Goal: Task Accomplishment & Management: Use online tool/utility

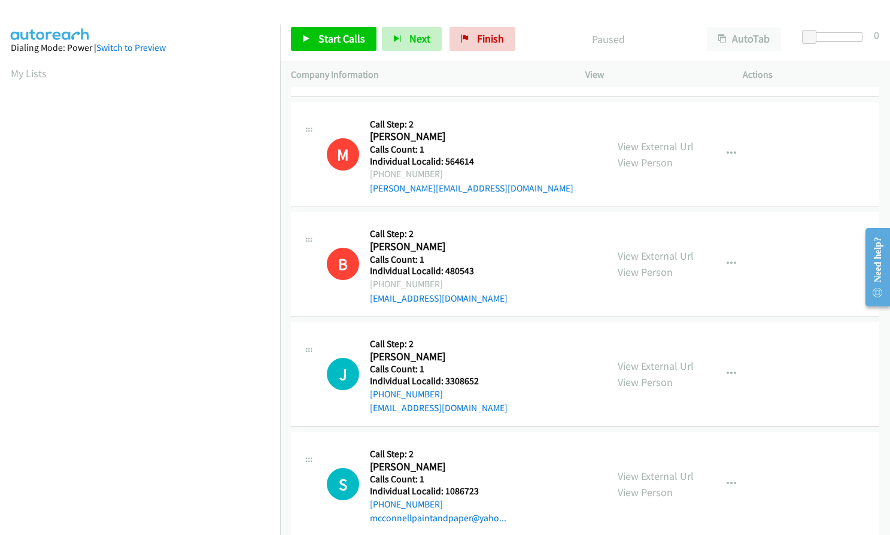
scroll to position [2852, 0]
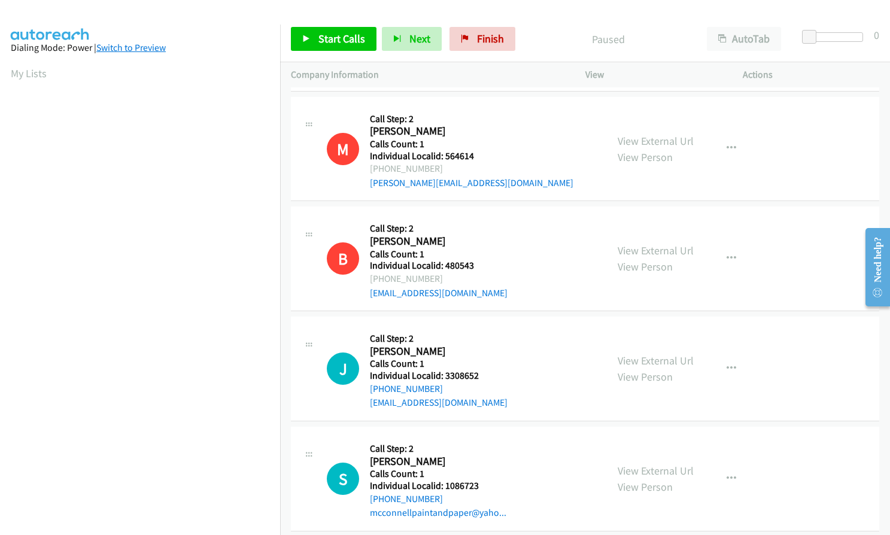
click at [140, 46] on link "Switch to Preview" at bounding box center [130, 47] width 69 height 11
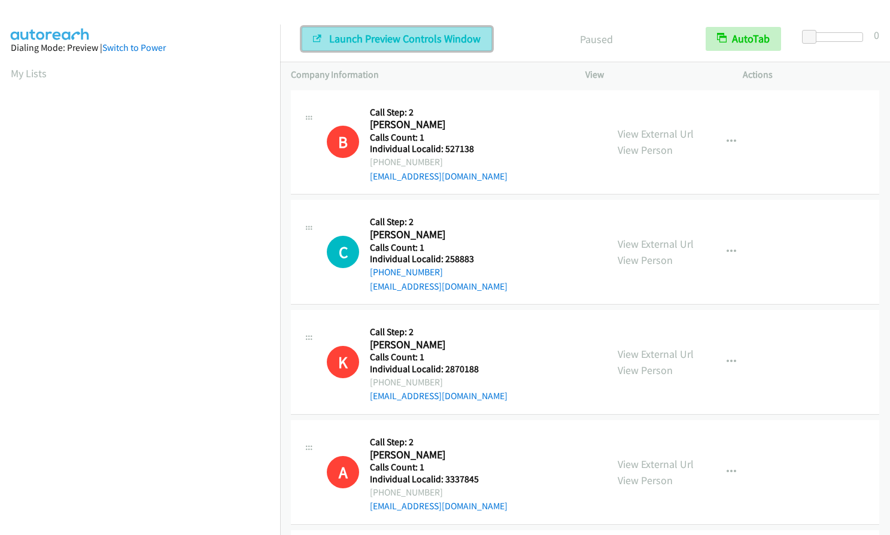
click at [393, 34] on span "Launch Preview Controls Window" at bounding box center [404, 39] width 151 height 14
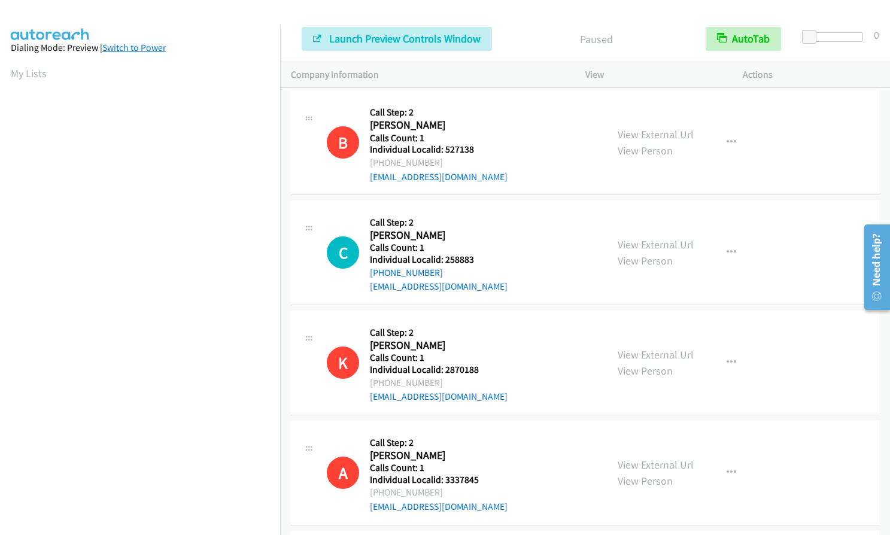
click at [147, 48] on link "Switch to Power" at bounding box center [133, 47] width 63 height 11
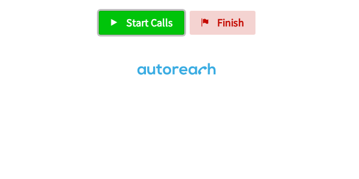
click at [162, 25] on span "Start Calls" at bounding box center [149, 23] width 47 height 14
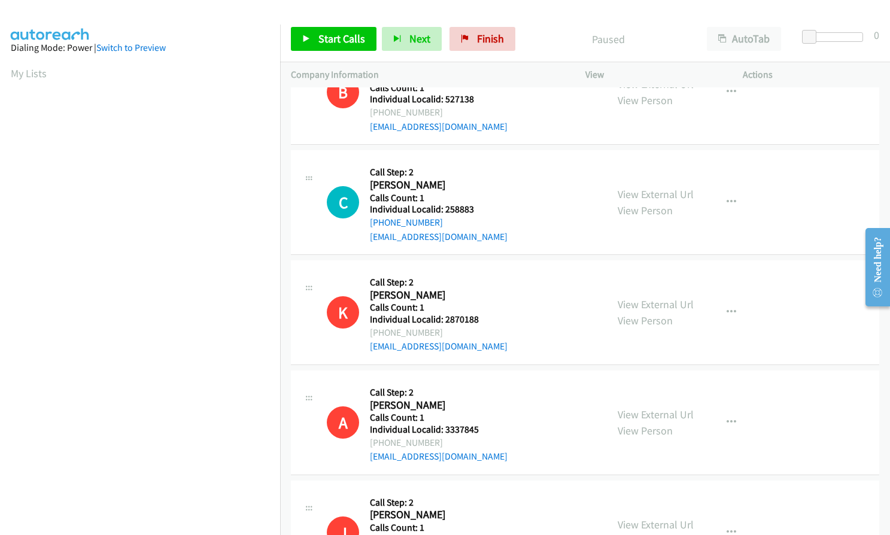
scroll to position [30, 0]
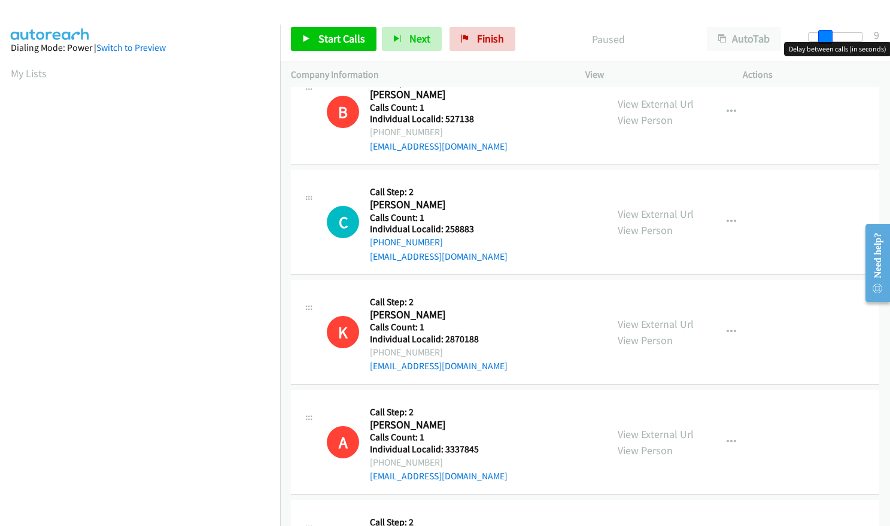
drag, startPoint x: 809, startPoint y: 39, endPoint x: 826, endPoint y: 39, distance: 16.8
click at [826, 39] on span at bounding box center [825, 37] width 14 height 14
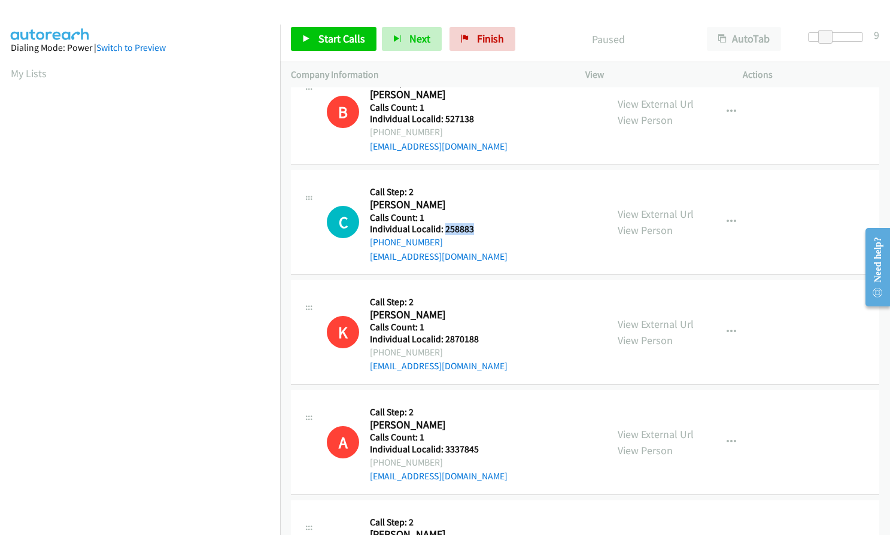
drag, startPoint x: 443, startPoint y: 228, endPoint x: 474, endPoint y: 229, distance: 31.1
click at [474, 229] on h5 "Individual Localid: 258883" at bounding box center [439, 229] width 138 height 12
copy h5 "258883"
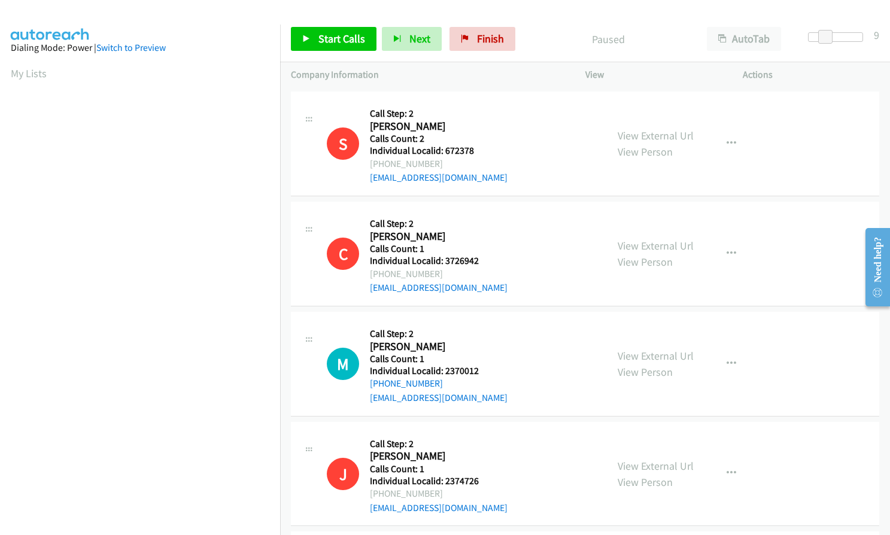
scroll to position [778, 0]
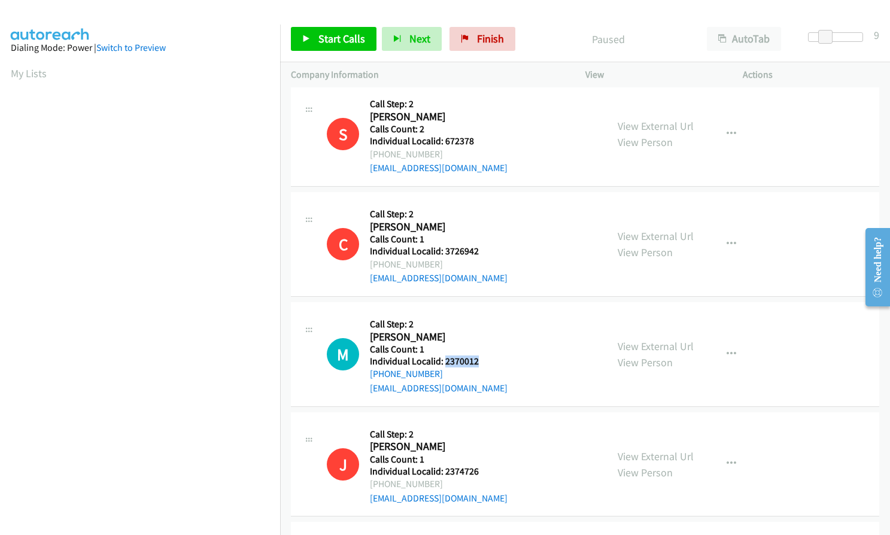
drag, startPoint x: 443, startPoint y: 360, endPoint x: 483, endPoint y: 362, distance: 39.6
click at [483, 362] on h5 "Individual Localid: 2370012" at bounding box center [439, 361] width 138 height 12
copy h5 "2370012"
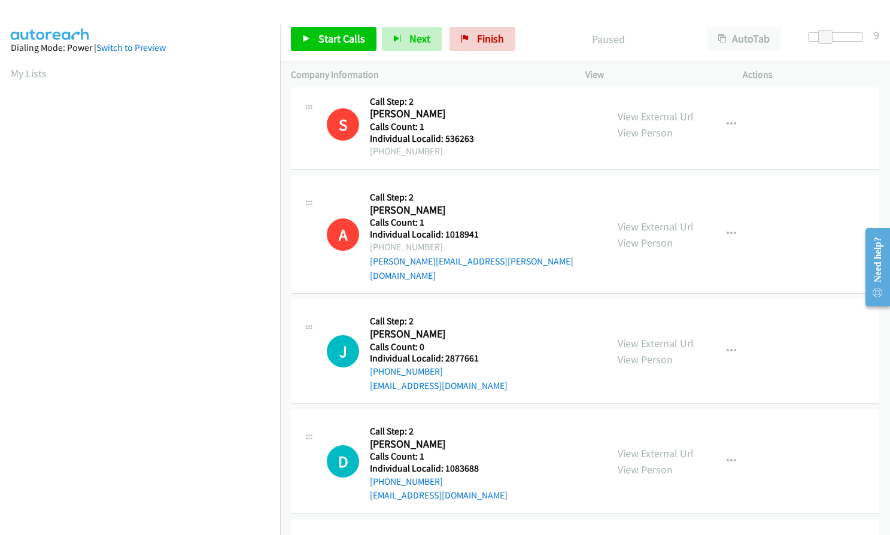
scroll to position [1720, 0]
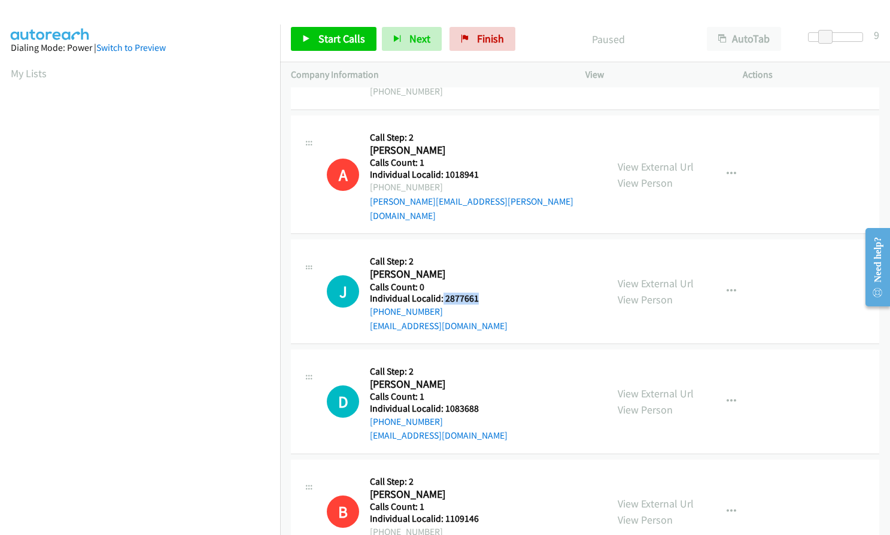
drag, startPoint x: 441, startPoint y: 282, endPoint x: 481, endPoint y: 285, distance: 39.6
click at [482, 293] on h5 "Individual Localid: 2877661" at bounding box center [439, 299] width 138 height 12
copy h5 "2877661"
drag, startPoint x: 446, startPoint y: 392, endPoint x: 478, endPoint y: 392, distance: 31.7
click at [478, 403] on h5 "Individual Localid: 1083688" at bounding box center [439, 409] width 138 height 12
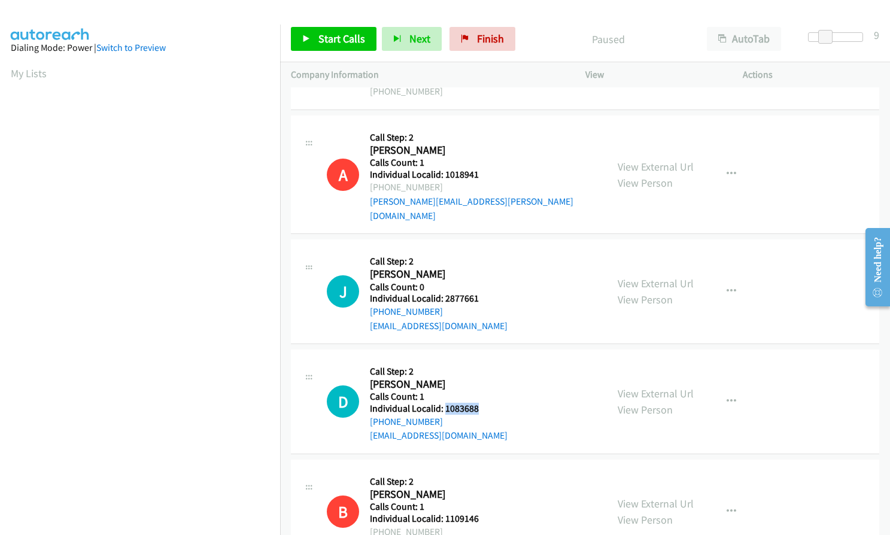
copy h5 "1083688"
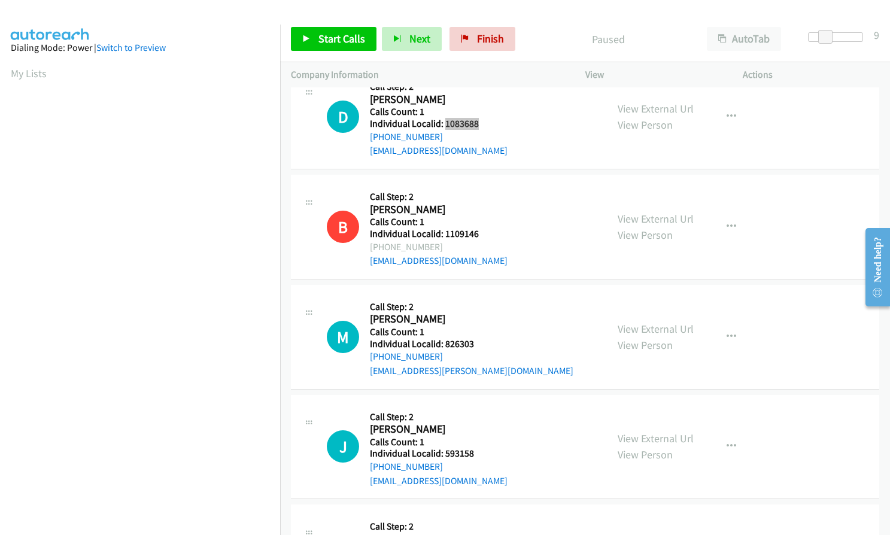
scroll to position [2034, 0]
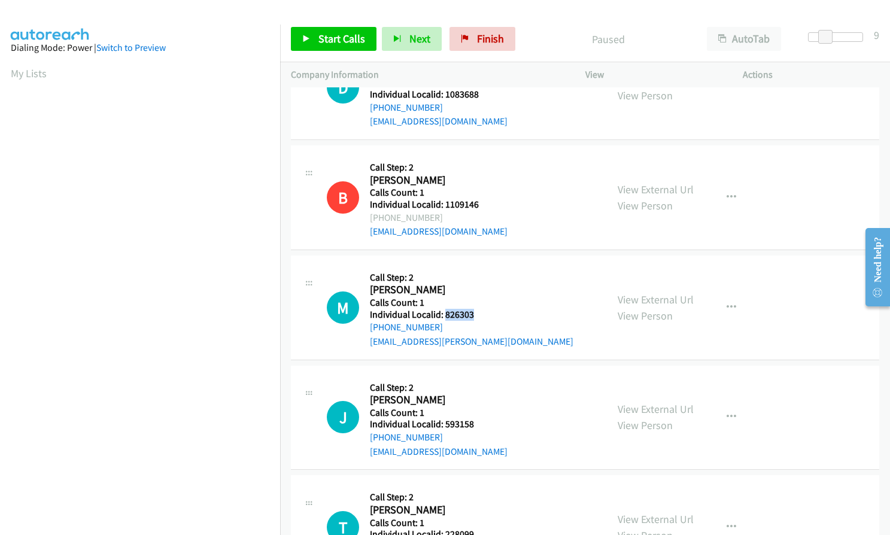
drag, startPoint x: 458, startPoint y: 298, endPoint x: 474, endPoint y: 299, distance: 16.2
click at [474, 309] on h5 "Individual Localid: 826303" at bounding box center [471, 315] width 203 height 12
copy h5 "826303"
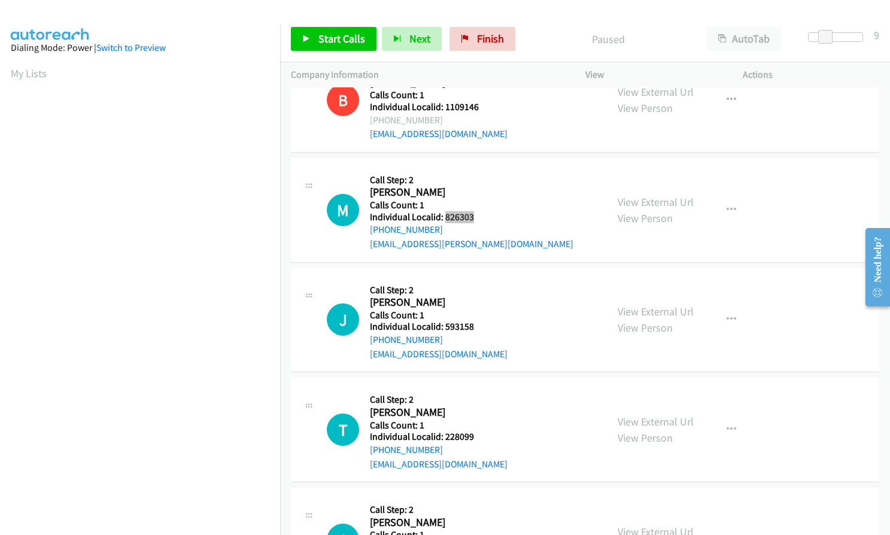
scroll to position [2169, 0]
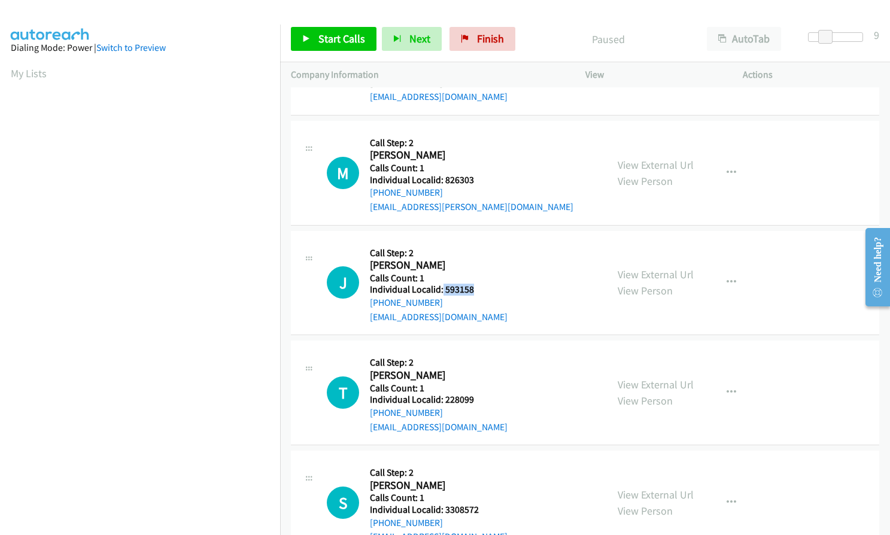
drag, startPoint x: 441, startPoint y: 276, endPoint x: 479, endPoint y: 276, distance: 37.1
click at [479, 284] on h5 "Individual Localid: 593158" at bounding box center [439, 290] width 138 height 12
copy h5 "593158"
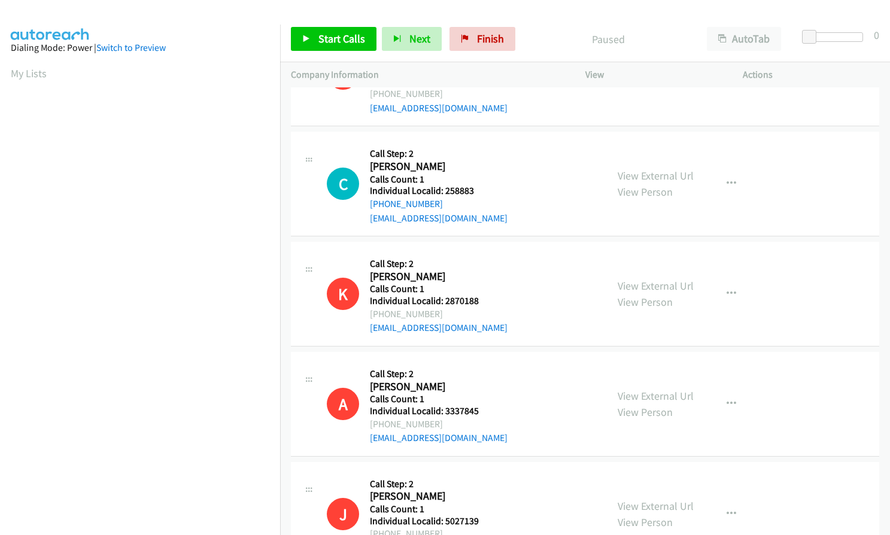
scroll to position [75, 0]
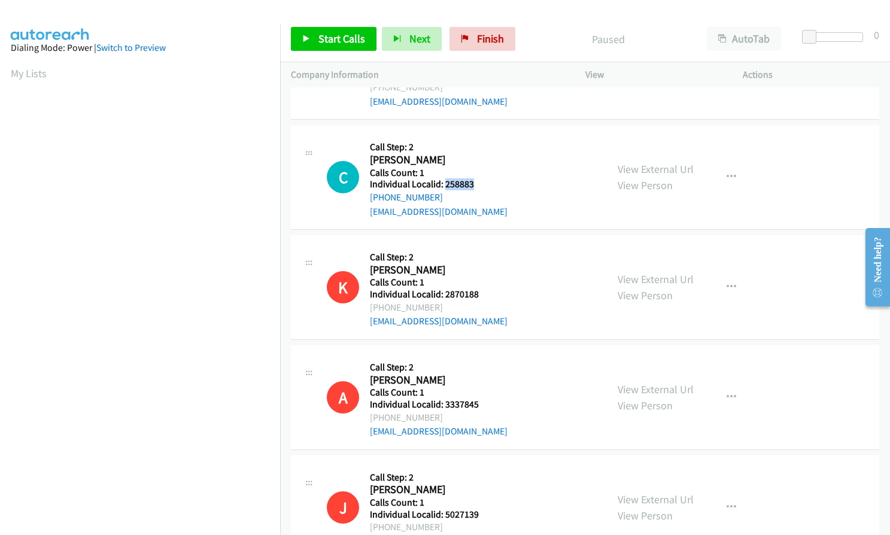
drag, startPoint x: 444, startPoint y: 184, endPoint x: 474, endPoint y: 184, distance: 29.9
click at [474, 184] on h5 "Individual Localid: 258883" at bounding box center [439, 184] width 138 height 12
copy h5 "258883"
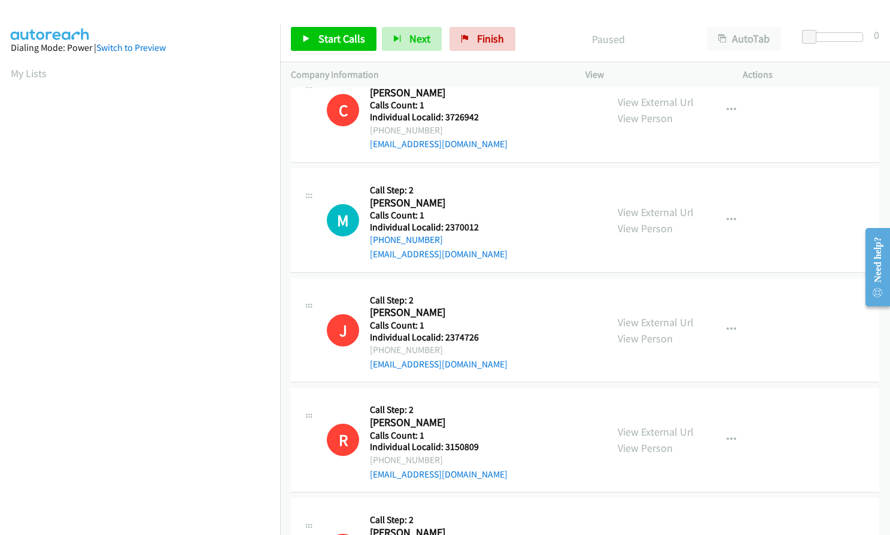
scroll to position [912, 0]
drag, startPoint x: 442, startPoint y: 225, endPoint x: 472, endPoint y: 226, distance: 29.9
click at [480, 224] on h5 "Individual Localid: 2370012" at bounding box center [439, 227] width 138 height 12
copy h5 "2370012"
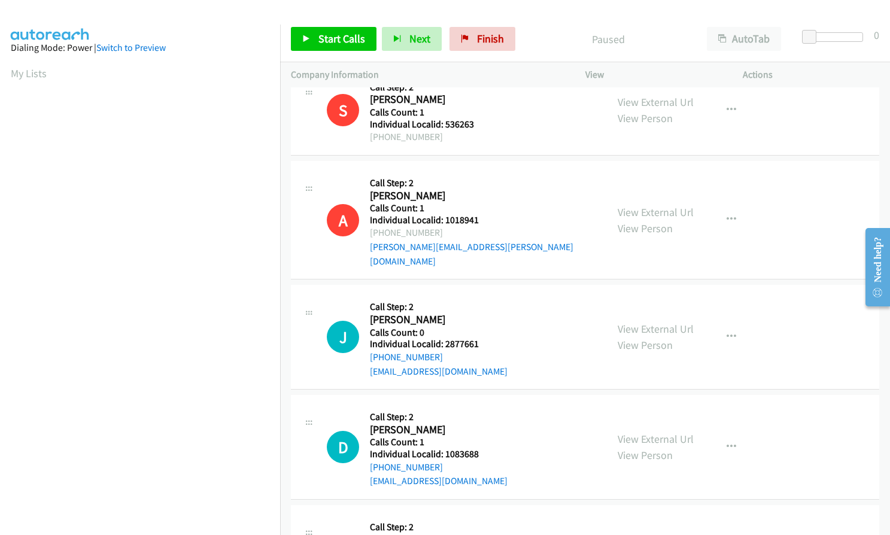
scroll to position [1750, 0]
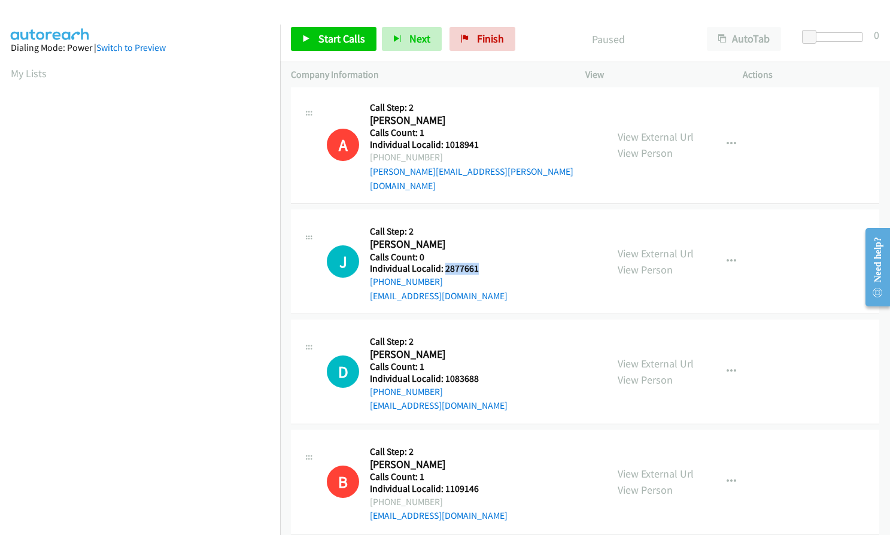
drag, startPoint x: 443, startPoint y: 254, endPoint x: 476, endPoint y: 256, distance: 33.0
click at [476, 263] on h5 "Individual Localid: 2877661" at bounding box center [439, 269] width 138 height 12
copy h5 "2877661"
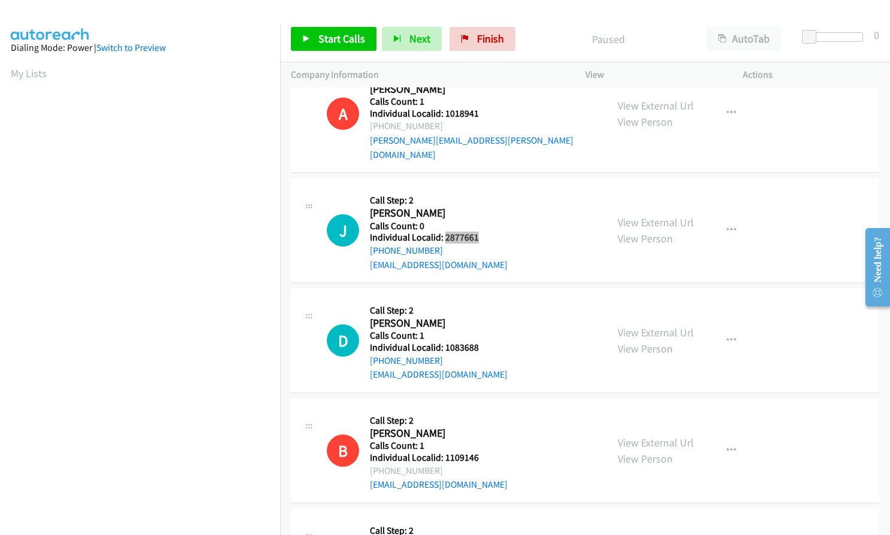
scroll to position [1869, 0]
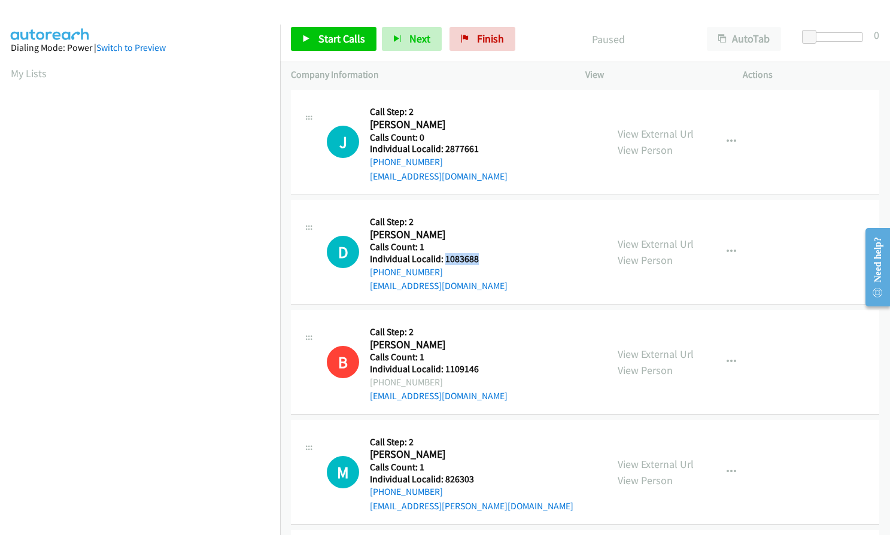
drag, startPoint x: 443, startPoint y: 245, endPoint x: 476, endPoint y: 245, distance: 32.9
click at [476, 253] on h5 "Individual Localid: 1083688" at bounding box center [439, 259] width 138 height 12
copy h5 "1083688"
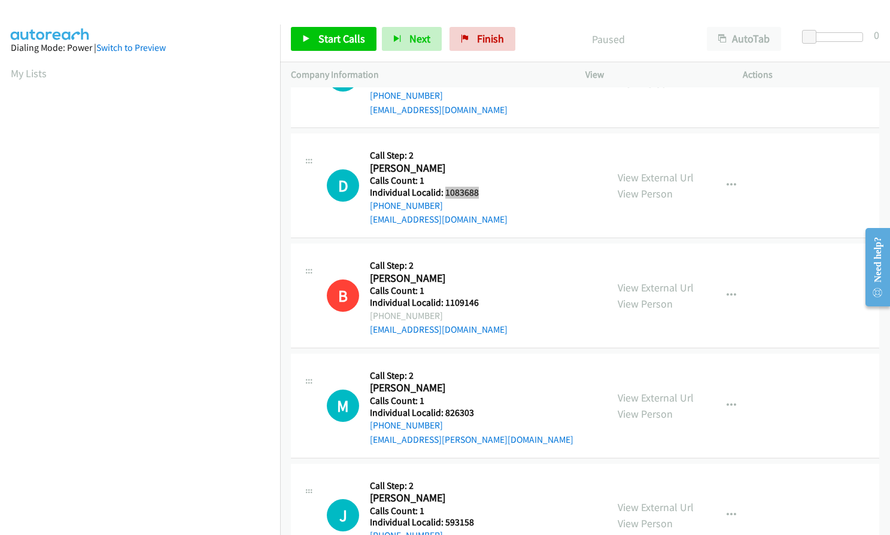
scroll to position [1944, 0]
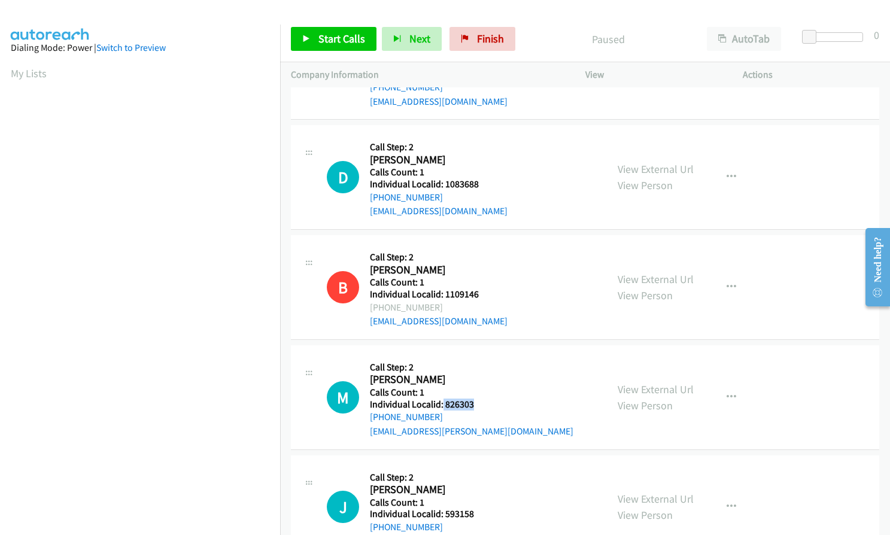
drag, startPoint x: 443, startPoint y: 389, endPoint x: 474, endPoint y: 389, distance: 31.1
click at [474, 398] on h5 "Individual Localid: 826303" at bounding box center [471, 404] width 203 height 12
copy h5 "826303"
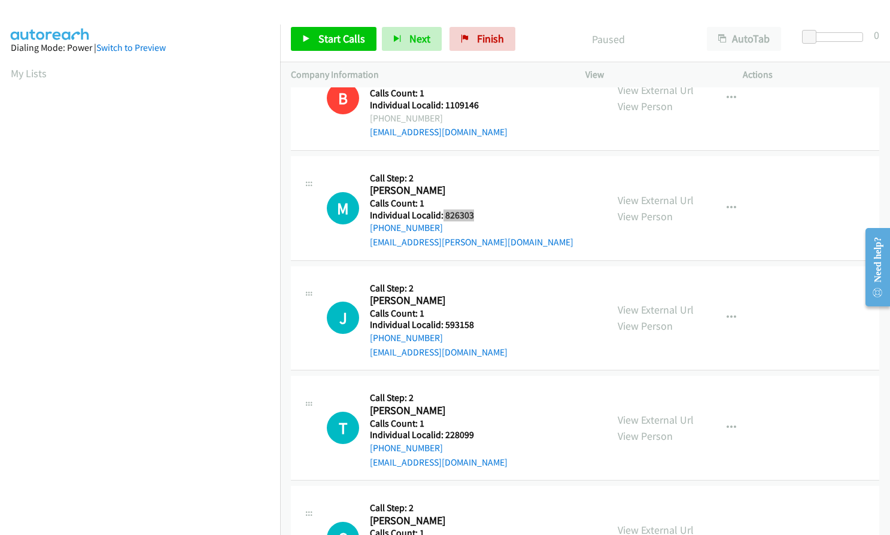
scroll to position [2184, 0]
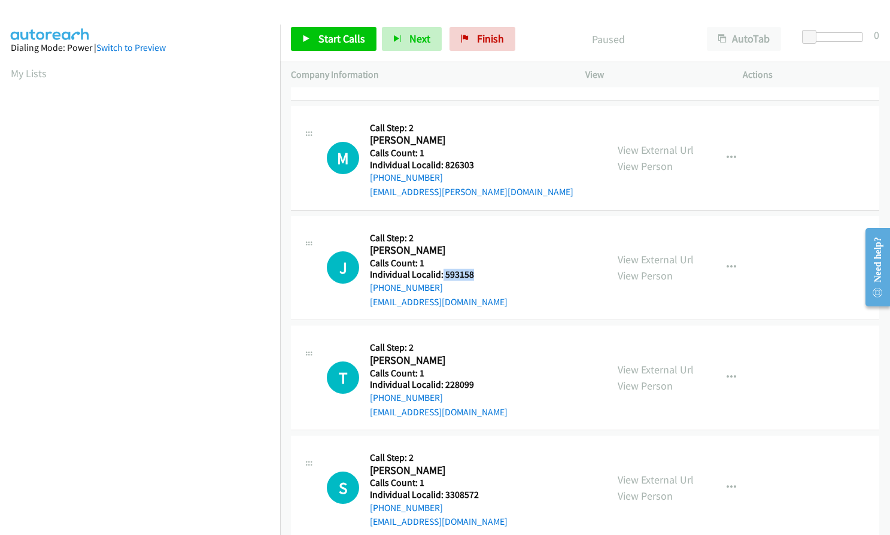
drag, startPoint x: 442, startPoint y: 262, endPoint x: 472, endPoint y: 261, distance: 29.9
click at [472, 269] on h5 "Individual Localid: 593158" at bounding box center [439, 275] width 138 height 12
copy h5 "593158"
drag, startPoint x: 443, startPoint y: 369, endPoint x: 478, endPoint y: 370, distance: 34.7
click at [478, 379] on h5 "Individual Localid: 228099" at bounding box center [439, 385] width 138 height 12
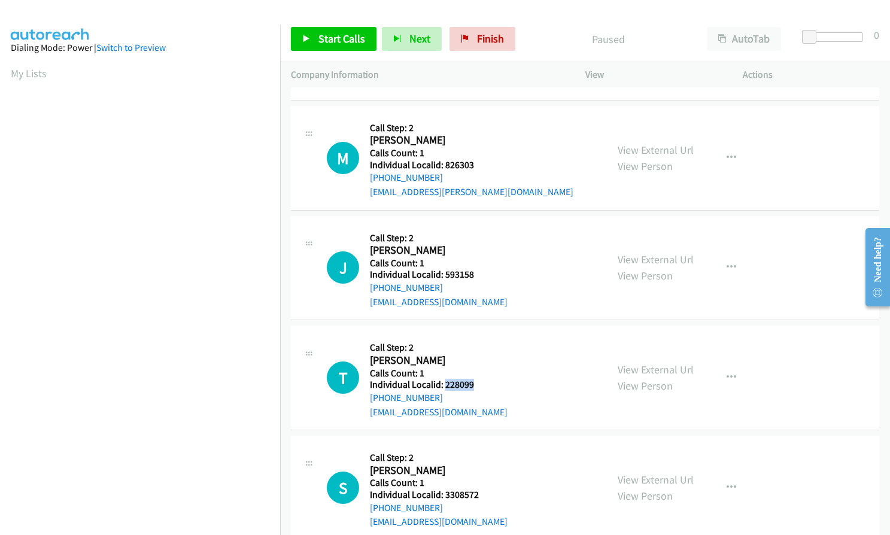
copy h5 "228099"
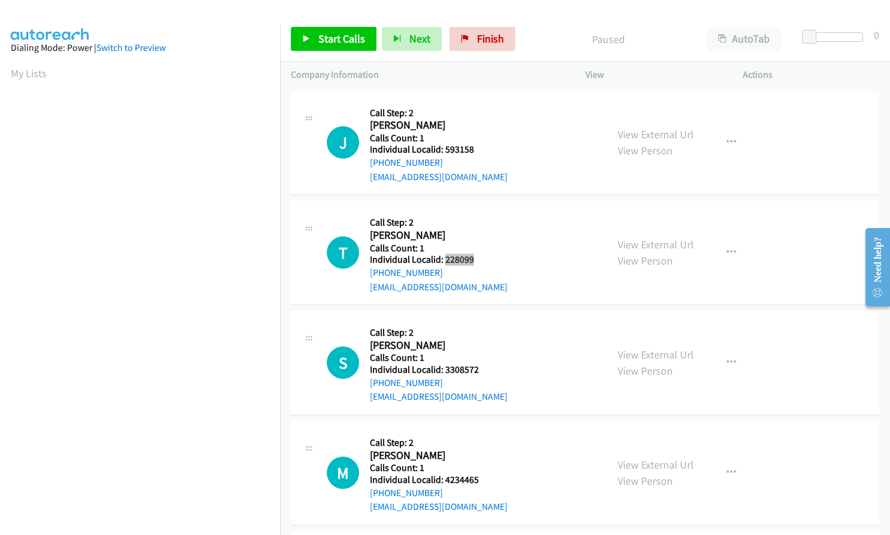
scroll to position [2363, 0]
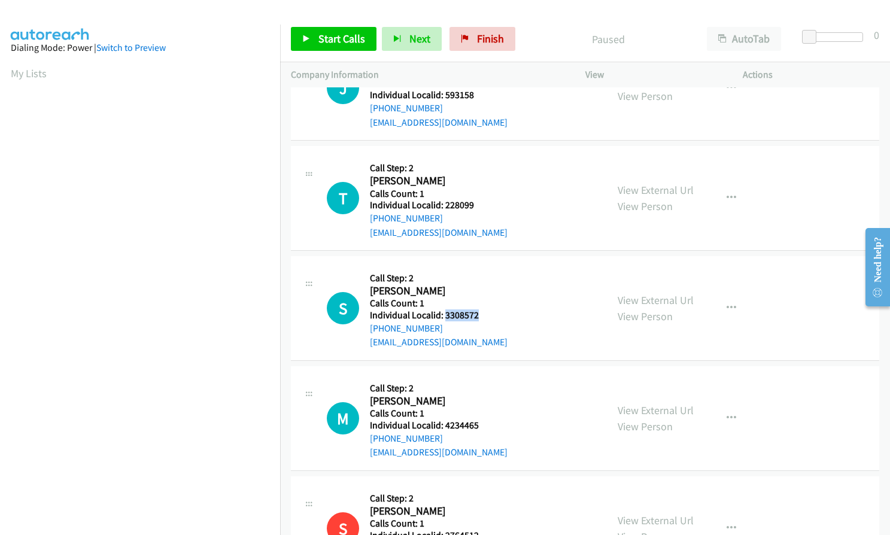
drag, startPoint x: 445, startPoint y: 302, endPoint x: 477, endPoint y: 300, distance: 31.8
click at [477, 309] on h5 "Individual Localid: 3308572" at bounding box center [439, 315] width 138 height 12
copy h5 "3308572"
drag, startPoint x: 444, startPoint y: 409, endPoint x: 480, endPoint y: 412, distance: 36.0
click at [480, 419] on h5 "Individual Localid: 4234465" at bounding box center [439, 425] width 138 height 12
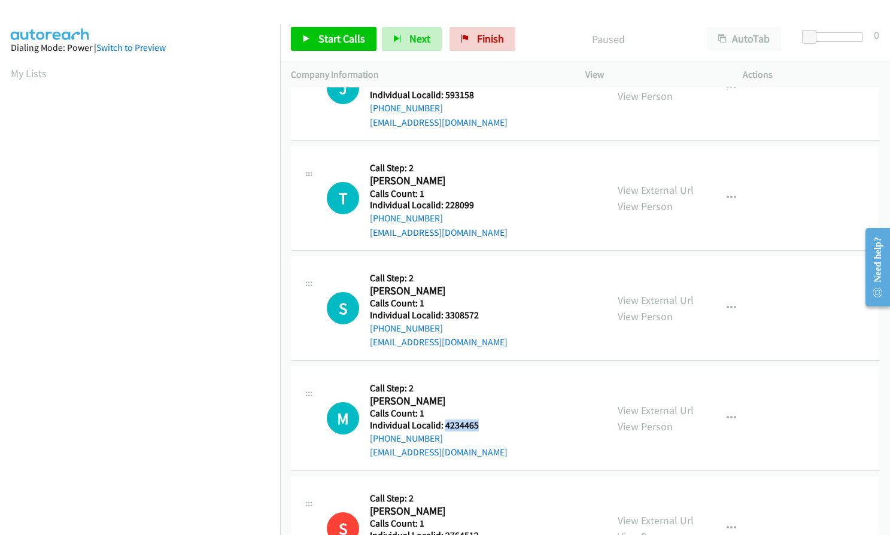
copy h5 "4234465"
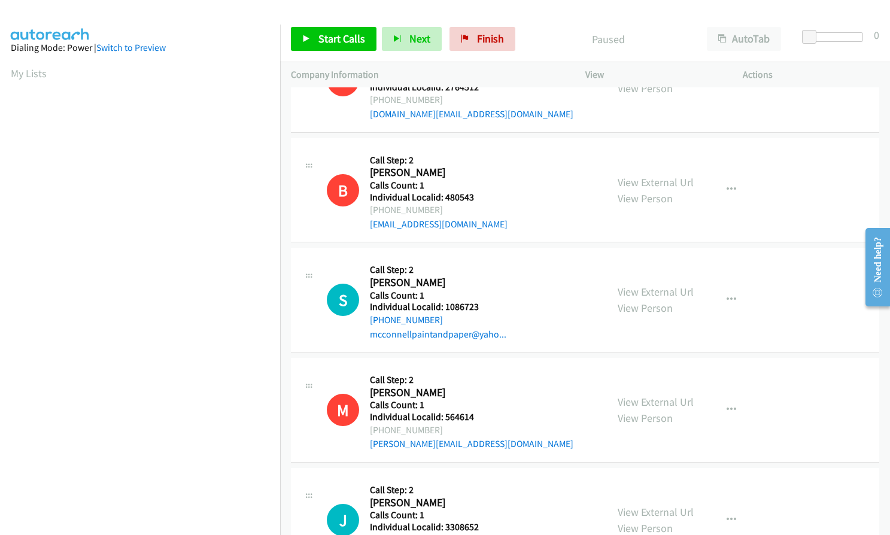
scroll to position [2827, 0]
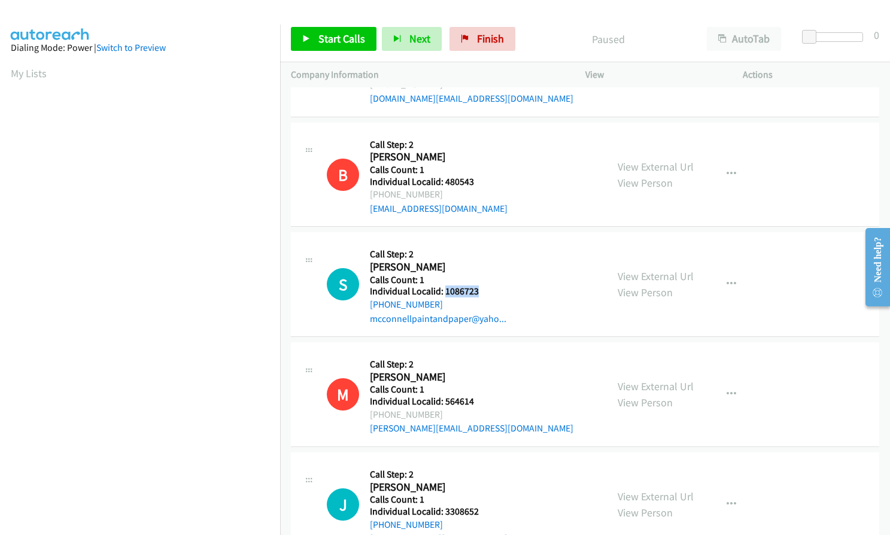
drag, startPoint x: 443, startPoint y: 276, endPoint x: 488, endPoint y: 279, distance: 45.0
click at [488, 285] on h5 "Individual Localid: 1086723" at bounding box center [438, 291] width 136 height 12
copy h5 "1086723"
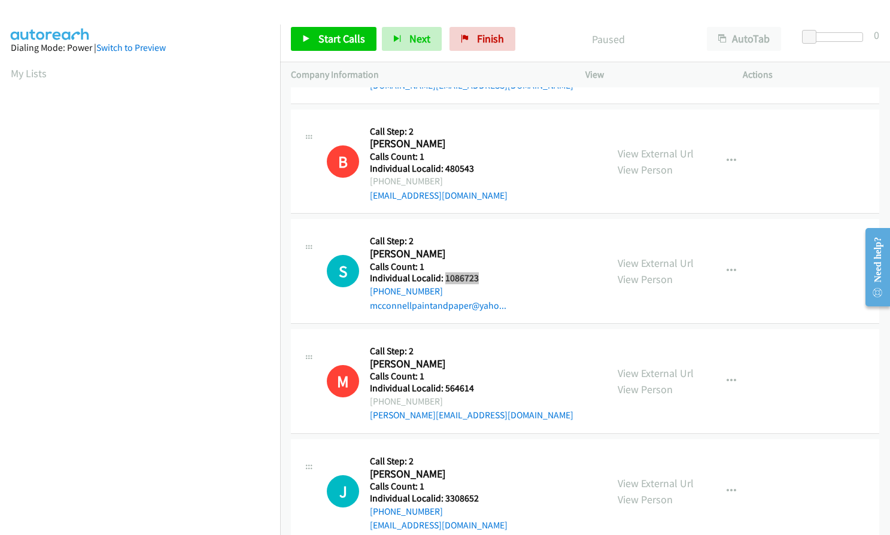
scroll to position [2852, 0]
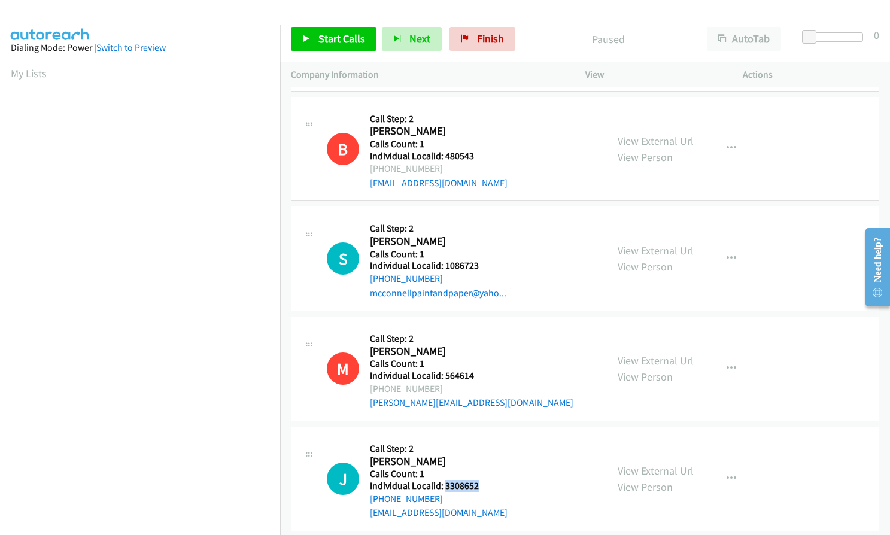
drag, startPoint x: 447, startPoint y: 472, endPoint x: 486, endPoint y: 474, distance: 38.3
click at [486, 480] on h5 "Individual Localid: 3308652" at bounding box center [439, 486] width 138 height 12
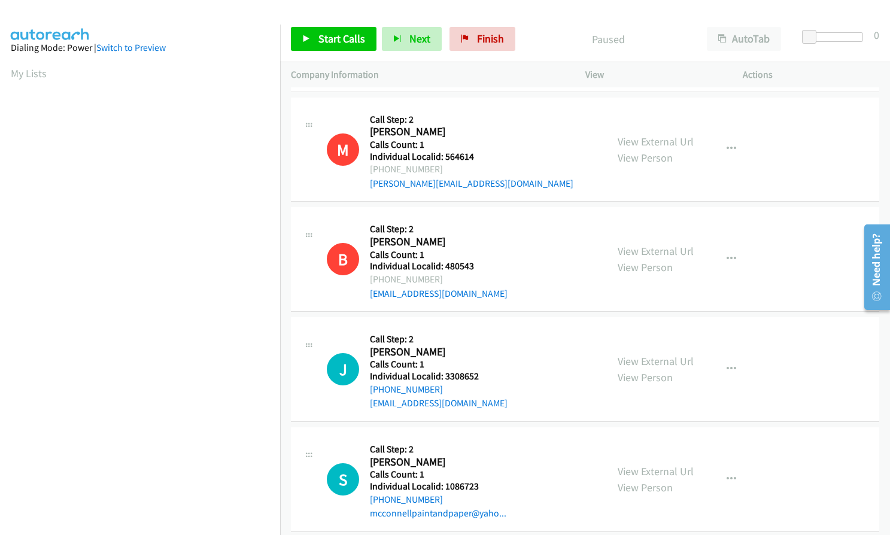
scroll to position [2852, 0]
drag, startPoint x: 441, startPoint y: 468, endPoint x: 482, endPoint y: 471, distance: 41.4
click at [482, 480] on h5 "Individual Localid: 1086723" at bounding box center [438, 486] width 136 height 12
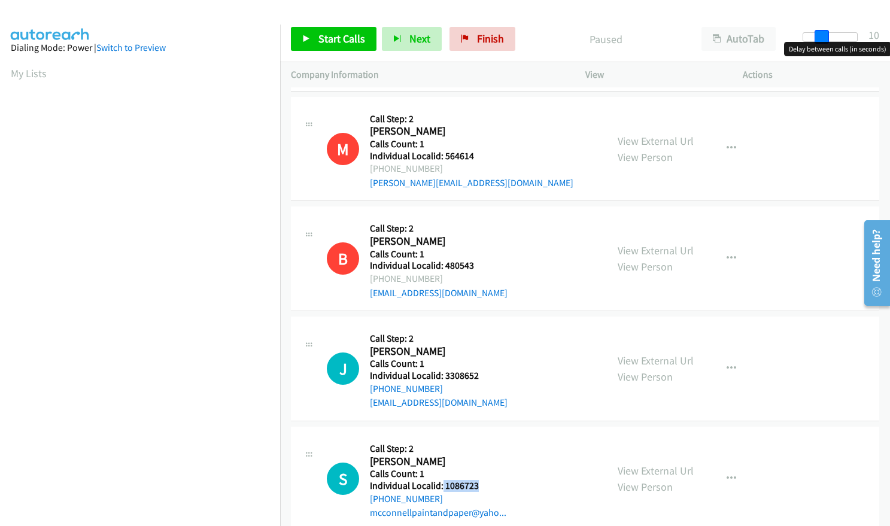
drag, startPoint x: 813, startPoint y: 34, endPoint x: 830, endPoint y: 33, distance: 17.4
click at [830, 33] on div at bounding box center [829, 37] width 55 height 10
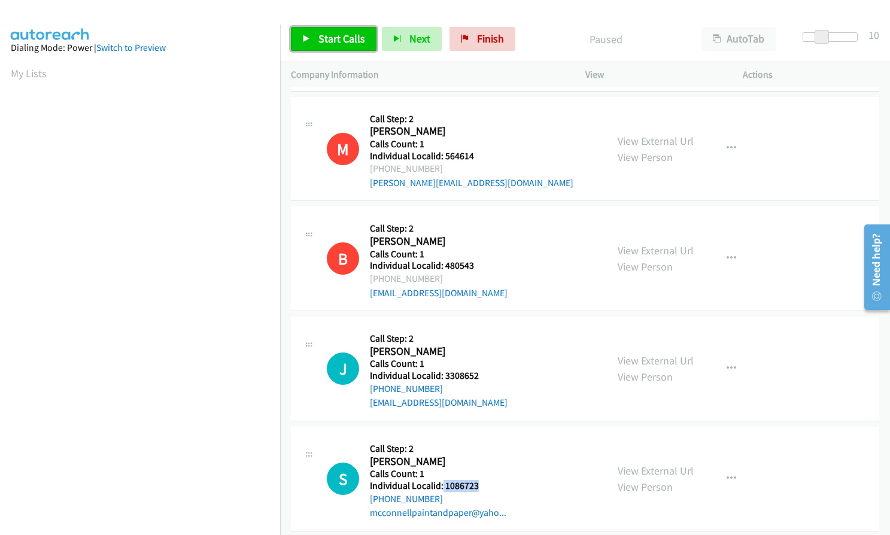
click at [316, 37] on link "Start Calls" at bounding box center [334, 39] width 86 height 24
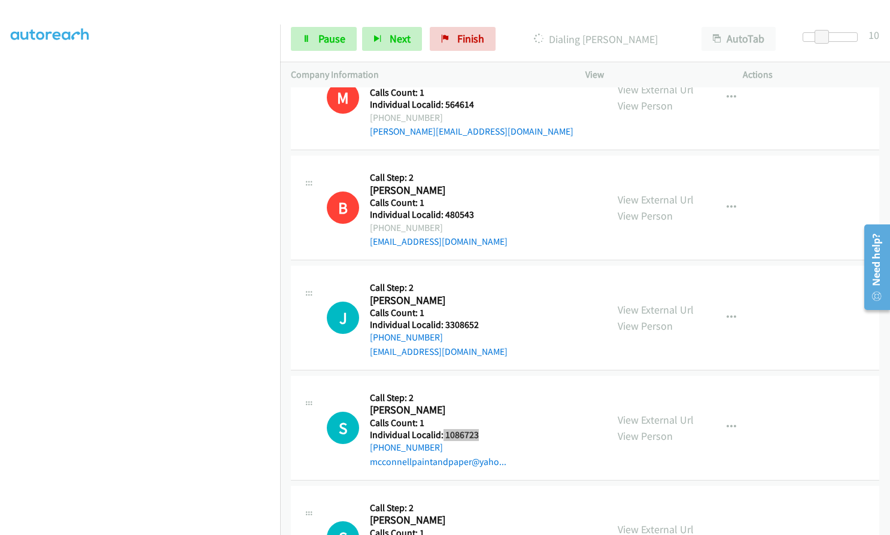
scroll to position [2988, 0]
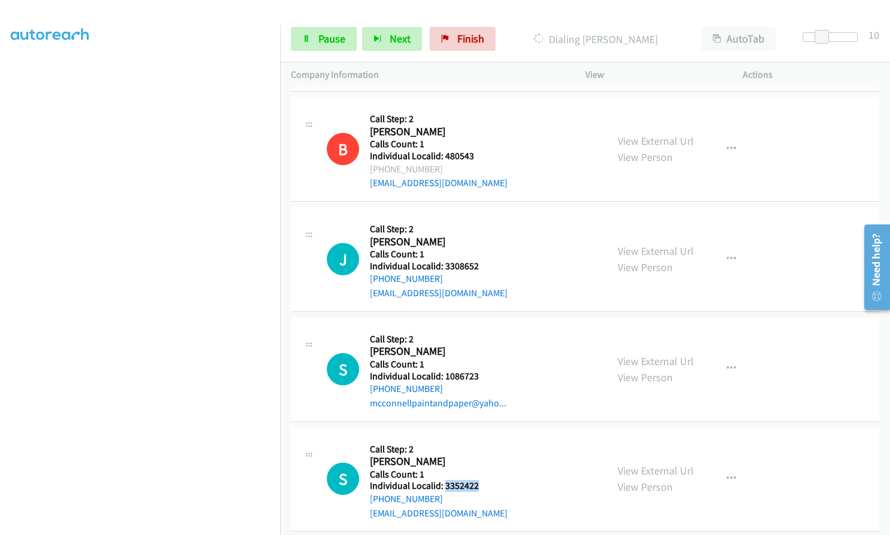
drag, startPoint x: 444, startPoint y: 472, endPoint x: 479, endPoint y: 473, distance: 34.7
click at [479, 473] on div "S Callback Scheduled Call Step: 2 Steven Kindle America/New_York Calls Count: 1…" at bounding box center [461, 479] width 269 height 83
copy h5 "3352422"
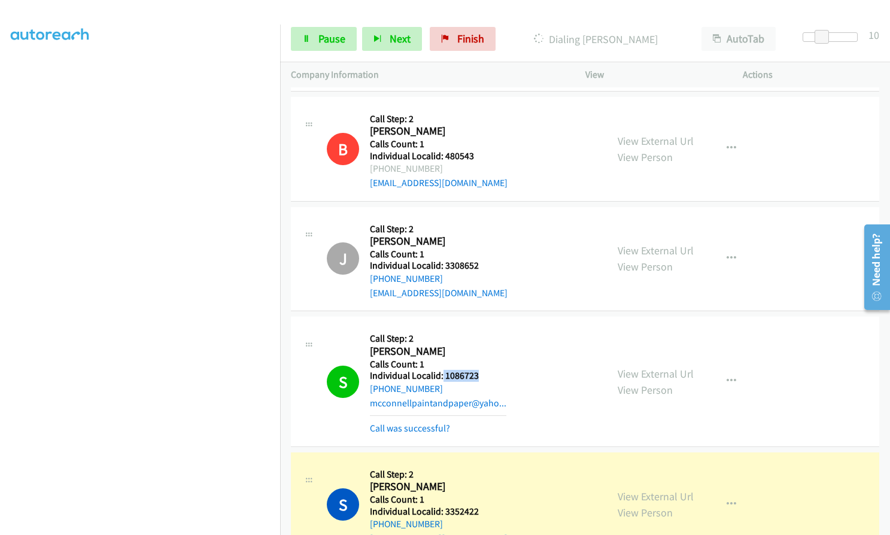
drag, startPoint x: 442, startPoint y: 361, endPoint x: 477, endPoint y: 361, distance: 34.7
click at [477, 370] on h5 "Individual Localid: 1086723" at bounding box center [438, 376] width 136 height 12
copy h5 "1086723"
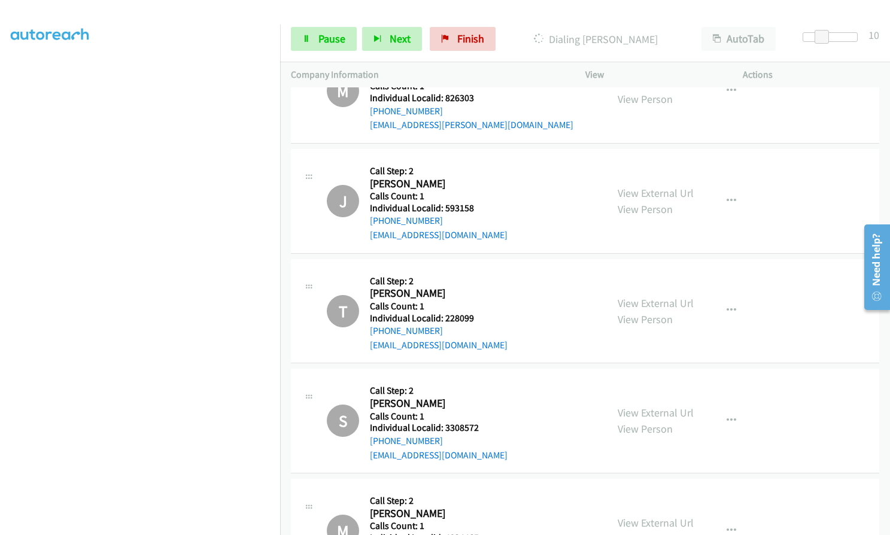
scroll to position [2508, 0]
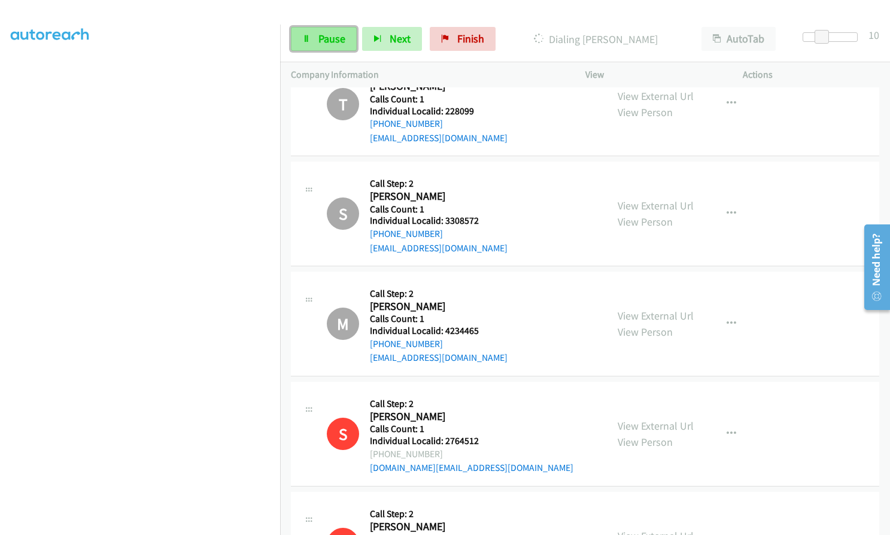
click at [332, 44] on span "Pause" at bounding box center [331, 39] width 27 height 14
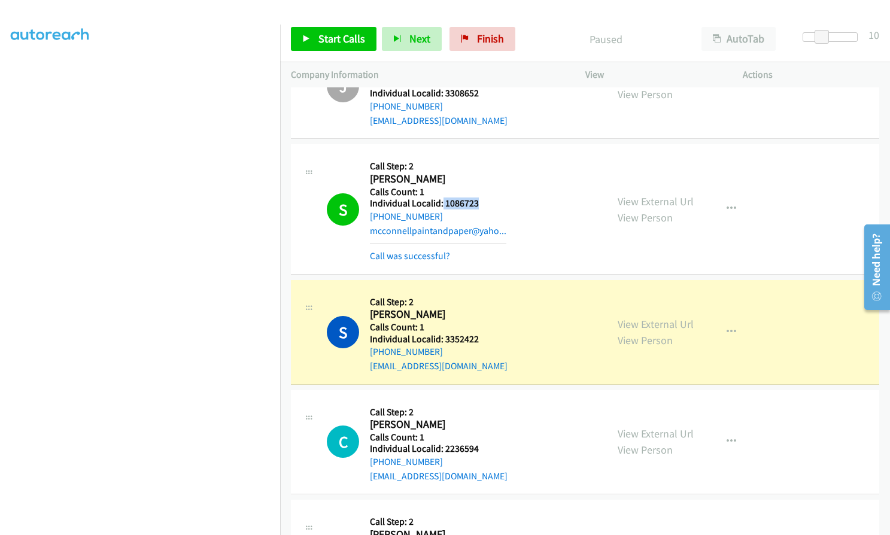
scroll to position [3241, 0]
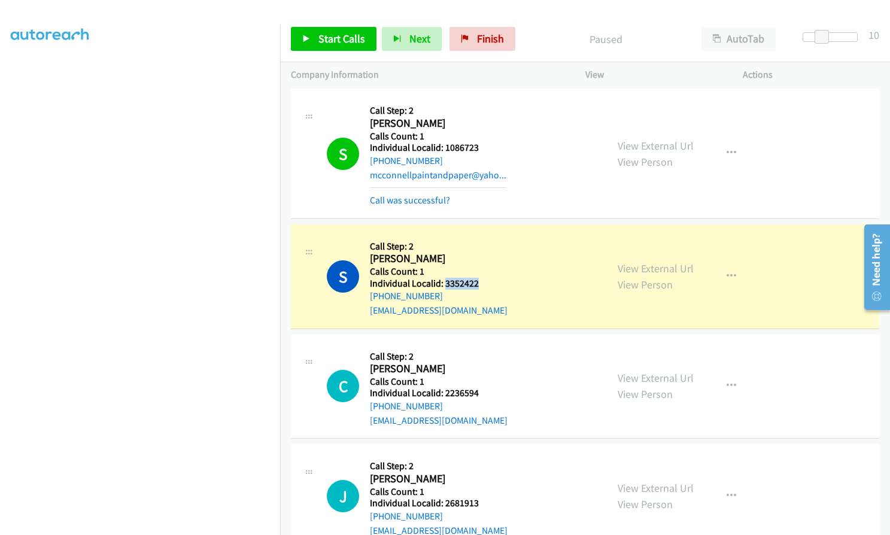
drag, startPoint x: 443, startPoint y: 267, endPoint x: 476, endPoint y: 267, distance: 33.5
click at [476, 278] on h5 "Individual Localid: 3352422" at bounding box center [439, 284] width 138 height 12
copy h5 "3352422"
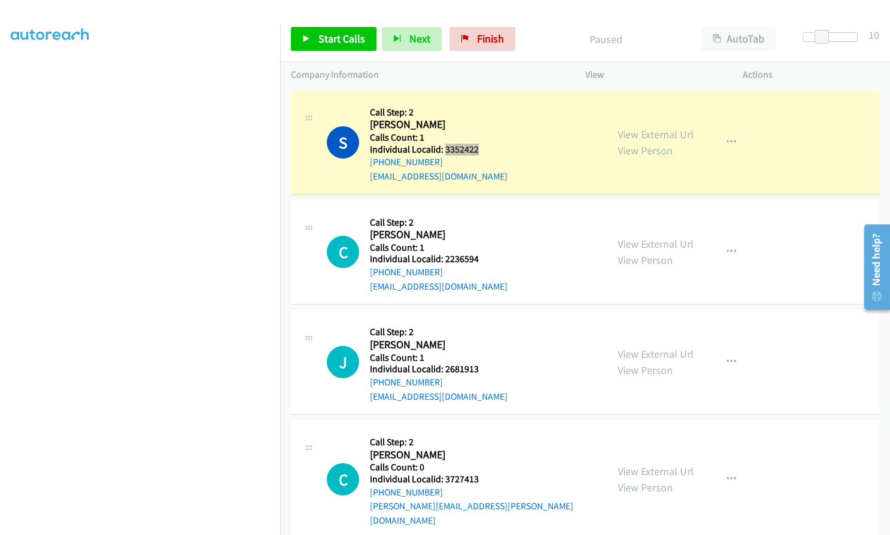
scroll to position [3376, 0]
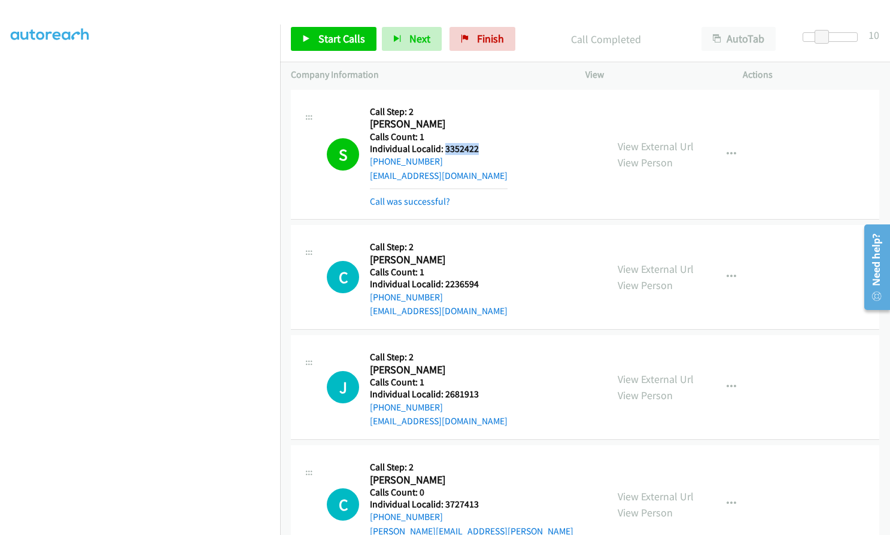
drag, startPoint x: 443, startPoint y: 243, endPoint x: 485, endPoint y: 243, distance: 41.9
click at [485, 243] on div "Callback Scheduled Call Step: 2 Clarence Beaudette America/New_York Calls Count…" at bounding box center [439, 277] width 138 height 83
click at [488, 278] on h5 "Individual Localid: 2236594" at bounding box center [439, 284] width 138 height 12
drag, startPoint x: 440, startPoint y: 267, endPoint x: 480, endPoint y: 269, distance: 40.1
click at [480, 278] on h5 "Individual Localid: 2236594" at bounding box center [439, 284] width 138 height 12
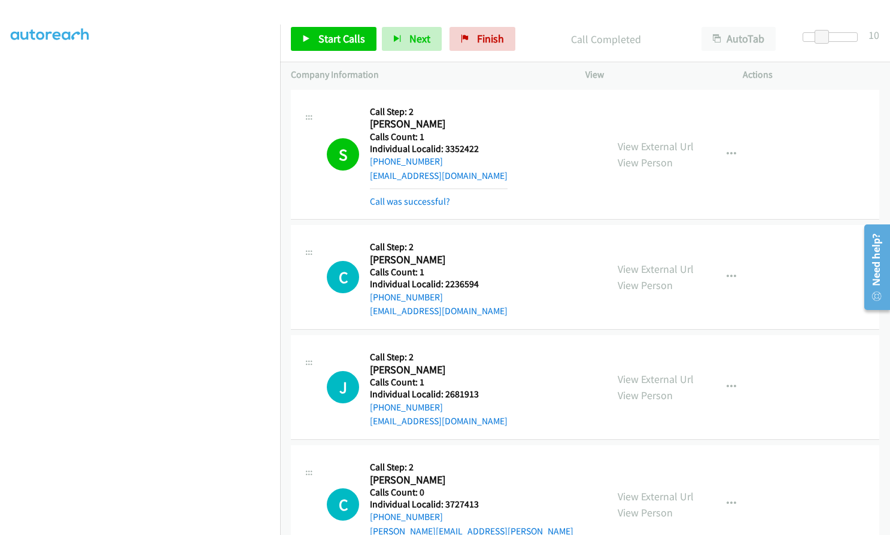
click at [487, 241] on h5 "Call Step: 2" at bounding box center [439, 247] width 138 height 12
drag, startPoint x: 443, startPoint y: 273, endPoint x: 480, endPoint y: 270, distance: 37.8
click at [480, 278] on h5 "Individual Localid: 2236594" at bounding box center [439, 284] width 138 height 12
copy h5 "2236594"
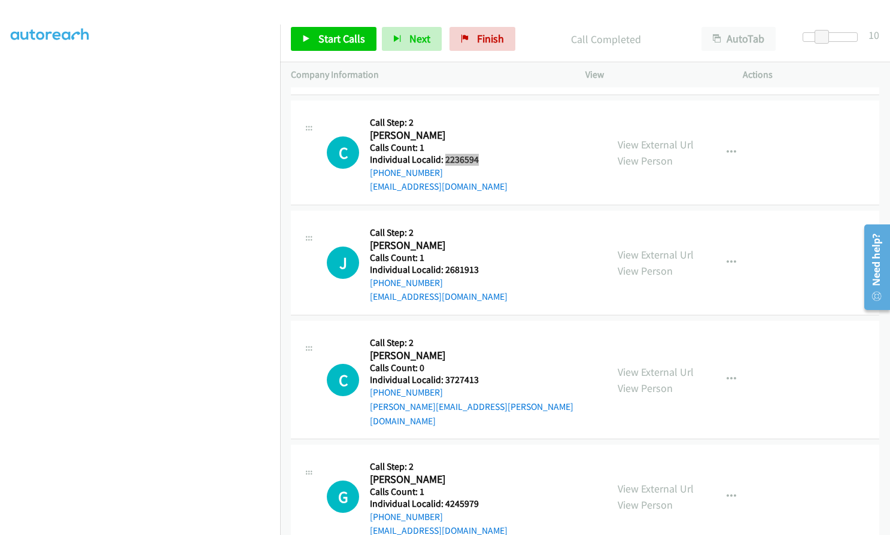
scroll to position [3525, 0]
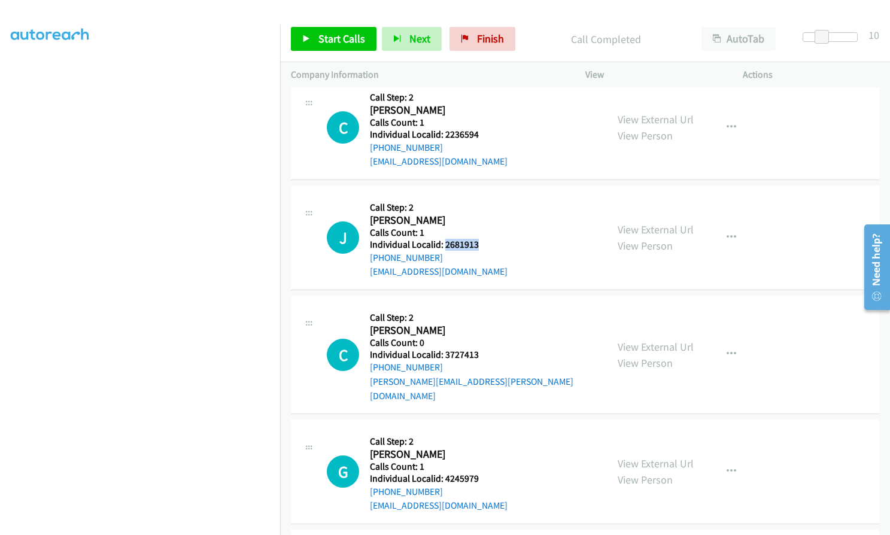
drag, startPoint x: 448, startPoint y: 229, endPoint x: 484, endPoint y: 232, distance: 36.0
click at [484, 232] on div "J Callback Scheduled Call Step: 2 Jeff Detweiler America/New_York Calls Count: …" at bounding box center [461, 237] width 269 height 83
copy h5 "2681913"
drag, startPoint x: 443, startPoint y: 340, endPoint x: 479, endPoint y: 339, distance: 35.9
click at [479, 339] on div "C Callback Scheduled Call Step: 2 Christina Orris America/New_York Calls Count:…" at bounding box center [461, 354] width 269 height 96
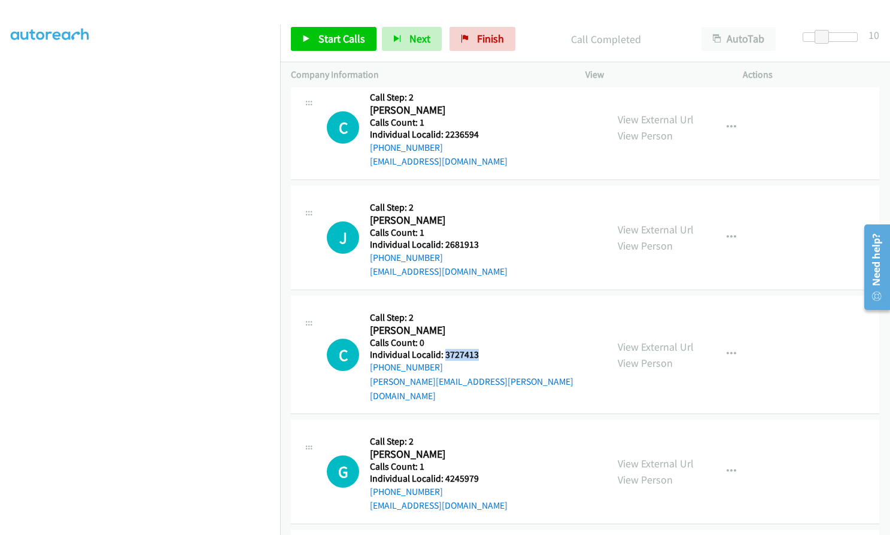
copy h5 "3727413"
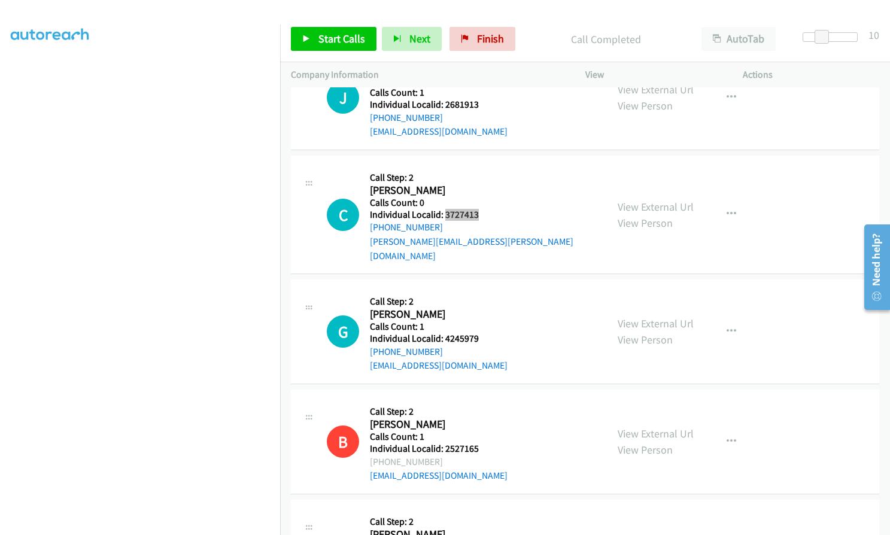
scroll to position [3675, 0]
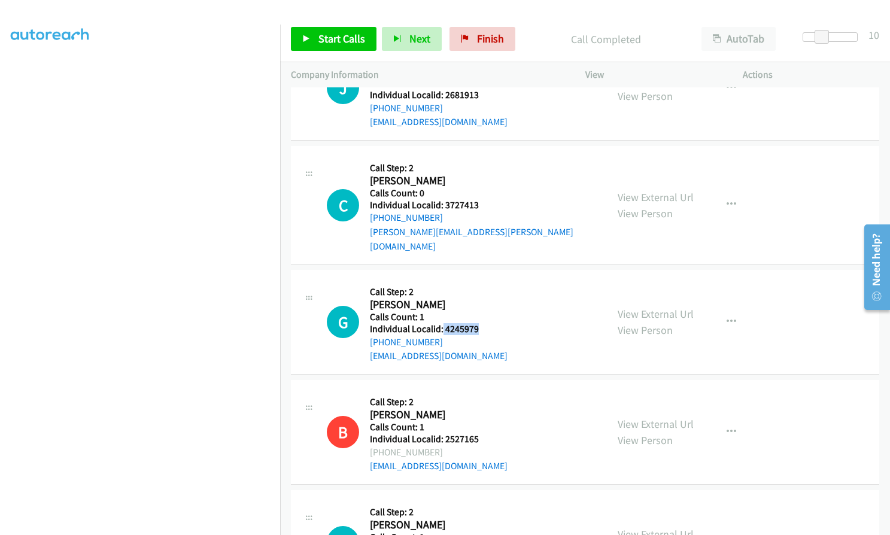
drag, startPoint x: 449, startPoint y: 300, endPoint x: 475, endPoint y: 300, distance: 26.3
click at [475, 323] on h5 "Individual Localid: 4245979" at bounding box center [439, 329] width 138 height 12
copy h5 "4245979"
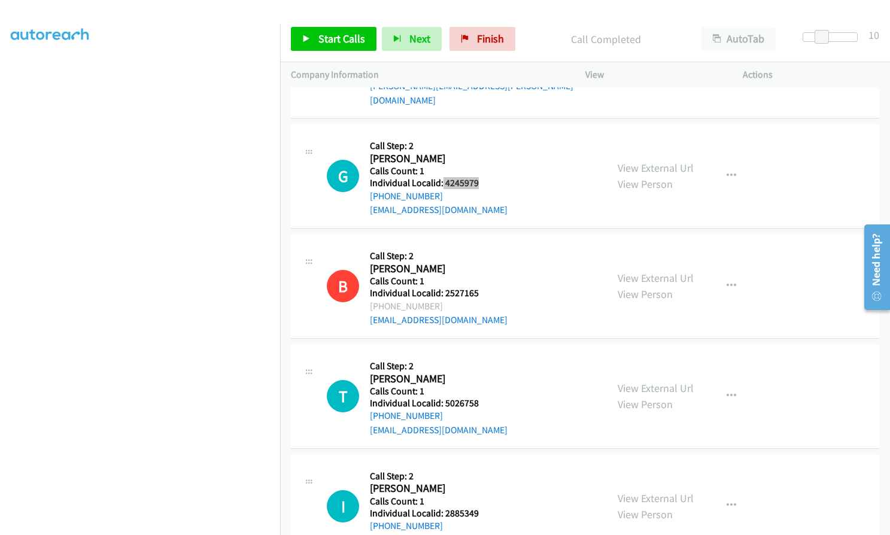
scroll to position [3839, 0]
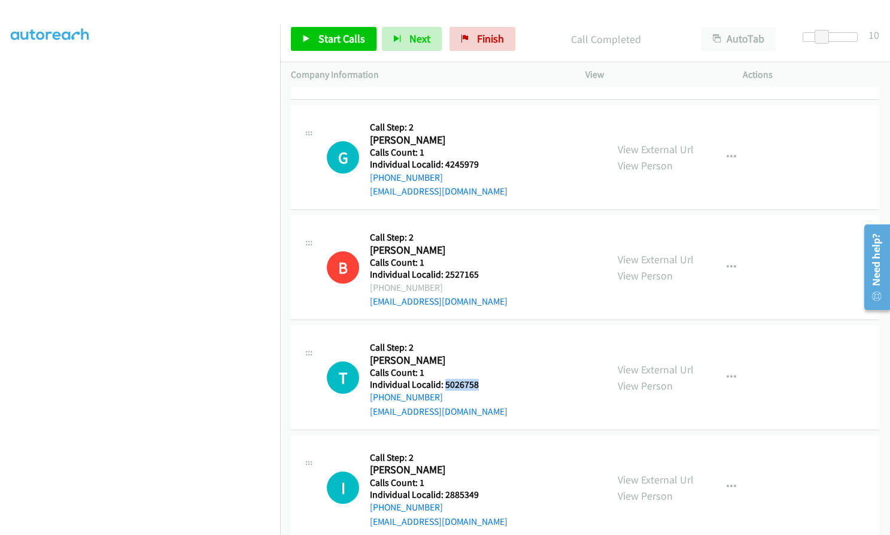
drag, startPoint x: 443, startPoint y: 357, endPoint x: 478, endPoint y: 357, distance: 35.3
click at [478, 357] on div "T Callback Scheduled Call Step: 2 Timothy Sturtz America/New_York Calls Count: …" at bounding box center [461, 377] width 269 height 83
copy h5 "5026758"
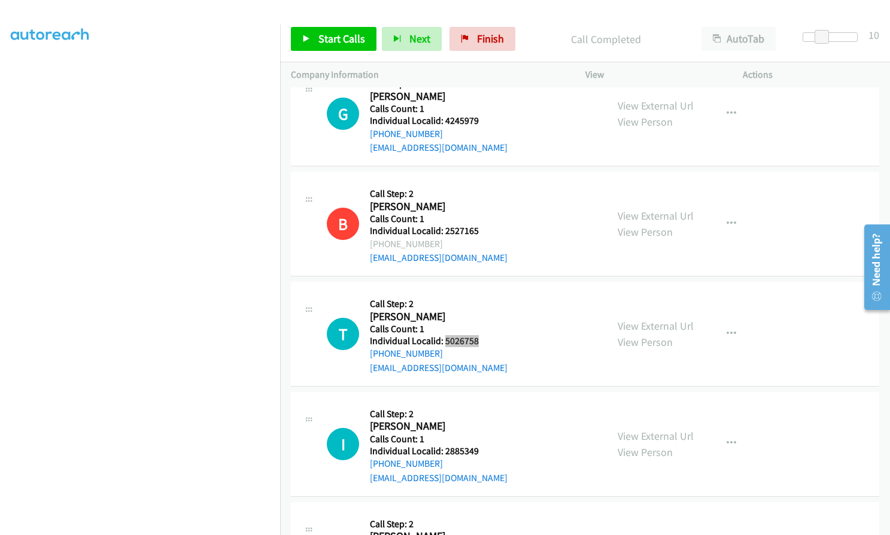
scroll to position [4004, 0]
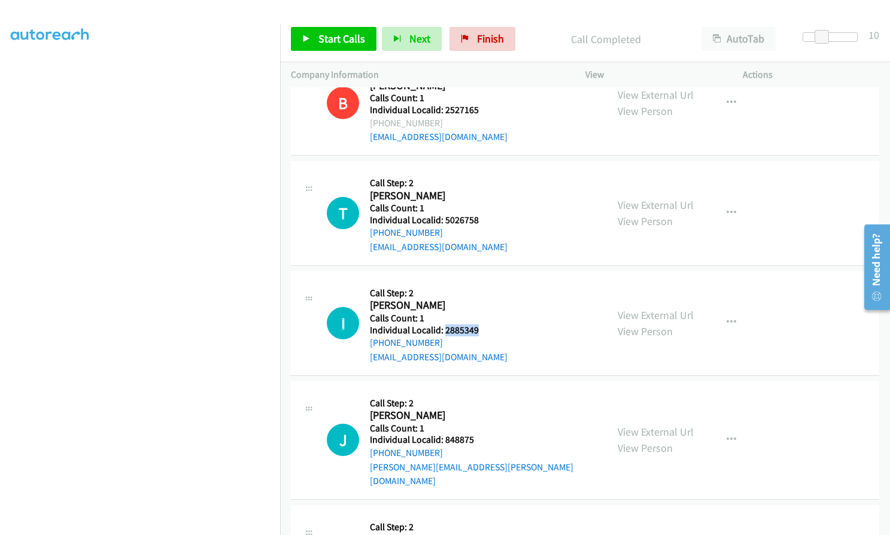
drag, startPoint x: 444, startPoint y: 299, endPoint x: 479, endPoint y: 303, distance: 35.5
click at [479, 303] on div "I Callback Scheduled Call Step: 2 Ishai Ratz America/New_York Calls Count: 1 In…" at bounding box center [461, 323] width 269 height 83
copy h5 "2885349"
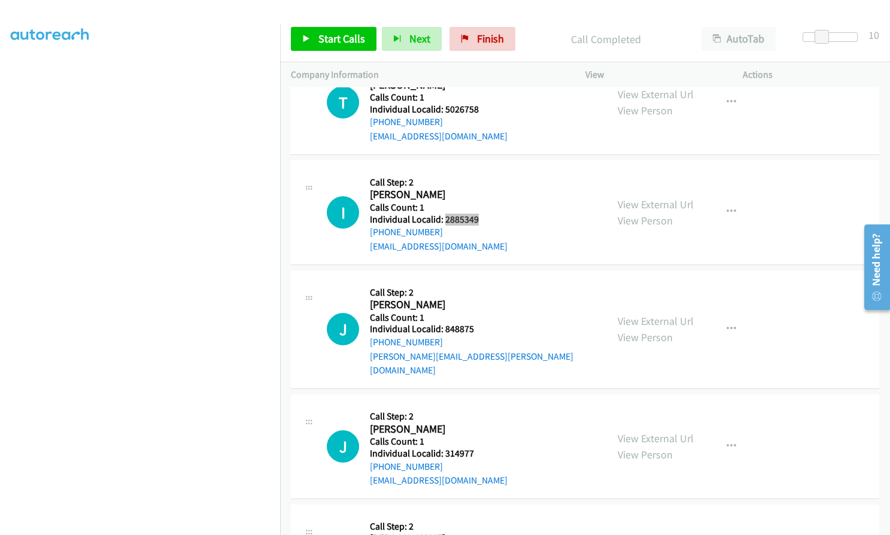
scroll to position [4183, 0]
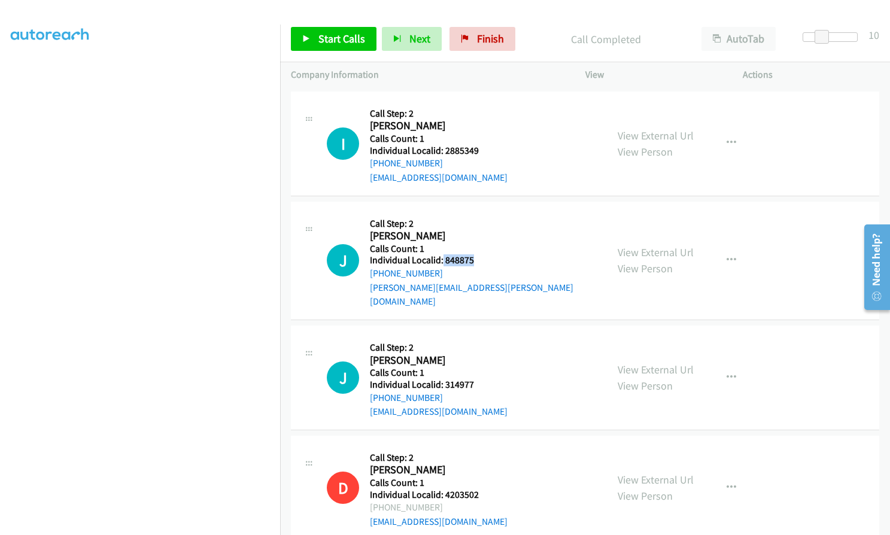
drag, startPoint x: 442, startPoint y: 233, endPoint x: 476, endPoint y: 233, distance: 34.1
click at [476, 233] on div "J Callback Scheduled Call Step: 2 Jeff Pratola America/New_York Calls Count: 1 …" at bounding box center [461, 260] width 269 height 96
copy h5 "848875"
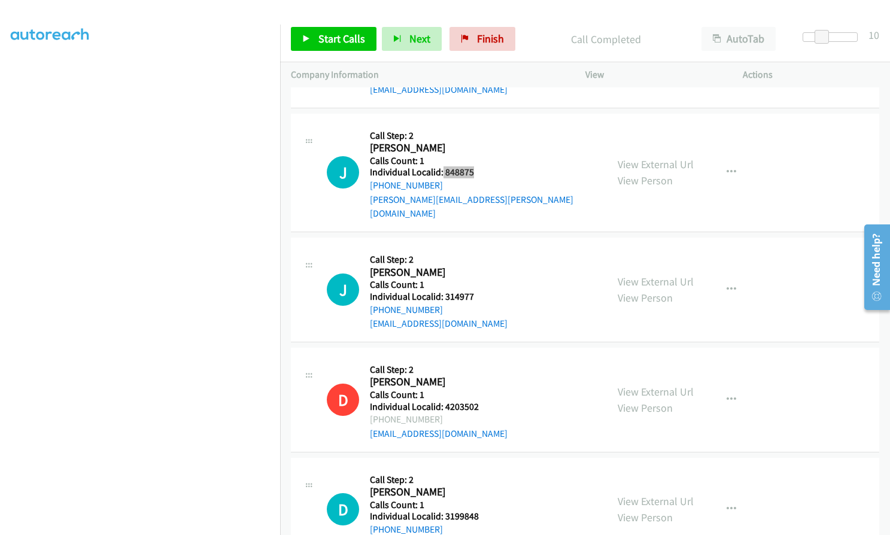
scroll to position [4274, 0]
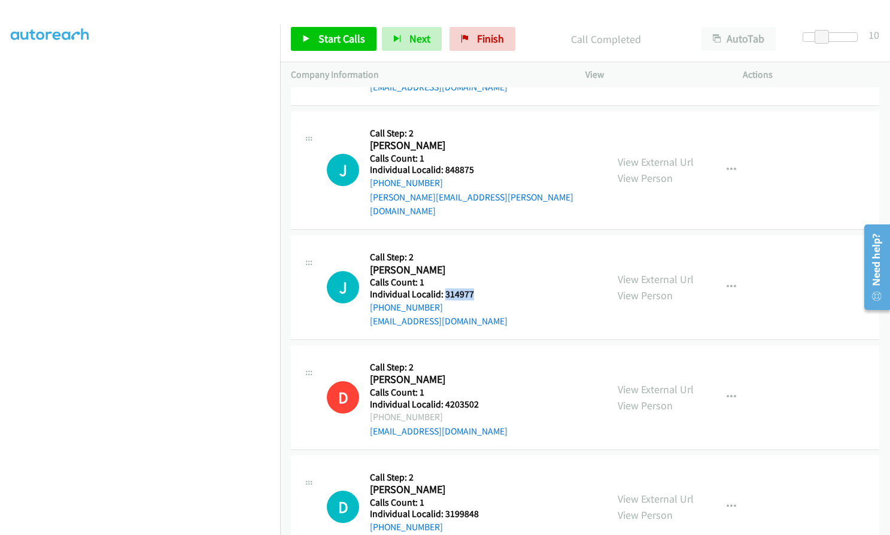
drag, startPoint x: 443, startPoint y: 248, endPoint x: 475, endPoint y: 250, distance: 32.4
click at [475, 250] on div "J Callback Scheduled Call Step: 2 James Wiggins America/New_York Calls Count: 1…" at bounding box center [461, 287] width 269 height 83
drag, startPoint x: 443, startPoint y: 470, endPoint x: 480, endPoint y: 473, distance: 37.2
click at [480, 508] on h5 "Individual Localid: 3199848" at bounding box center [439, 514] width 138 height 12
click at [340, 40] on span "Start Calls" at bounding box center [341, 39] width 47 height 14
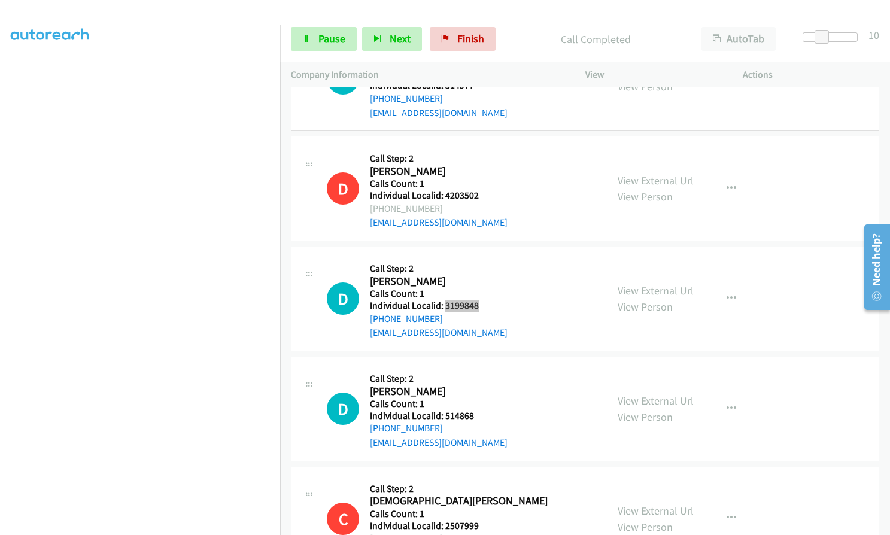
scroll to position [4603, 0]
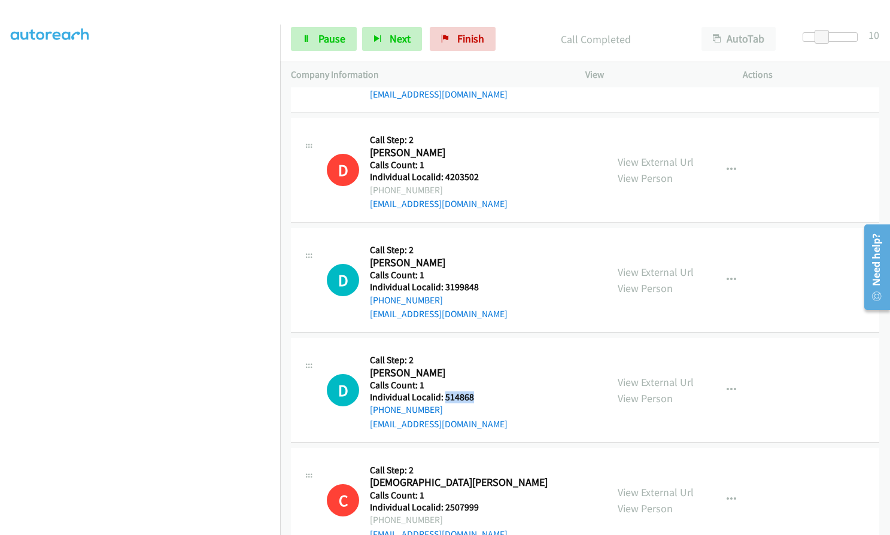
drag, startPoint x: 444, startPoint y: 353, endPoint x: 476, endPoint y: 351, distance: 31.2
click at [476, 351] on div "D Callback Scheduled Call Step: 2 Daman Redenbach America/New_York Calls Count:…" at bounding box center [461, 390] width 269 height 83
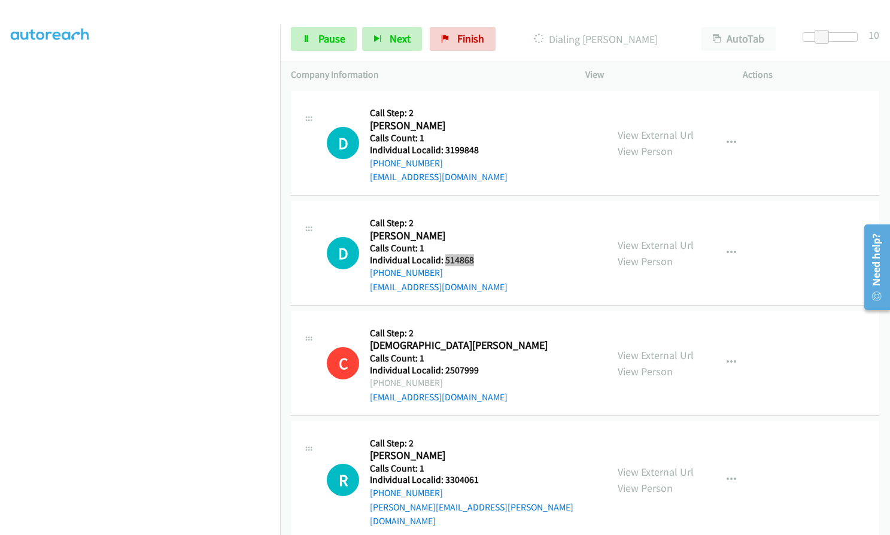
scroll to position [4797, 0]
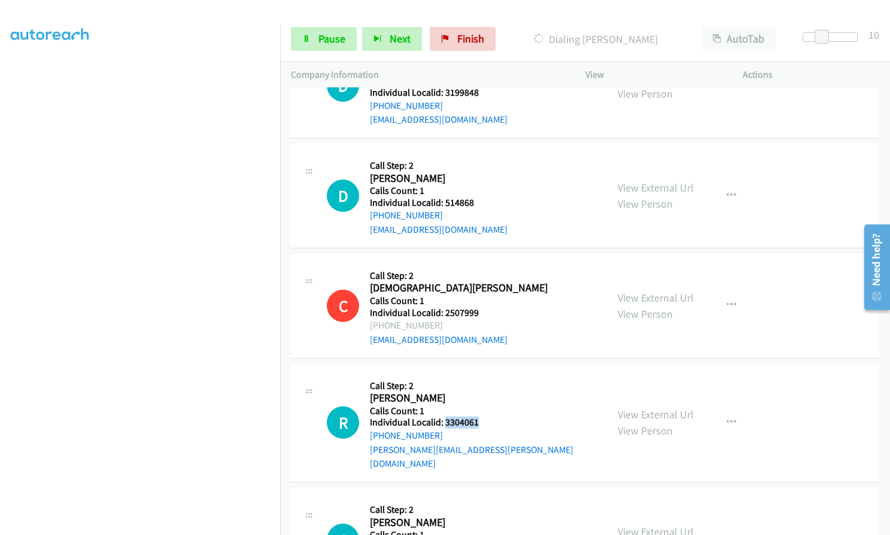
drag, startPoint x: 443, startPoint y: 381, endPoint x: 481, endPoint y: 381, distance: 38.3
click at [481, 381] on div "R Callback Scheduled Call Step: 2 Ryan Easton America/New_York Calls Count: 1 I…" at bounding box center [461, 422] width 269 height 96
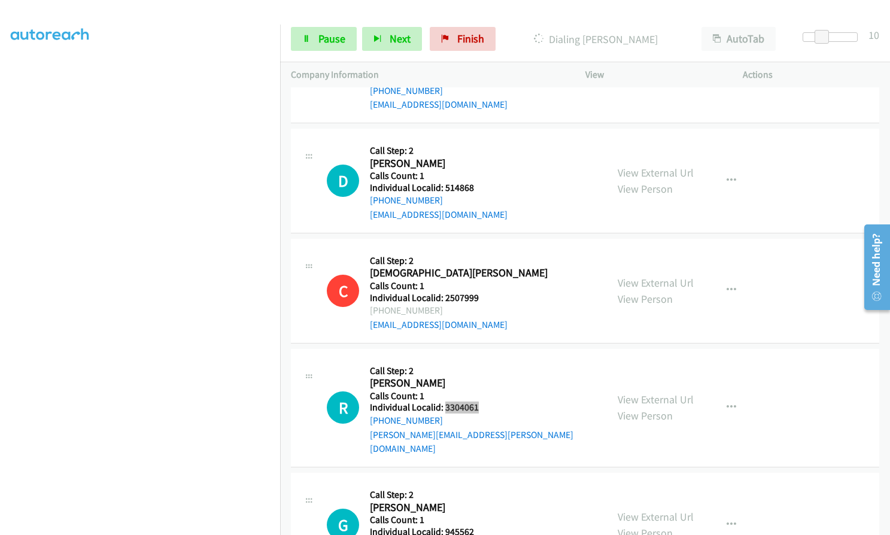
scroll to position [4816, 0]
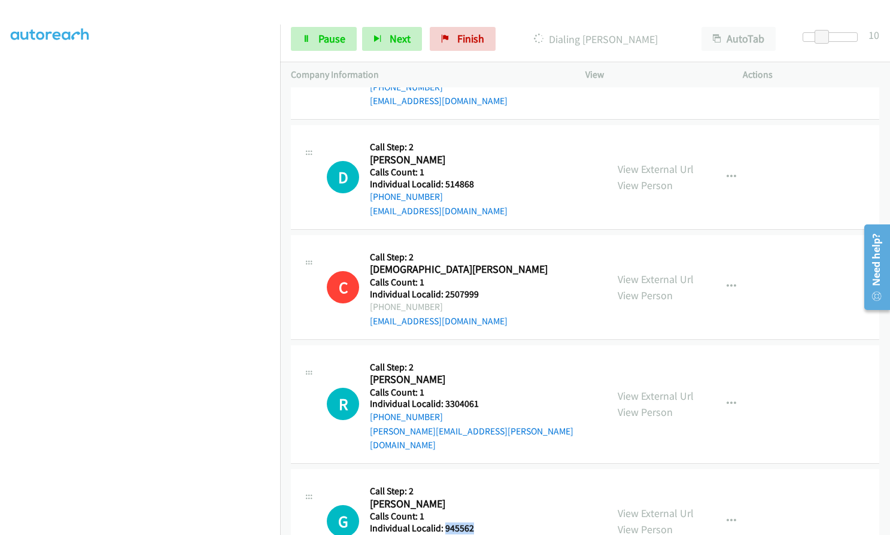
drag, startPoint x: 443, startPoint y: 471, endPoint x: 480, endPoint y: 471, distance: 37.1
click at [480, 480] on div "G Callback Scheduled Call Step: 2 Glenn Rumburg America/New_York Calls Count: 1…" at bounding box center [461, 521] width 269 height 83
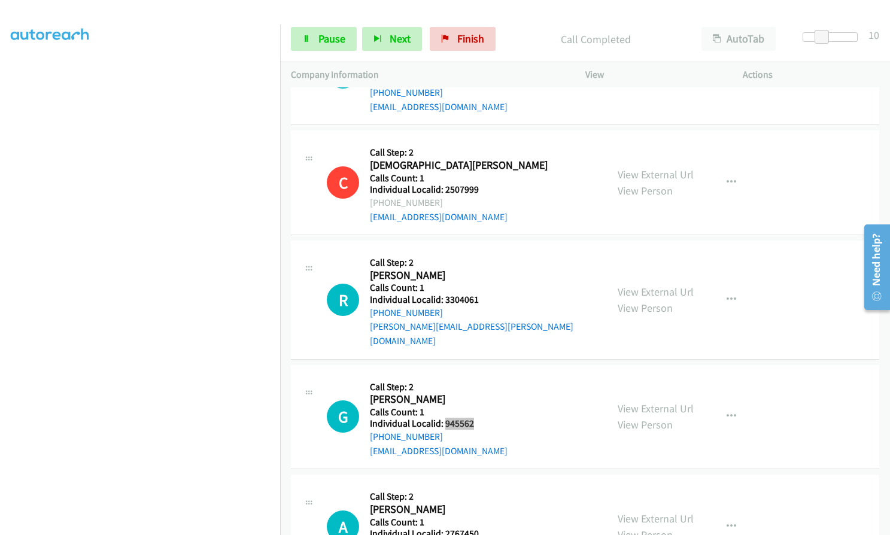
scroll to position [4951, 0]
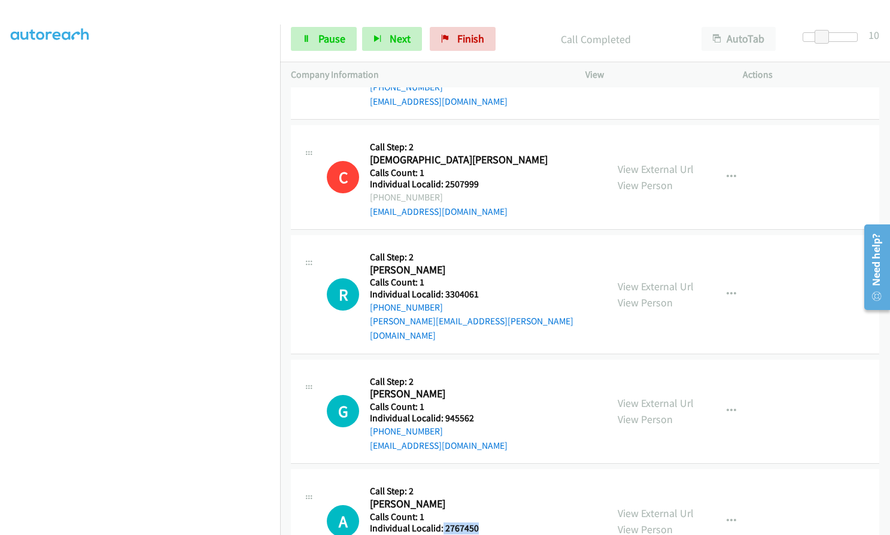
drag, startPoint x: 441, startPoint y: 471, endPoint x: 482, endPoint y: 473, distance: 40.7
click at [482, 480] on div "A Callback Scheduled Call Step: 2 Amit Khera America/New_York Calls Count: 1 In…" at bounding box center [461, 521] width 269 height 83
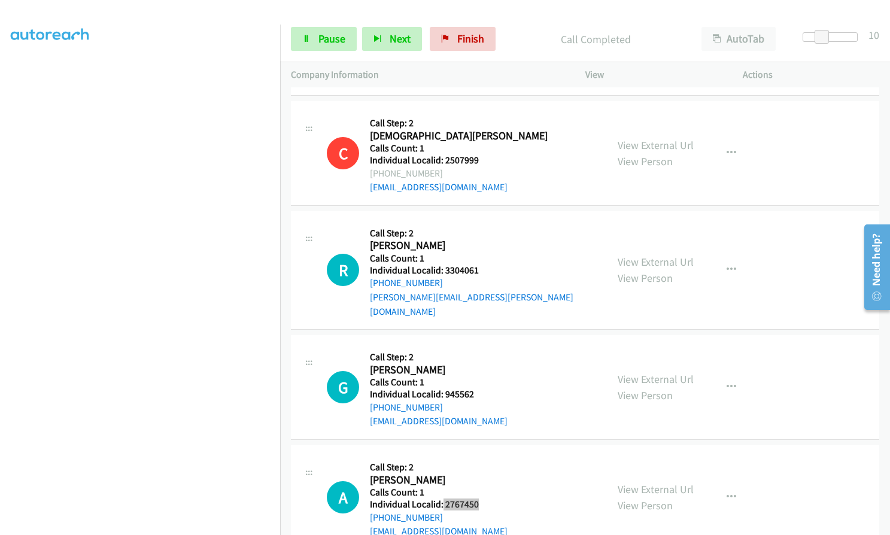
scroll to position [5087, 0]
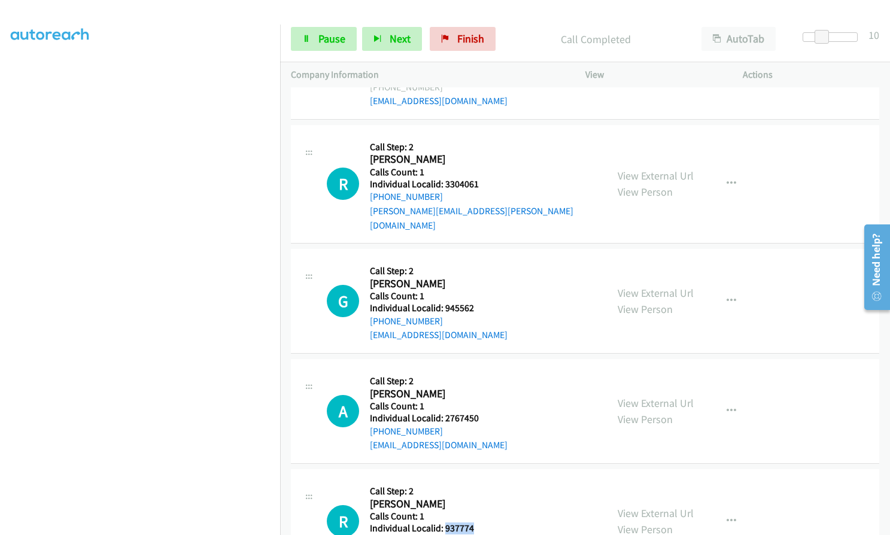
drag, startPoint x: 443, startPoint y: 470, endPoint x: 478, endPoint y: 471, distance: 34.7
click at [478, 480] on div "R Callback Scheduled Call Step: 2 Robert Dumas America/New_York Calls Count: 1 …" at bounding box center [461, 521] width 269 height 83
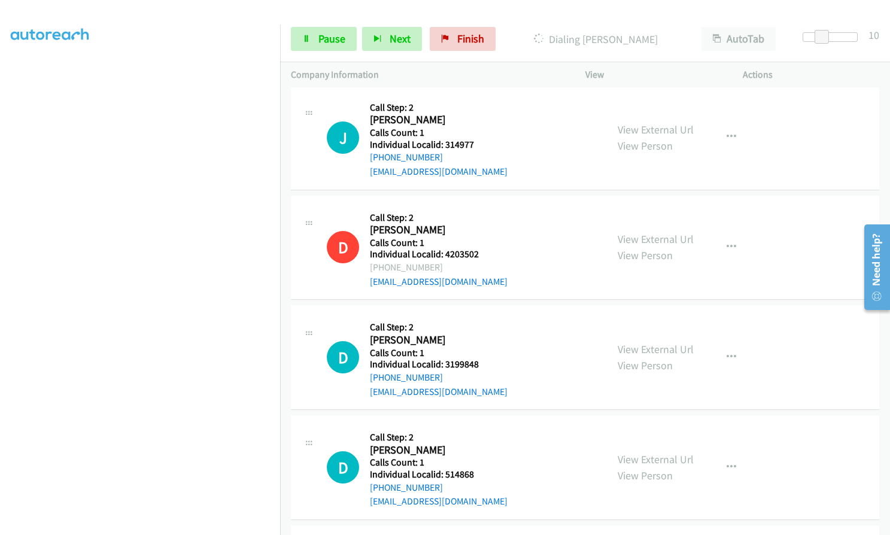
scroll to position [4593, 0]
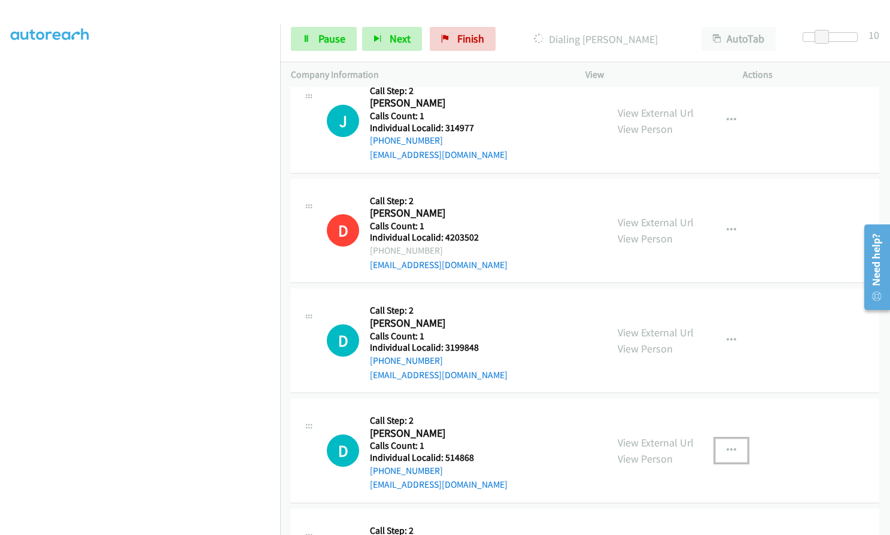
click at [726, 446] on icon "button" at bounding box center [731, 451] width 10 height 10
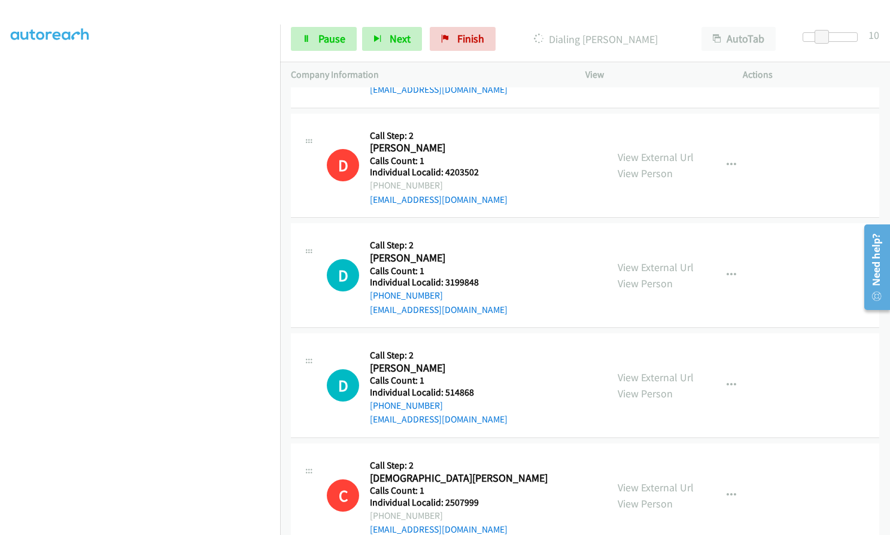
scroll to position [4683, 0]
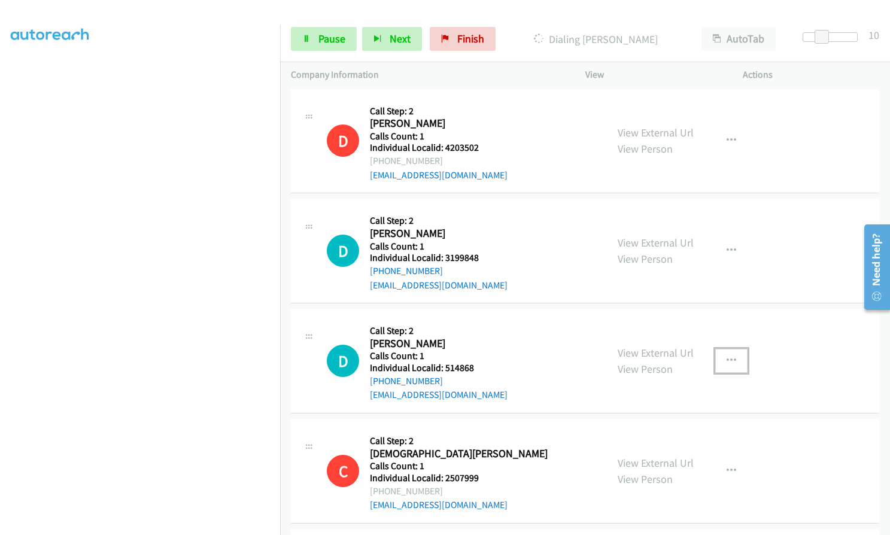
click at [729, 356] on icon "button" at bounding box center [731, 361] width 10 height 10
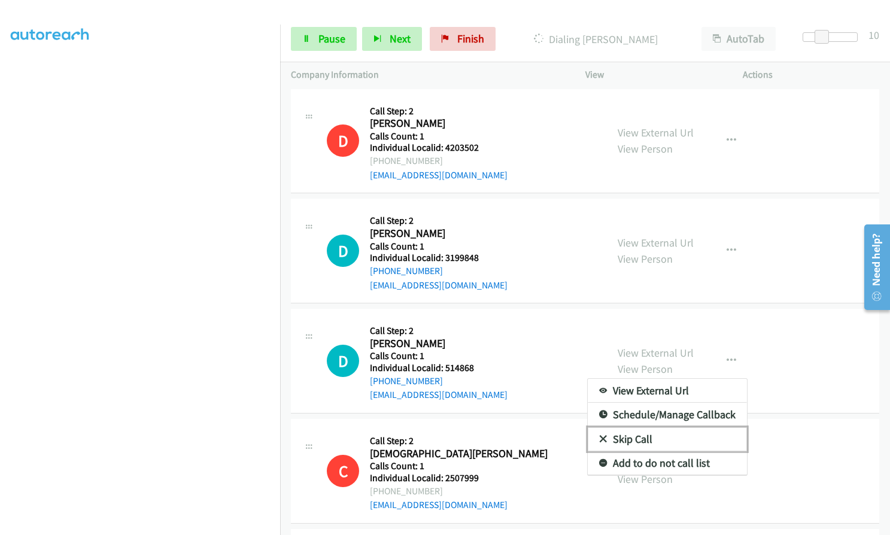
click at [599, 436] on icon at bounding box center [603, 440] width 8 height 8
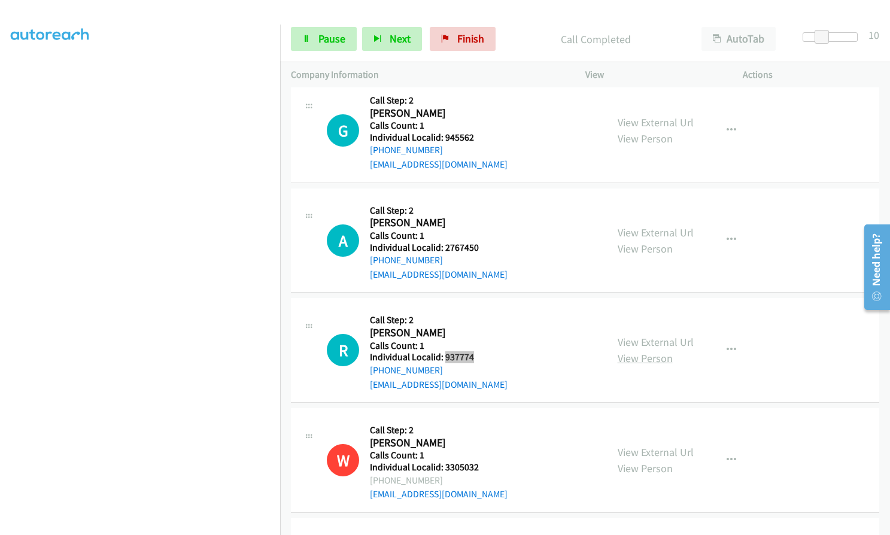
scroll to position [5332, 0]
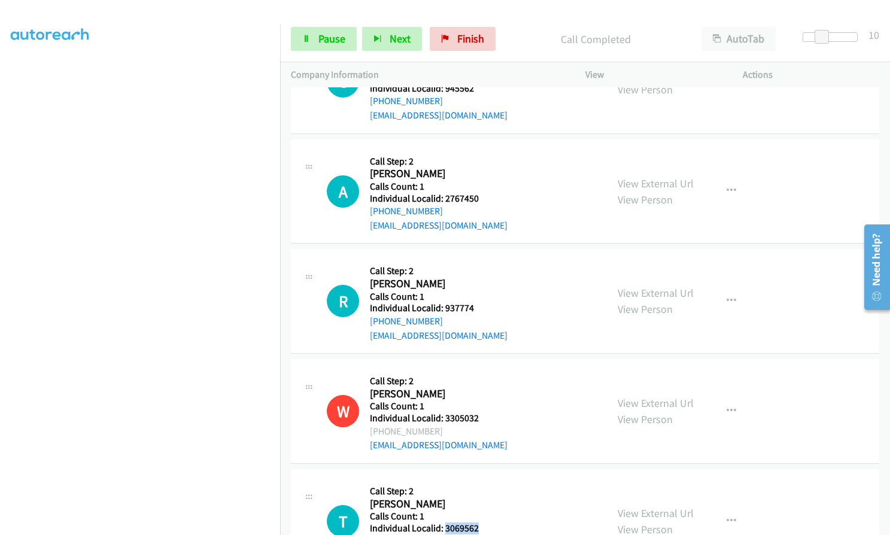
drag, startPoint x: 443, startPoint y: 468, endPoint x: 477, endPoint y: 473, distance: 34.5
click at [477, 522] on h5 "Individual Localid: 3069562" at bounding box center [439, 528] width 138 height 12
click at [316, 43] on link "Pause" at bounding box center [324, 39] width 66 height 24
click at [316, 43] on link "Start Calls" at bounding box center [334, 39] width 86 height 24
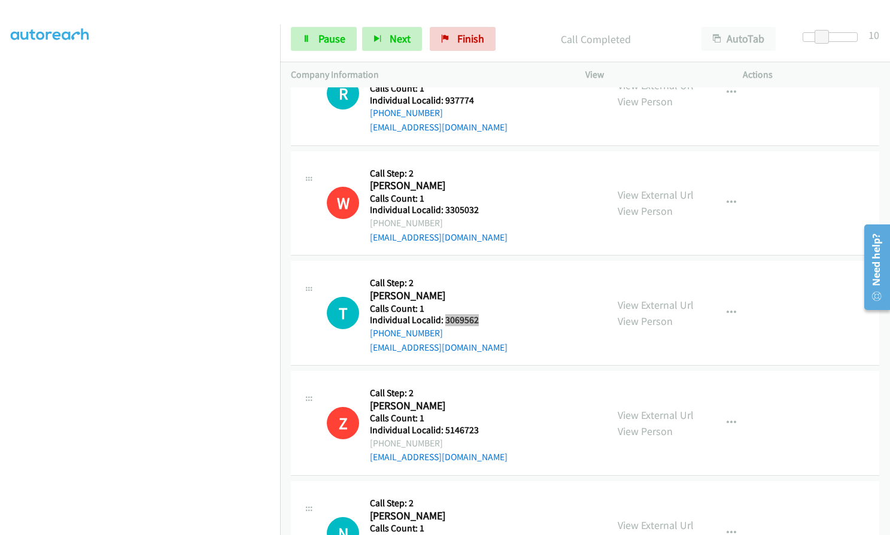
scroll to position [5603, 0]
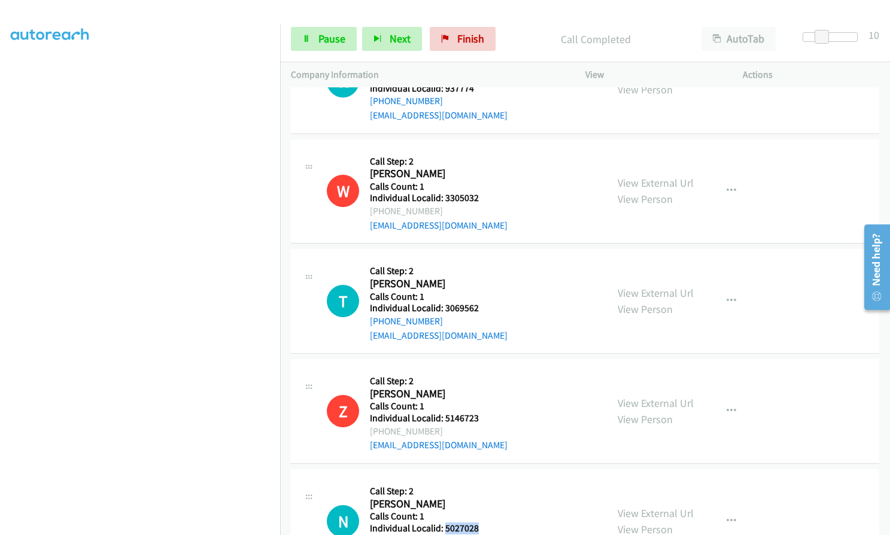
drag, startPoint x: 447, startPoint y: 473, endPoint x: 478, endPoint y: 474, distance: 31.1
click at [478, 522] on h5 "Individual Localid: 5027028" at bounding box center [439, 528] width 138 height 12
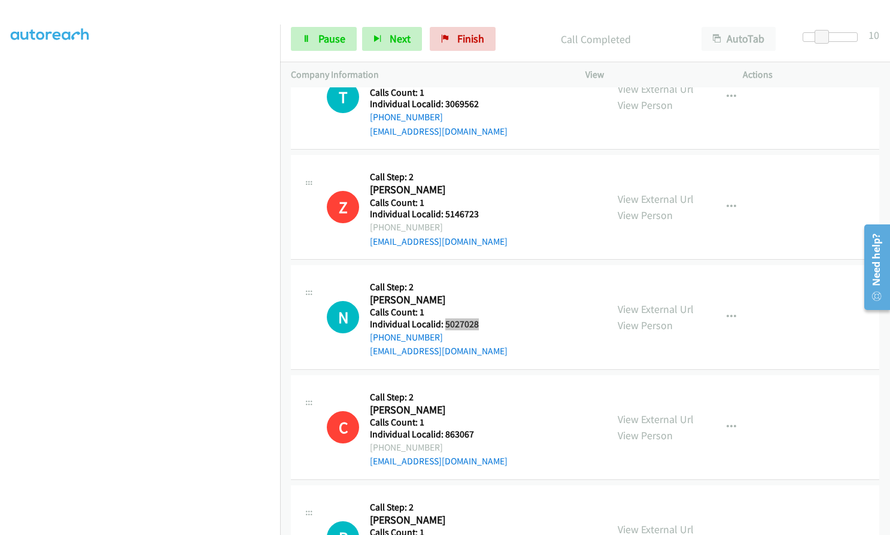
scroll to position [5874, 0]
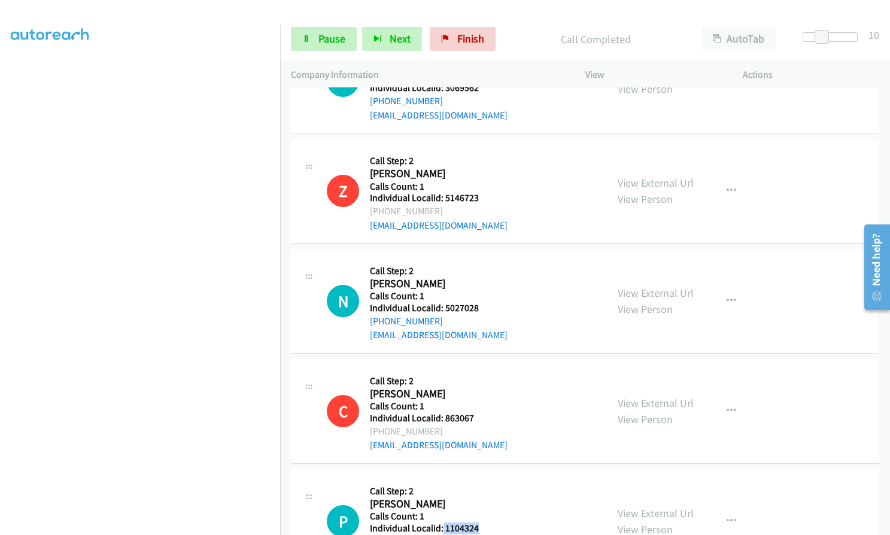
drag, startPoint x: 442, startPoint y: 470, endPoint x: 479, endPoint y: 470, distance: 37.1
click at [479, 522] on h5 "Individual Localid: 1104324" at bounding box center [439, 528] width 138 height 12
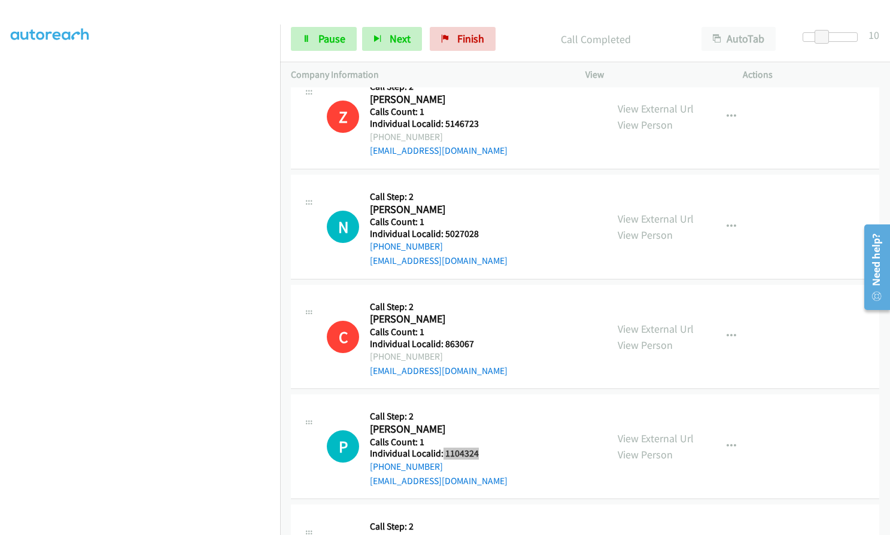
scroll to position [6009, 0]
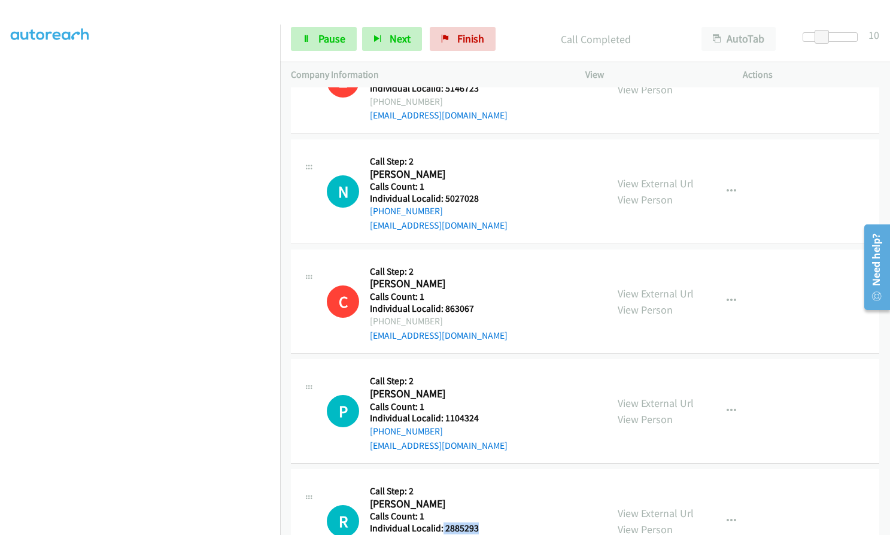
drag, startPoint x: 442, startPoint y: 473, endPoint x: 482, endPoint y: 473, distance: 40.1
click at [484, 480] on div "R Callback Scheduled Call Step: 2 Ricky Rector America/New_York Calls Count: 1 …" at bounding box center [461, 521] width 269 height 83
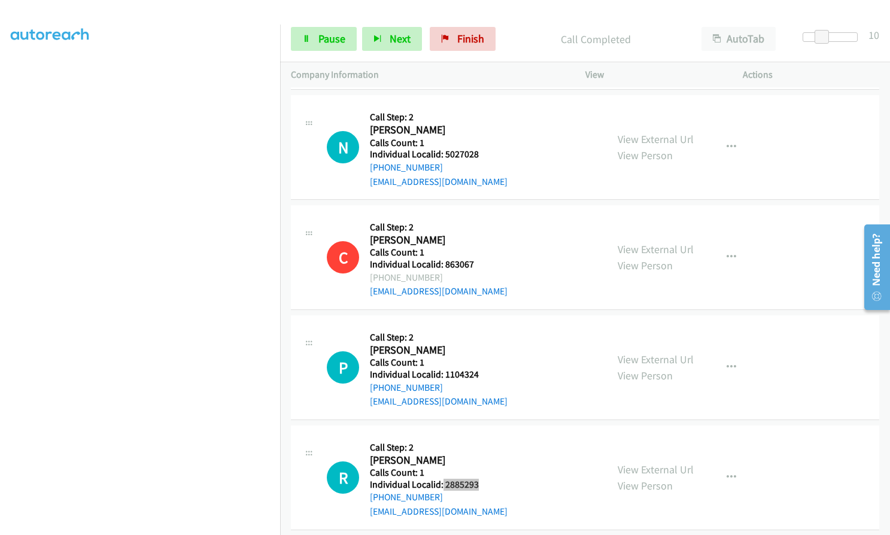
scroll to position [6145, 0]
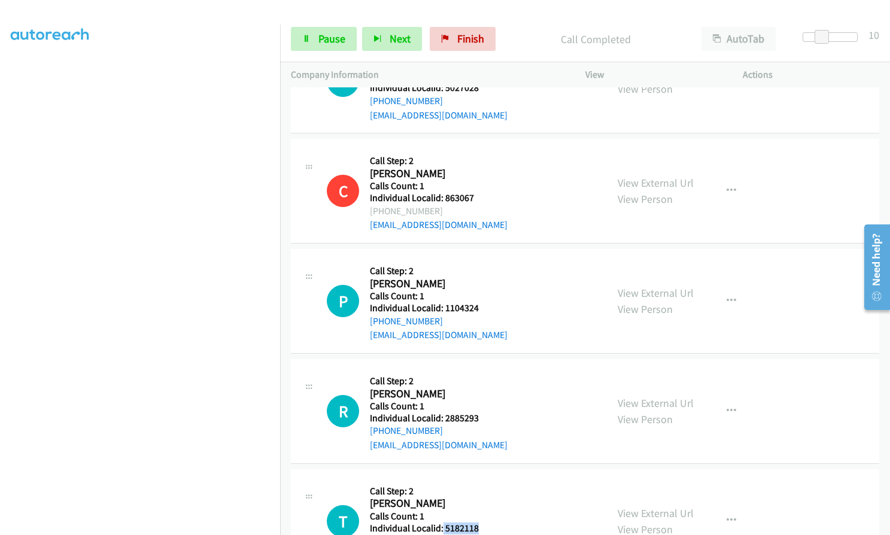
drag, startPoint x: 442, startPoint y: 472, endPoint x: 481, endPoint y: 470, distance: 38.9
click at [481, 480] on div "T Callback Scheduled Call Step: 2 Trae Williams America/New_York Calls Count: 1…" at bounding box center [461, 521] width 269 height 83
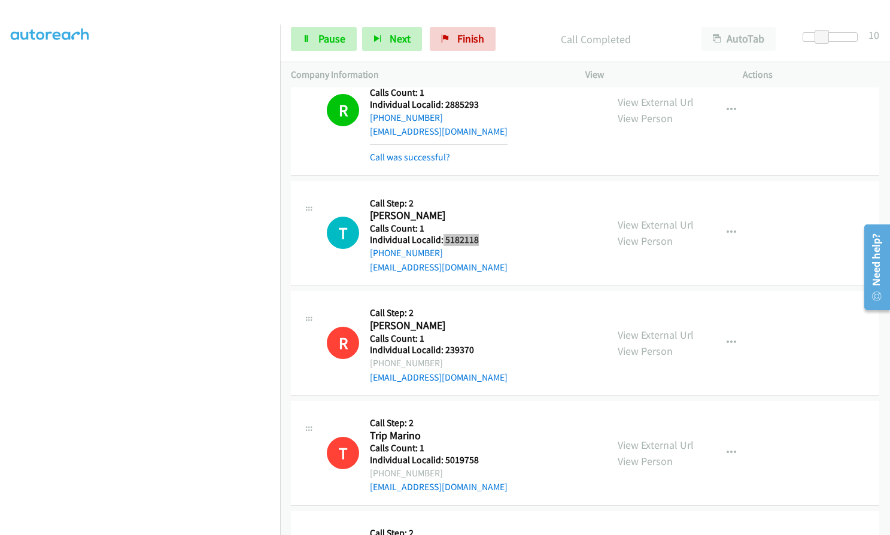
scroll to position [6537, 0]
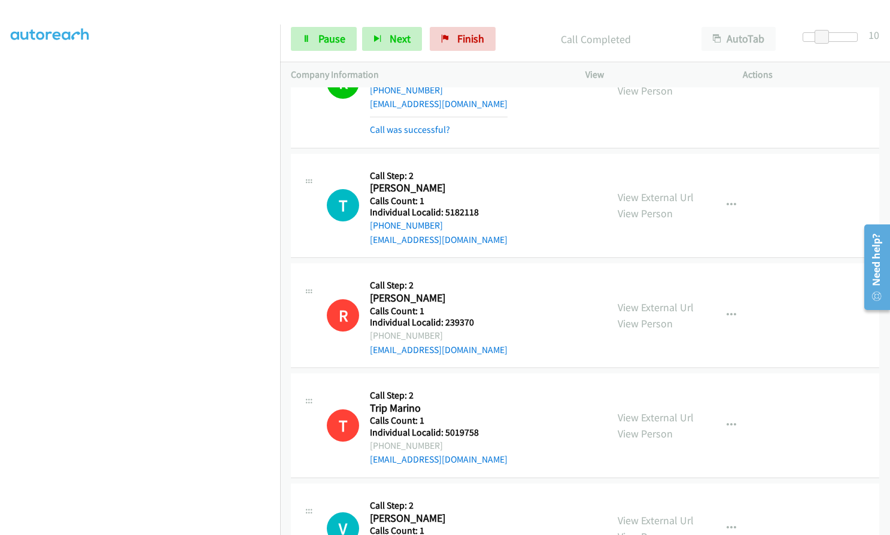
drag, startPoint x: 442, startPoint y: 487, endPoint x: 478, endPoint y: 484, distance: 36.0
click at [478, 494] on div "V Callback Scheduled Call Step: 2 Valeriano Sendon America/New_York Calls Count…" at bounding box center [461, 528] width 269 height 68
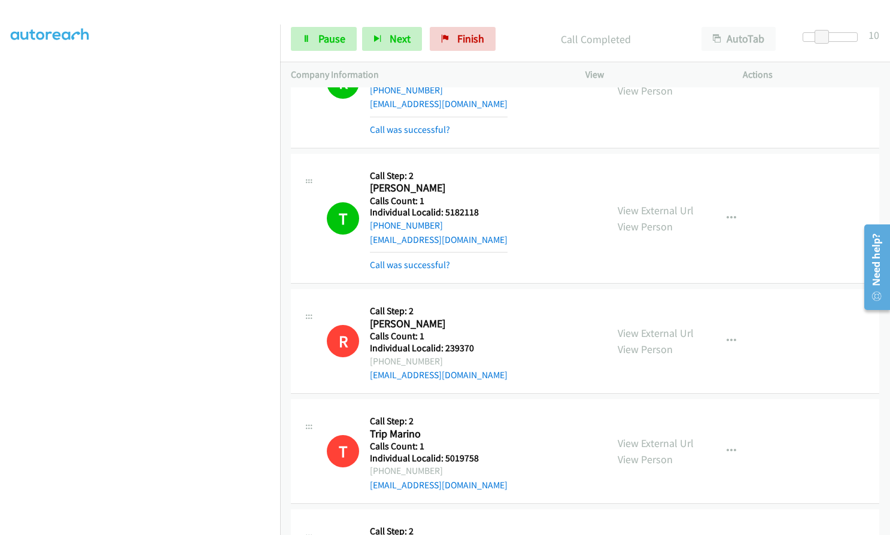
drag, startPoint x: 13, startPoint y: 233, endPoint x: 10, endPoint y: 293, distance: 59.9
click at [10, 293] on aside "Dialing Mode: Power | Switch to Preview My Lists" at bounding box center [140, 228] width 280 height 662
drag, startPoint x: 444, startPoint y: 154, endPoint x: 482, endPoint y: 158, distance: 38.5
click at [482, 165] on div "T Callback Scheduled Call Step: 2 Trae Williams America/New_York Calls Count: 1…" at bounding box center [461, 219] width 269 height 108
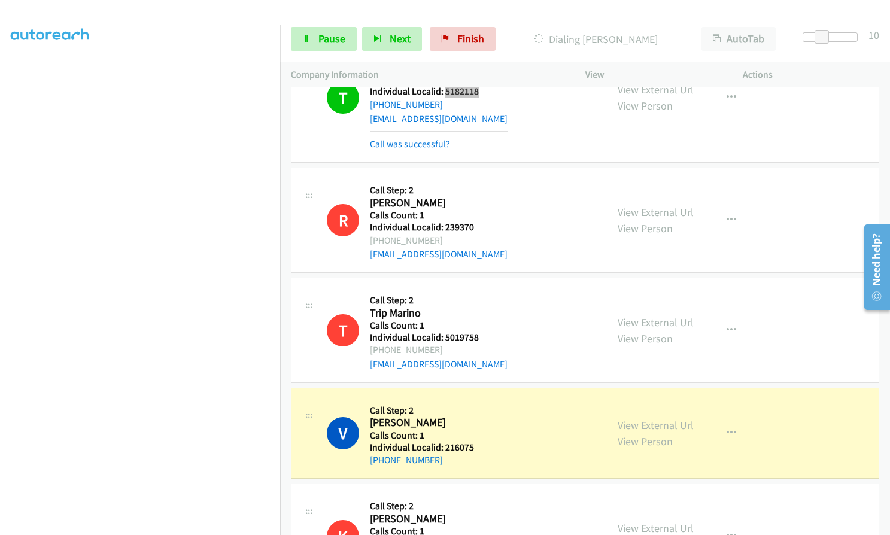
scroll to position [6673, 0]
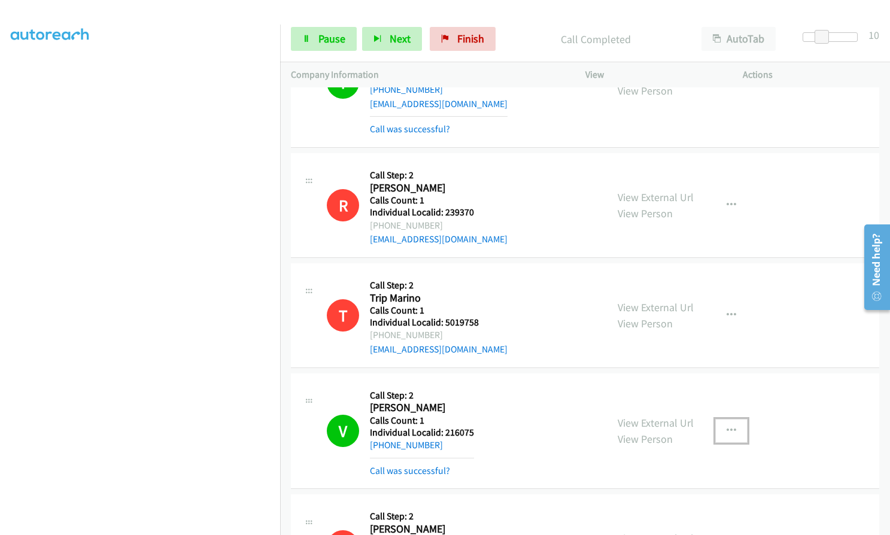
click at [726, 426] on icon "button" at bounding box center [731, 431] width 10 height 10
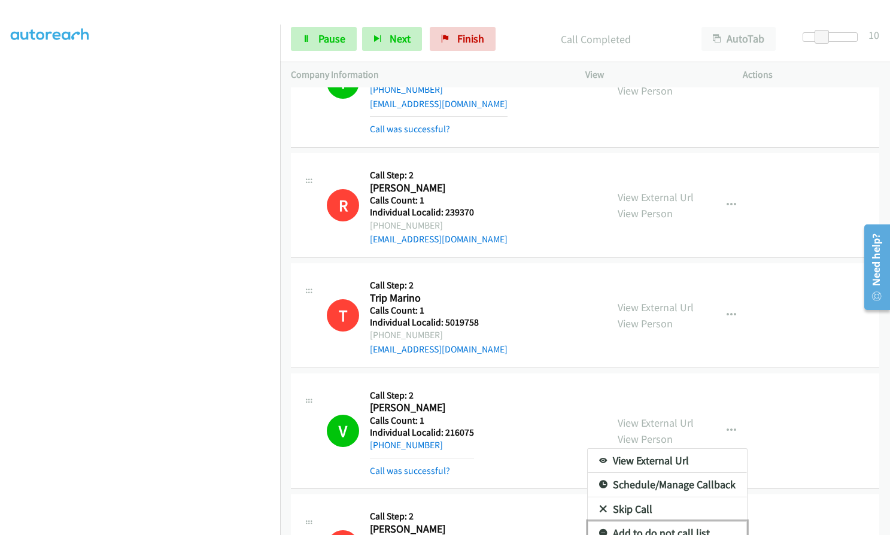
click at [601, 521] on link "Add to do not call list" at bounding box center [666, 533] width 159 height 24
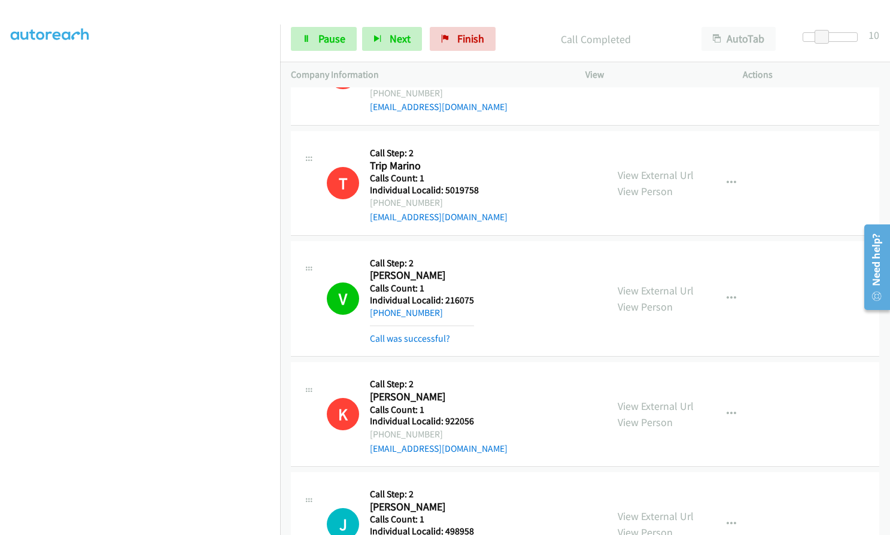
scroll to position [6808, 0]
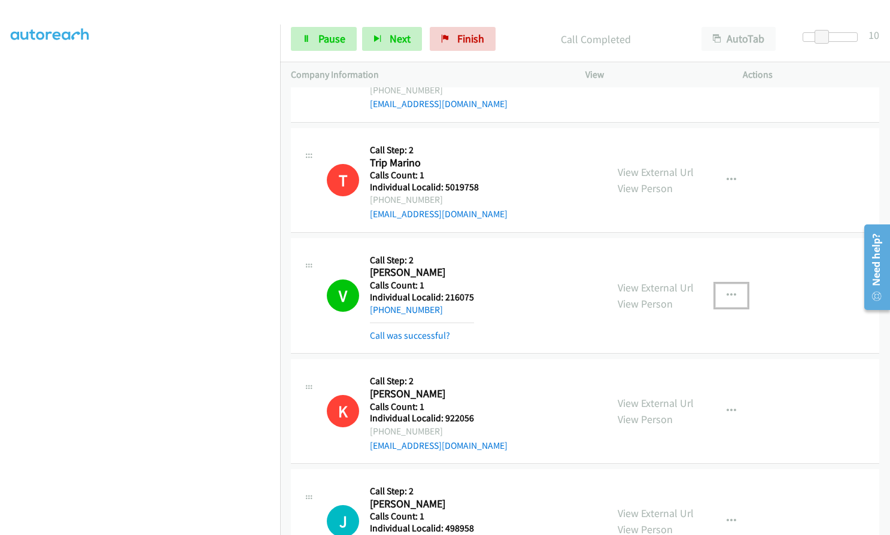
click at [726, 291] on icon "button" at bounding box center [731, 296] width 10 height 10
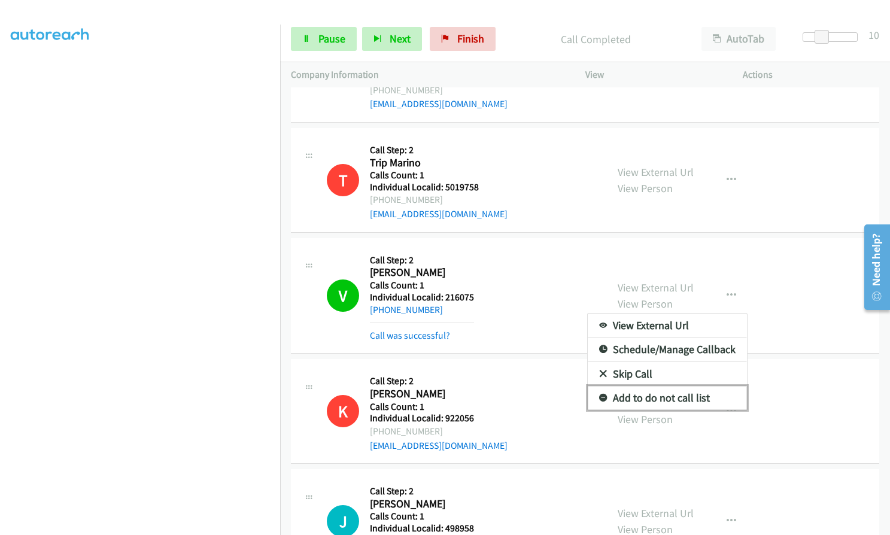
click at [599, 394] on icon at bounding box center [603, 398] width 8 height 8
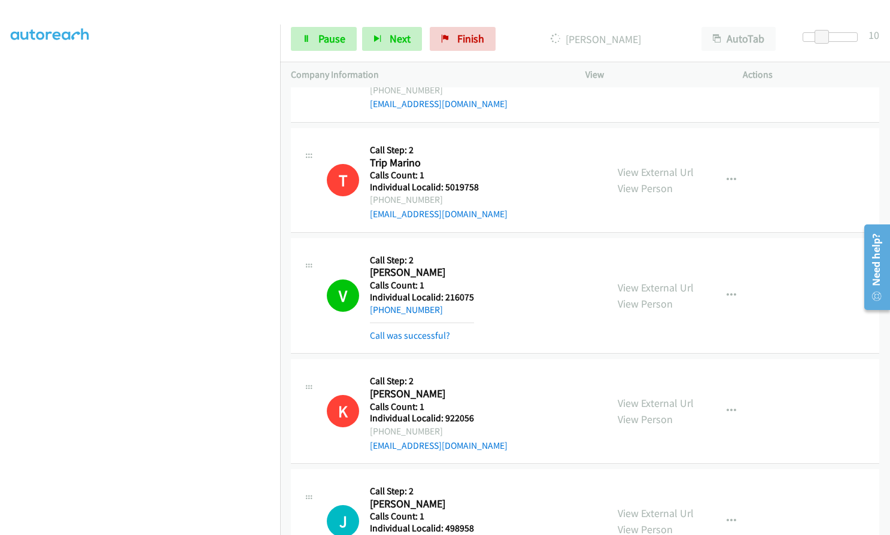
click at [587, 249] on div "V Callback Scheduled Call Step: 2 Valeriano Sendon America/New_York Calls Count…" at bounding box center [461, 296] width 269 height 94
click at [729, 291] on icon "button" at bounding box center [731, 296] width 10 height 10
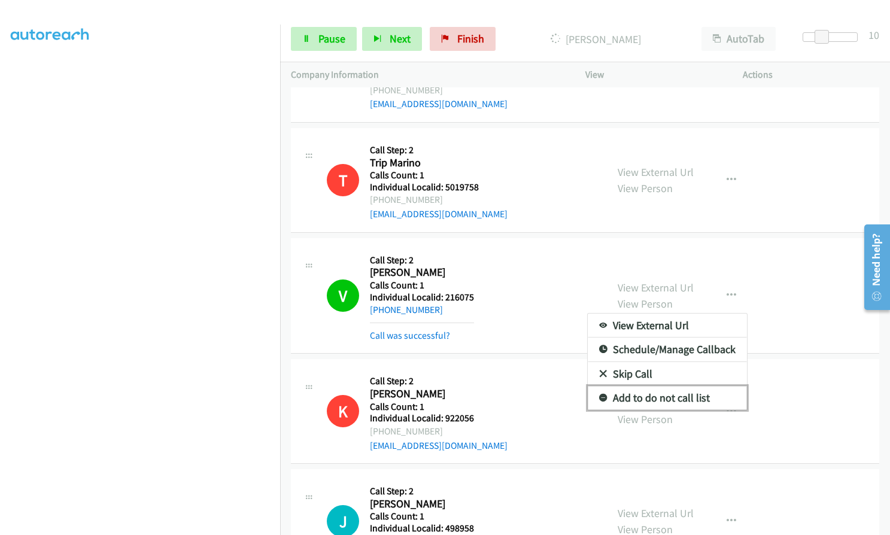
click at [599, 394] on icon at bounding box center [603, 398] width 8 height 8
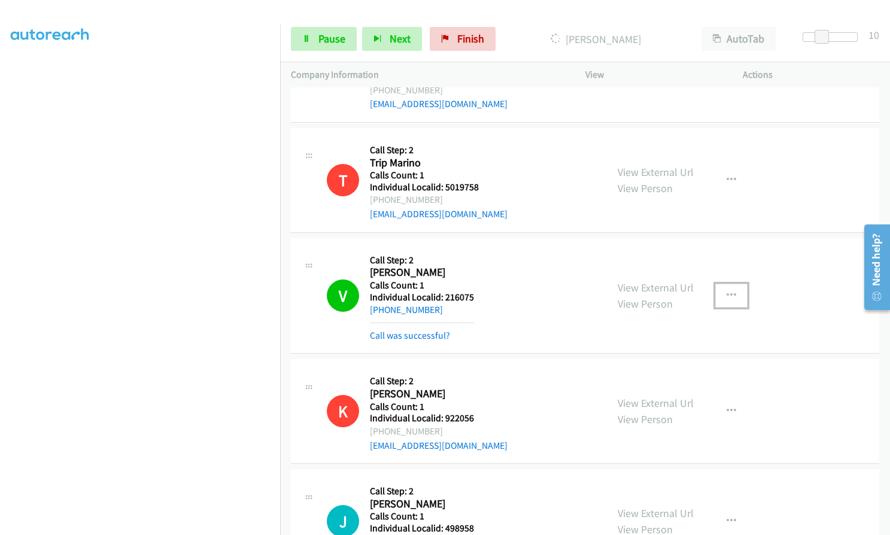
drag, startPoint x: 721, startPoint y: 232, endPoint x: 696, endPoint y: 272, distance: 47.8
click at [721, 284] on button "button" at bounding box center [731, 296] width 32 height 24
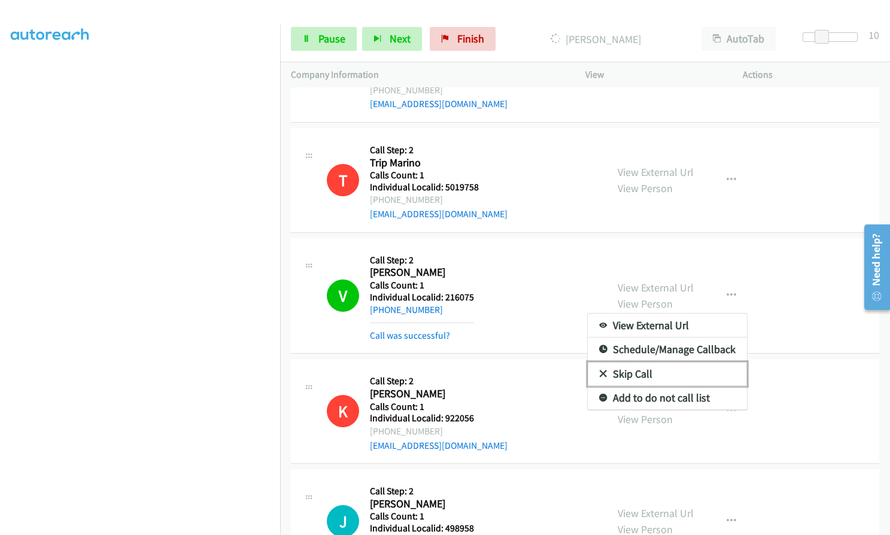
click at [599, 370] on icon at bounding box center [603, 374] width 8 height 8
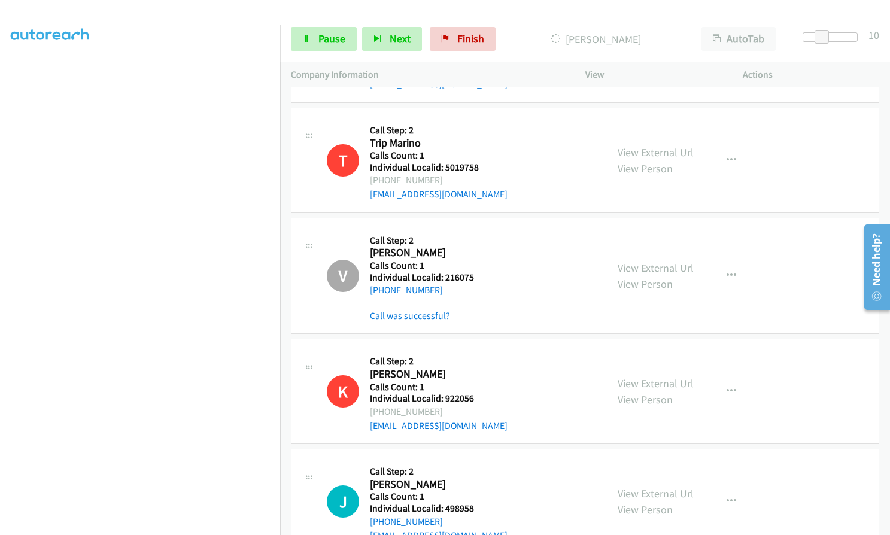
scroll to position [6918, 0]
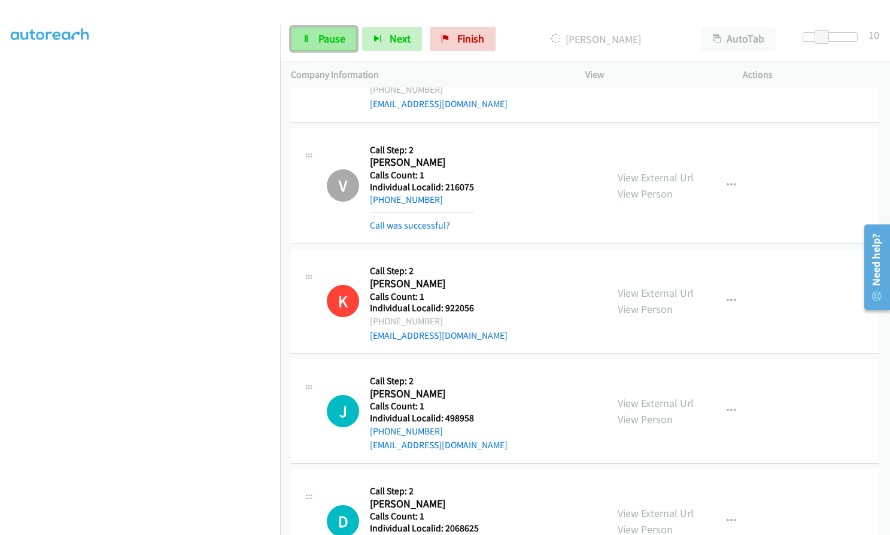
click at [343, 38] on span "Pause" at bounding box center [331, 39] width 27 height 14
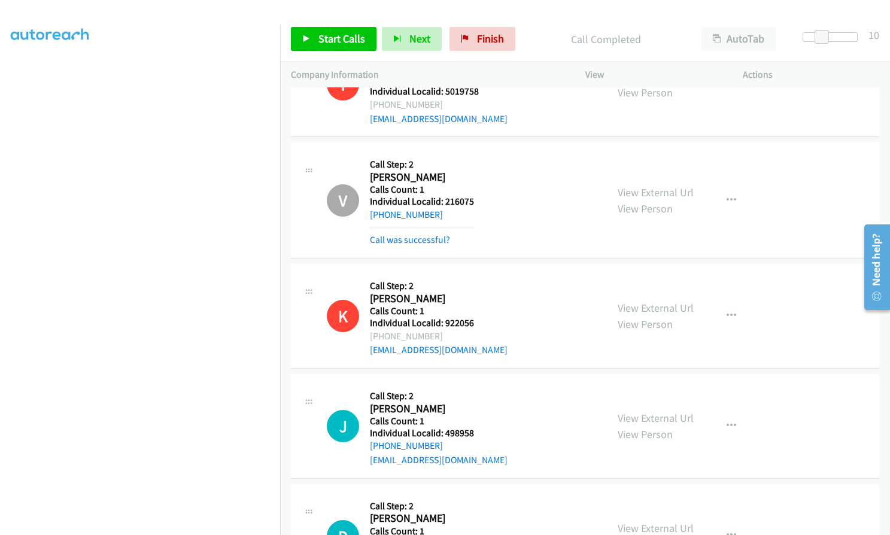
scroll to position [6944, 0]
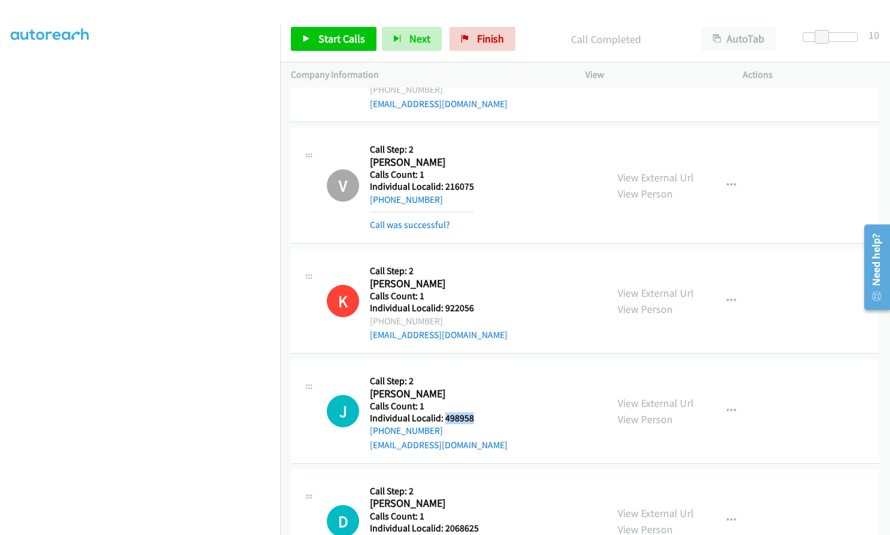
drag, startPoint x: 443, startPoint y: 361, endPoint x: 480, endPoint y: 361, distance: 37.7
click at [480, 370] on div "J Callback Scheduled Call Step: 2 James Magda America/New_York Calls Count: 1 I…" at bounding box center [461, 411] width 269 height 83
drag, startPoint x: 443, startPoint y: 471, endPoint x: 484, endPoint y: 474, distance: 41.4
click at [484, 480] on div "D Callback Scheduled Call Step: 2 Dennis Batchie America/New_York Calls Count: …" at bounding box center [461, 521] width 269 height 83
click at [326, 41] on span "Start Calls" at bounding box center [341, 39] width 47 height 14
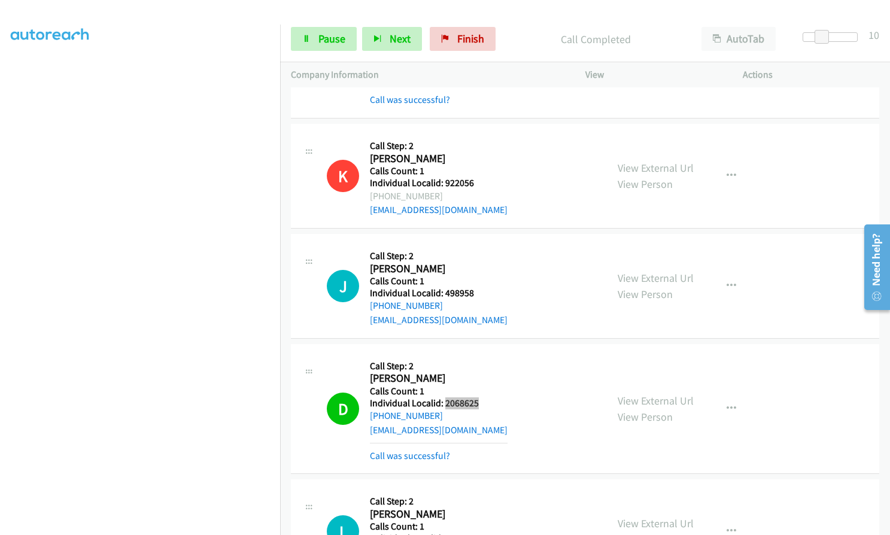
scroll to position [7079, 0]
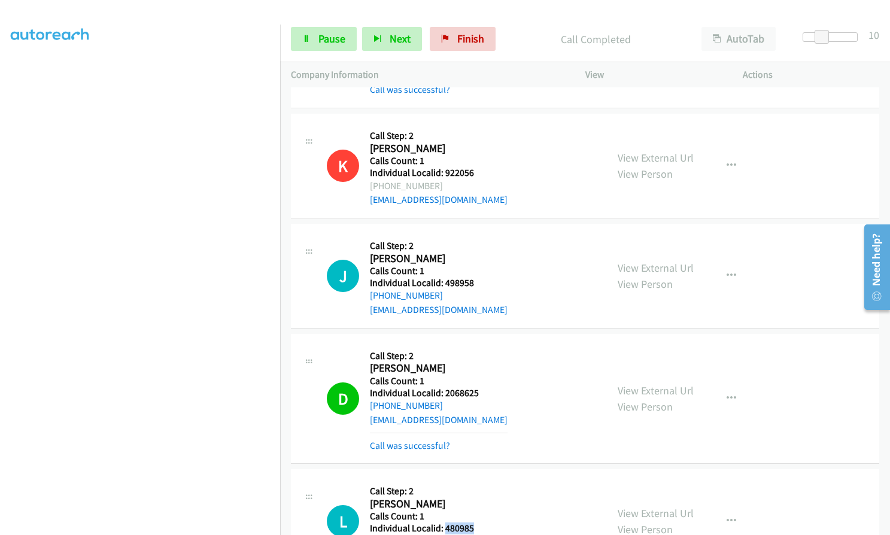
drag, startPoint x: 443, startPoint y: 470, endPoint x: 478, endPoint y: 473, distance: 35.4
click at [478, 480] on div "L Callback Scheduled Call Step: 2 Les Kingen America/New_York Calls Count: 1 In…" at bounding box center [461, 521] width 269 height 83
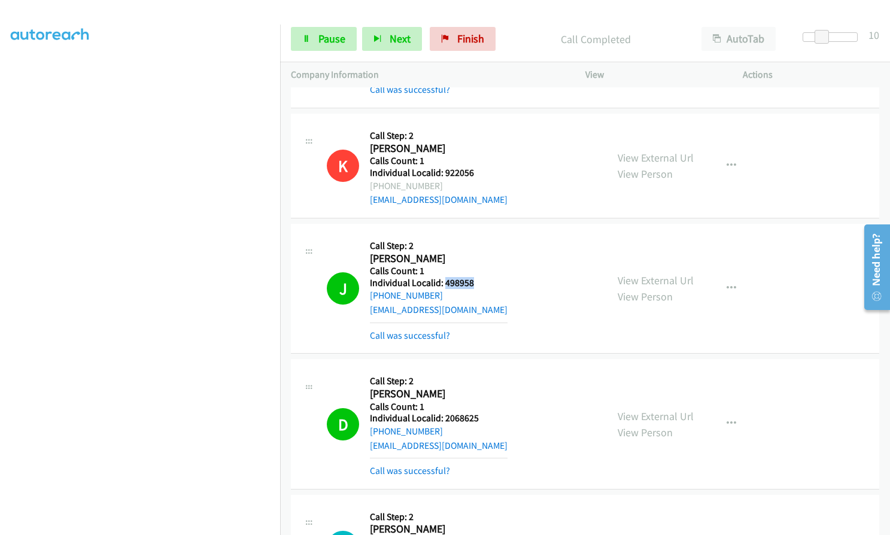
drag, startPoint x: 443, startPoint y: 221, endPoint x: 476, endPoint y: 225, distance: 33.1
click at [476, 235] on div "J Callback Scheduled Call Step: 2 James Magda America/New_York Calls Count: 1 I…" at bounding box center [461, 289] width 269 height 108
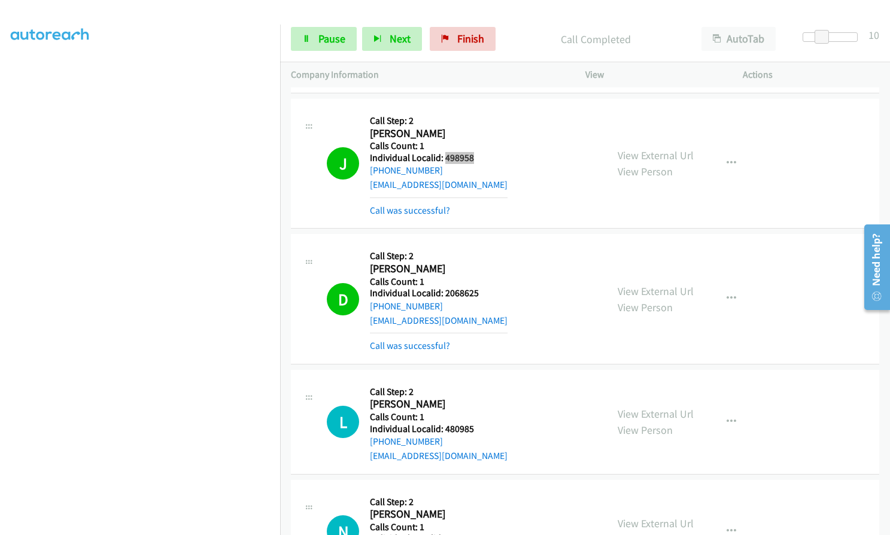
scroll to position [7214, 0]
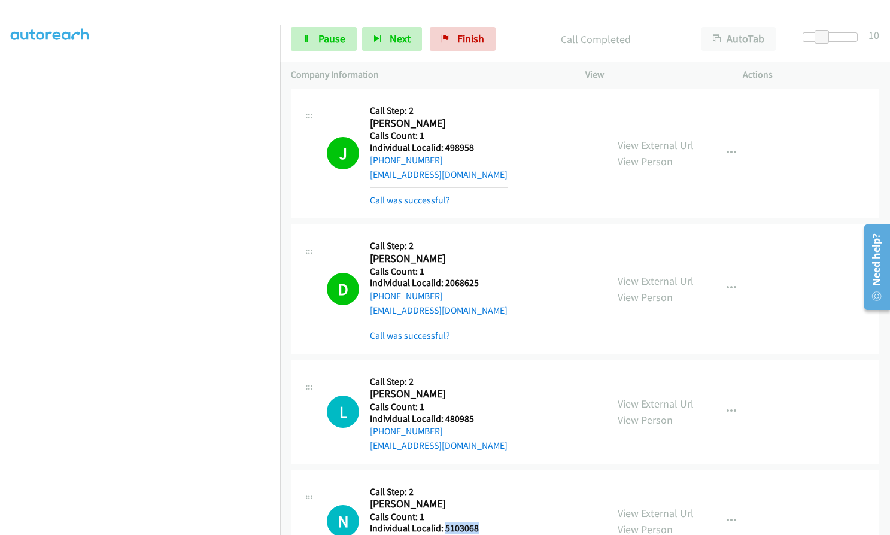
drag, startPoint x: 443, startPoint y: 471, endPoint x: 485, endPoint y: 471, distance: 42.5
click at [485, 480] on div "N Callback Scheduled Call Step: 2 Nancy Robey America/New_York Calls Count: 1 I…" at bounding box center [461, 521] width 269 height 83
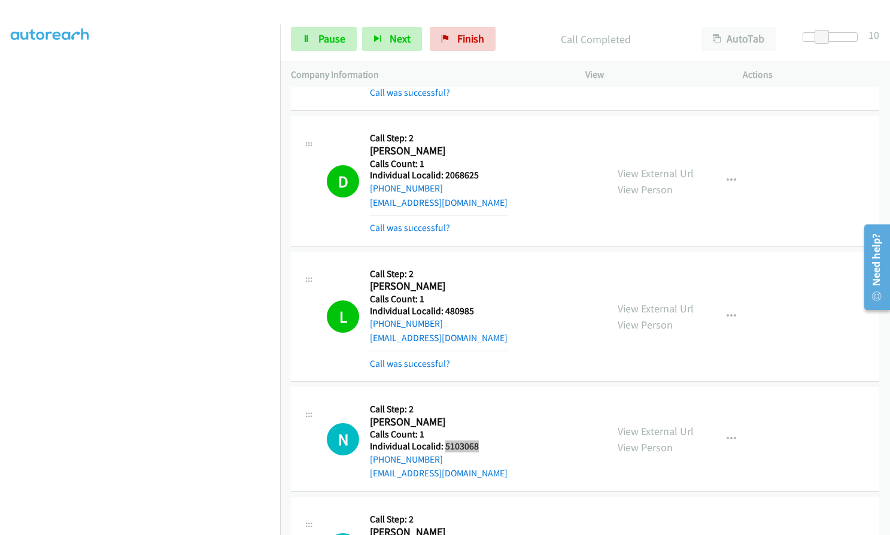
scroll to position [7350, 0]
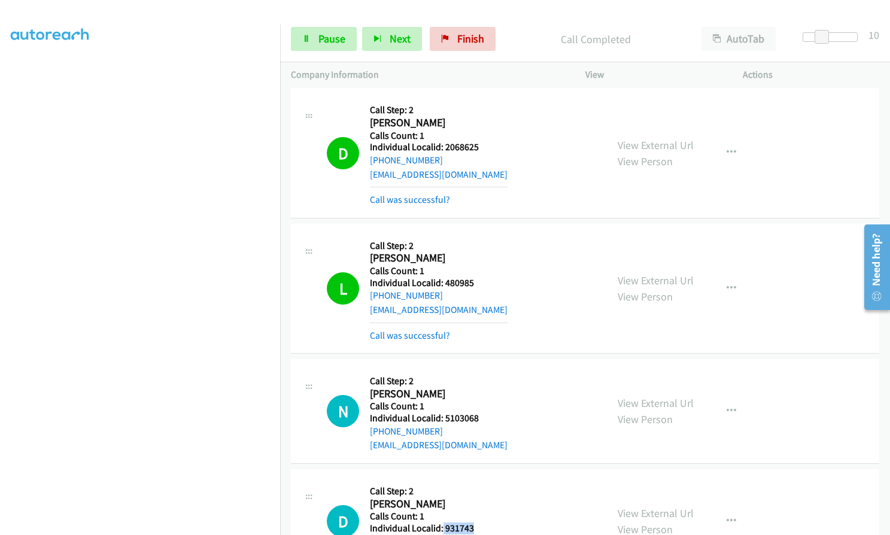
drag, startPoint x: 441, startPoint y: 471, endPoint x: 474, endPoint y: 470, distance: 33.5
click at [474, 480] on div "D Callback Scheduled Call Step: 2 Dewayne Fisher America/New_York Calls Count: …" at bounding box center [461, 521] width 269 height 83
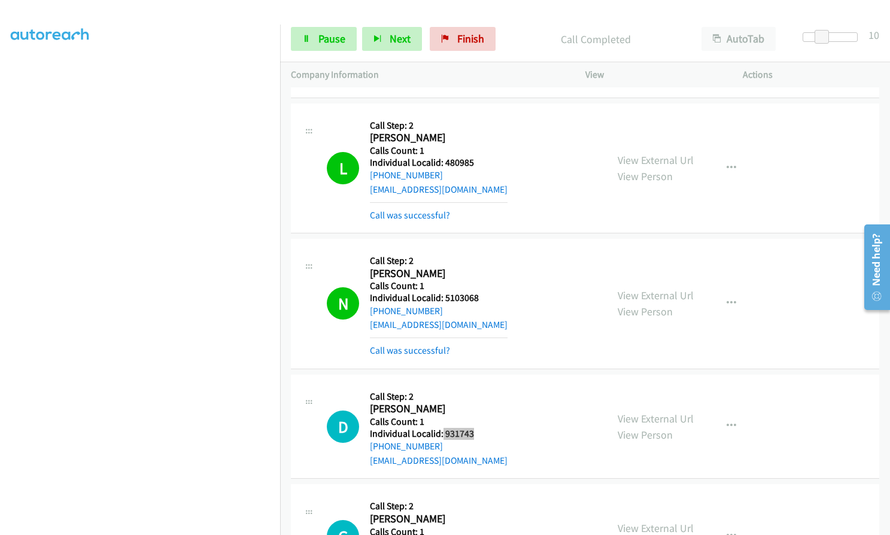
scroll to position [7485, 0]
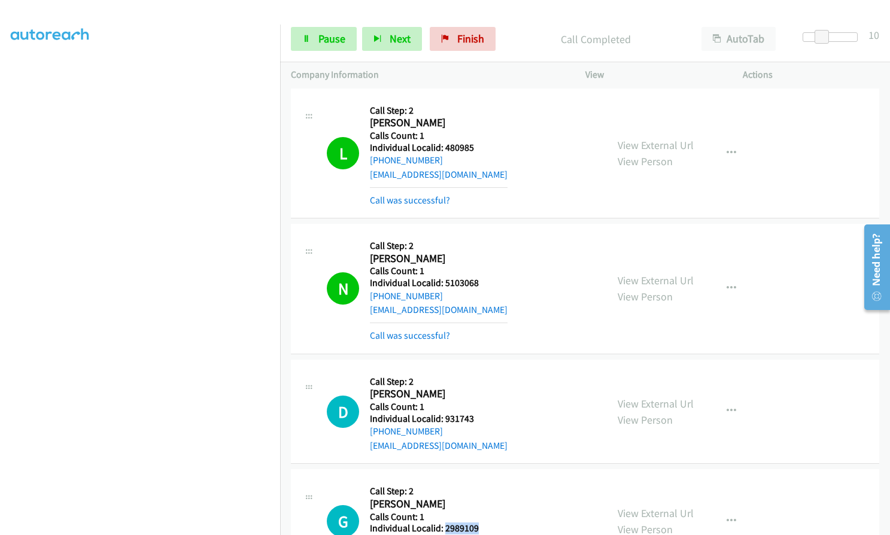
drag, startPoint x: 446, startPoint y: 470, endPoint x: 476, endPoint y: 469, distance: 29.9
click at [476, 522] on h5 "Individual Localid: 2989109" at bounding box center [439, 528] width 138 height 12
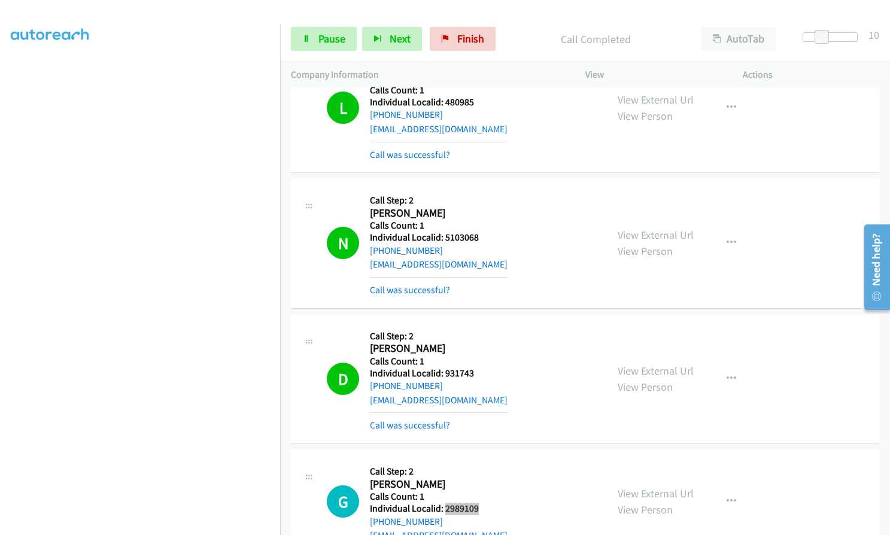
scroll to position [7621, 0]
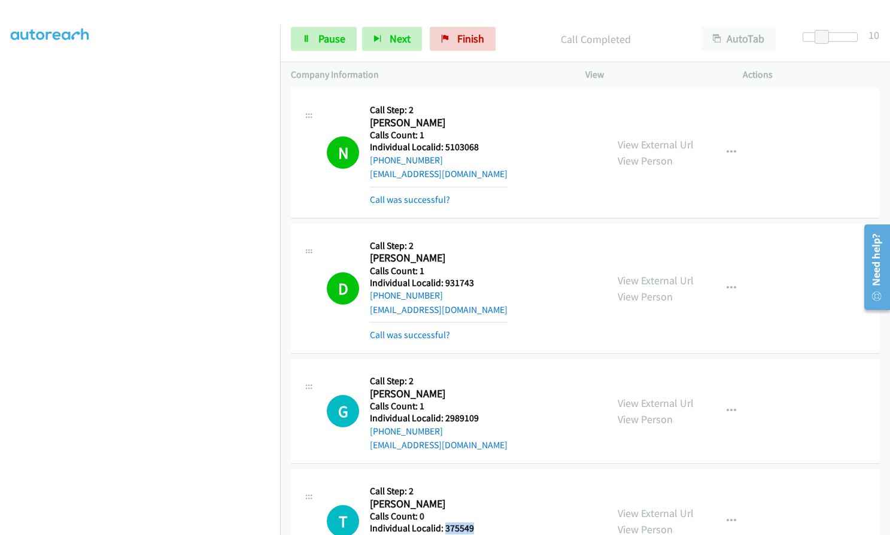
drag, startPoint x: 445, startPoint y: 470, endPoint x: 476, endPoint y: 473, distance: 31.2
click at [476, 480] on div "T Callback Scheduled Call Step: 2 Thomas Miller America/New_York Calls Count: 0…" at bounding box center [461, 521] width 269 height 83
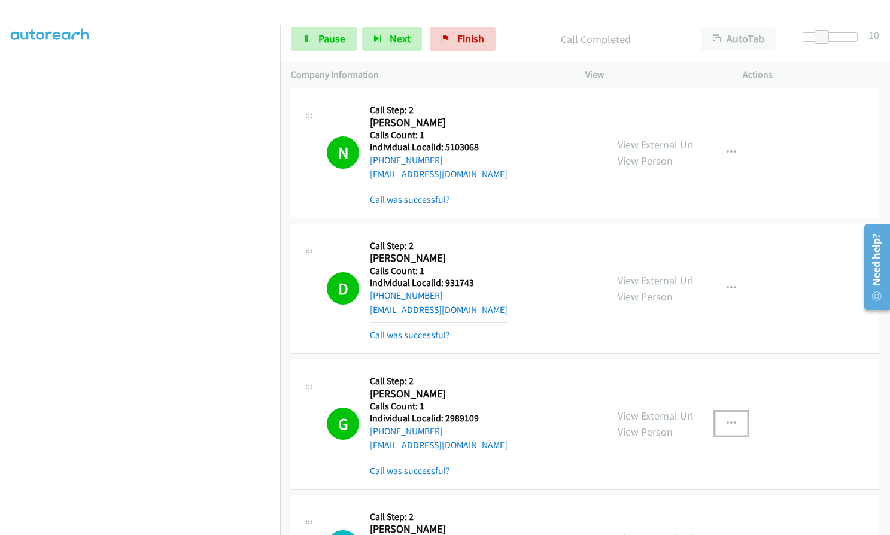
click at [726, 419] on icon "button" at bounding box center [731, 424] width 10 height 10
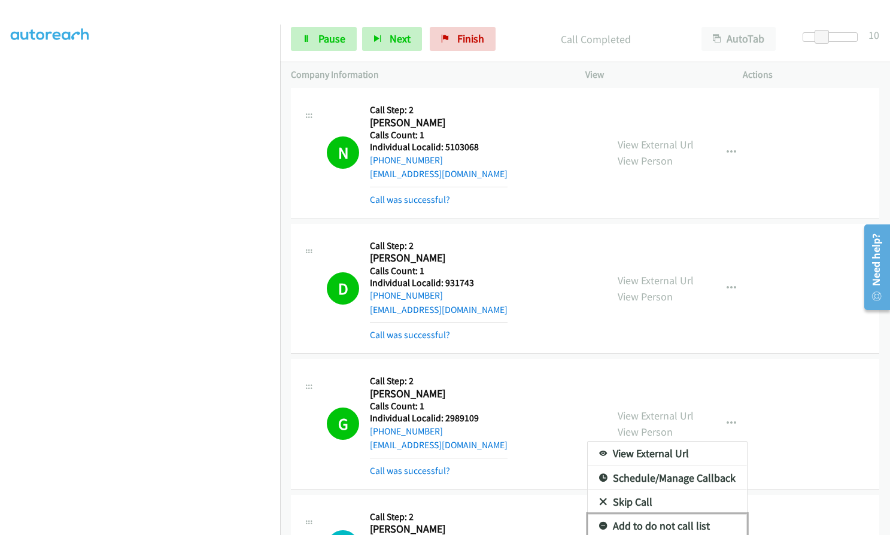
click at [600, 522] on icon at bounding box center [603, 526] width 8 height 8
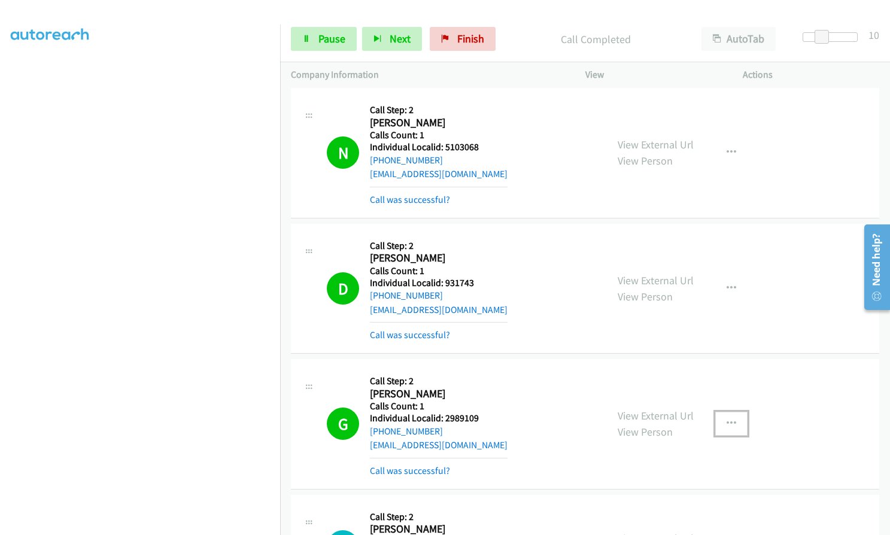
click at [726, 419] on icon "button" at bounding box center [731, 424] width 10 height 10
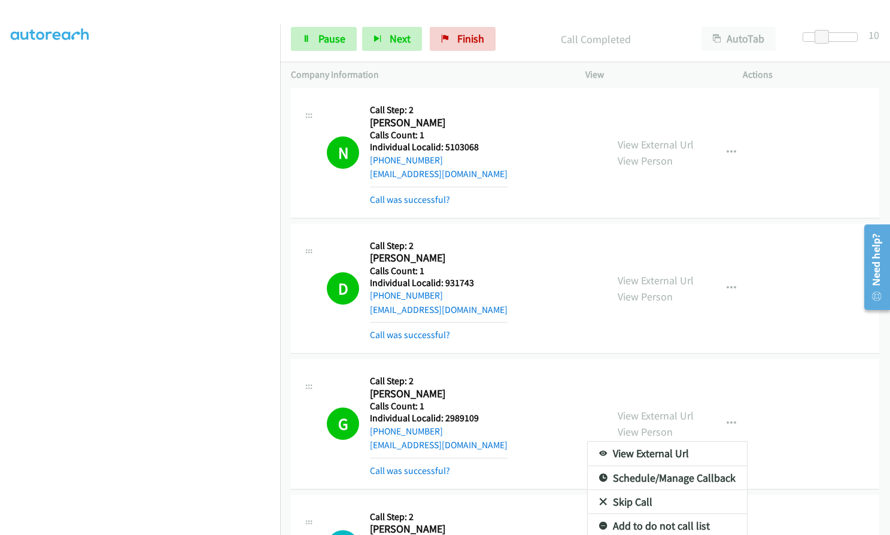
click at [314, 43] on div at bounding box center [445, 267] width 890 height 535
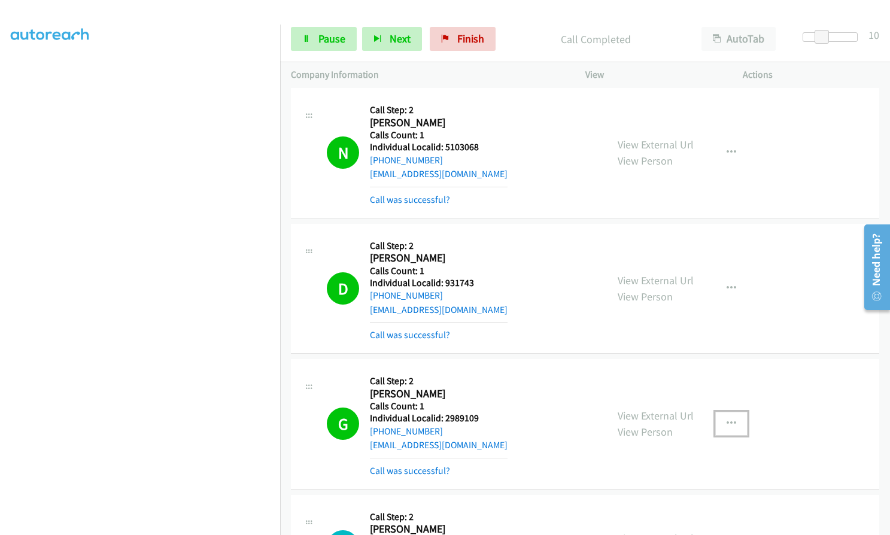
click at [727, 419] on icon "button" at bounding box center [731, 424] width 10 height 10
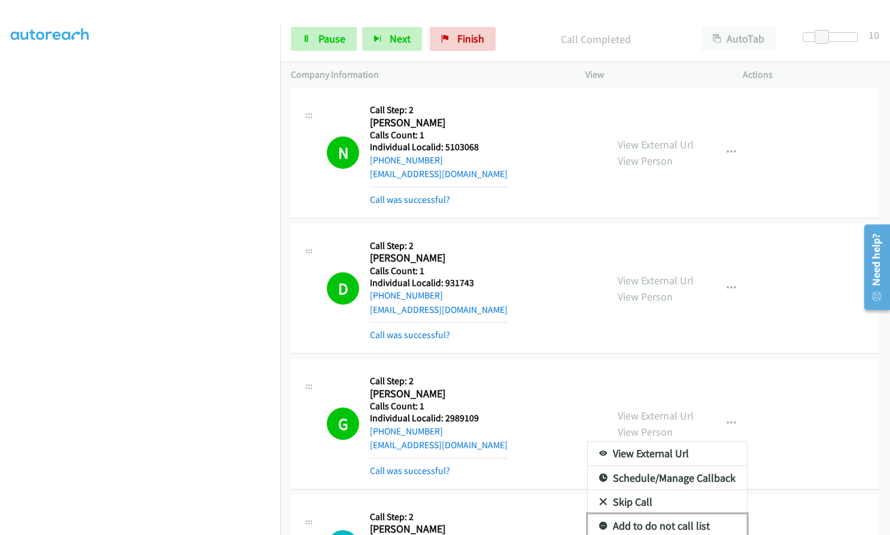
click at [599, 522] on icon at bounding box center [603, 526] width 8 height 8
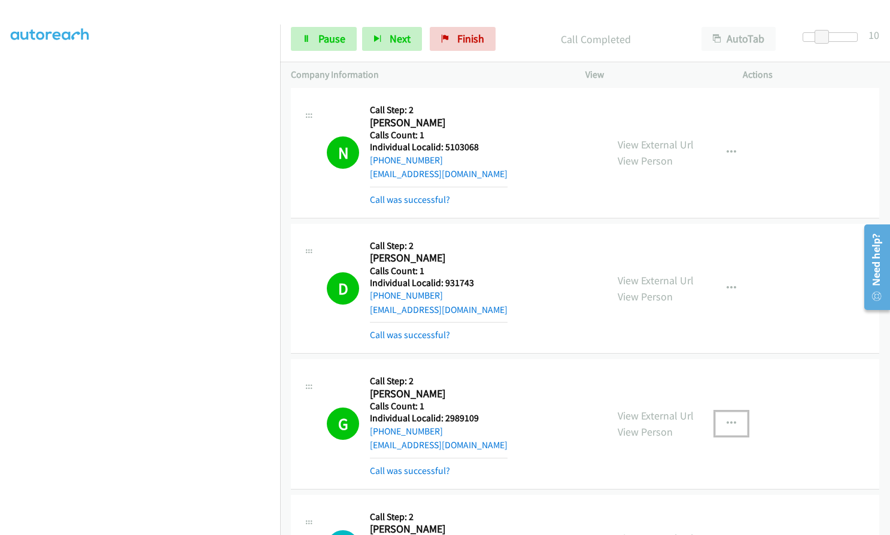
click at [726, 419] on icon "button" at bounding box center [731, 424] width 10 height 10
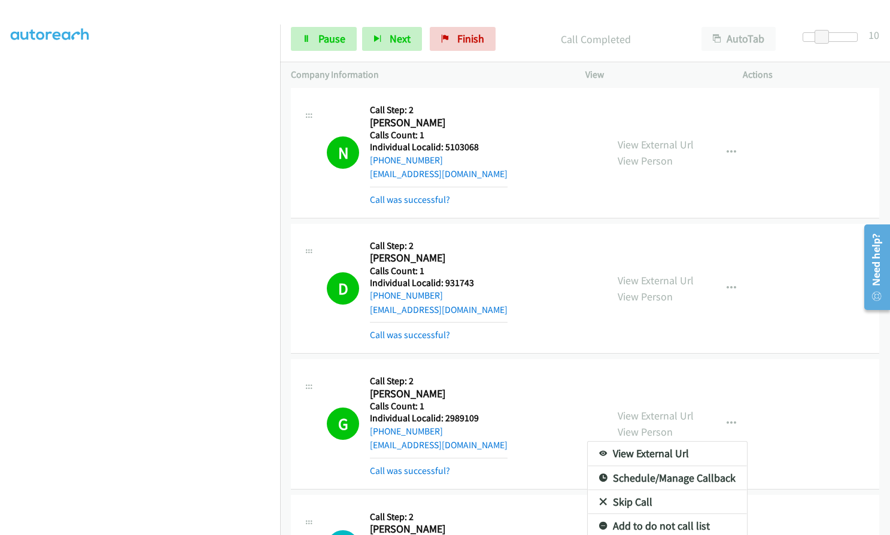
click at [519, 326] on div at bounding box center [445, 267] width 890 height 535
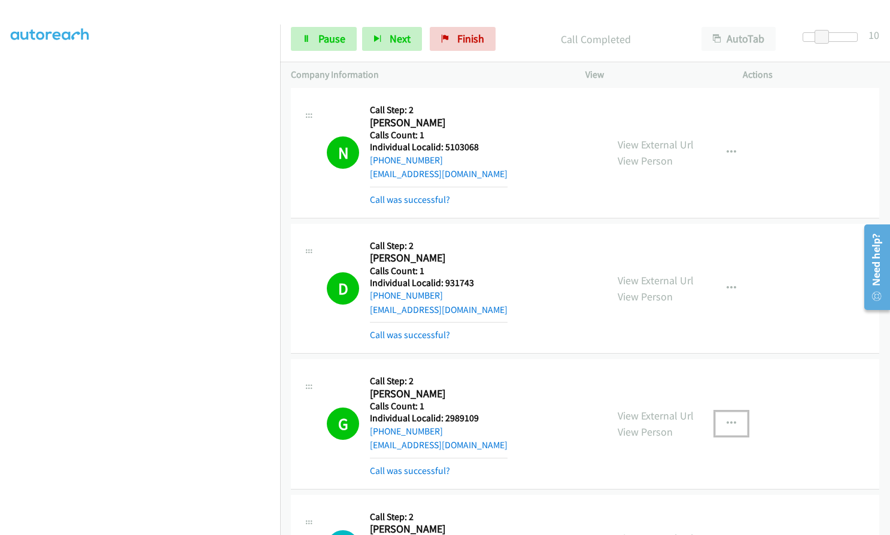
click at [720, 412] on button "button" at bounding box center [731, 424] width 32 height 24
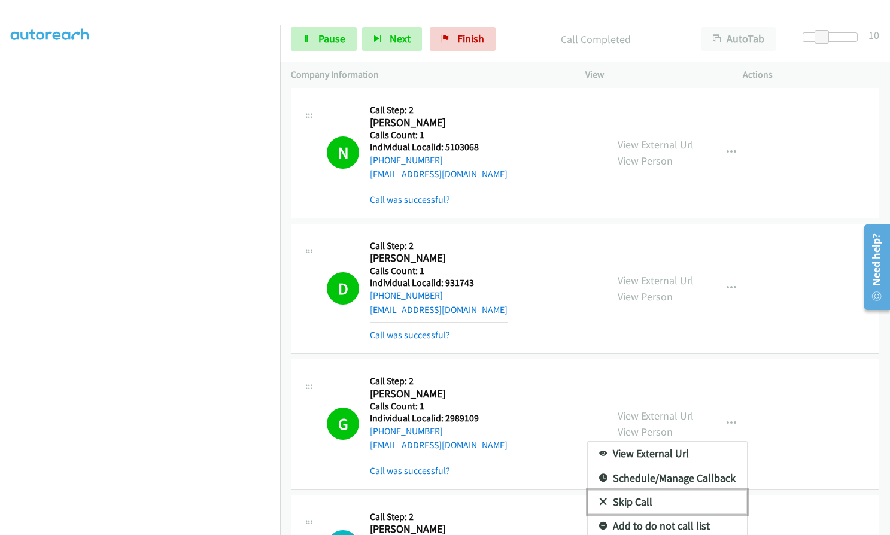
click at [599, 498] on icon at bounding box center [603, 502] width 8 height 8
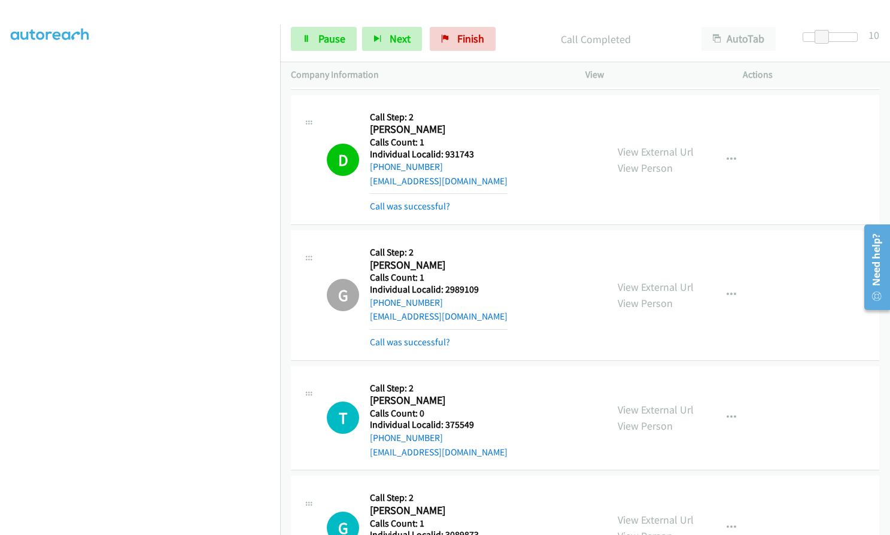
scroll to position [7756, 0]
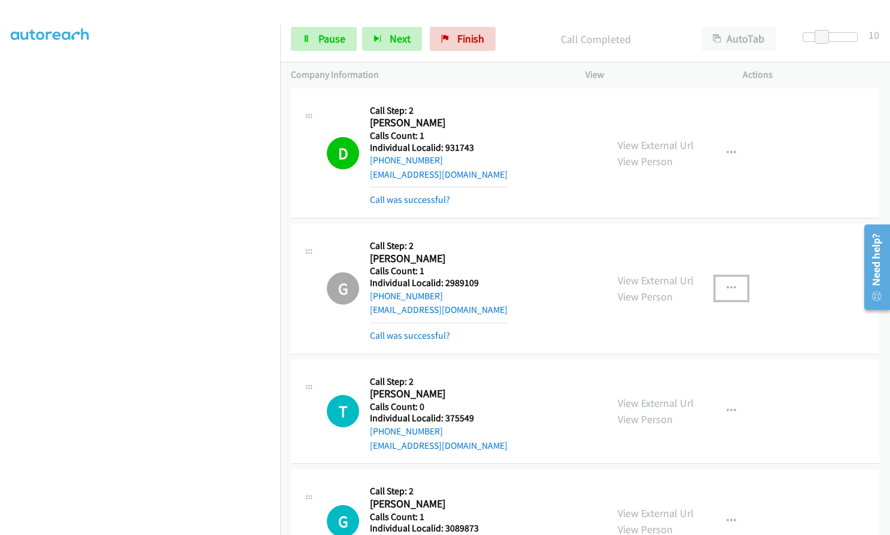
click at [726, 284] on icon "button" at bounding box center [731, 289] width 10 height 10
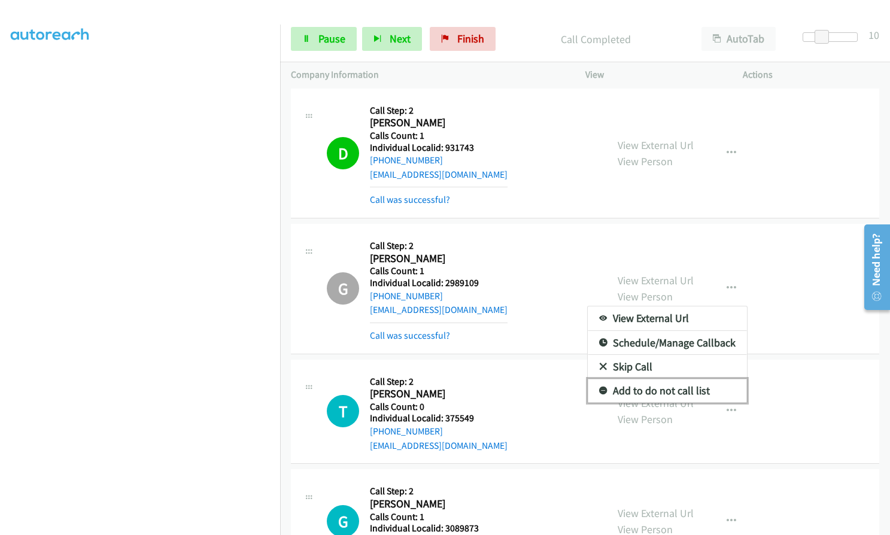
click at [599, 387] on icon at bounding box center [603, 391] width 8 height 8
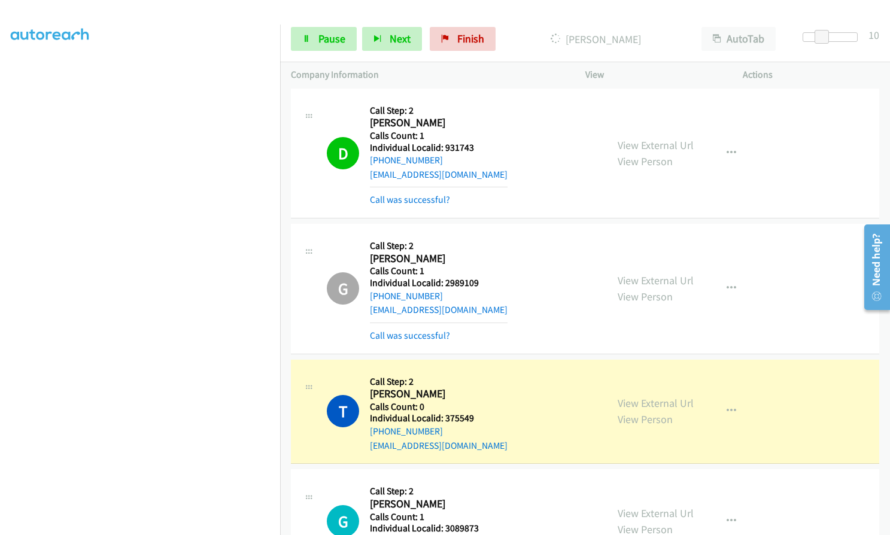
click at [556, 235] on div "G Callback Scheduled Call Step: 2 Galen Blubaugh America/New_York Calls Count: …" at bounding box center [461, 289] width 269 height 108
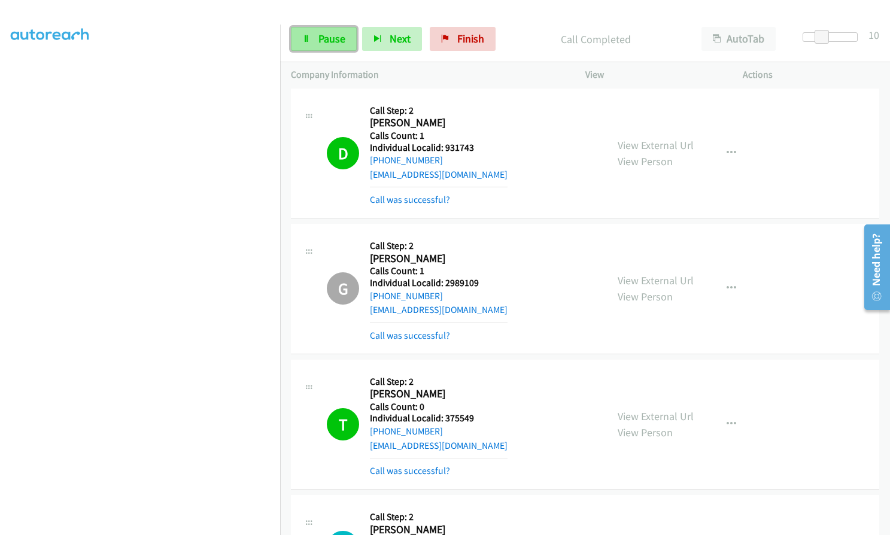
click at [335, 45] on span "Pause" at bounding box center [331, 39] width 27 height 14
drag, startPoint x: 444, startPoint y: 361, endPoint x: 474, endPoint y: 360, distance: 29.9
click at [474, 370] on div "T Callback Scheduled Call Step: 2 Thomas Miller America/New_York Calls Count: 0…" at bounding box center [461, 424] width 269 height 108
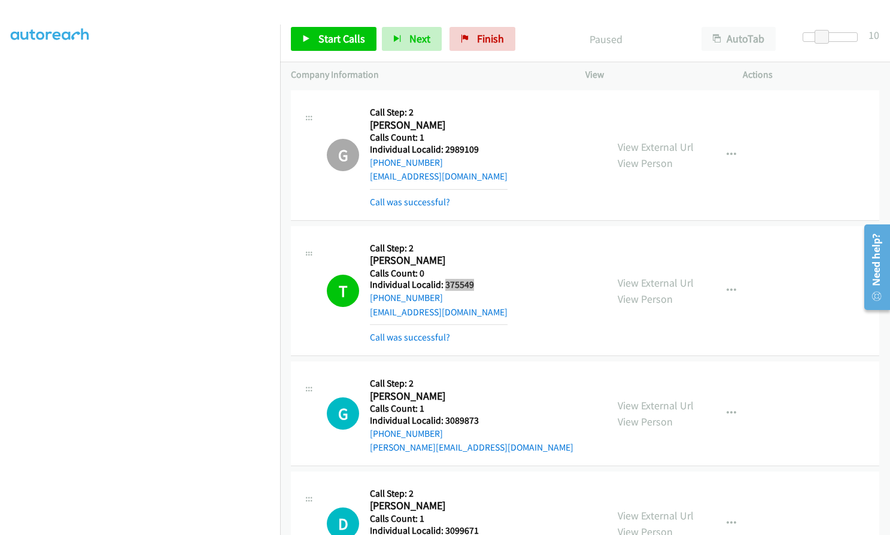
scroll to position [7892, 0]
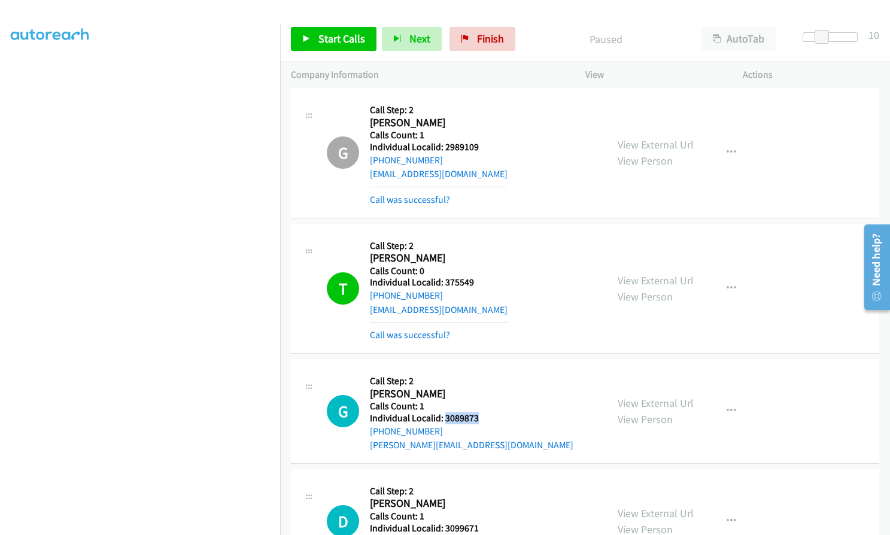
drag, startPoint x: 459, startPoint y: 360, endPoint x: 483, endPoint y: 360, distance: 23.3
click at [483, 370] on div "G Callback Scheduled Call Step: 2 Gregory Mulfort America/Chicago Calls Count: …" at bounding box center [461, 411] width 269 height 83
drag, startPoint x: 480, startPoint y: 44, endPoint x: 489, endPoint y: 41, distance: 10.0
click at [480, 44] on span "Finish" at bounding box center [490, 39] width 27 height 14
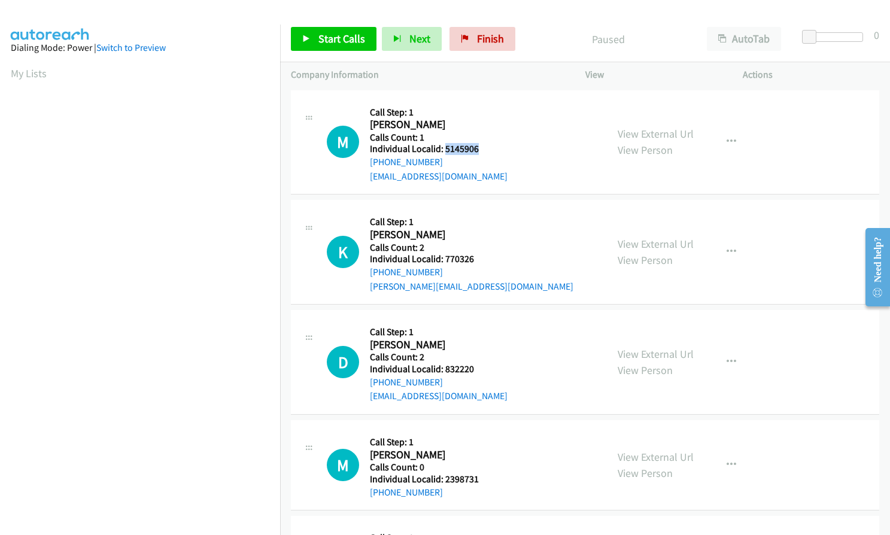
drag, startPoint x: 444, startPoint y: 148, endPoint x: 484, endPoint y: 149, distance: 40.1
click at [484, 149] on h5 "Individual Localid: 5145906" at bounding box center [439, 149] width 138 height 12
copy h5 "5145906"
drag, startPoint x: 440, startPoint y: 260, endPoint x: 480, endPoint y: 261, distance: 40.1
click at [480, 261] on h5 "Individual Localid: 770326" at bounding box center [471, 259] width 203 height 12
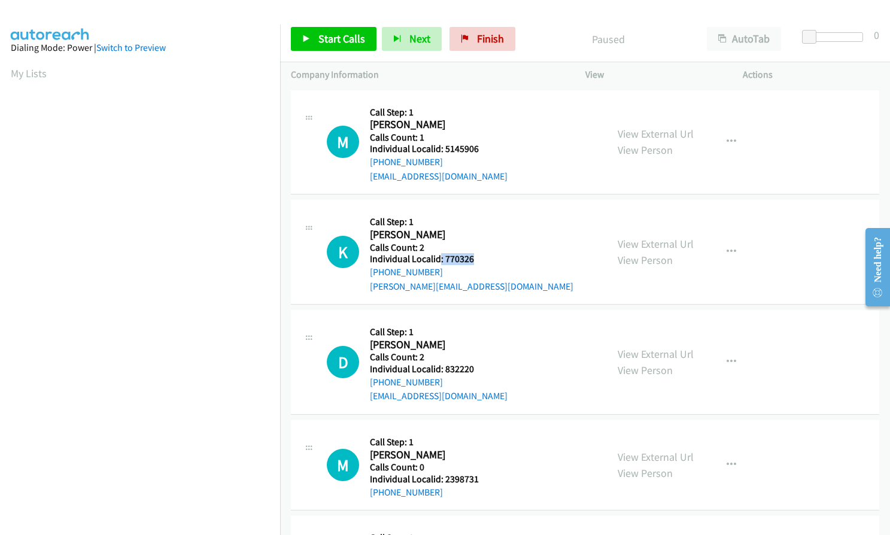
copy h5 ": 770326"
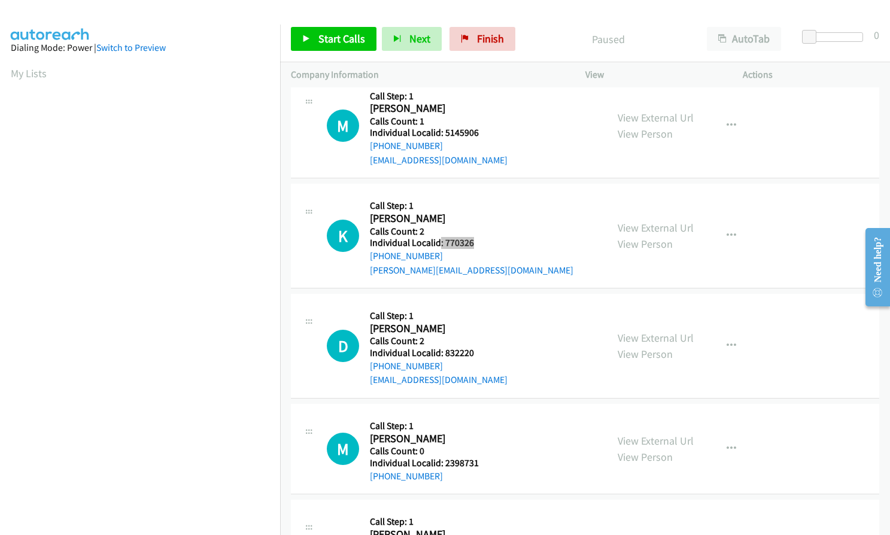
scroll to position [45, 0]
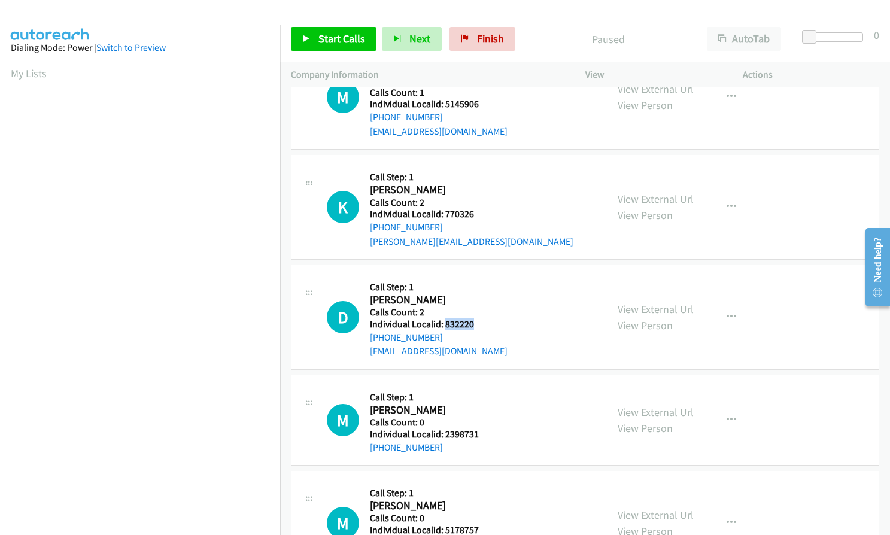
drag, startPoint x: 444, startPoint y: 325, endPoint x: 477, endPoint y: 325, distance: 32.3
click at [477, 325] on h5 "Individual Localid: 832220" at bounding box center [439, 324] width 138 height 12
copy h5 "832220"
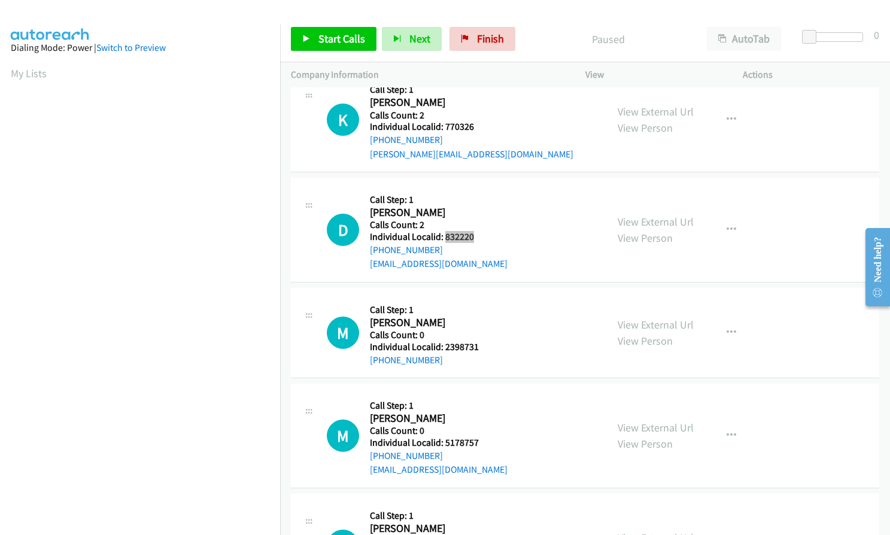
scroll to position [135, 0]
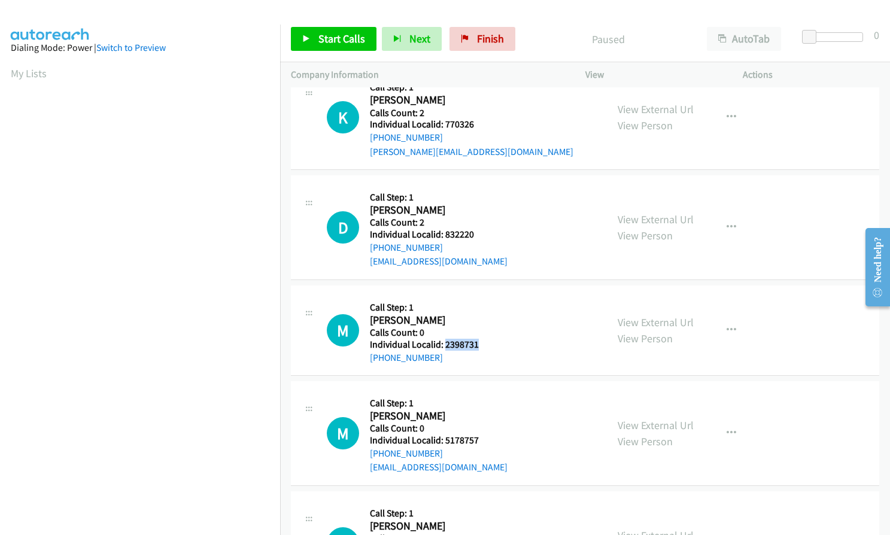
drag, startPoint x: 443, startPoint y: 345, endPoint x: 476, endPoint y: 346, distance: 33.5
click at [476, 346] on h5 "Individual Localid: 2398731" at bounding box center [436, 345] width 132 height 12
copy h5 "2398731"
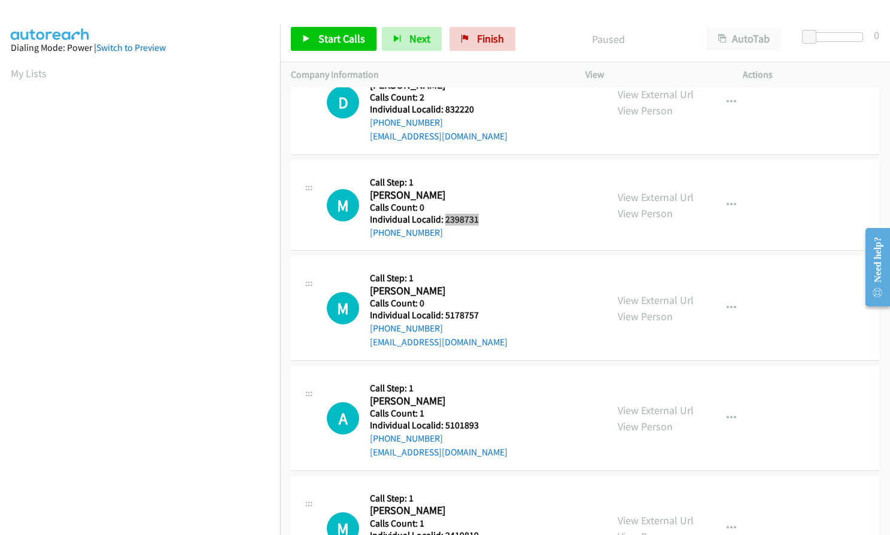
scroll to position [269, 0]
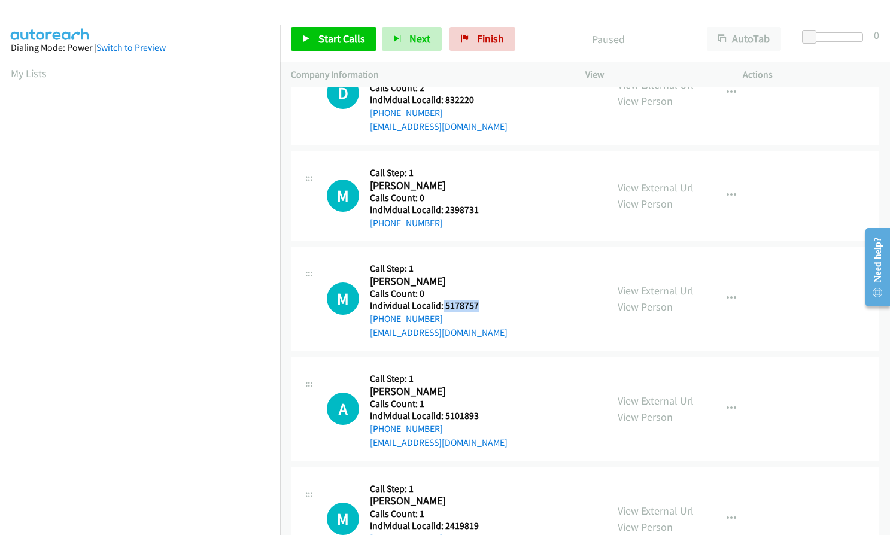
drag, startPoint x: 442, startPoint y: 304, endPoint x: 480, endPoint y: 304, distance: 37.7
click at [480, 304] on h5 "Individual Localid: 5178757" at bounding box center [439, 306] width 138 height 12
copy h5 "5178757"
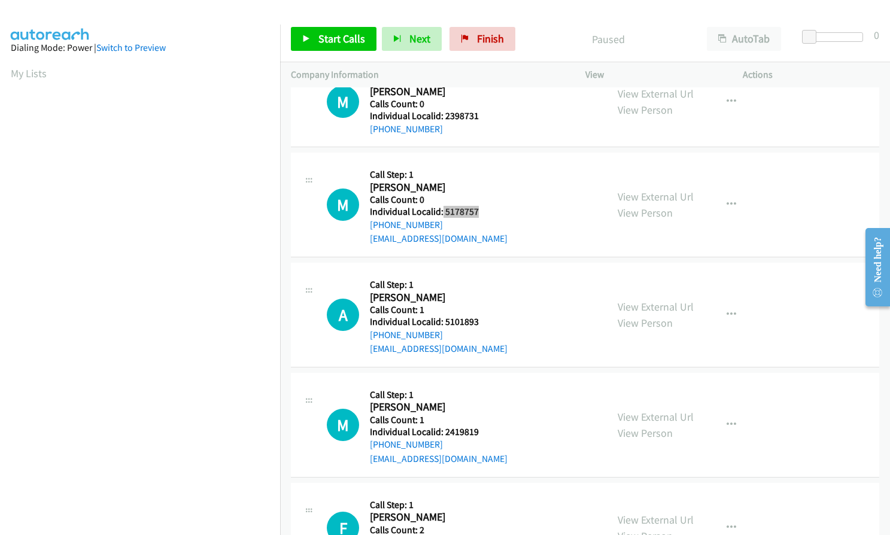
scroll to position [374, 0]
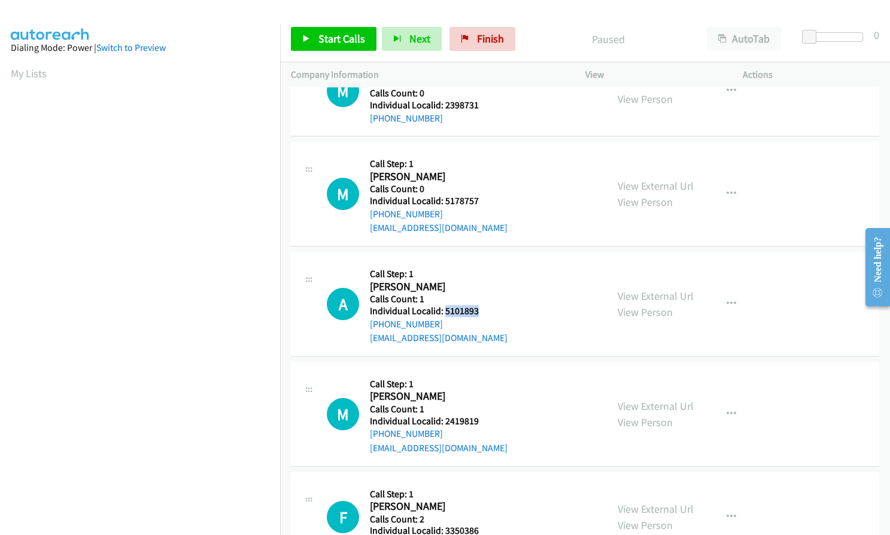
drag, startPoint x: 444, startPoint y: 312, endPoint x: 476, endPoint y: 310, distance: 31.8
click at [476, 310] on h5 "Individual Localid: 5101893" at bounding box center [439, 311] width 138 height 12
copy h5 "5101893"
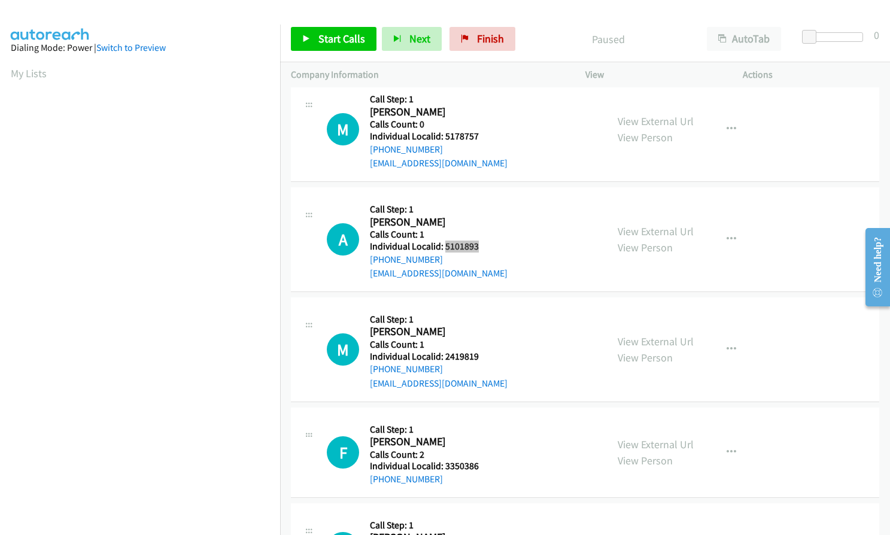
scroll to position [449, 0]
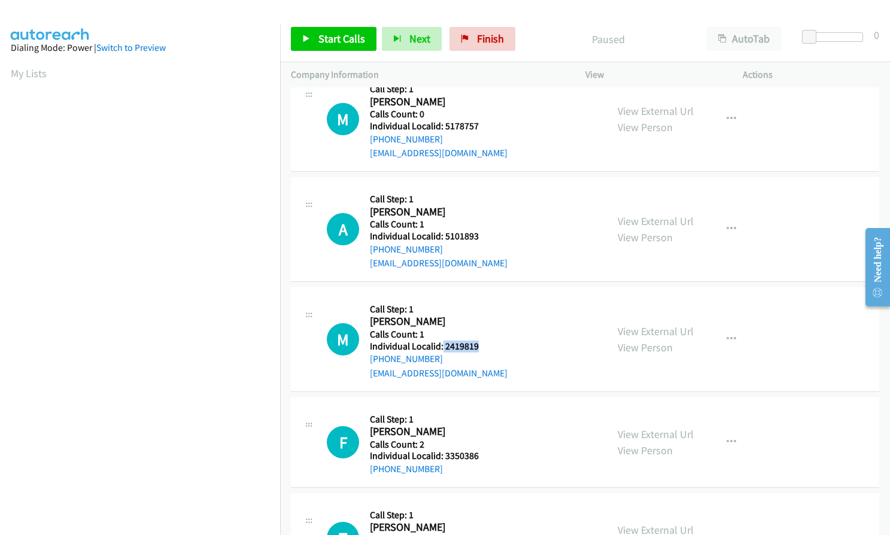
drag, startPoint x: 442, startPoint y: 346, endPoint x: 482, endPoint y: 346, distance: 39.5
click at [482, 346] on h5 "Individual Localid: 2419819" at bounding box center [439, 346] width 138 height 12
copy h5 "2419819"
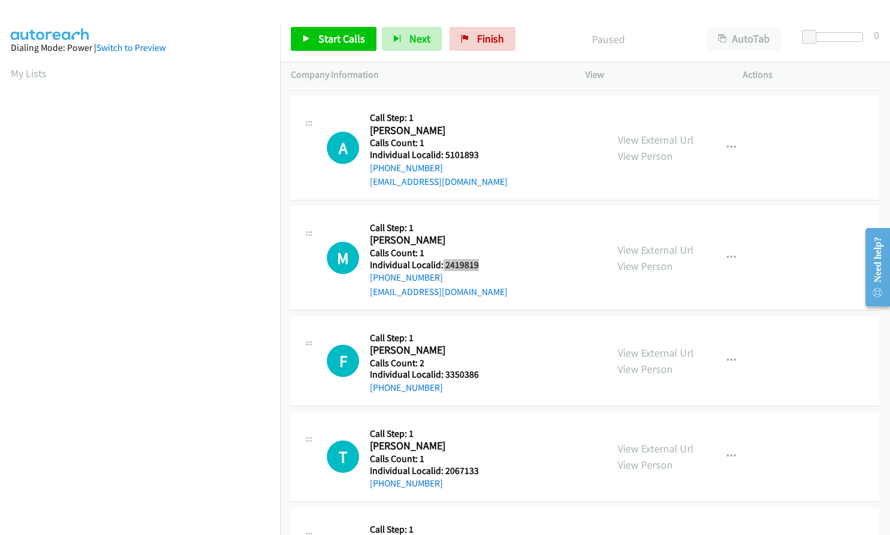
scroll to position [538, 0]
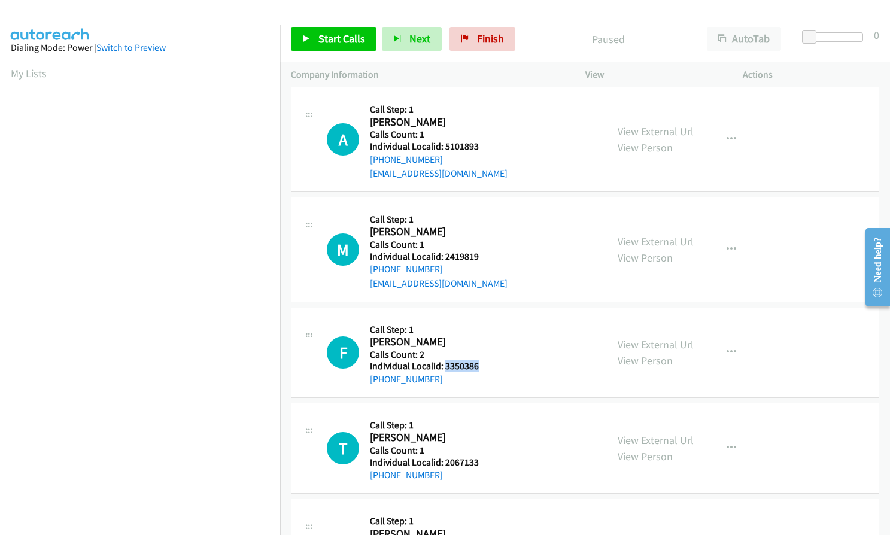
drag, startPoint x: 444, startPoint y: 367, endPoint x: 478, endPoint y: 366, distance: 33.5
click at [478, 366] on h5 "Individual Localid: 3350386" at bounding box center [436, 366] width 132 height 12
copy h5 "3350386"
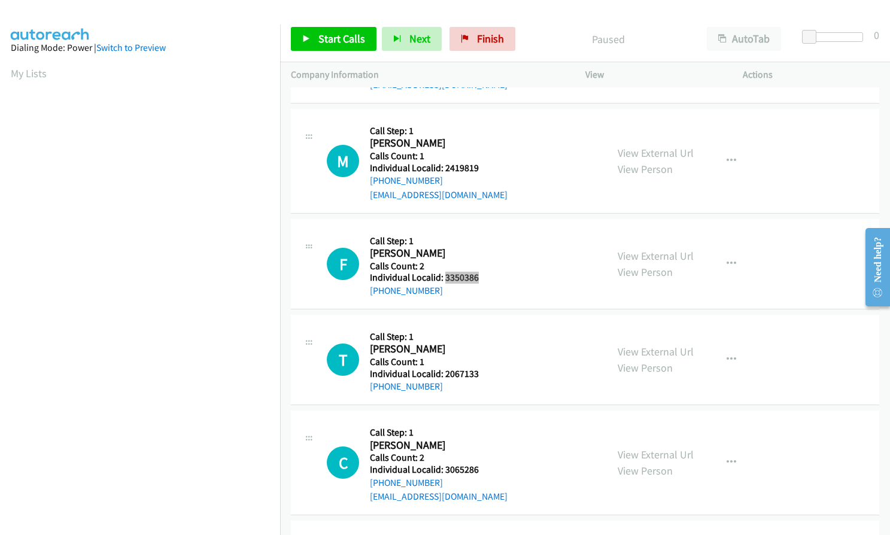
scroll to position [658, 0]
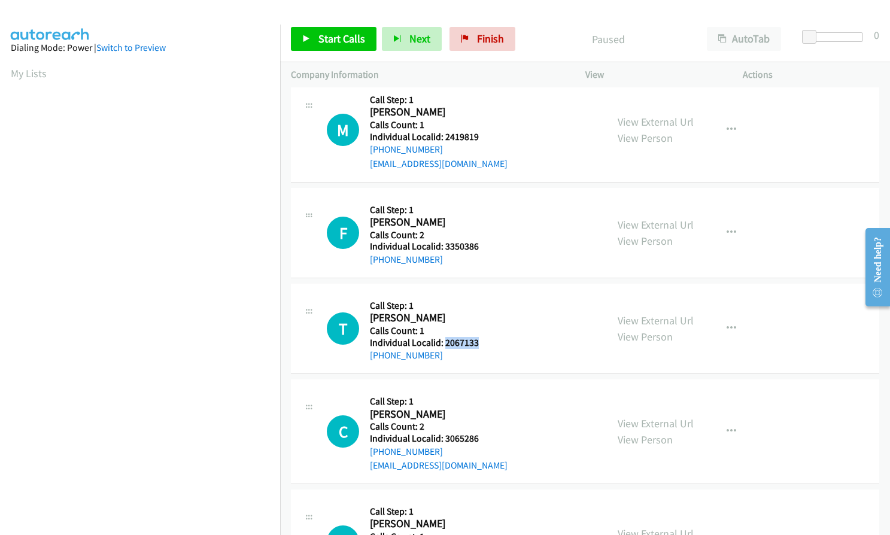
drag, startPoint x: 444, startPoint y: 342, endPoint x: 484, endPoint y: 342, distance: 40.1
click at [484, 342] on h5 "Individual Localid: 2067133" at bounding box center [436, 343] width 132 height 12
copy h5 "2067133"
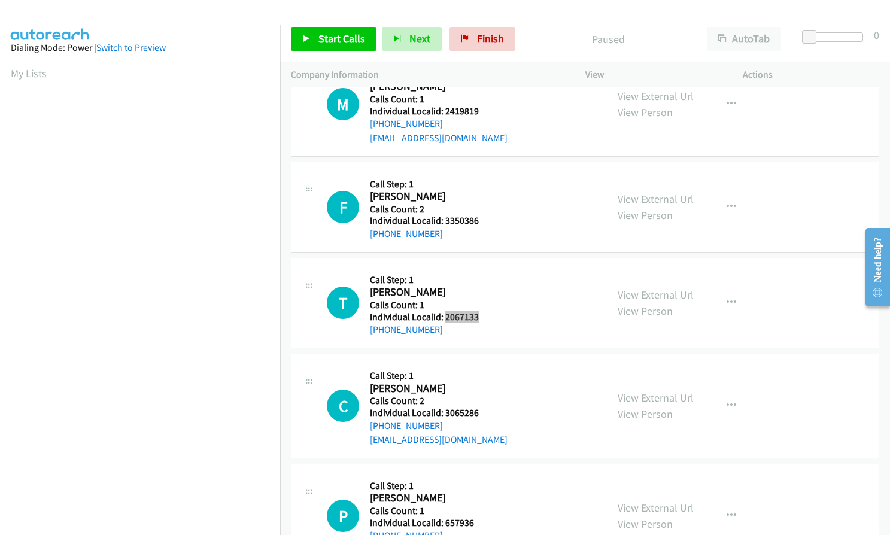
scroll to position [763, 0]
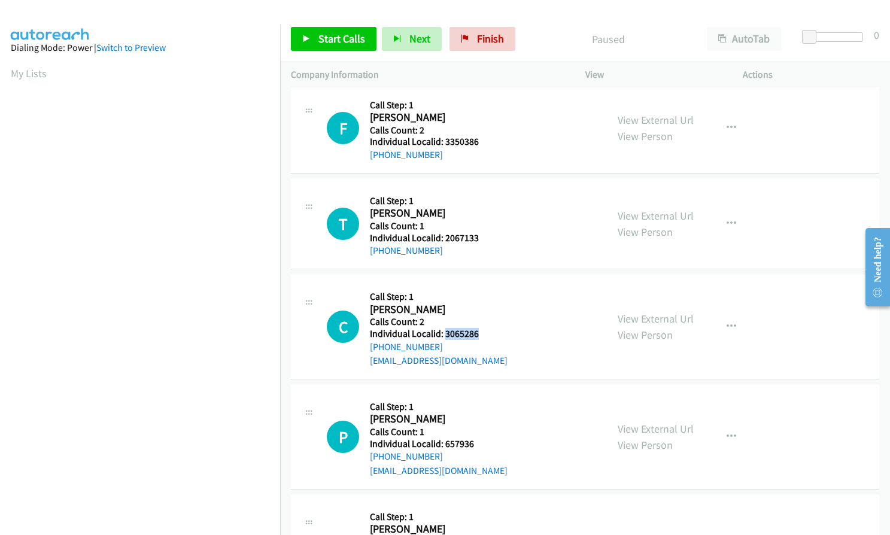
drag, startPoint x: 443, startPoint y: 331, endPoint x: 482, endPoint y: 333, distance: 38.3
click at [482, 333] on h5 "Individual Localid: 3065286" at bounding box center [439, 334] width 138 height 12
copy h5 "3065286"
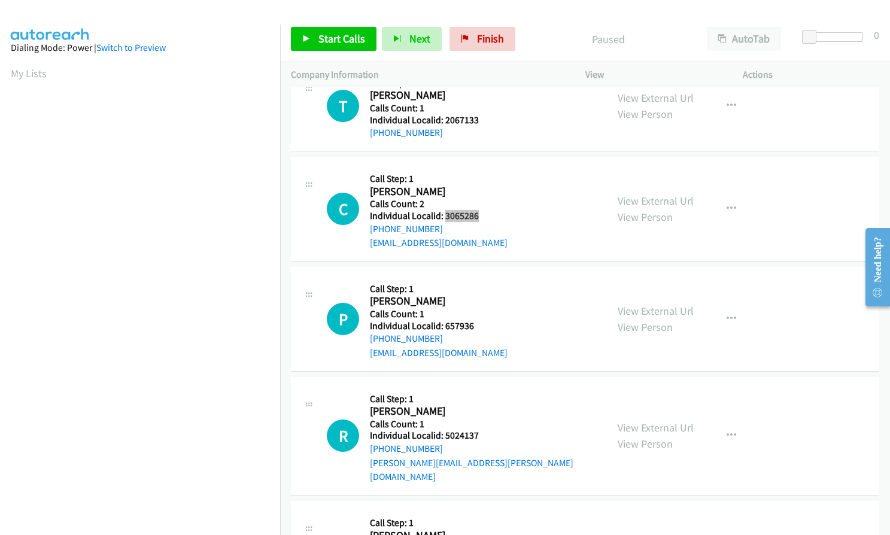
scroll to position [882, 0]
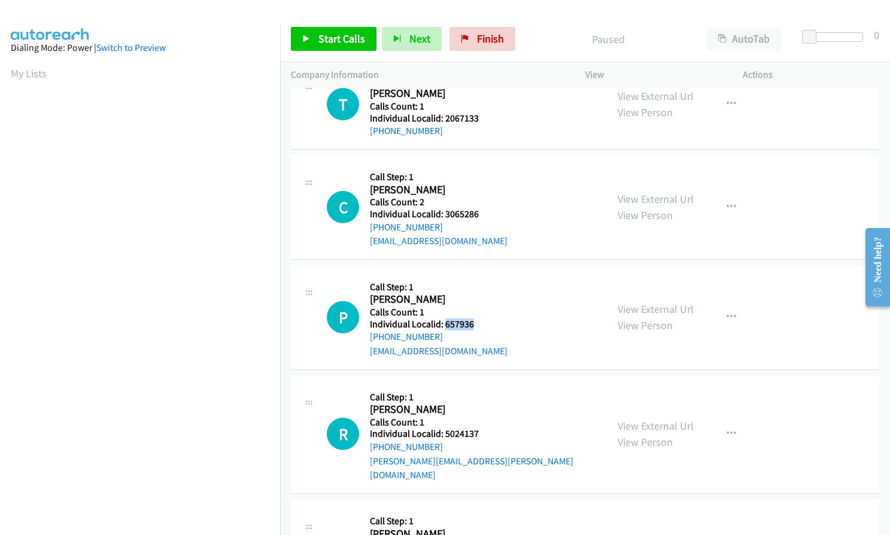
drag, startPoint x: 443, startPoint y: 323, endPoint x: 477, endPoint y: 323, distance: 33.5
click at [477, 323] on h5 "Individual Localid: 657936" at bounding box center [439, 324] width 138 height 12
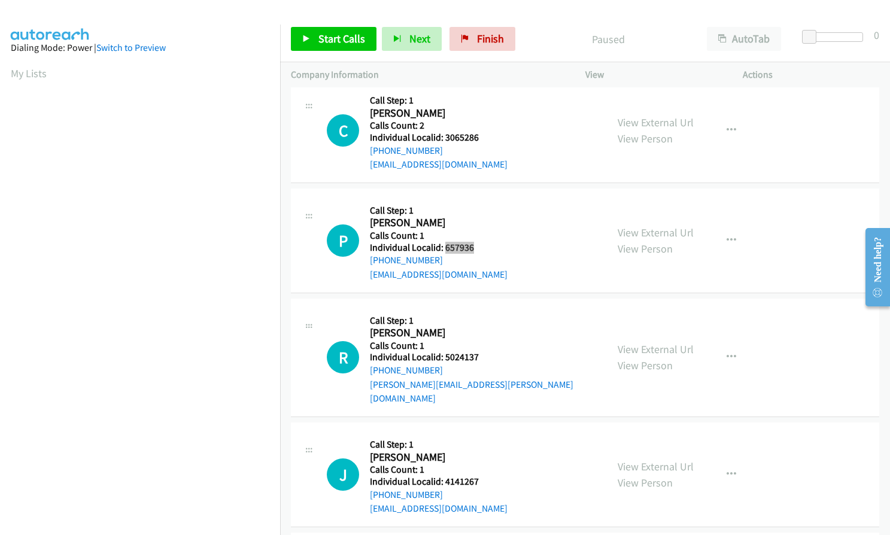
scroll to position [987, 0]
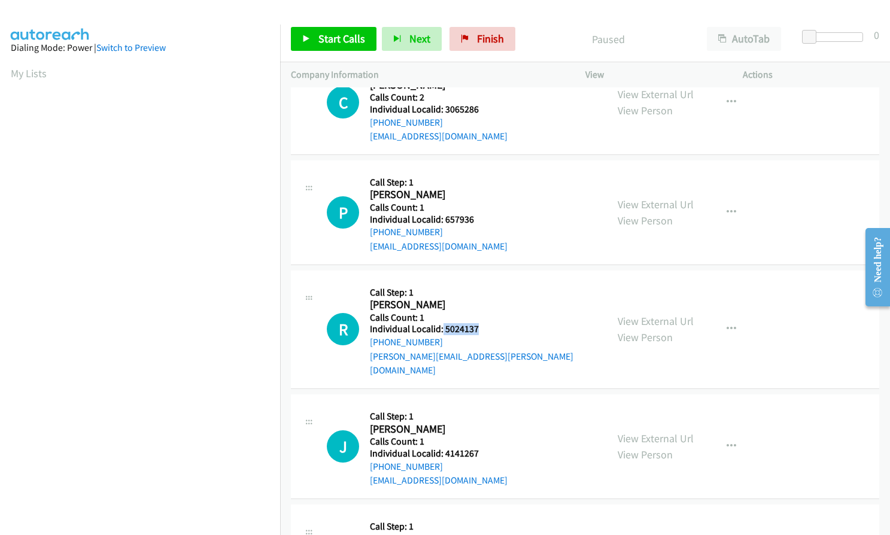
drag, startPoint x: 442, startPoint y: 328, endPoint x: 483, endPoint y: 328, distance: 40.7
click at [483, 328] on h5 "Individual Localid: 5024137" at bounding box center [483, 329] width 226 height 12
drag, startPoint x: 443, startPoint y: 440, endPoint x: 477, endPoint y: 439, distance: 34.1
click at [477, 447] on h5 "Individual Localid: 4141267" at bounding box center [439, 453] width 138 height 12
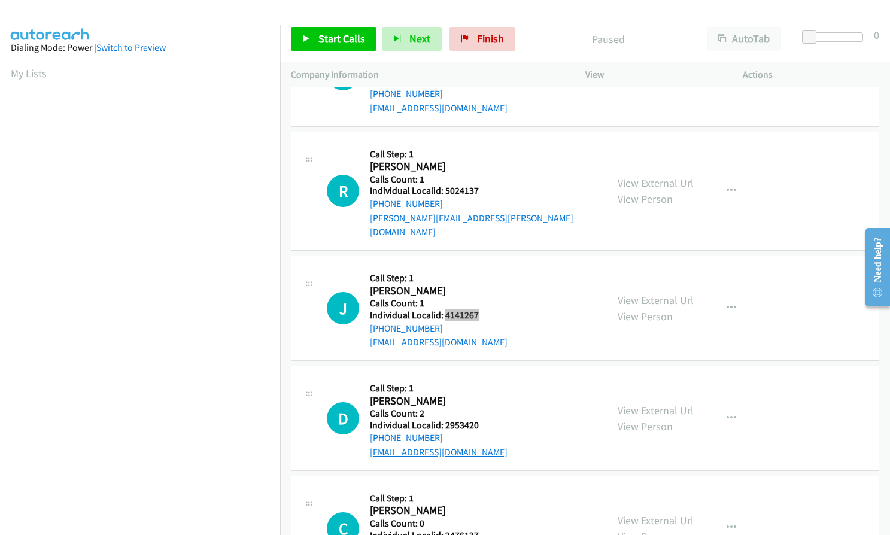
scroll to position [1152, 0]
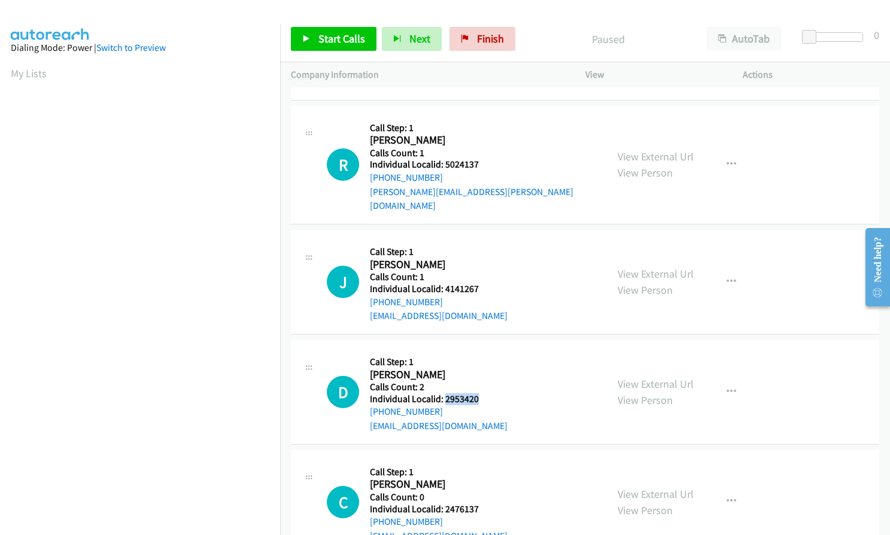
drag, startPoint x: 443, startPoint y: 384, endPoint x: 477, endPoint y: 383, distance: 34.7
click at [477, 393] on h5 "Individual Localid: 2953420" at bounding box center [439, 399] width 138 height 12
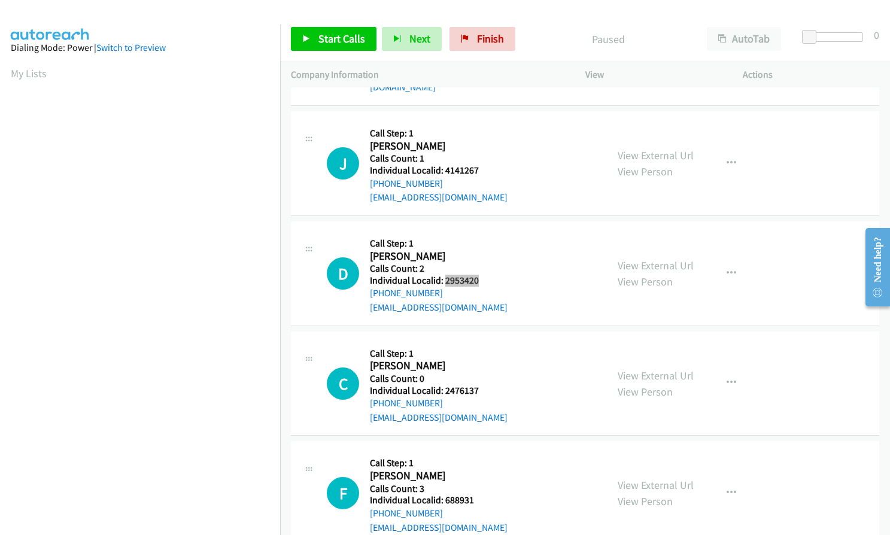
scroll to position [1271, 0]
drag, startPoint x: 445, startPoint y: 374, endPoint x: 480, endPoint y: 379, distance: 35.0
click at [480, 383] on h5 "Individual Localid: 2476137" at bounding box center [439, 389] width 138 height 12
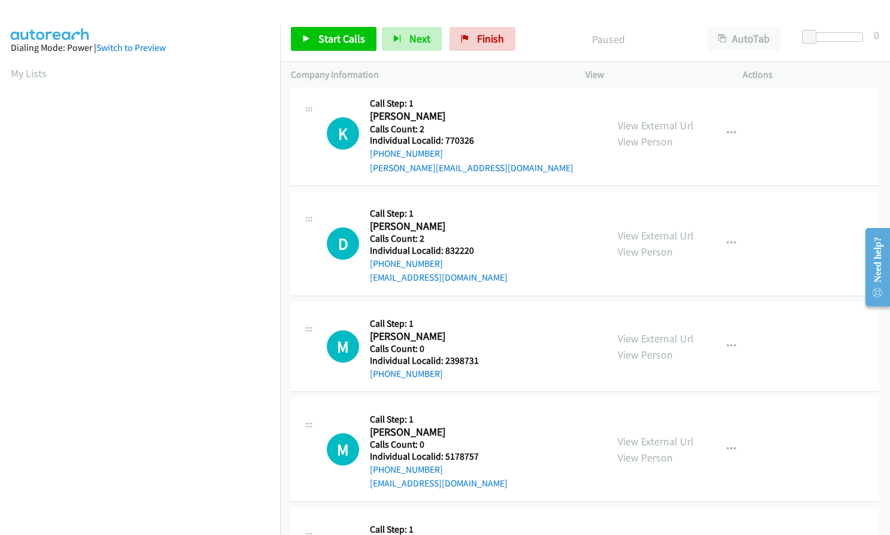
scroll to position [0, 0]
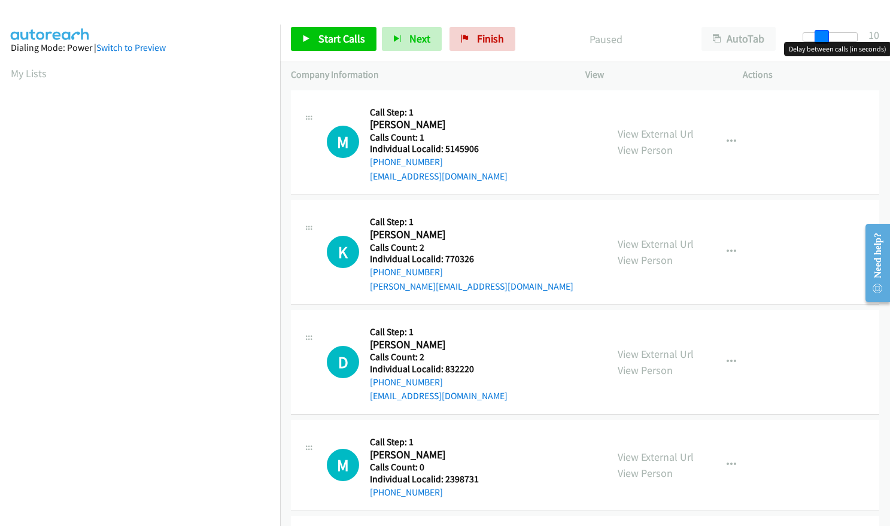
drag, startPoint x: 804, startPoint y: 34, endPoint x: 821, endPoint y: 35, distance: 17.4
click at [821, 35] on span at bounding box center [821, 37] width 14 height 14
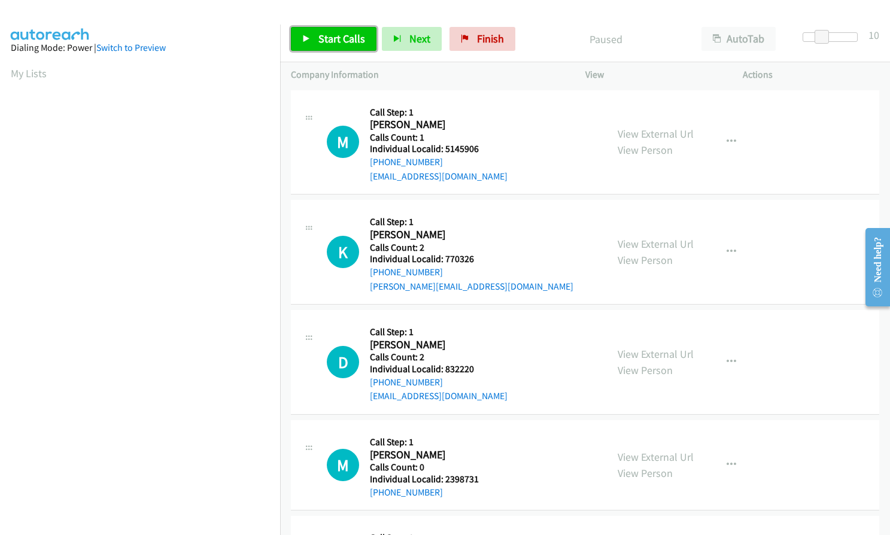
click at [309, 36] on icon at bounding box center [306, 39] width 8 height 8
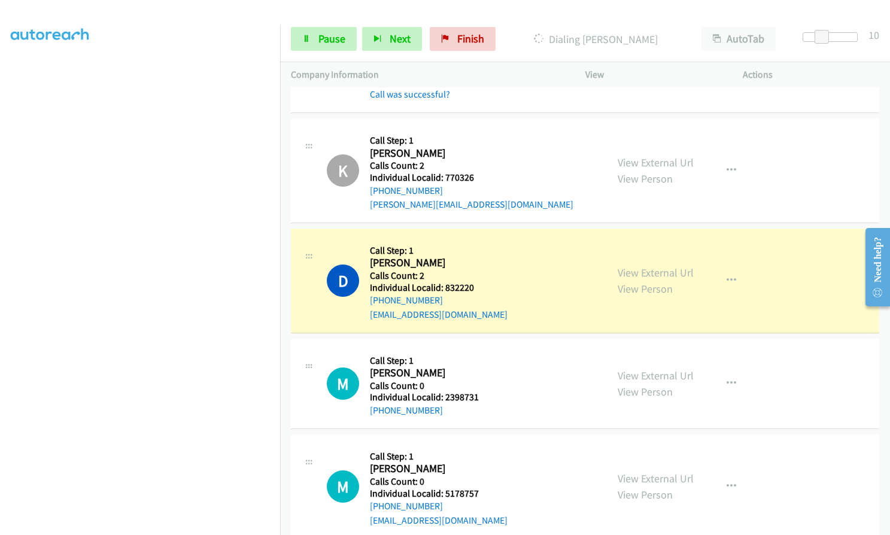
scroll to position [209, 0]
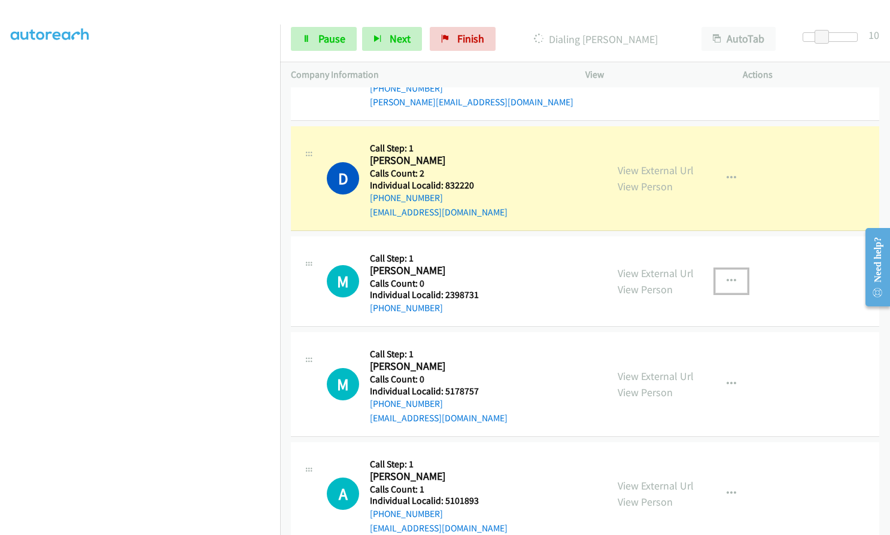
click at [726, 276] on icon "button" at bounding box center [731, 281] width 10 height 10
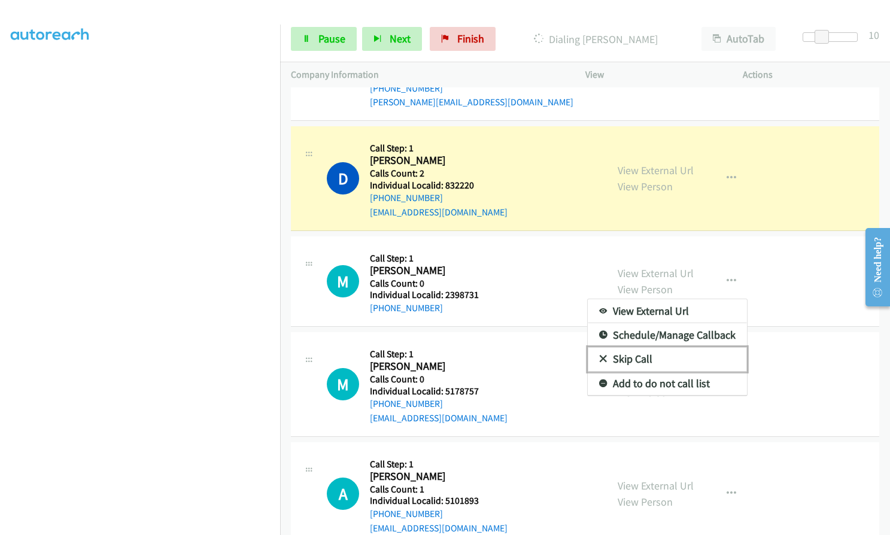
click at [599, 358] on icon at bounding box center [603, 359] width 8 height 8
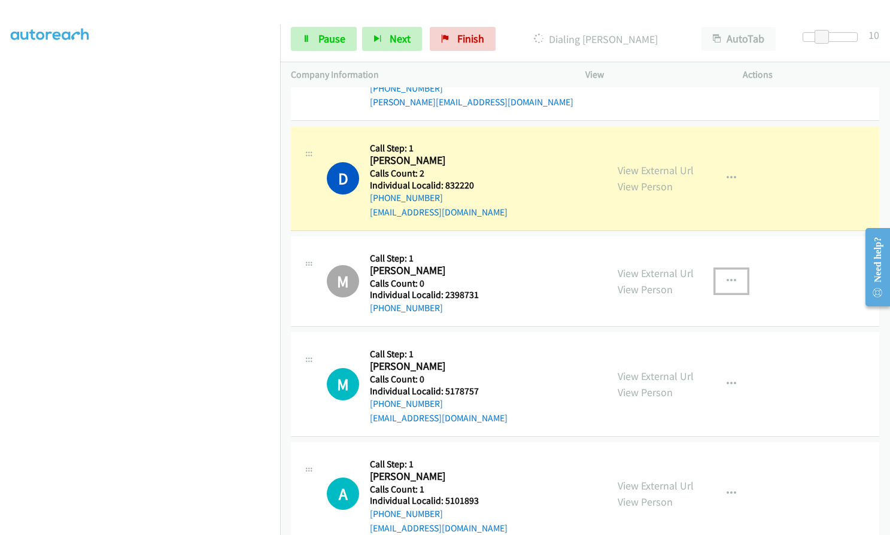
click at [727, 281] on icon "button" at bounding box center [731, 281] width 10 height 10
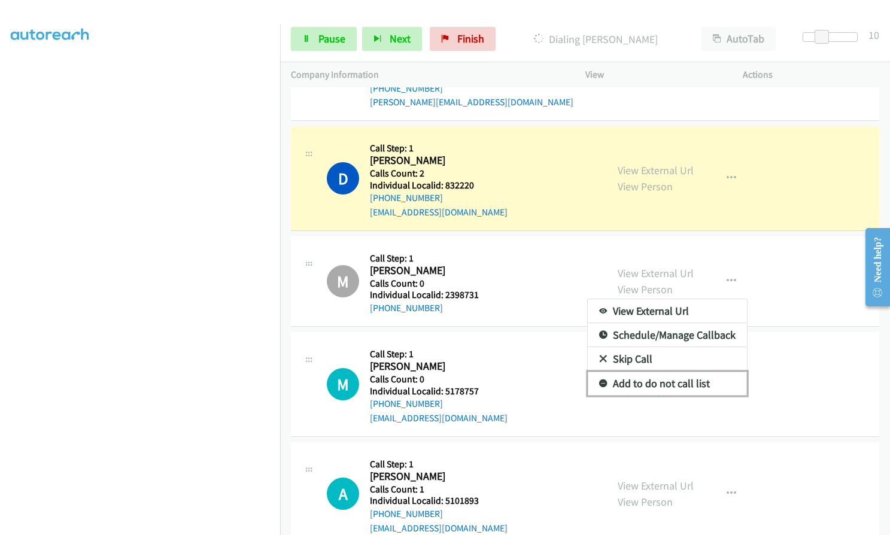
click at [599, 381] on icon at bounding box center [603, 384] width 8 height 8
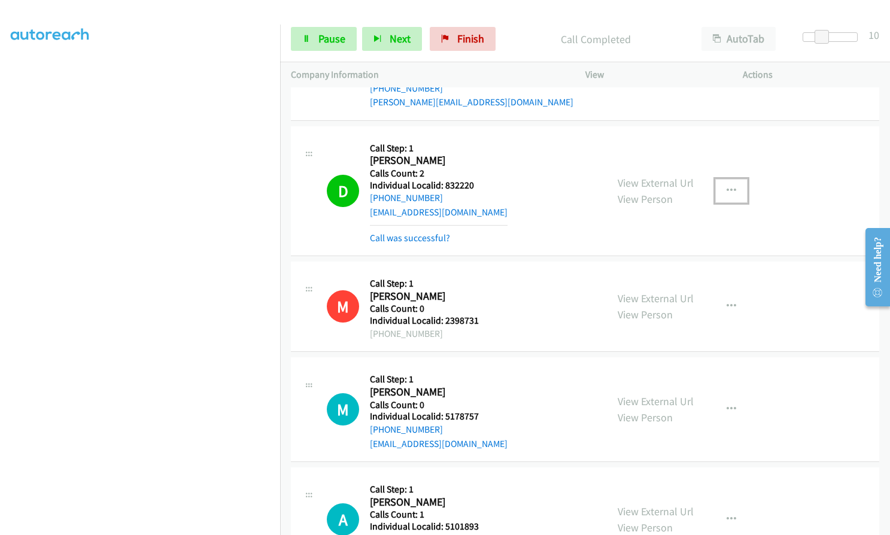
click at [727, 187] on icon "button" at bounding box center [731, 191] width 10 height 10
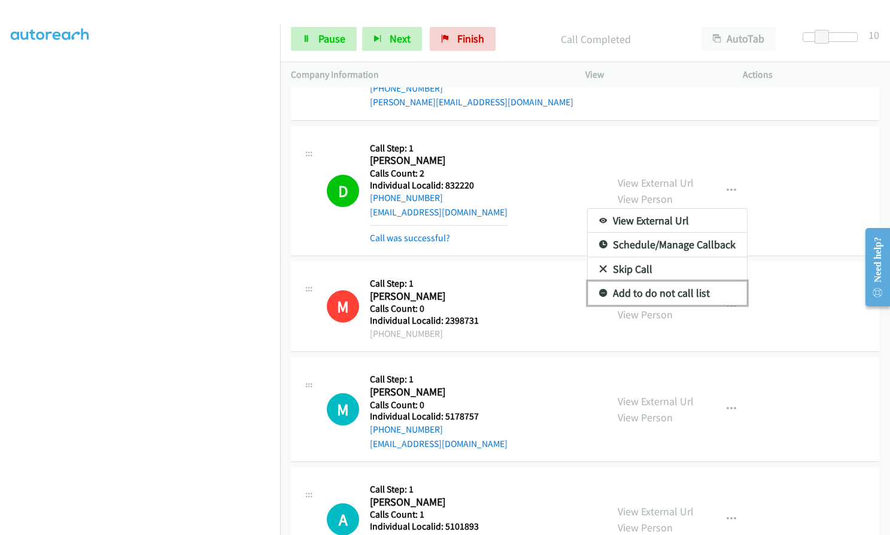
click at [599, 293] on icon at bounding box center [603, 294] width 8 height 8
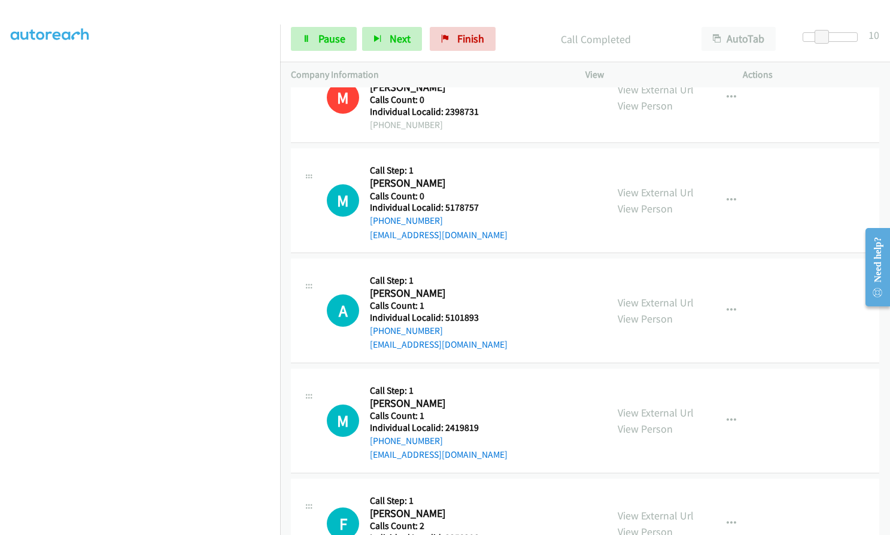
scroll to position [449, 0]
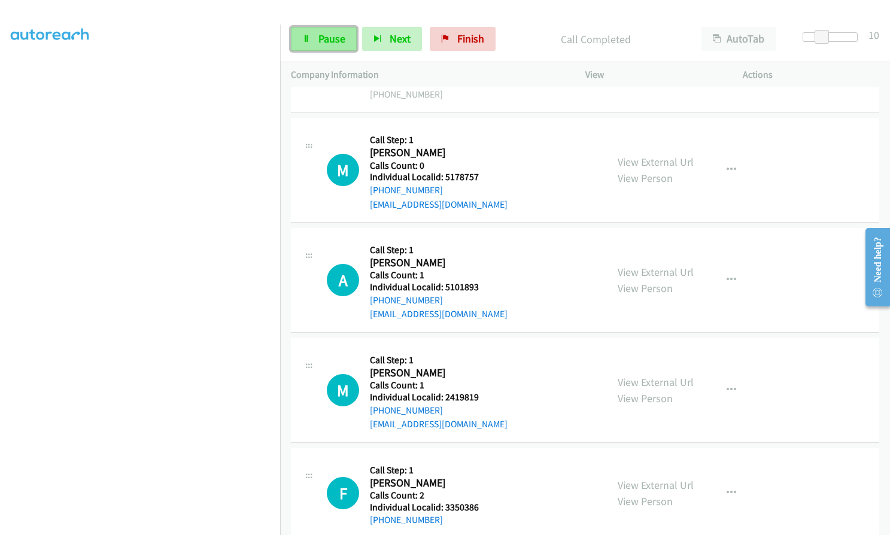
click at [343, 45] on span "Pause" at bounding box center [331, 39] width 27 height 14
click at [343, 45] on span "Start Calls" at bounding box center [341, 39] width 47 height 14
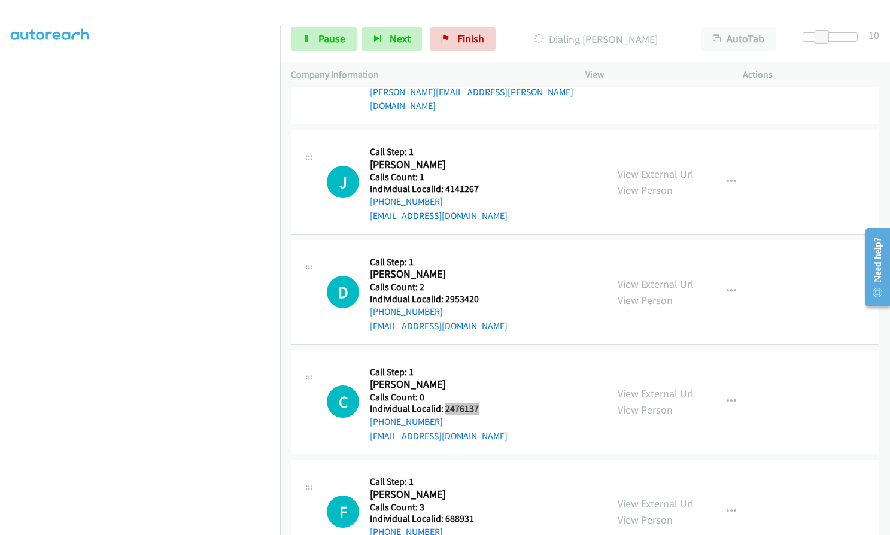
scroll to position [1361, 0]
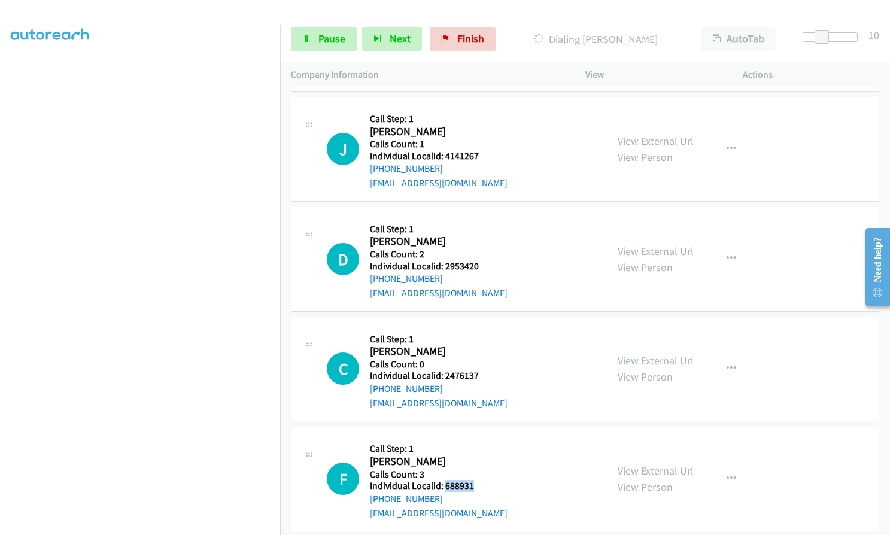
drag, startPoint x: 445, startPoint y: 472, endPoint x: 477, endPoint y: 469, distance: 32.4
click at [477, 480] on h5 "Individual Localid: 688931" at bounding box center [439, 486] width 138 height 12
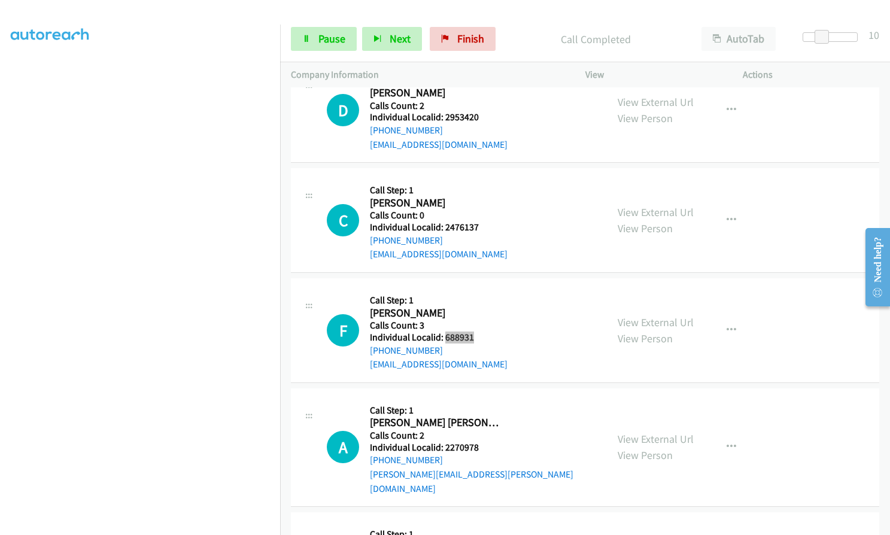
scroll to position [1566, 0]
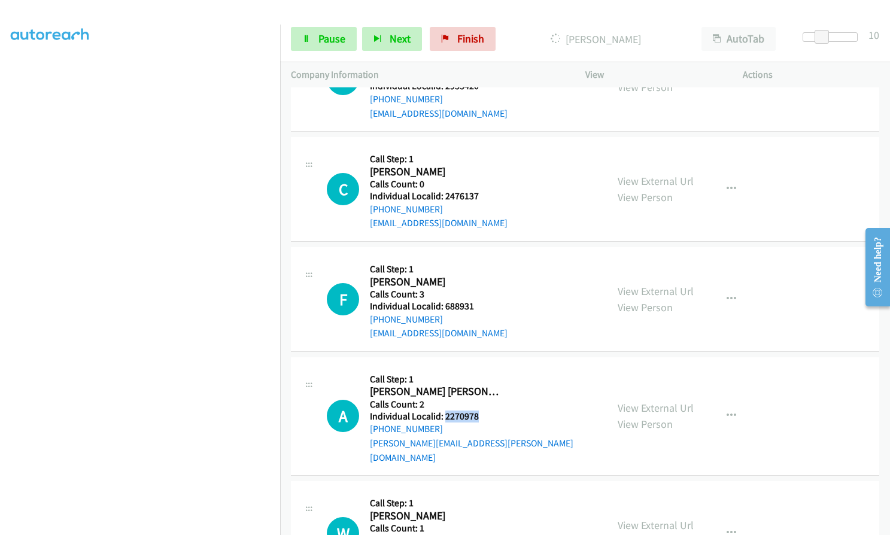
drag, startPoint x: 444, startPoint y: 405, endPoint x: 477, endPoint y: 404, distance: 32.9
click at [477, 410] on h5 "Individual Localid: 2270978" at bounding box center [483, 416] width 226 height 12
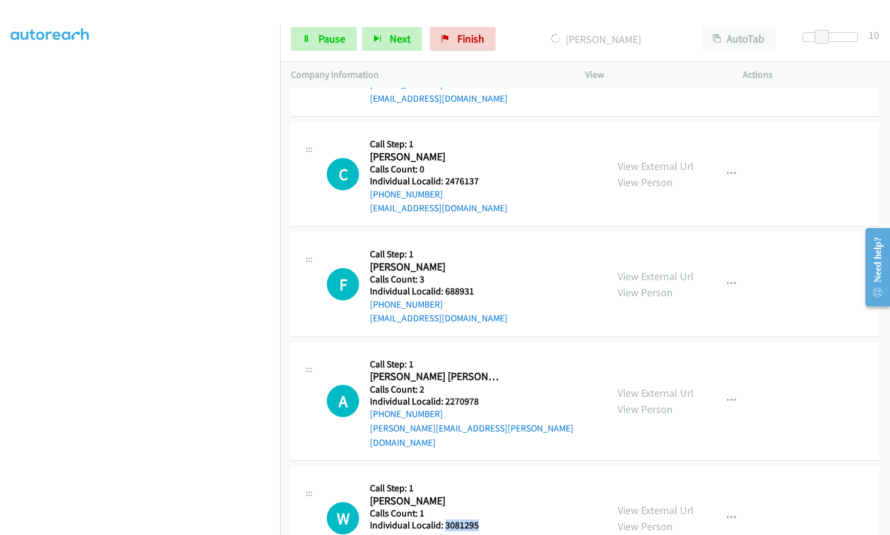
drag, startPoint x: 446, startPoint y: 495, endPoint x: 486, endPoint y: 497, distance: 40.1
click at [486, 519] on h5 "Individual Localid: 3081295" at bounding box center [439, 525] width 138 height 12
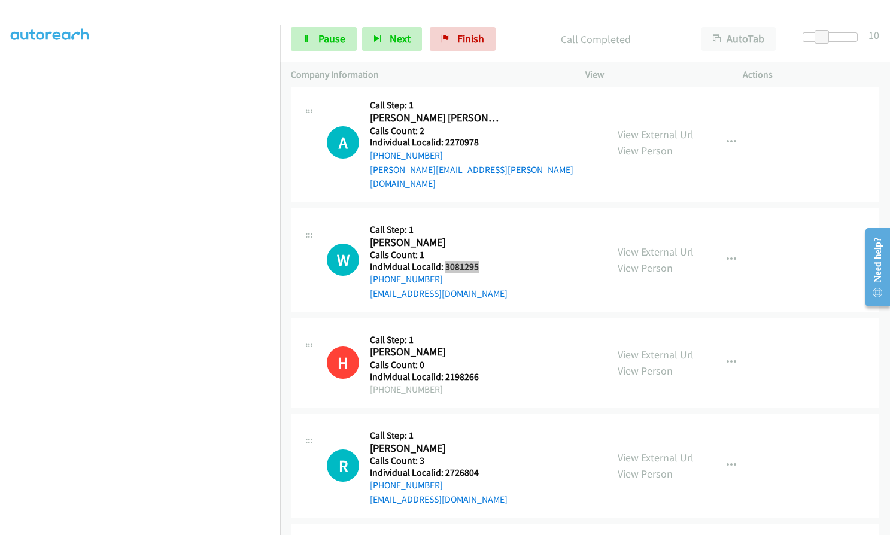
scroll to position [1891, 0]
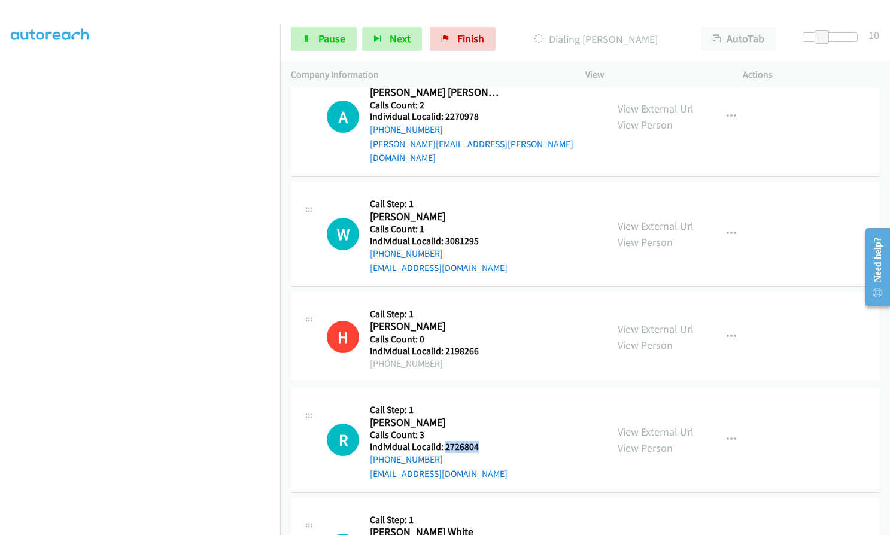
drag, startPoint x: 443, startPoint y: 416, endPoint x: 485, endPoint y: 418, distance: 41.3
click at [485, 441] on h5 "Individual Localid: 2726804" at bounding box center [439, 447] width 138 height 12
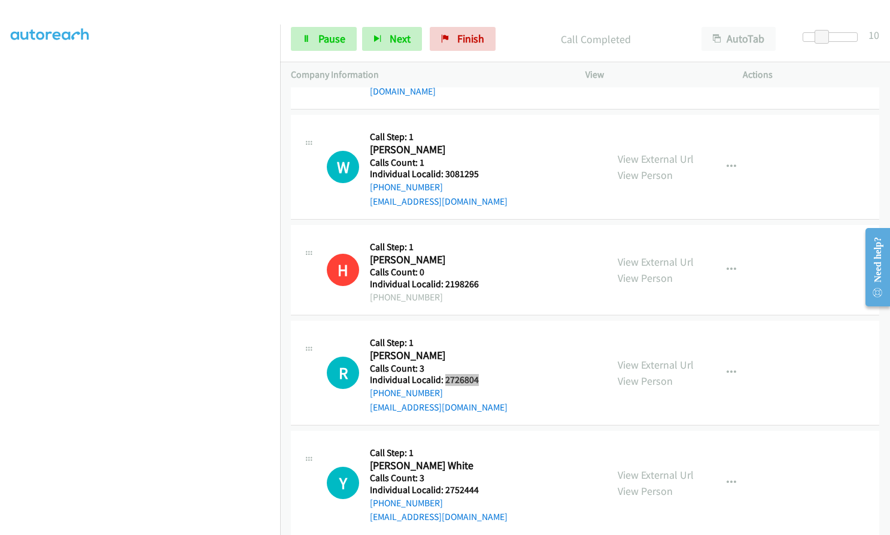
scroll to position [1991, 0]
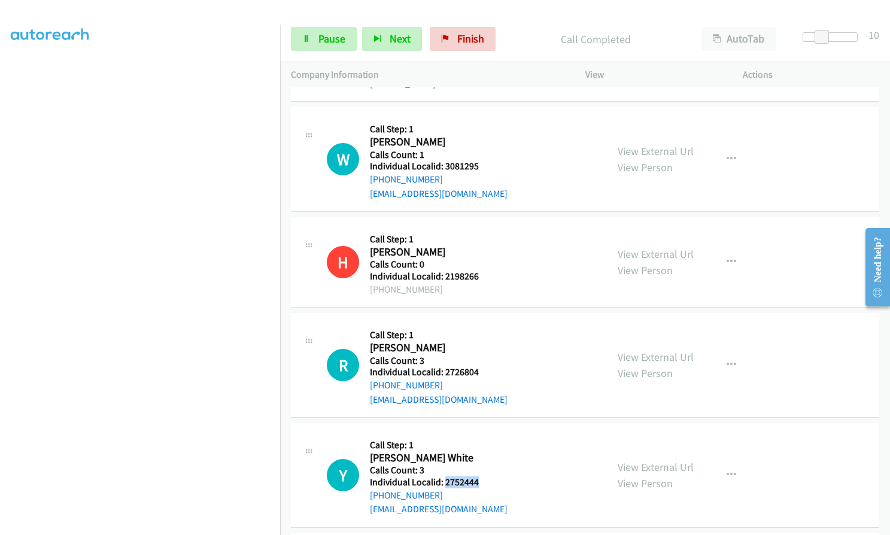
drag, startPoint x: 444, startPoint y: 450, endPoint x: 482, endPoint y: 450, distance: 38.3
click at [482, 476] on h5 "Individual Localid: 2752444" at bounding box center [439, 482] width 138 height 12
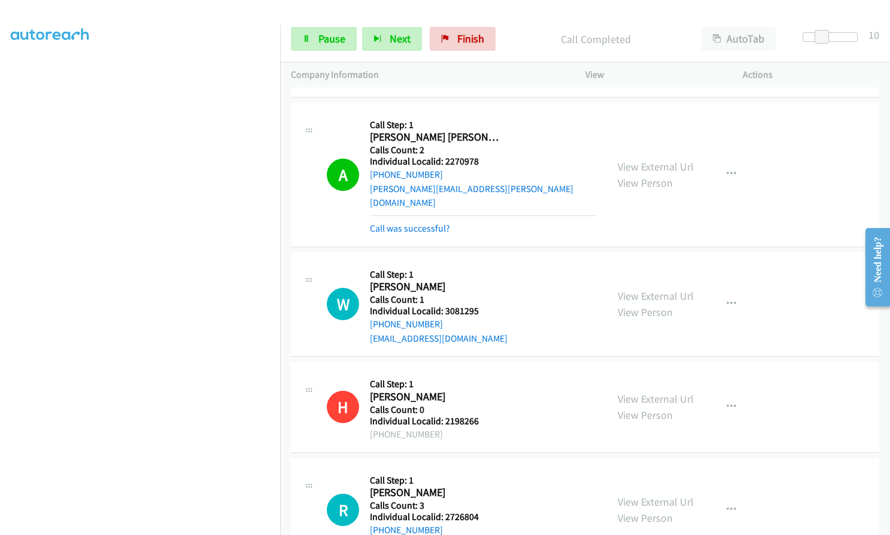
scroll to position [2012, 0]
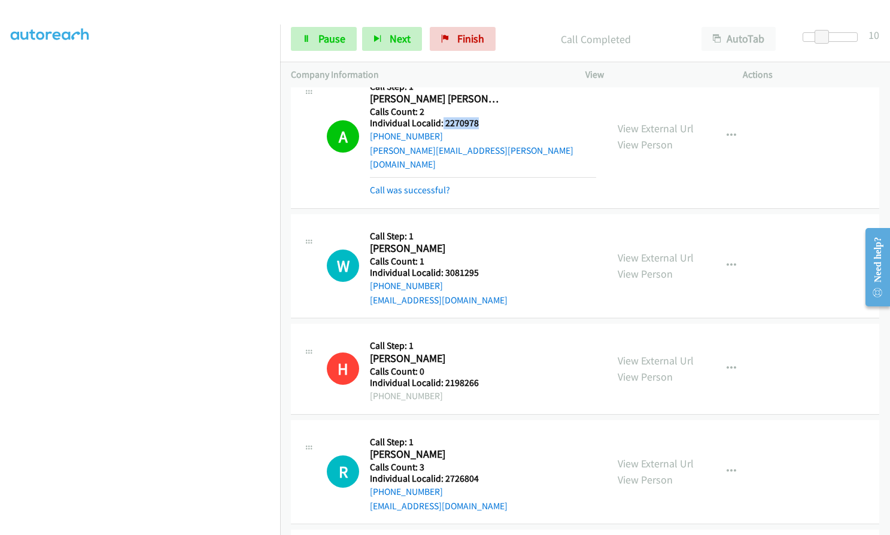
drag, startPoint x: 441, startPoint y: 110, endPoint x: 483, endPoint y: 109, distance: 41.9
click at [483, 117] on h5 "Individual Localid: 2270978" at bounding box center [483, 123] width 226 height 12
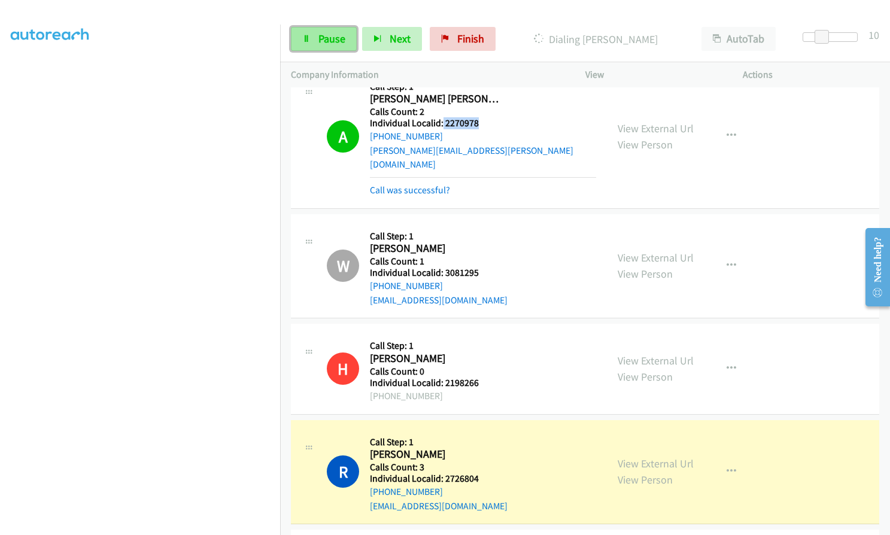
click at [333, 40] on span "Pause" at bounding box center [331, 39] width 27 height 14
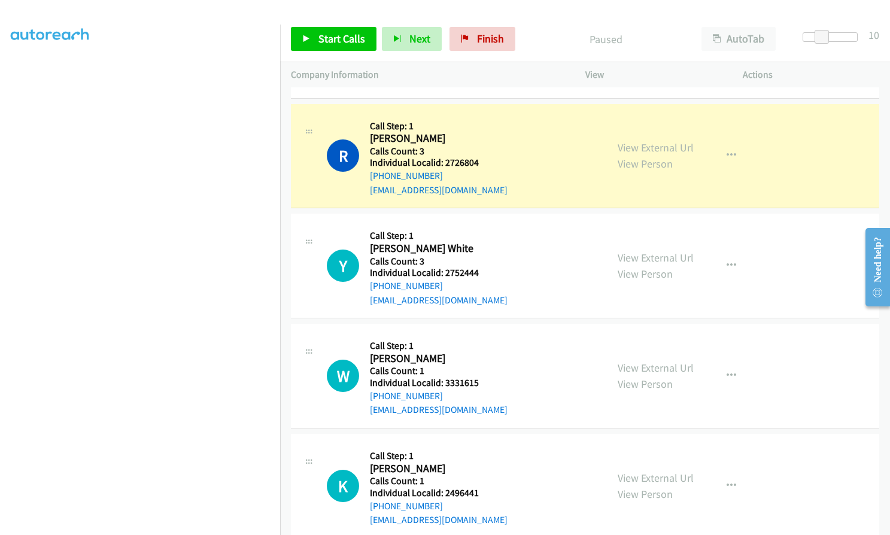
scroll to position [2326, 0]
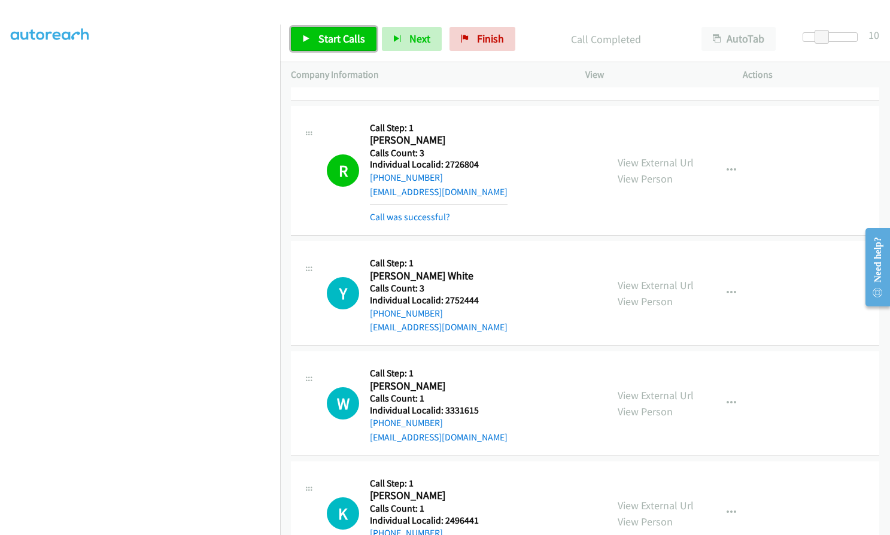
click at [331, 36] on span "Start Calls" at bounding box center [341, 39] width 47 height 14
click at [331, 36] on span "Pause" at bounding box center [331, 39] width 27 height 14
drag, startPoint x: 444, startPoint y: 271, endPoint x: 470, endPoint y: 270, distance: 26.3
click at [470, 294] on h5 "Individual Localid: 2752444" at bounding box center [439, 300] width 138 height 12
click at [534, 252] on div "Y Callback Scheduled Call Step: 1 [PERSON_NAME] White America/New_York Calls Co…" at bounding box center [461, 293] width 269 height 83
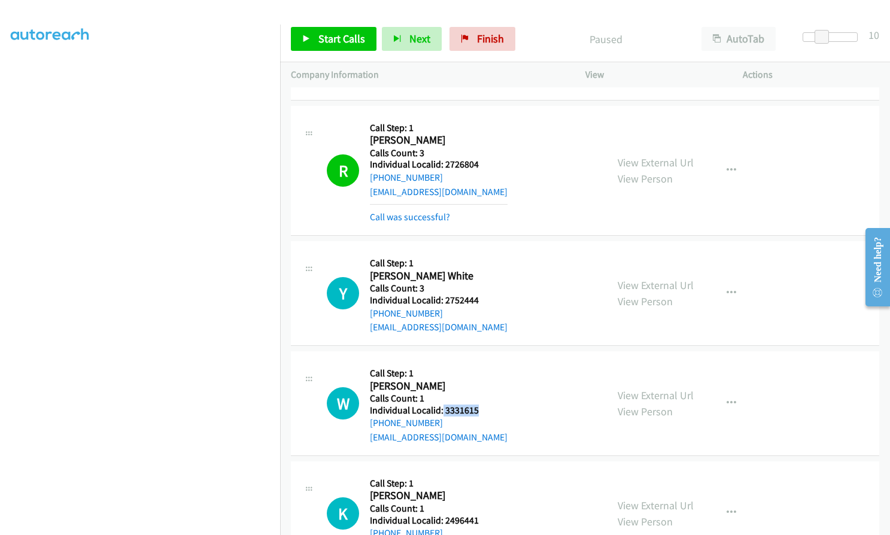
drag, startPoint x: 441, startPoint y: 384, endPoint x: 477, endPoint y: 384, distance: 35.9
click at [477, 404] on h5 "Individual Localid: 3331615" at bounding box center [439, 410] width 138 height 12
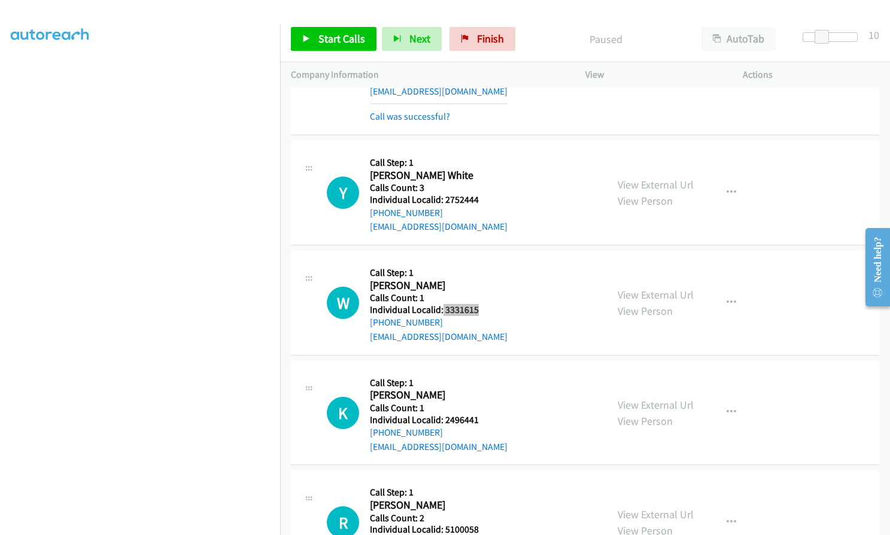
scroll to position [2431, 0]
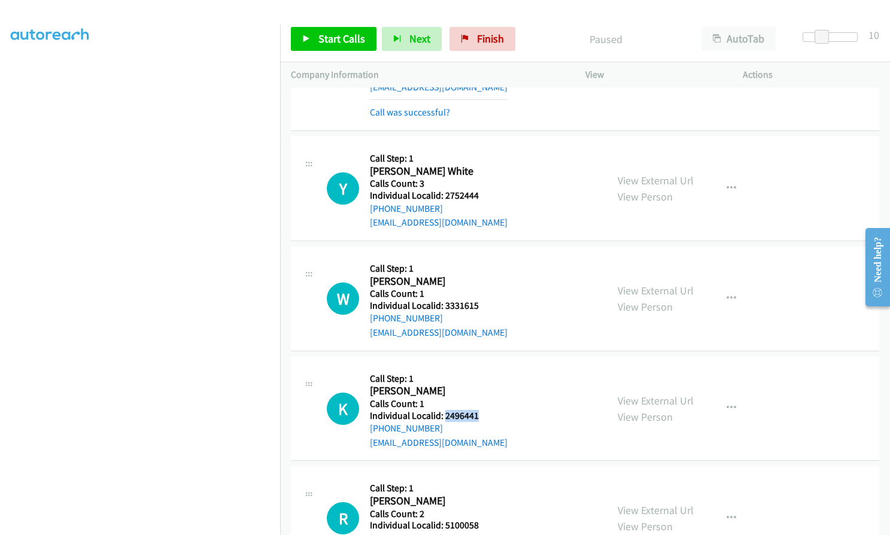
drag, startPoint x: 450, startPoint y: 387, endPoint x: 486, endPoint y: 387, distance: 35.9
click at [486, 410] on h5 "Individual Localid: 2496441" at bounding box center [439, 416] width 138 height 12
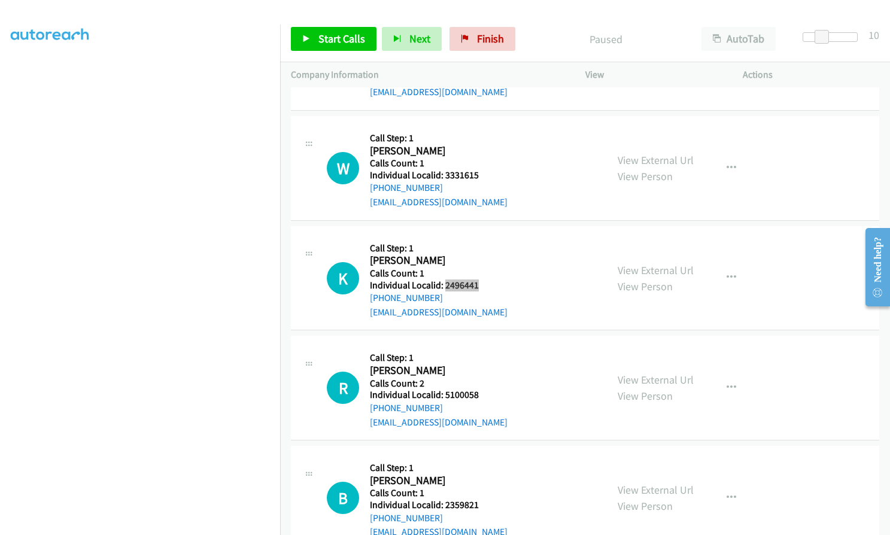
scroll to position [2565, 0]
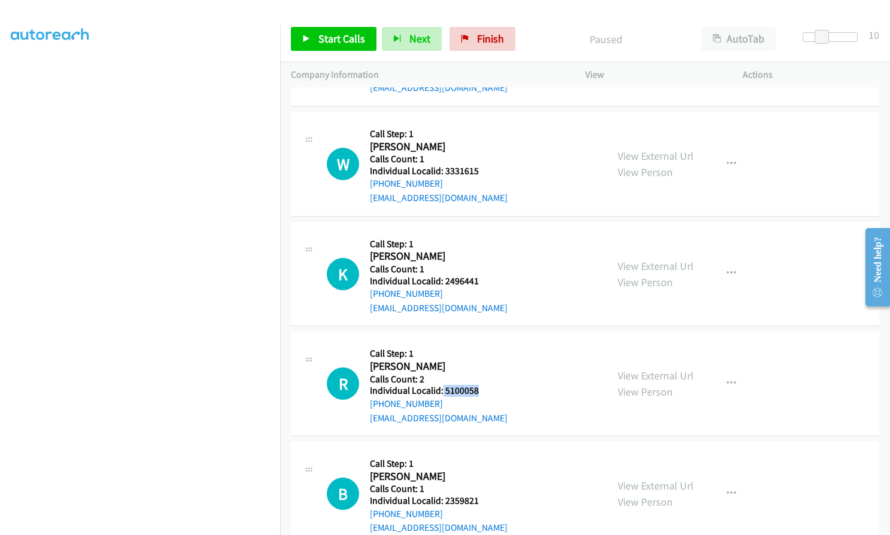
drag, startPoint x: 441, startPoint y: 361, endPoint x: 477, endPoint y: 364, distance: 36.0
click at [477, 385] on h5 "Individual Localid: 5100058" at bounding box center [439, 391] width 138 height 12
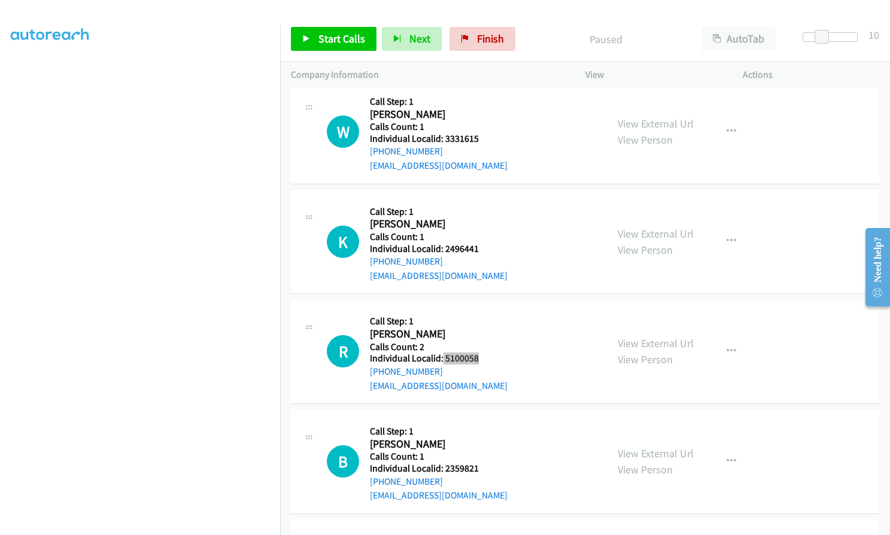
scroll to position [2685, 0]
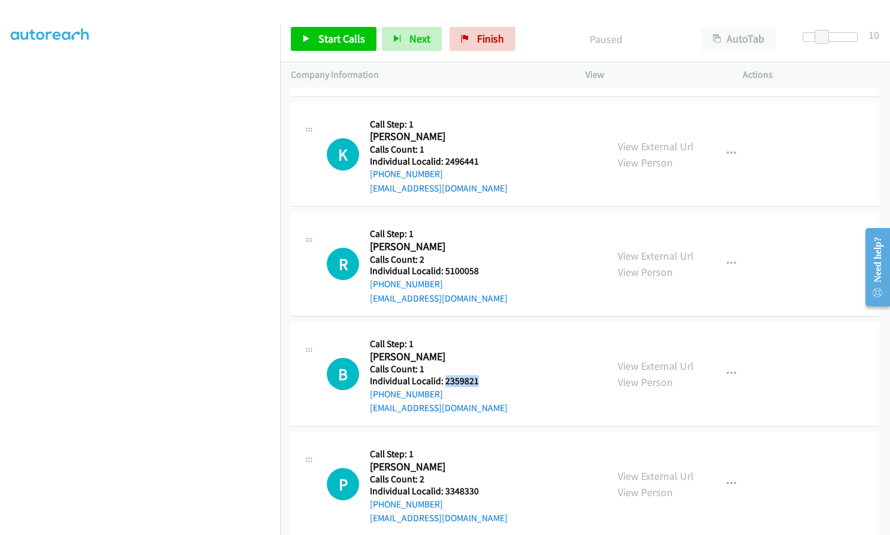
drag, startPoint x: 445, startPoint y: 353, endPoint x: 476, endPoint y: 353, distance: 31.1
click at [476, 375] on h5 "Individual Localid: 2359821" at bounding box center [439, 381] width 138 height 12
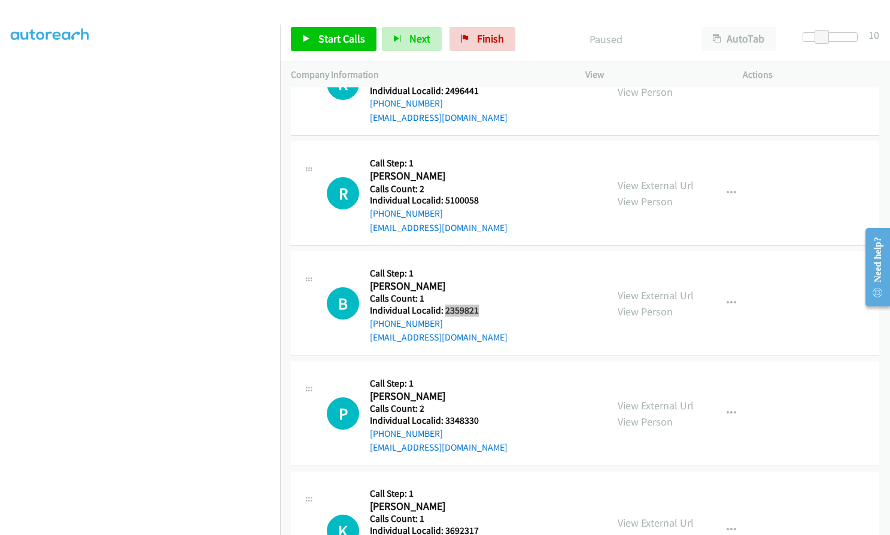
scroll to position [2760, 0]
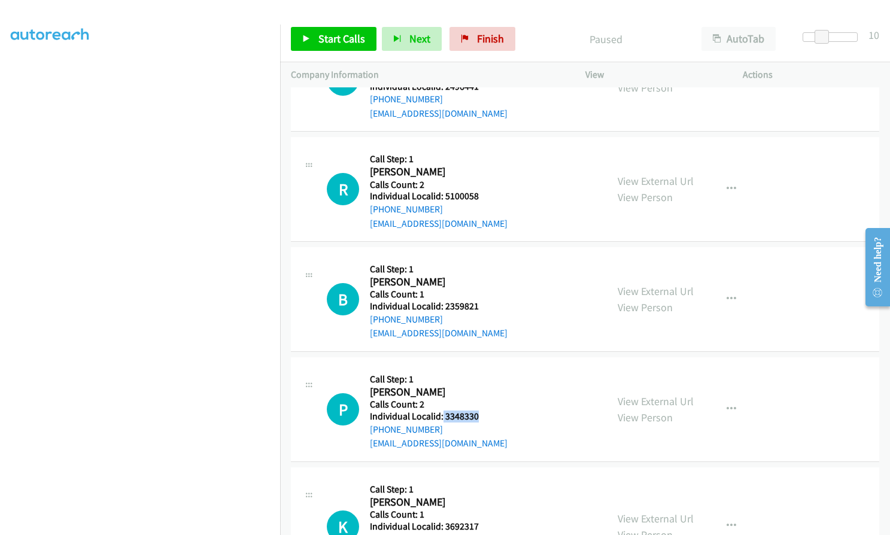
drag, startPoint x: 442, startPoint y: 389, endPoint x: 479, endPoint y: 388, distance: 36.5
click at [479, 410] on h5 "Individual Localid: 3348330" at bounding box center [439, 416] width 138 height 12
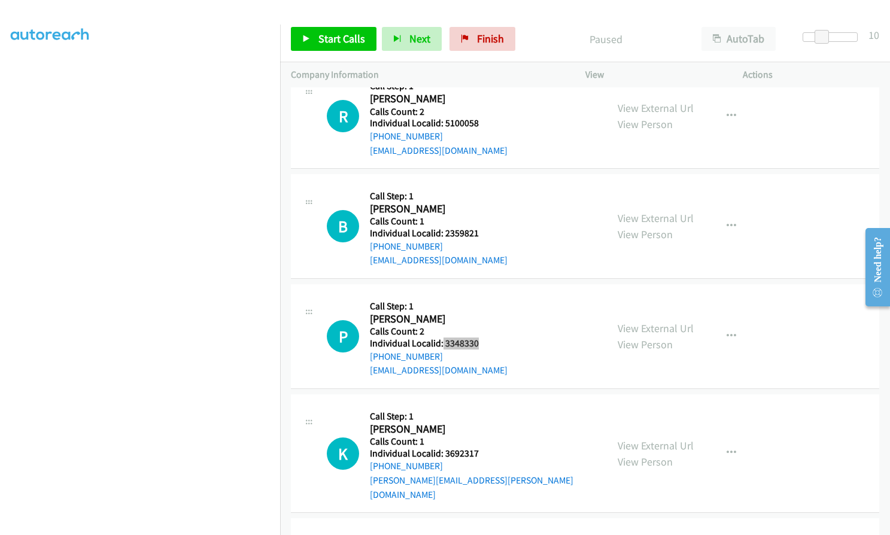
scroll to position [2834, 0]
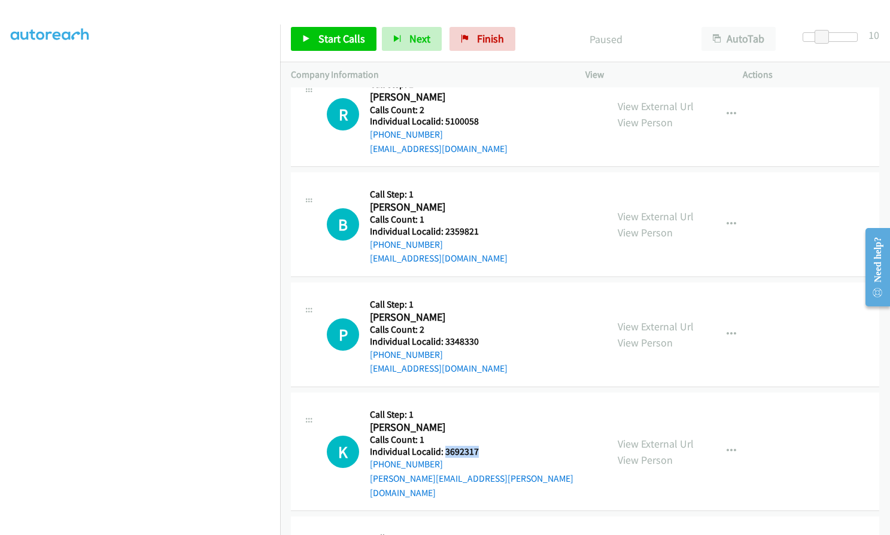
drag, startPoint x: 443, startPoint y: 423, endPoint x: 479, endPoint y: 425, distance: 36.5
click at [479, 446] on h5 "Individual Localid: 3692317" at bounding box center [483, 452] width 226 height 12
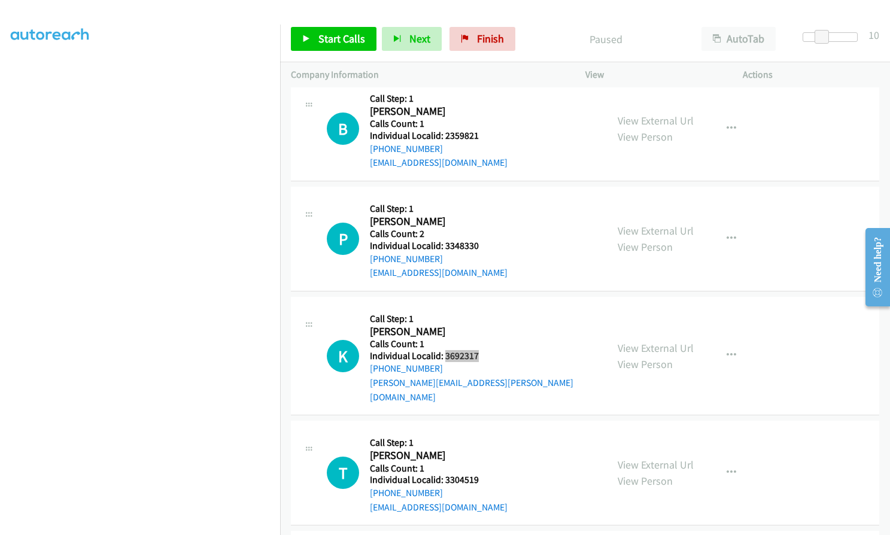
scroll to position [2969, 0]
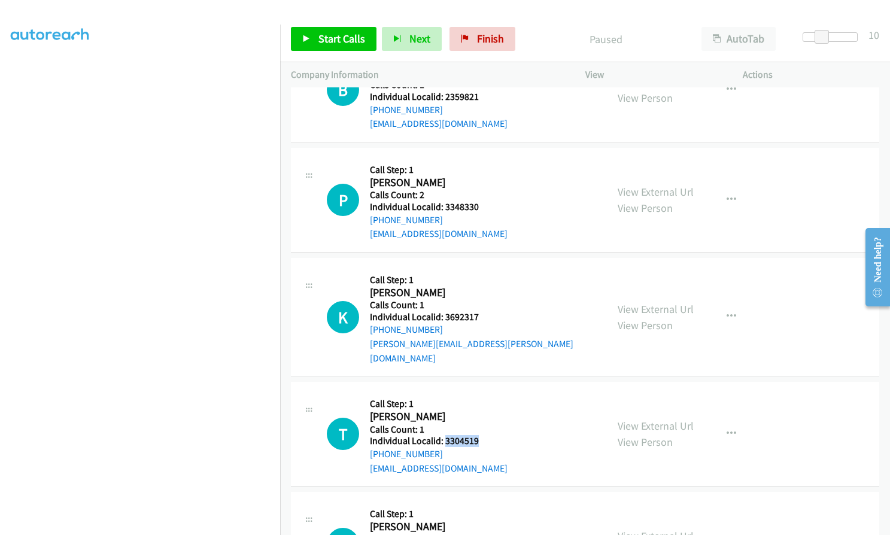
drag, startPoint x: 443, startPoint y: 400, endPoint x: 478, endPoint y: 399, distance: 35.3
click at [478, 435] on h5 "Individual Localid: 3304519" at bounding box center [439, 441] width 138 height 12
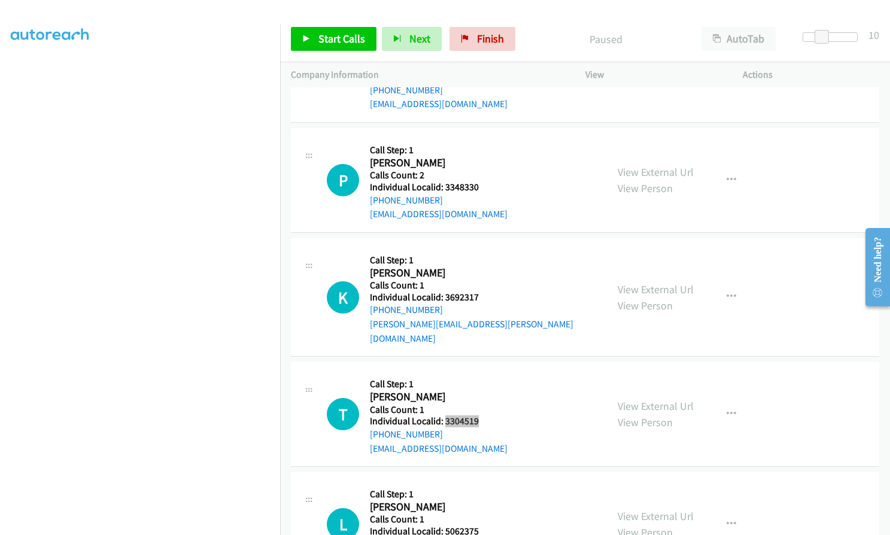
scroll to position [3014, 0]
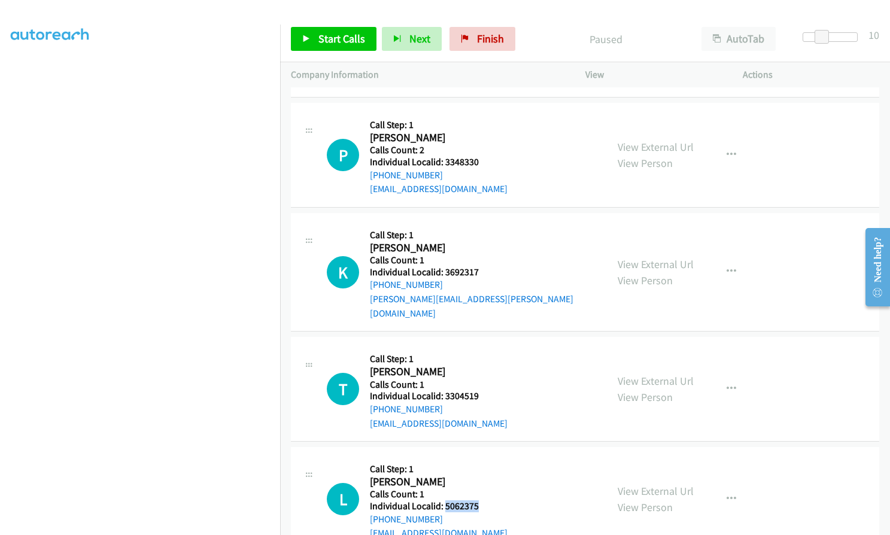
drag, startPoint x: 443, startPoint y: 461, endPoint x: 481, endPoint y: 464, distance: 38.5
click at [481, 500] on h5 "Individual Localid: 5062375" at bounding box center [439, 506] width 138 height 12
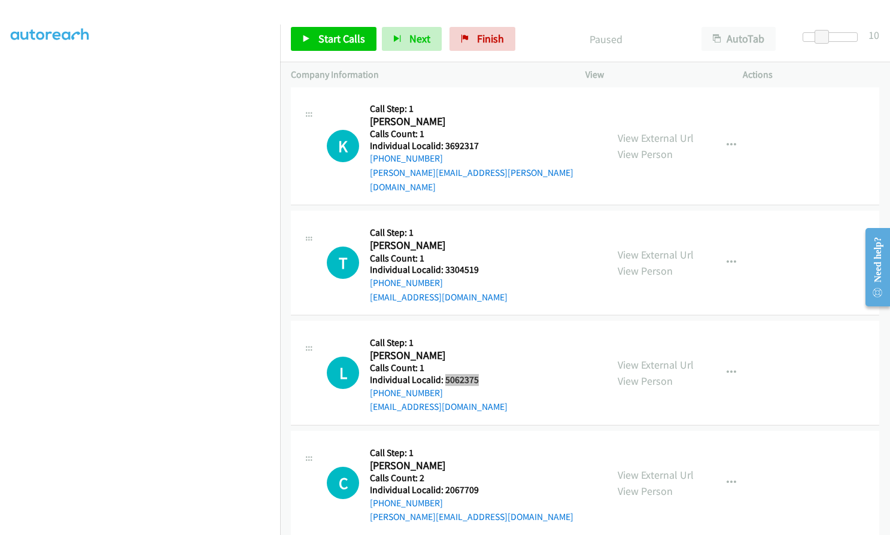
scroll to position [3193, 0]
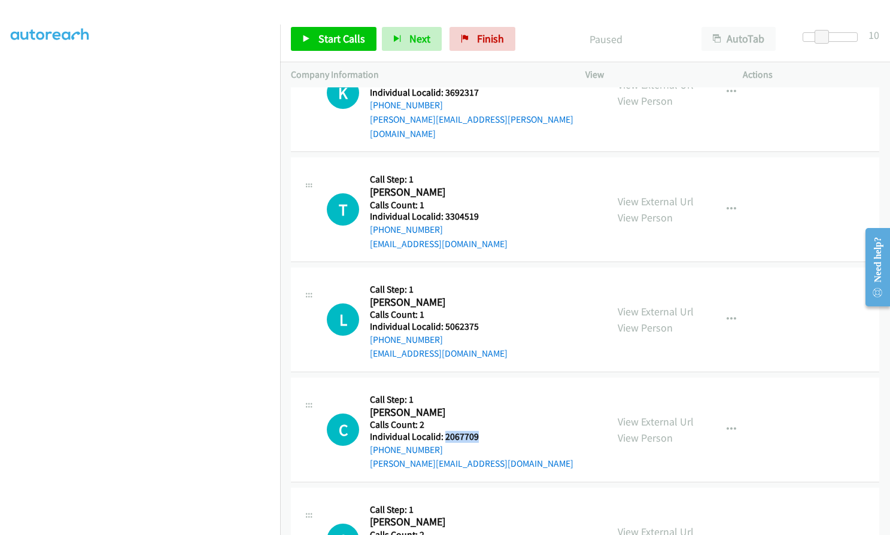
drag, startPoint x: 444, startPoint y: 393, endPoint x: 478, endPoint y: 392, distance: 33.5
click at [478, 431] on h5 "Individual Localid: 2067709" at bounding box center [471, 437] width 203 height 12
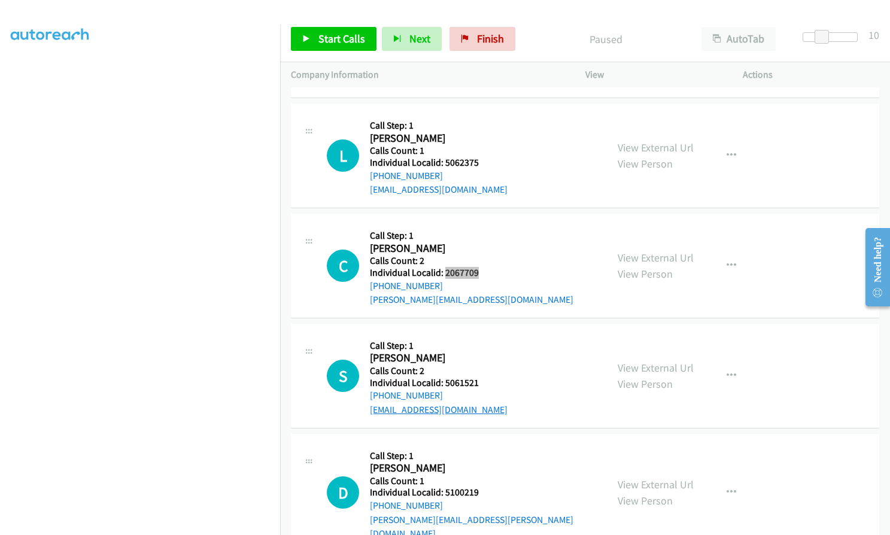
scroll to position [3358, 0]
drag, startPoint x: 443, startPoint y: 337, endPoint x: 476, endPoint y: 337, distance: 33.5
click at [479, 337] on div "S Callback Scheduled Call Step: 1 [PERSON_NAME] America/New_York Calls Count: 2…" at bounding box center [461, 375] width 269 height 83
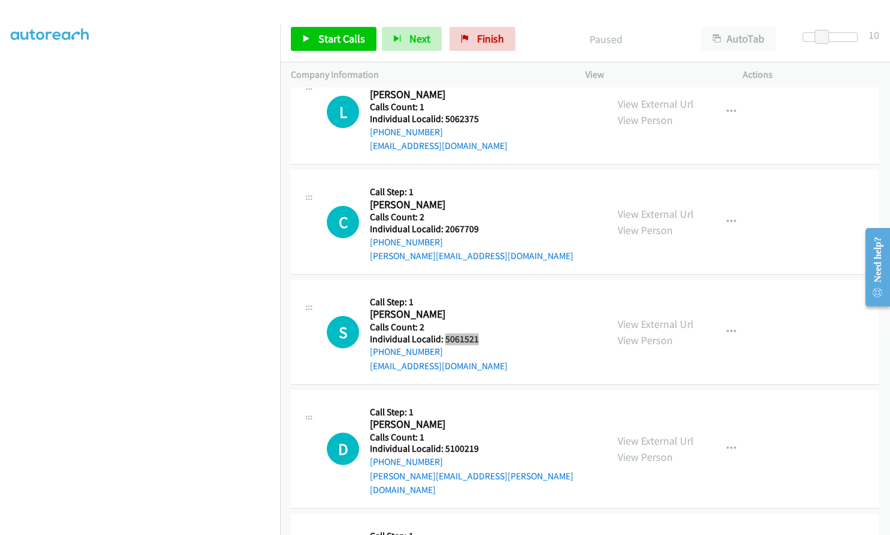
scroll to position [3403, 0]
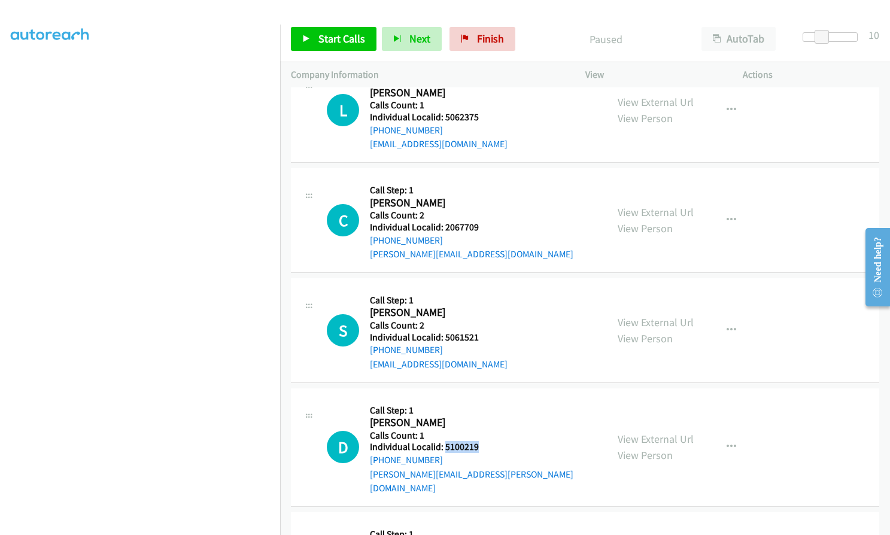
drag, startPoint x: 443, startPoint y: 403, endPoint x: 479, endPoint y: 401, distance: 36.0
click at [479, 441] on h5 "Individual Localid: 5100219" at bounding box center [483, 447] width 226 height 12
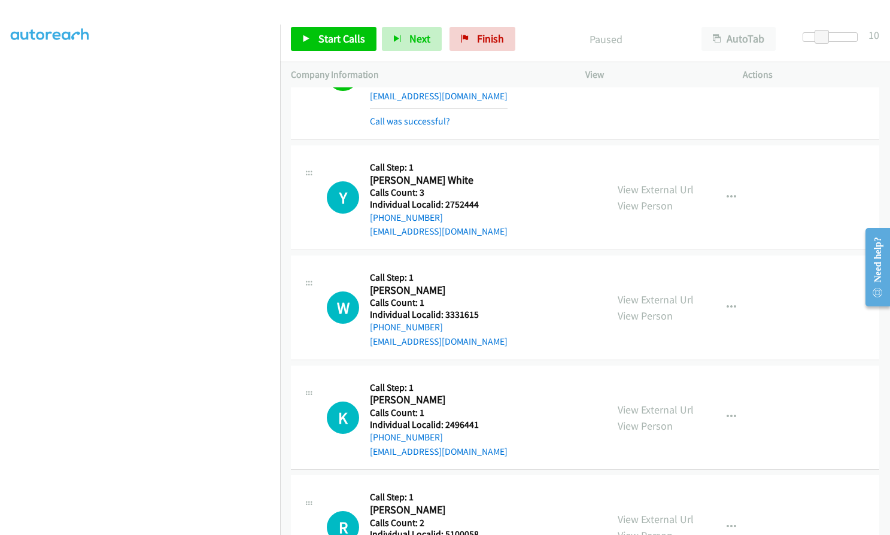
scroll to position [2460, 0]
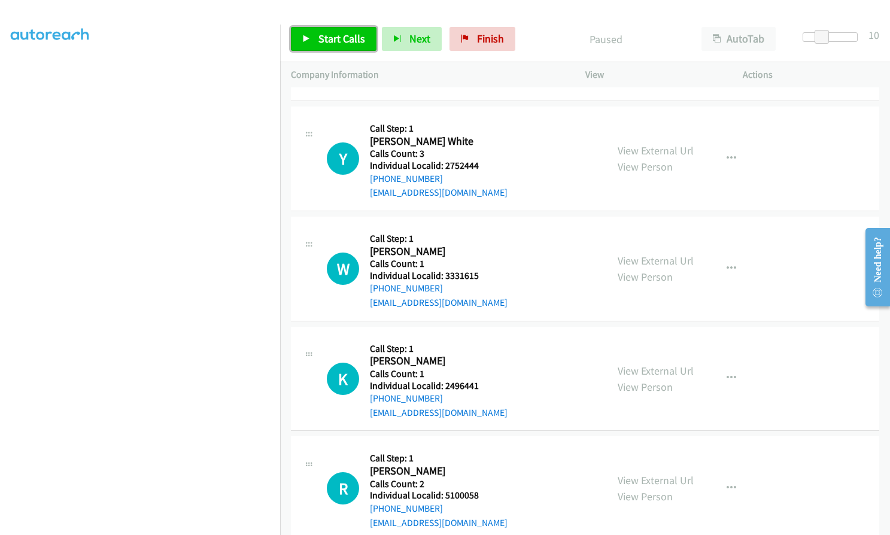
click at [331, 44] on span "Start Calls" at bounding box center [341, 39] width 47 height 14
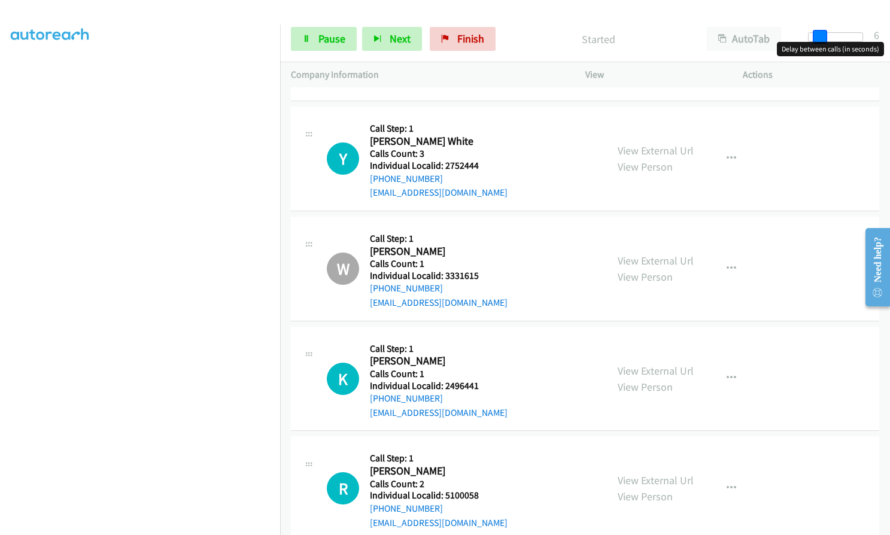
drag, startPoint x: 826, startPoint y: 35, endPoint x: 819, endPoint y: 34, distance: 7.2
click at [819, 34] on span at bounding box center [819, 37] width 14 height 14
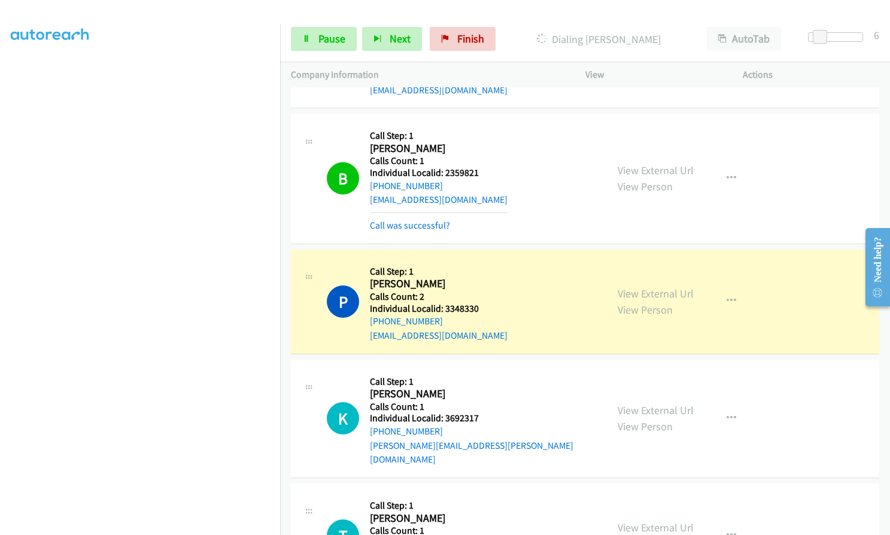
scroll to position [2877, 0]
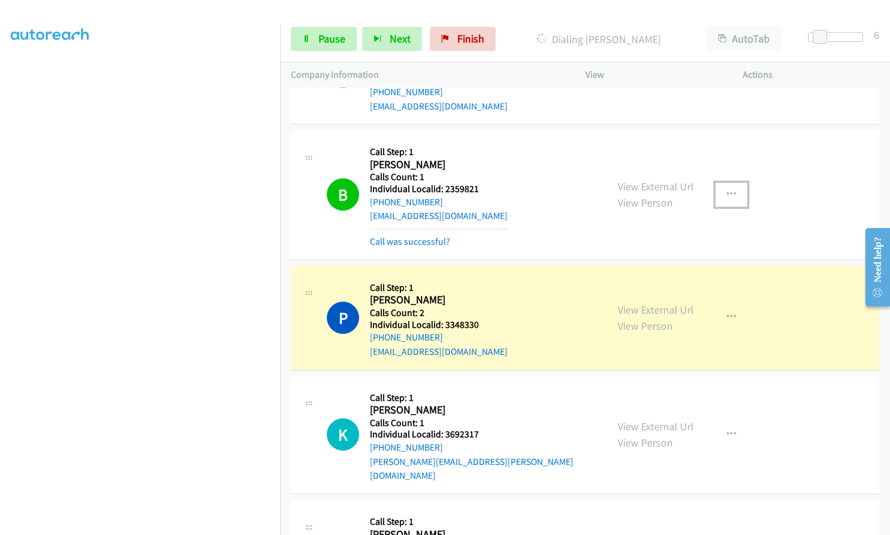
click at [733, 182] on button "button" at bounding box center [731, 194] width 32 height 24
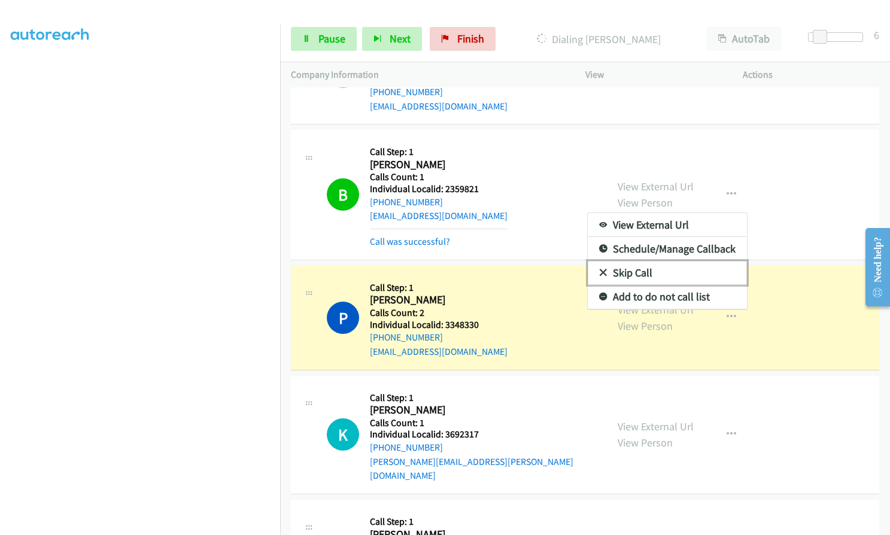
click at [599, 269] on icon at bounding box center [603, 273] width 8 height 8
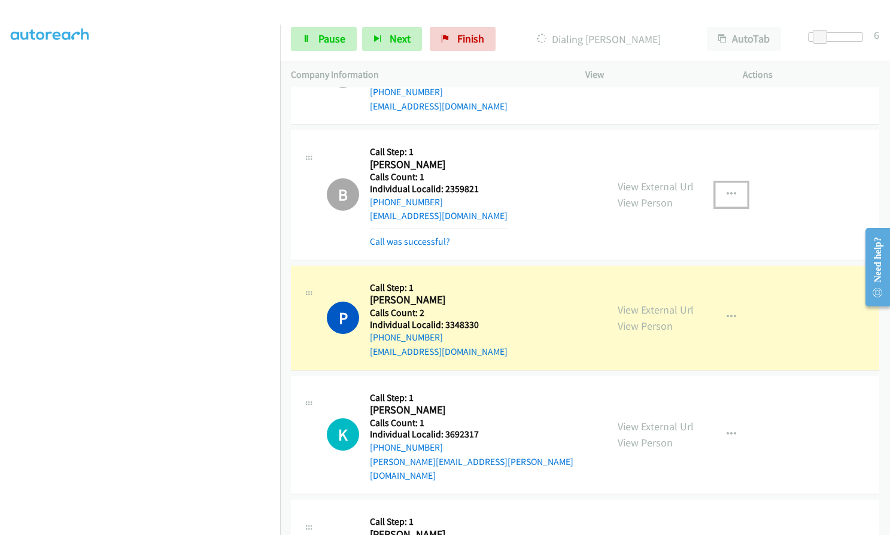
click at [730, 190] on icon "button" at bounding box center [731, 195] width 10 height 10
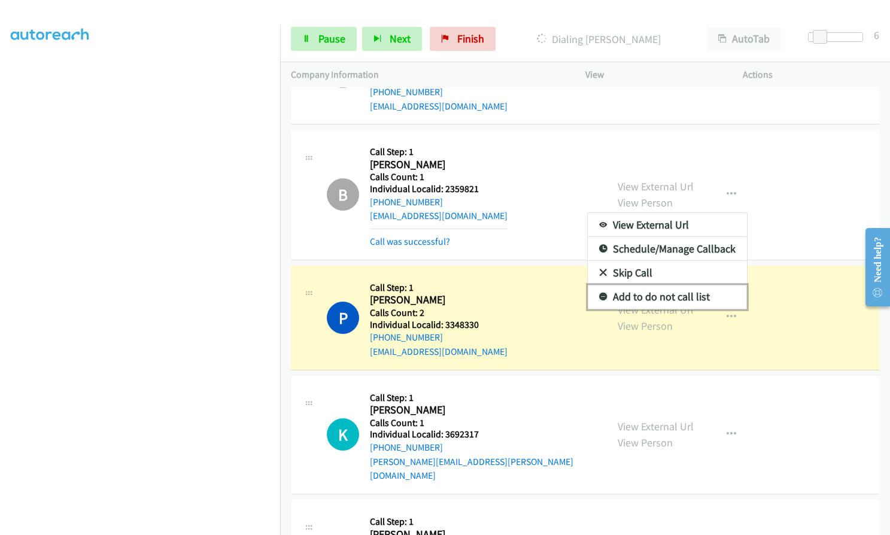
click at [599, 293] on icon at bounding box center [603, 297] width 8 height 8
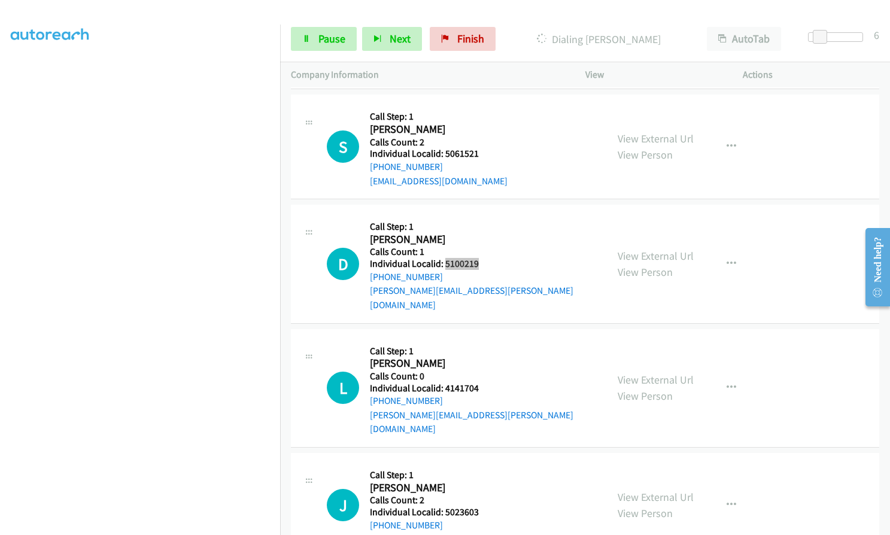
scroll to position [3655, 0]
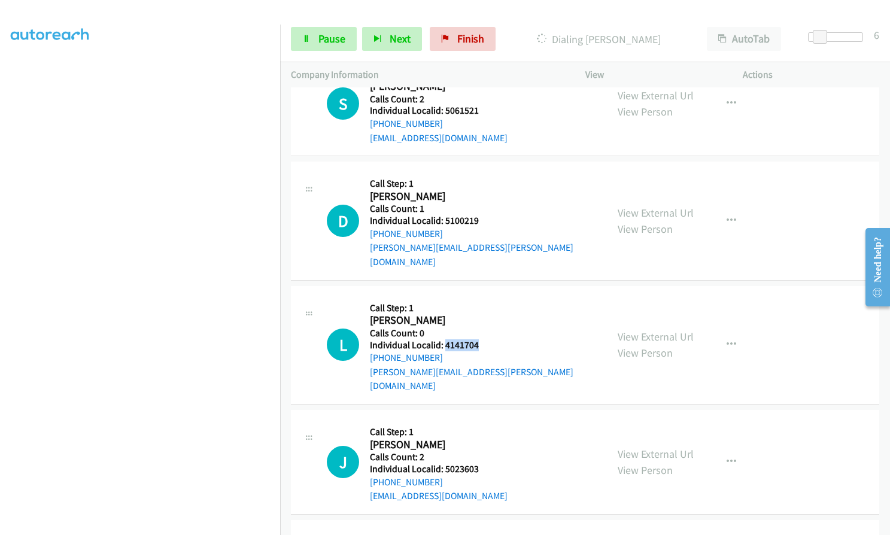
drag, startPoint x: 443, startPoint y: 288, endPoint x: 482, endPoint y: 288, distance: 38.3
click at [482, 339] on h5 "Individual Localid: 4141704" at bounding box center [483, 345] width 226 height 12
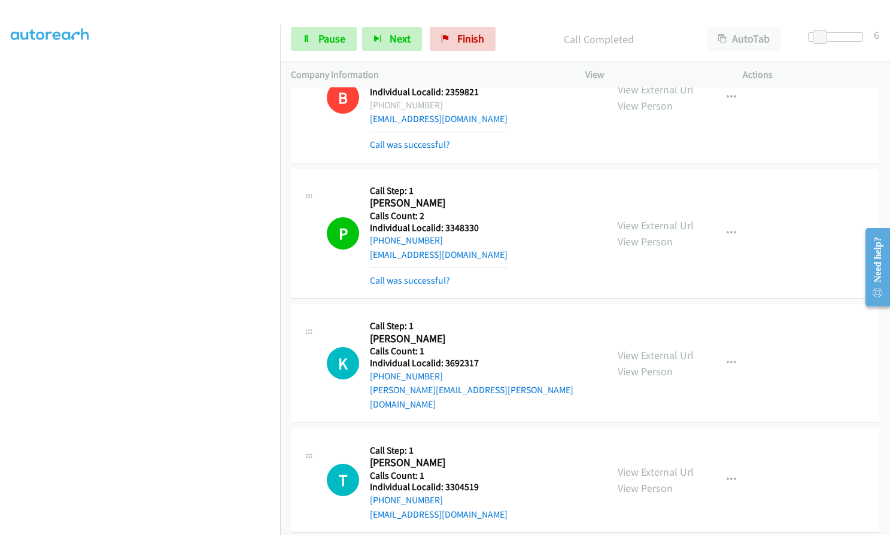
scroll to position [3022, 0]
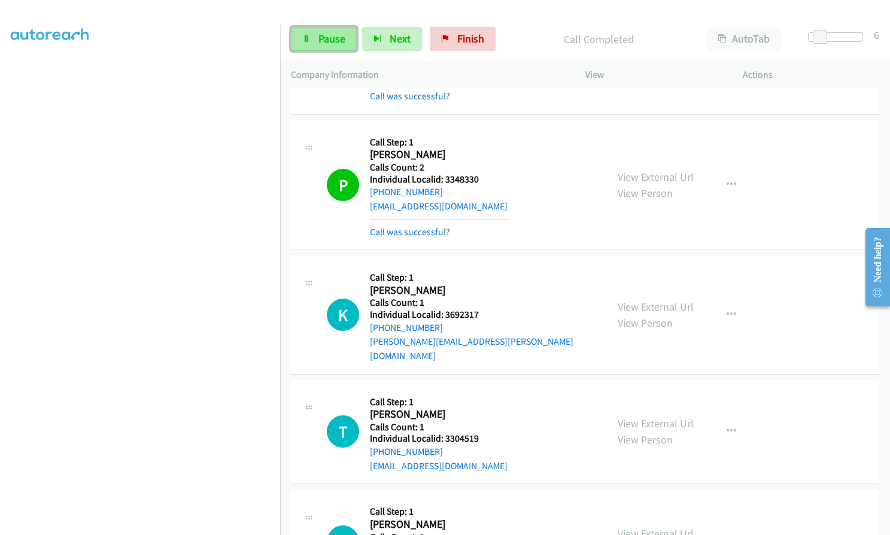
click at [339, 39] on span "Pause" at bounding box center [331, 39] width 27 height 14
click at [339, 39] on span "Start Calls" at bounding box center [341, 39] width 47 height 14
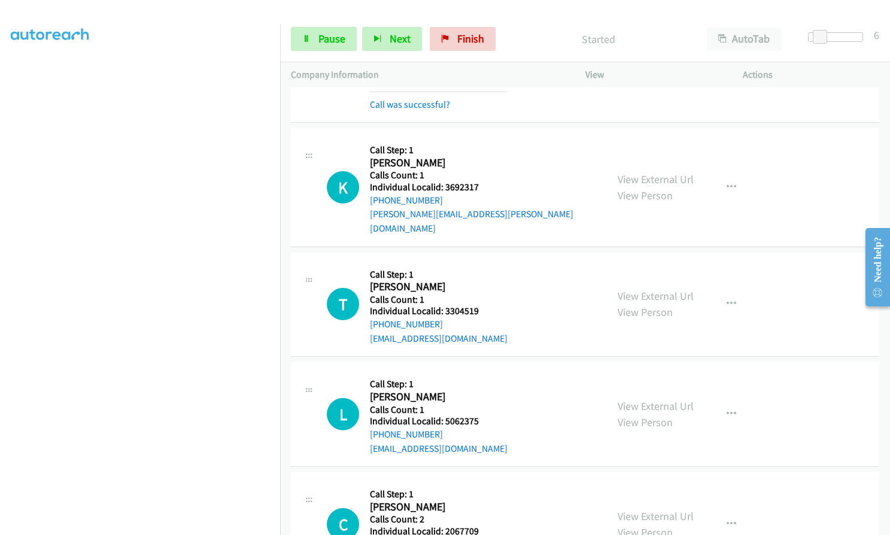
scroll to position [3157, 0]
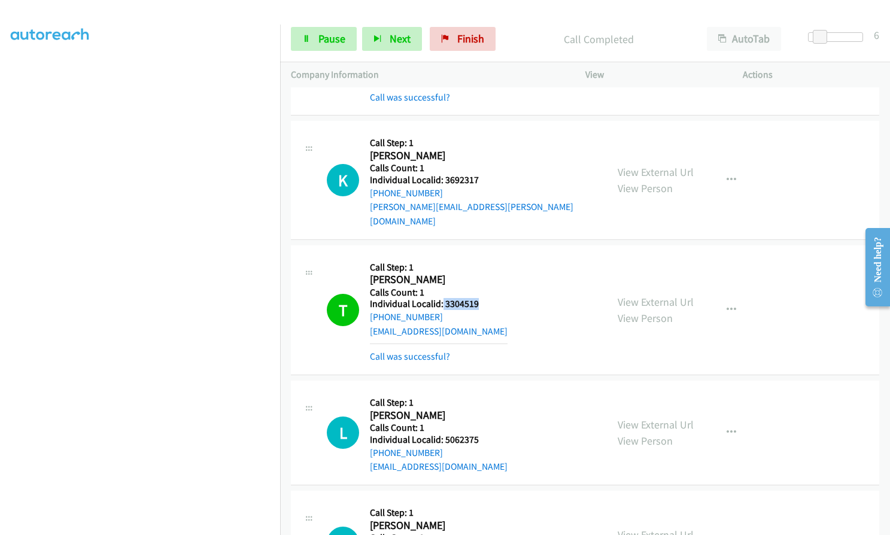
drag, startPoint x: 442, startPoint y: 261, endPoint x: 462, endPoint y: 261, distance: 19.7
click at [481, 298] on h5 "Individual Localid: 3304519" at bounding box center [439, 304] width 138 height 12
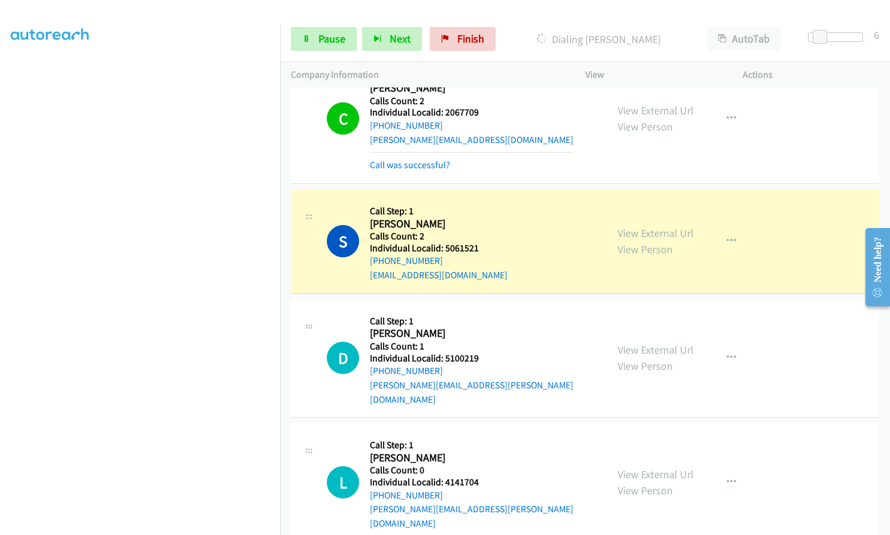
scroll to position [3620, 0]
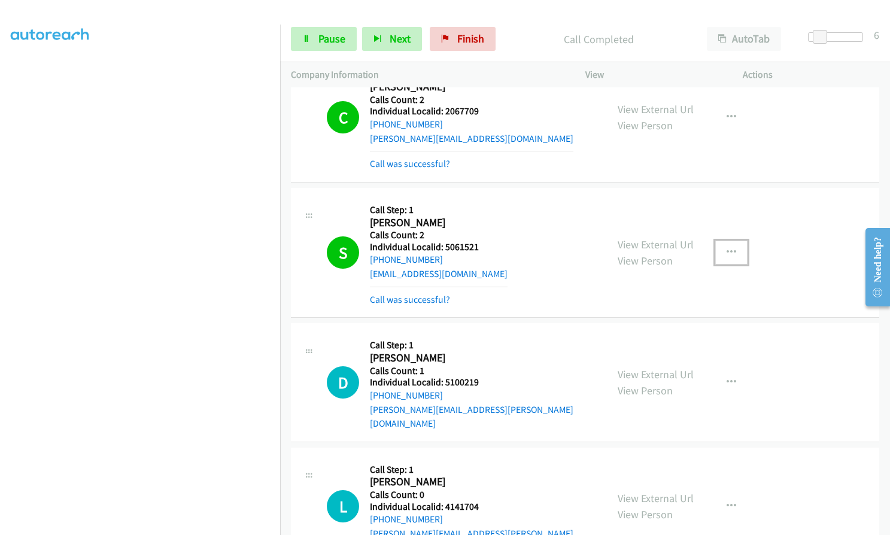
click at [732, 240] on button "button" at bounding box center [731, 252] width 32 height 24
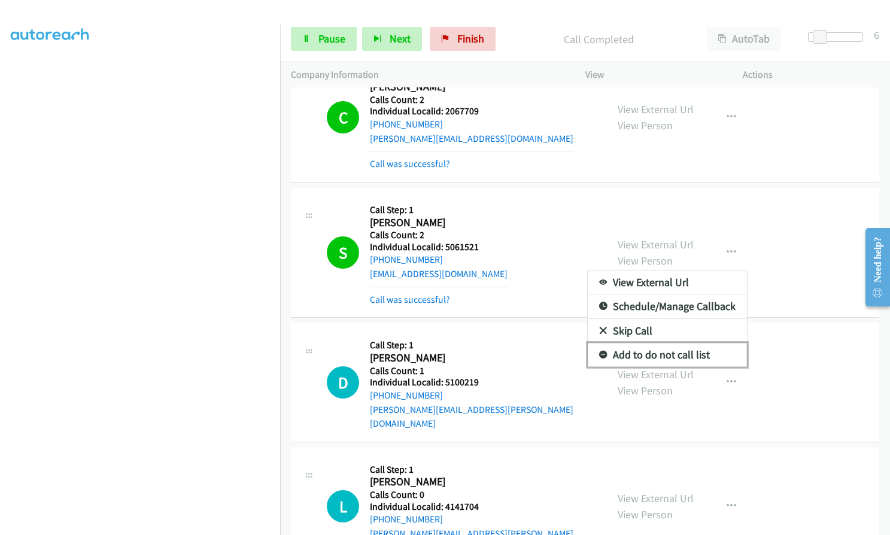
click at [599, 351] on icon at bounding box center [603, 355] width 8 height 8
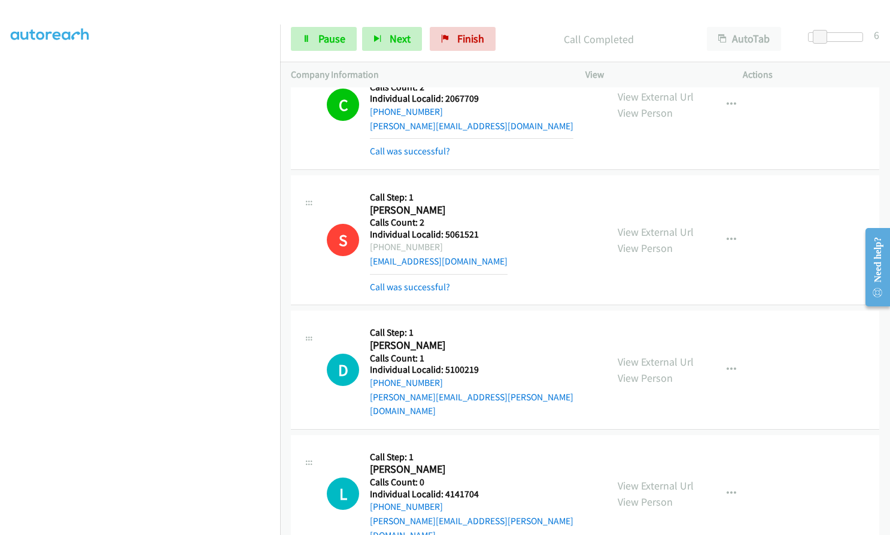
scroll to position [3635, 0]
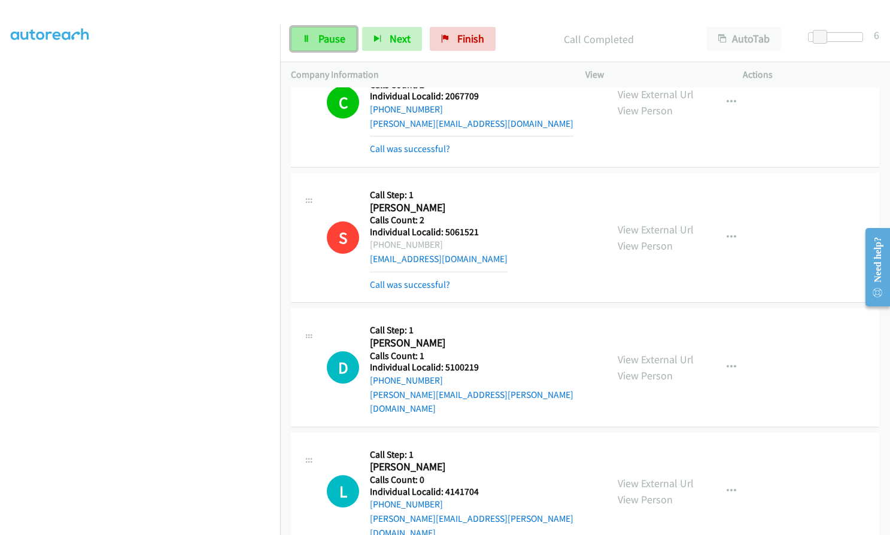
click at [343, 35] on span "Pause" at bounding box center [331, 39] width 27 height 14
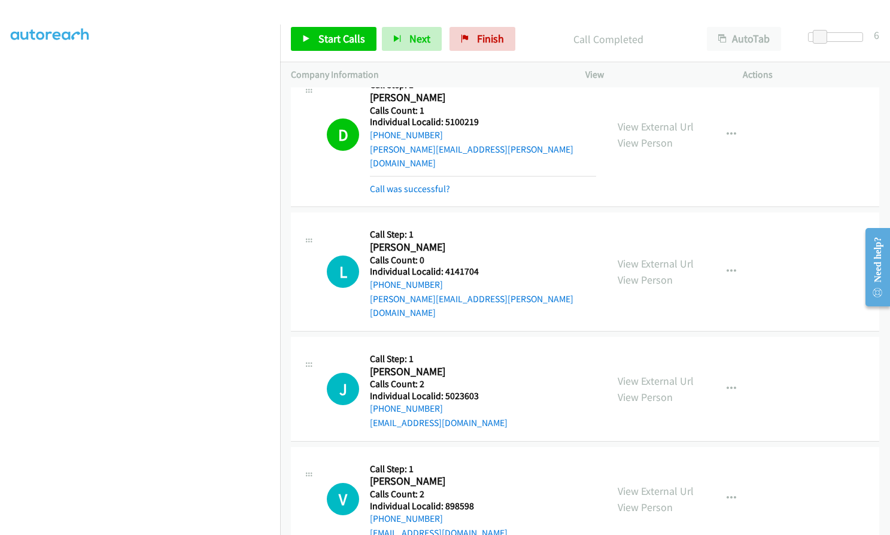
scroll to position [3890, 0]
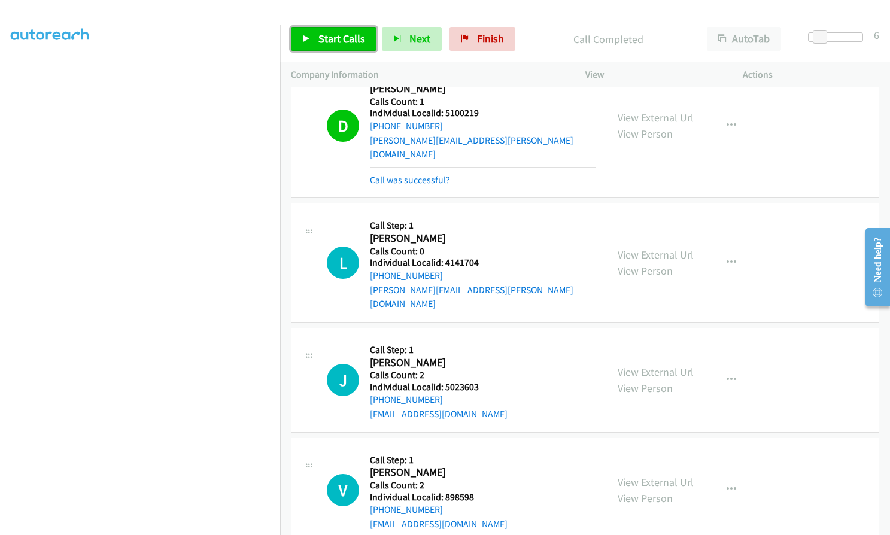
click at [340, 42] on span "Start Calls" at bounding box center [341, 39] width 47 height 14
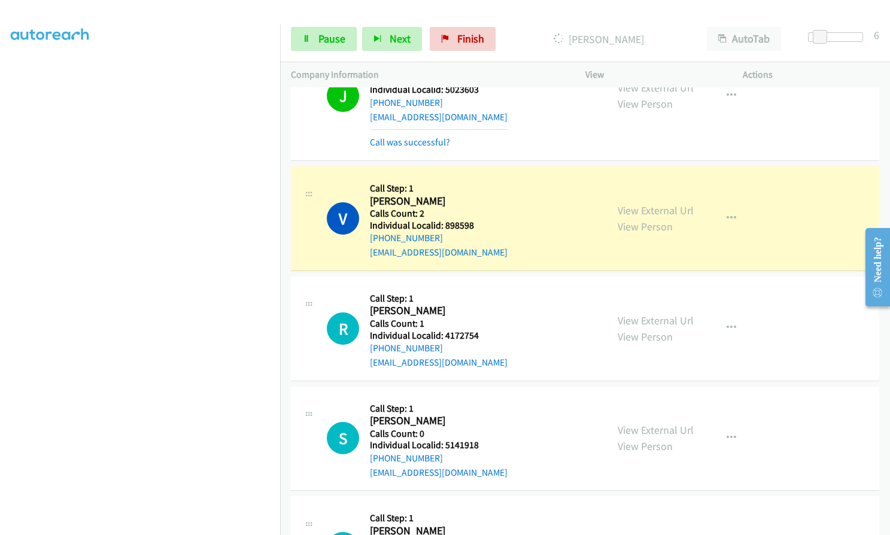
scroll to position [4204, 0]
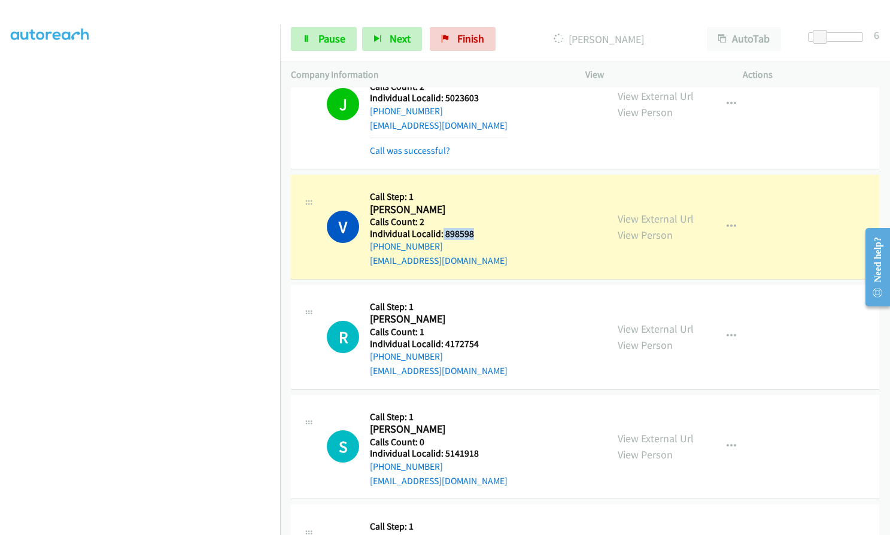
drag, startPoint x: 442, startPoint y: 166, endPoint x: 483, endPoint y: 162, distance: 41.6
click at [483, 185] on div "V Callback Scheduled Call Step: 1 [PERSON_NAME] America/[GEOGRAPHIC_DATA] Calls…" at bounding box center [461, 226] width 269 height 83
drag, startPoint x: 458, startPoint y: 156, endPoint x: 445, endPoint y: 147, distance: 15.4
click at [445, 216] on h5 "Calls Count: 2" at bounding box center [439, 222] width 138 height 12
drag, startPoint x: 443, startPoint y: 165, endPoint x: 475, endPoint y: 162, distance: 32.5
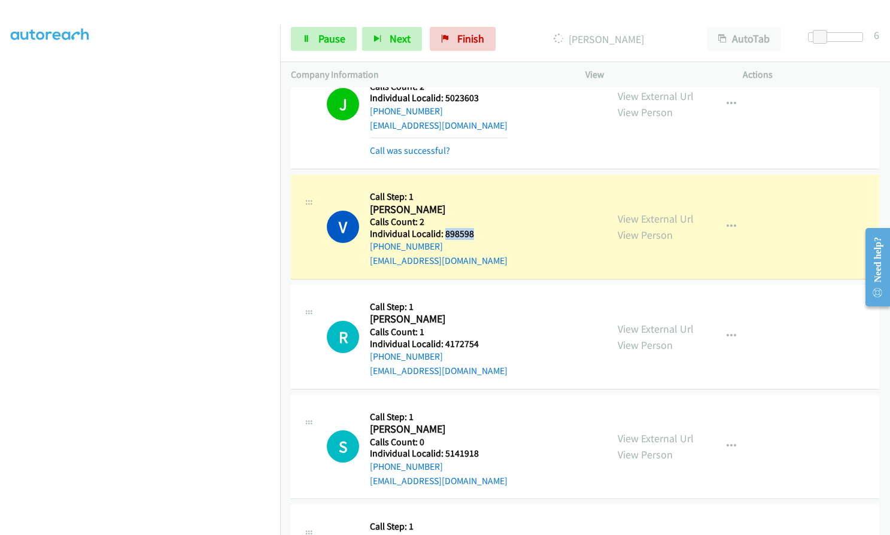
click at [475, 185] on div "V Callback Scheduled Call Step: 1 [PERSON_NAME] America/[GEOGRAPHIC_DATA] Calls…" at bounding box center [461, 226] width 269 height 83
drag, startPoint x: 441, startPoint y: 270, endPoint x: 483, endPoint y: 272, distance: 41.9
click at [483, 296] on div "R Callback Scheduled Call Step: 1 [PERSON_NAME] America/New_York Calls Count: 1…" at bounding box center [461, 337] width 269 height 83
drag, startPoint x: 443, startPoint y: 383, endPoint x: 479, endPoint y: 384, distance: 36.5
click at [479, 447] on h5 "Individual Localid: 5141918" at bounding box center [439, 453] width 138 height 12
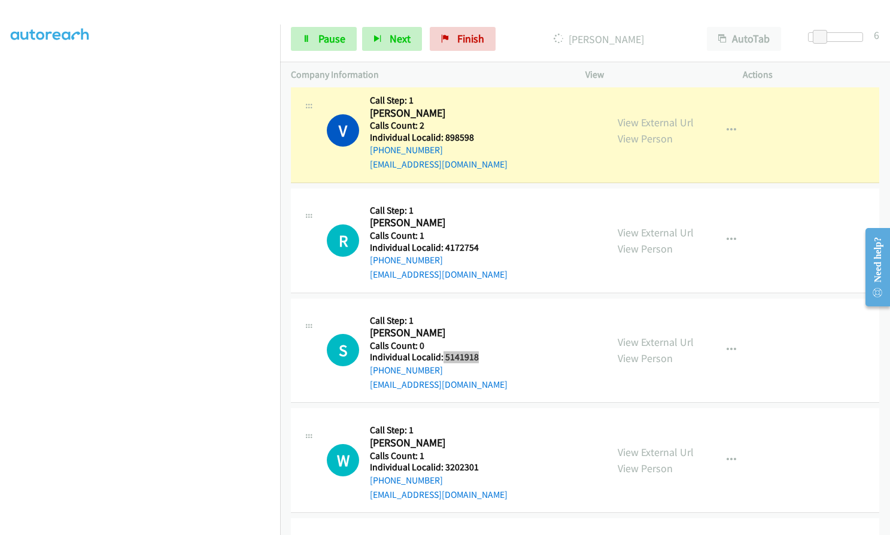
scroll to position [4308, 0]
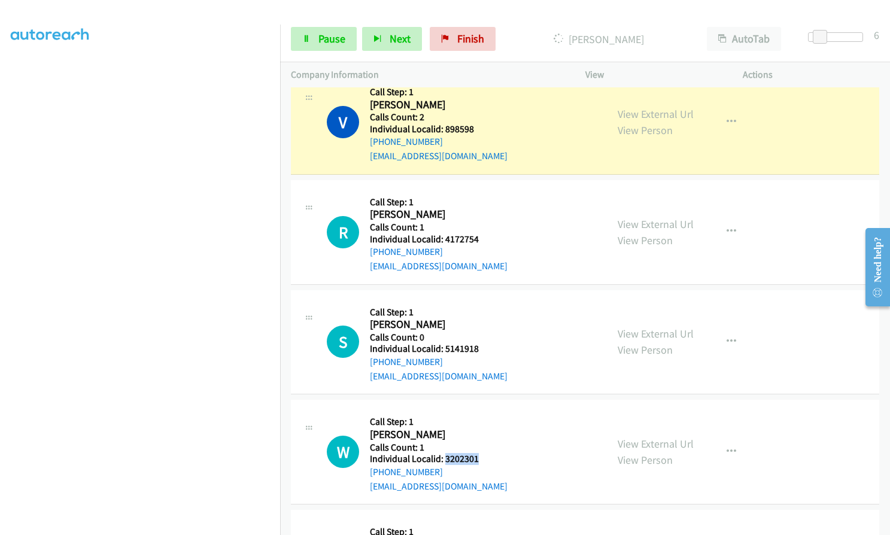
drag, startPoint x: 443, startPoint y: 389, endPoint x: 480, endPoint y: 388, distance: 37.1
click at [480, 410] on div "W Callback Scheduled Call Step: 1 [PERSON_NAME] America/[GEOGRAPHIC_DATA] Calls…" at bounding box center [461, 451] width 269 height 83
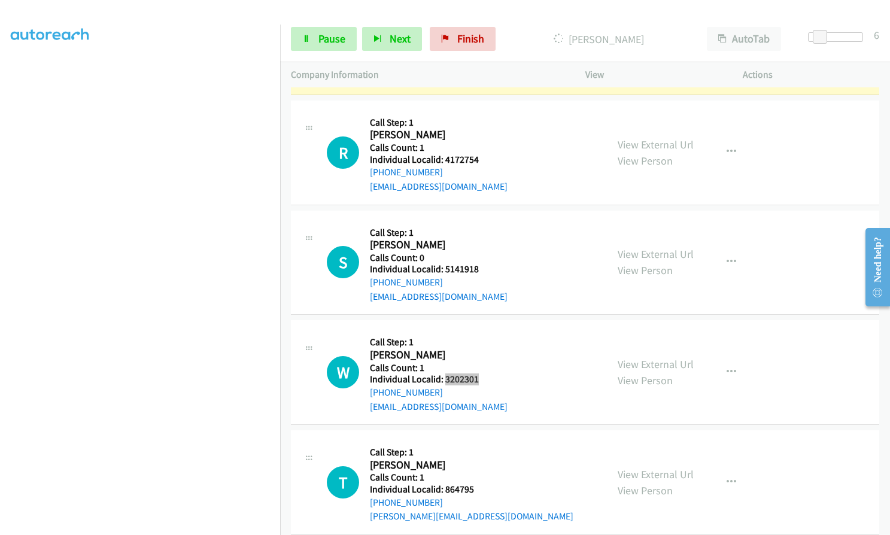
scroll to position [4398, 0]
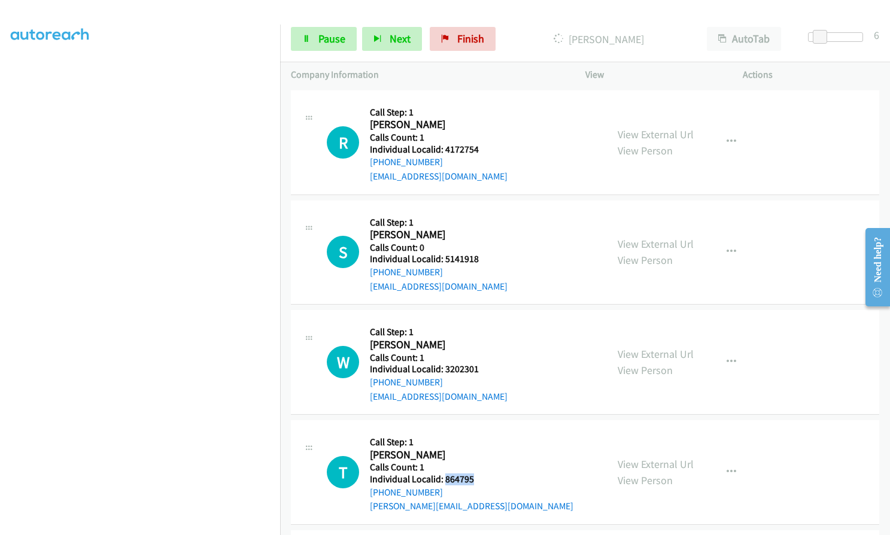
drag, startPoint x: 443, startPoint y: 406, endPoint x: 474, endPoint y: 410, distance: 30.8
click at [477, 431] on div "T Callback Scheduled Call Step: 1 [PERSON_NAME] America/[GEOGRAPHIC_DATA] Calls…" at bounding box center [461, 472] width 269 height 83
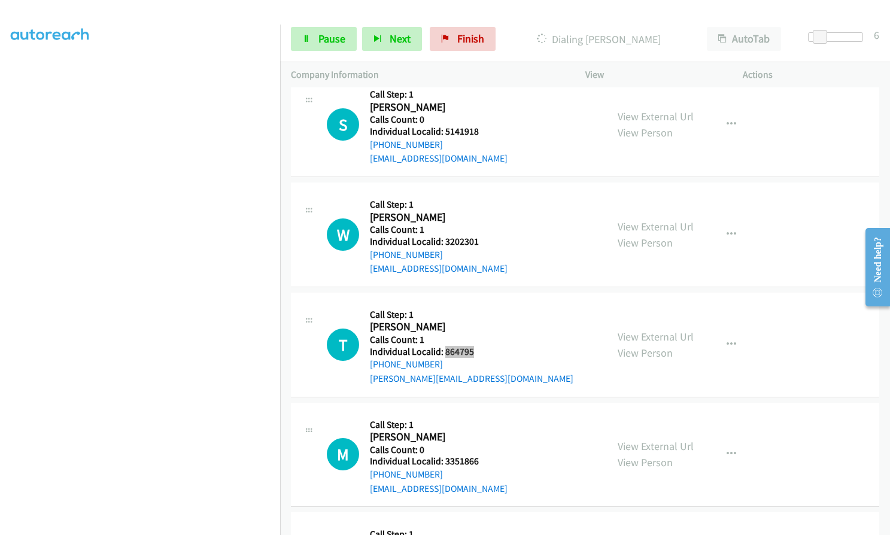
scroll to position [4618, 0]
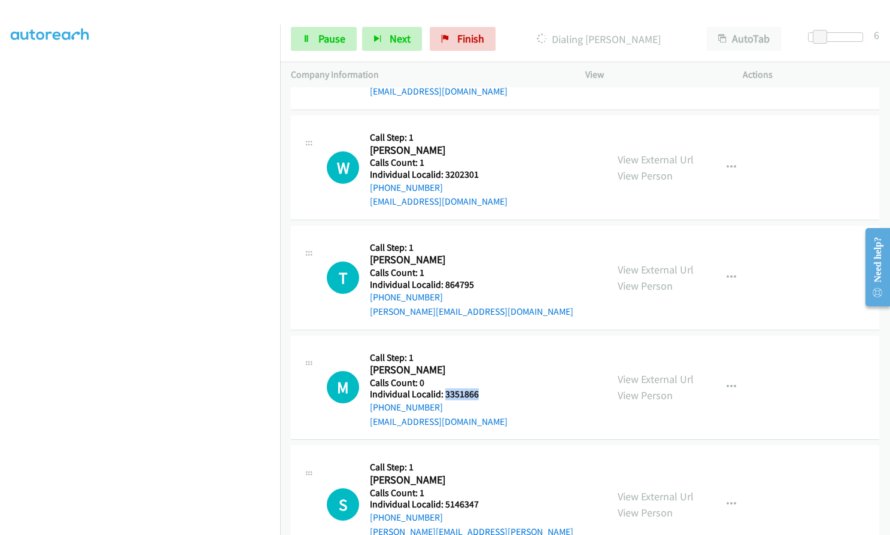
drag, startPoint x: 444, startPoint y: 323, endPoint x: 476, endPoint y: 321, distance: 31.8
click at [476, 388] on h5 "Individual Localid: 3351866" at bounding box center [439, 394] width 138 height 12
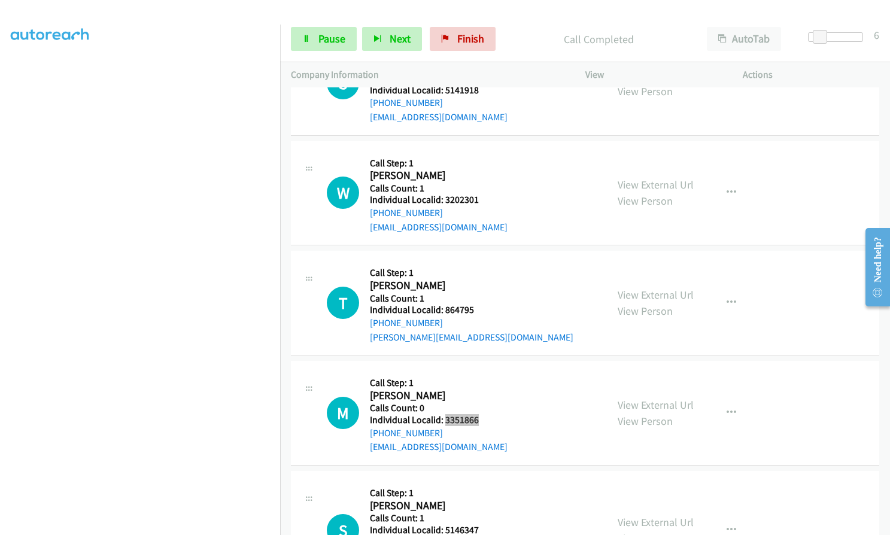
scroll to position [4643, 0]
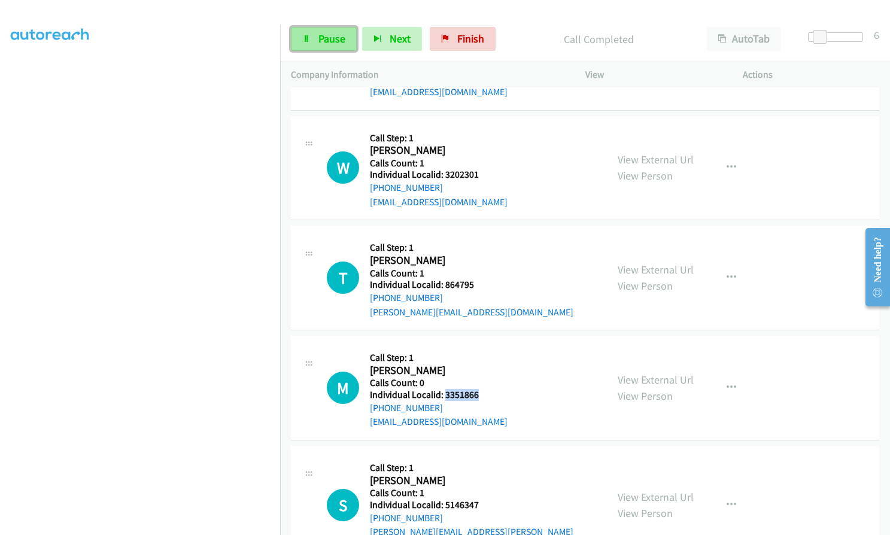
click at [324, 45] on span "Pause" at bounding box center [331, 39] width 27 height 14
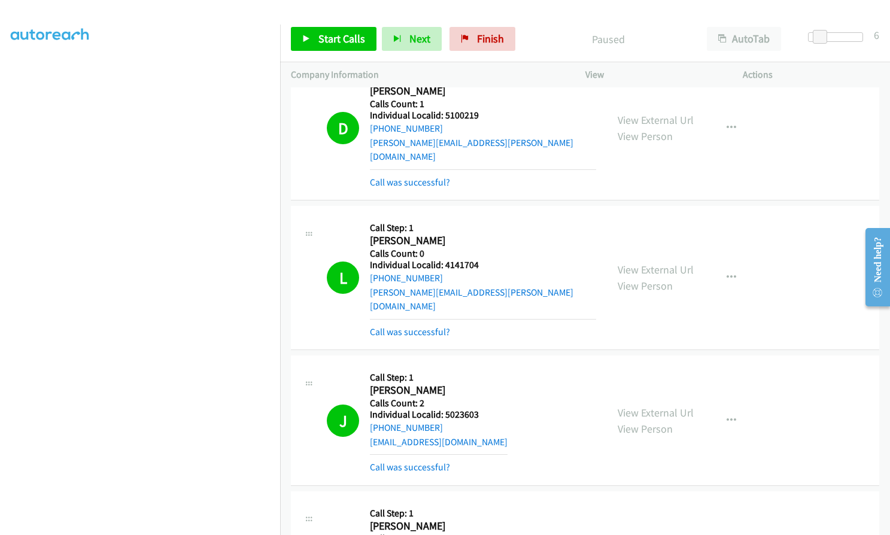
scroll to position [3896, 0]
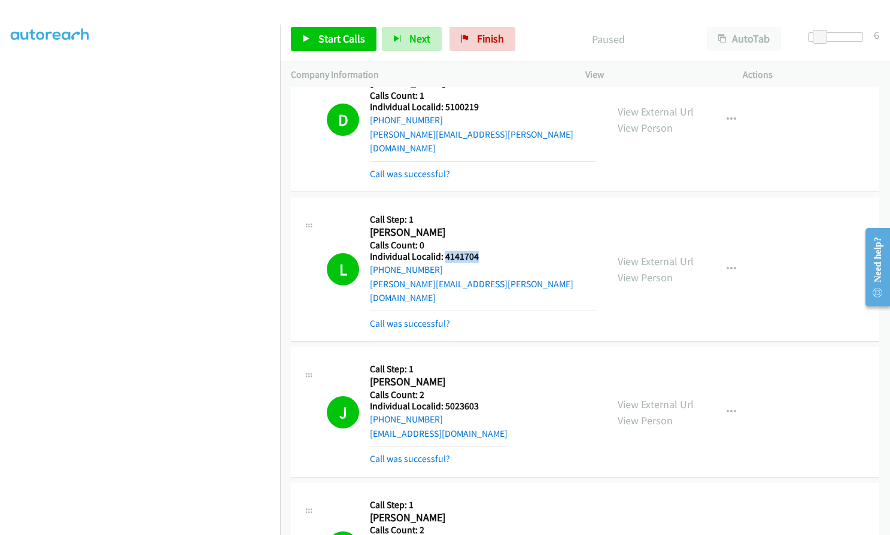
drag, startPoint x: 444, startPoint y: 199, endPoint x: 477, endPoint y: 202, distance: 33.0
click at [481, 251] on h5 "Individual Localid: 4141704" at bounding box center [483, 257] width 226 height 12
drag, startPoint x: 443, startPoint y: 337, endPoint x: 482, endPoint y: 337, distance: 38.9
click at [482, 358] on div "J Callback Scheduled Call Step: 1 [PERSON_NAME] America/New_York Calls Count: 2…" at bounding box center [461, 412] width 269 height 108
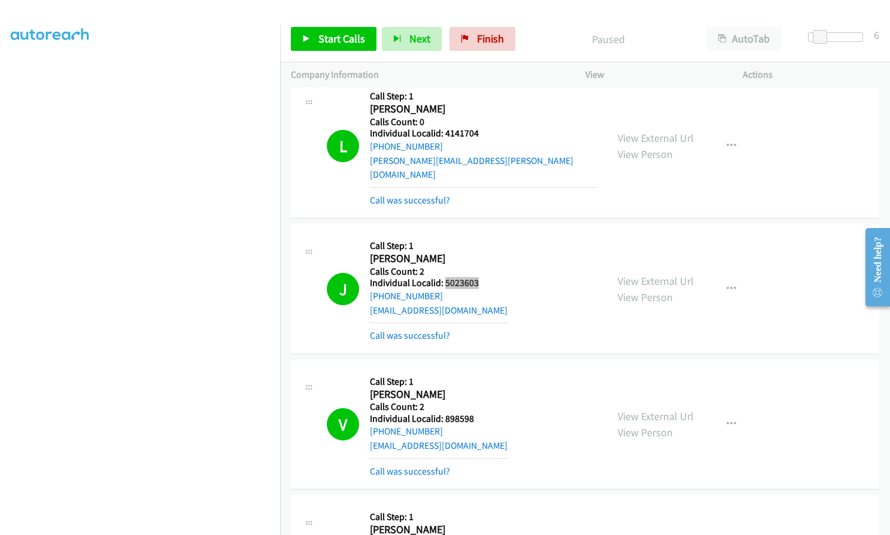
scroll to position [4045, 0]
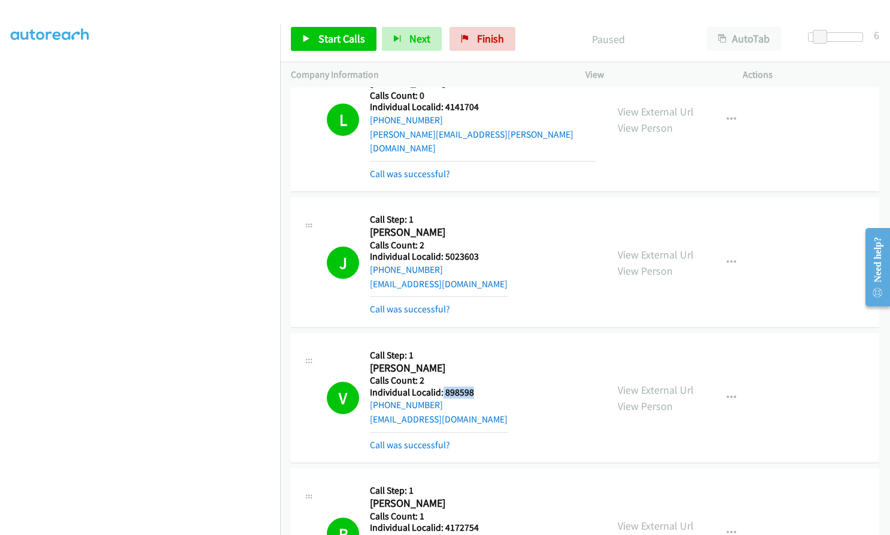
drag, startPoint x: 441, startPoint y: 322, endPoint x: 474, endPoint y: 320, distance: 32.4
click at [476, 344] on div "V Callback Scheduled Call Step: 1 [PERSON_NAME] America/[GEOGRAPHIC_DATA] Calls…" at bounding box center [461, 398] width 269 height 108
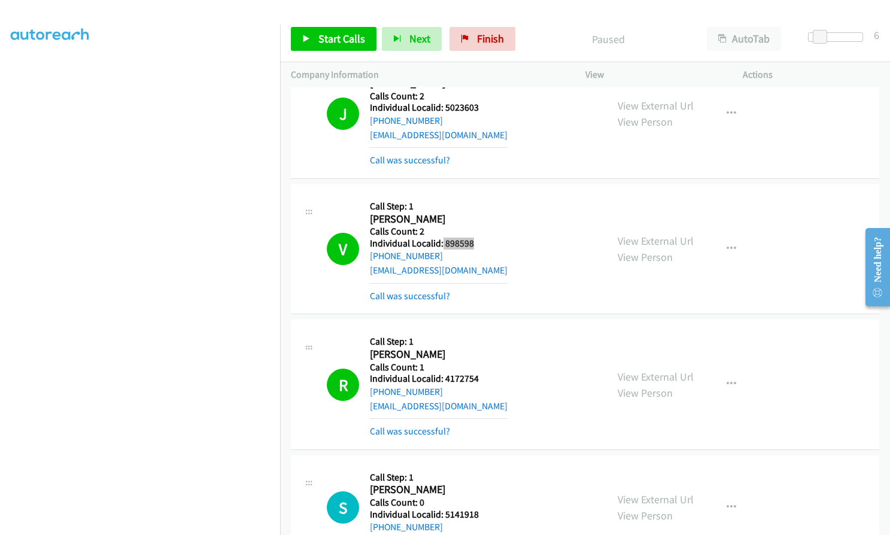
scroll to position [4195, 0]
drag, startPoint x: 443, startPoint y: 308, endPoint x: 491, endPoint y: 306, distance: 47.3
click at [491, 330] on div "R Callback Scheduled Call Step: 1 [PERSON_NAME] America/New_York Calls Count: 1…" at bounding box center [461, 384] width 269 height 108
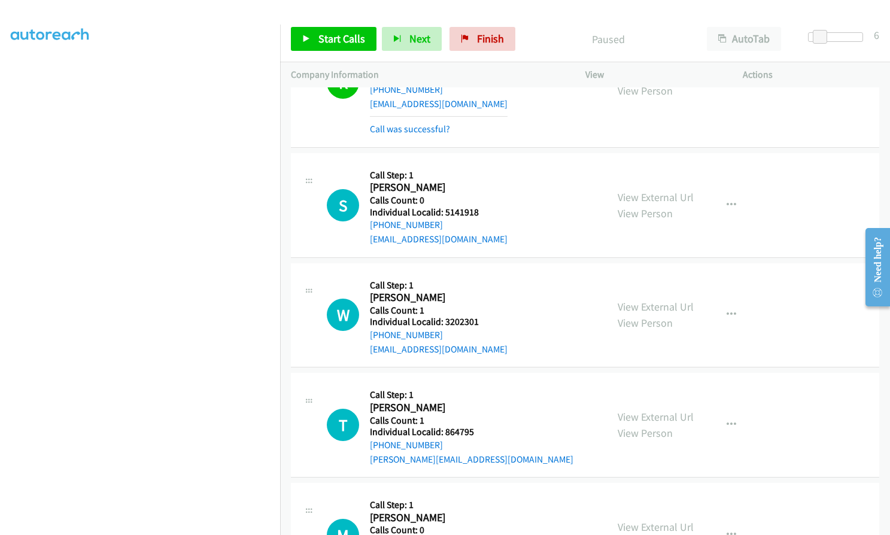
scroll to position [4509, 0]
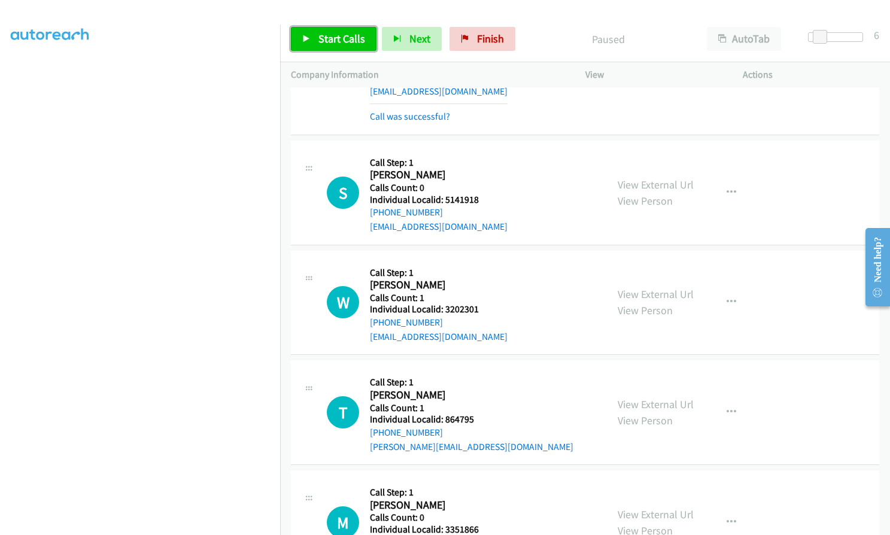
click at [313, 39] on link "Start Calls" at bounding box center [334, 39] width 86 height 24
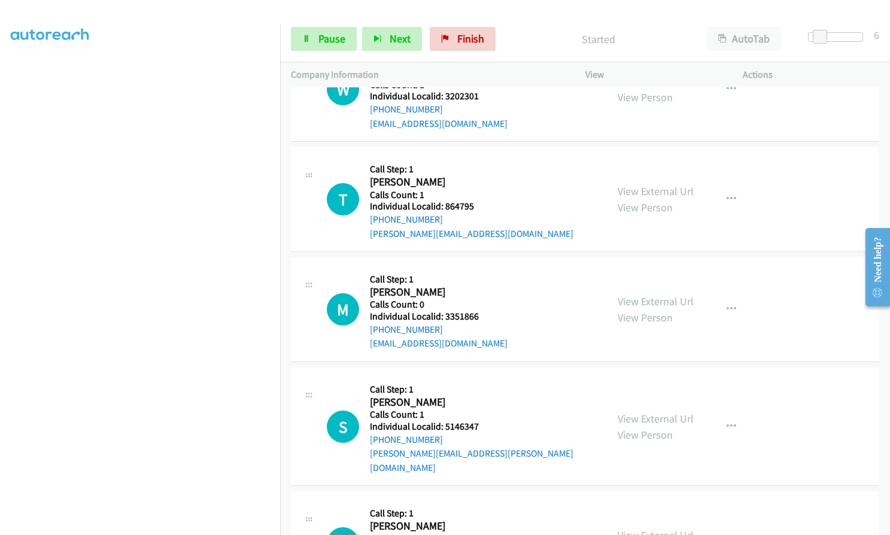
scroll to position [4778, 0]
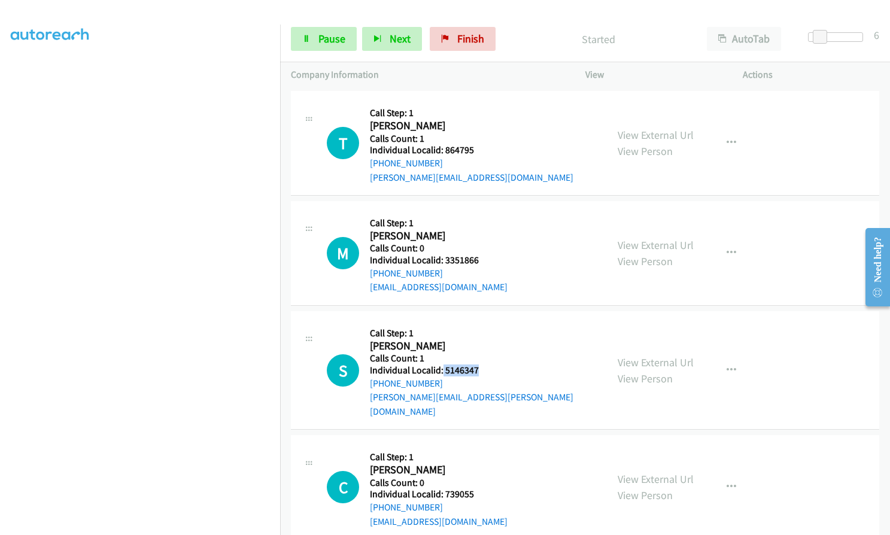
drag, startPoint x: 441, startPoint y: 303, endPoint x: 478, endPoint y: 303, distance: 36.5
click at [478, 364] on h5 "Individual Localid: 5146347" at bounding box center [483, 370] width 226 height 12
drag, startPoint x: 443, startPoint y: 409, endPoint x: 474, endPoint y: 408, distance: 31.1
click at [474, 446] on div "C Callback Scheduled Call Step: 1 [PERSON_NAME] America/New_York Calls Count: 0…" at bounding box center [461, 487] width 269 height 83
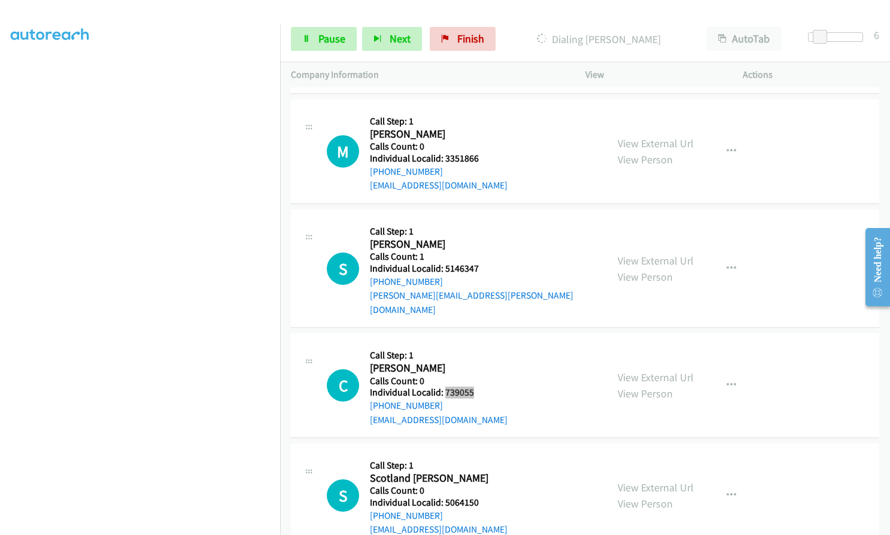
scroll to position [4883, 0]
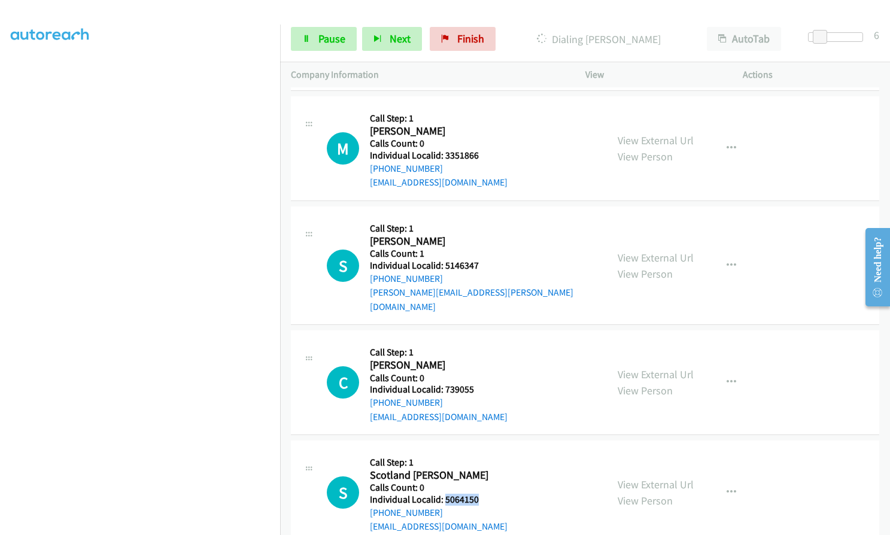
drag, startPoint x: 443, startPoint y: 416, endPoint x: 479, endPoint y: 414, distance: 35.9
click at [479, 451] on div "S Callback Scheduled Call Step: 1 Scotland [PERSON_NAME] America/New_York Calls…" at bounding box center [461, 492] width 269 height 83
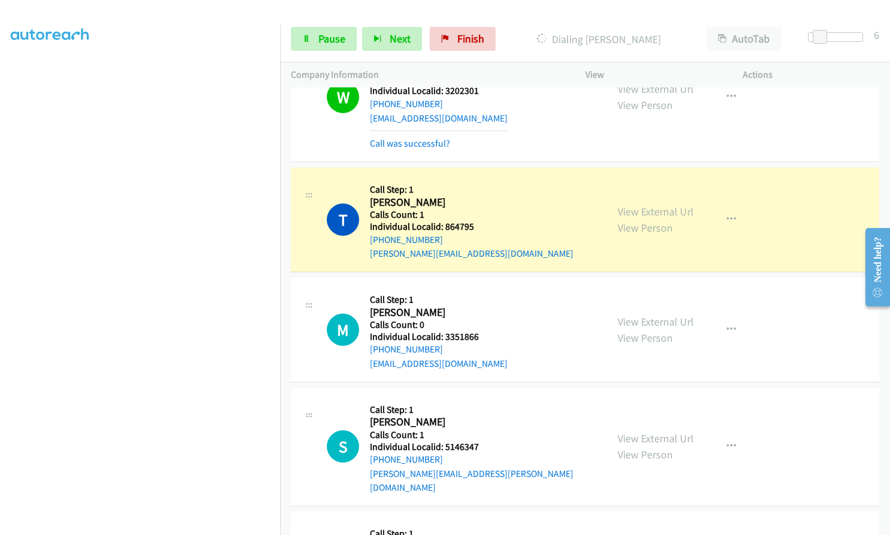
scroll to position [4729, 0]
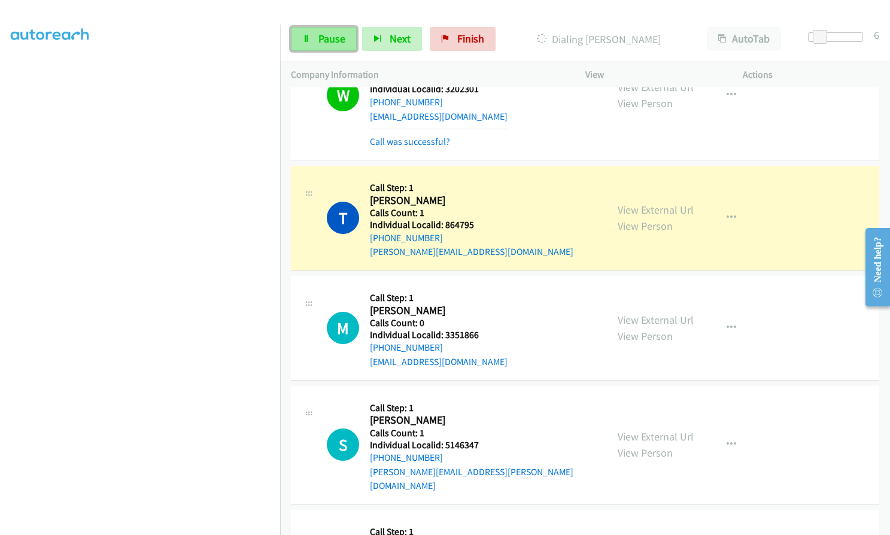
click at [318, 36] on span "Pause" at bounding box center [331, 39] width 27 height 14
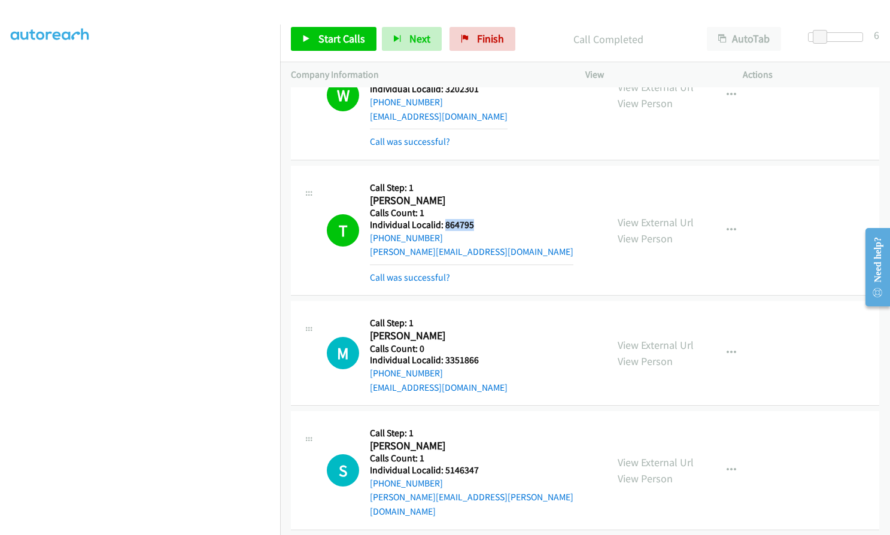
drag, startPoint x: 444, startPoint y: 154, endPoint x: 479, endPoint y: 155, distance: 34.7
click at [479, 176] on div "T Callback Scheduled Call Step: 1 [PERSON_NAME] America/[GEOGRAPHIC_DATA] Calls…" at bounding box center [461, 230] width 269 height 108
click at [727, 226] on icon "button" at bounding box center [731, 231] width 10 height 10
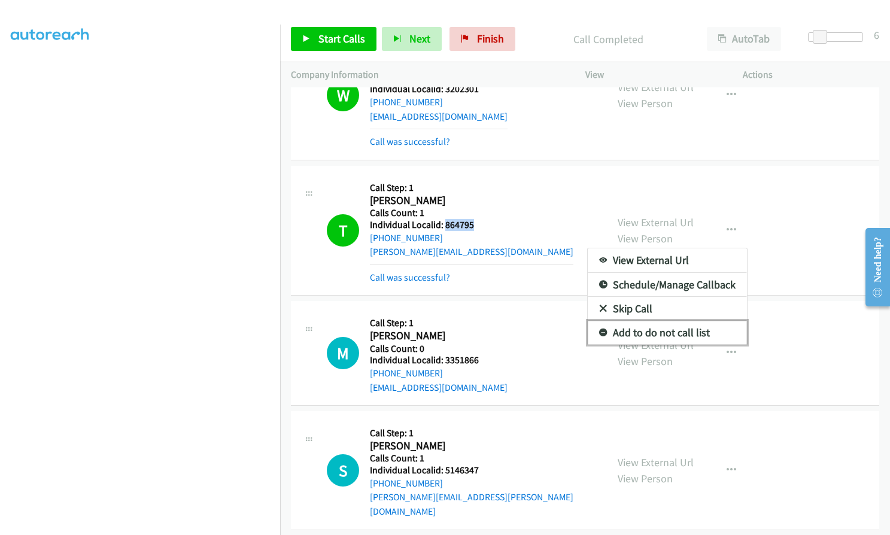
click at [599, 329] on icon at bounding box center [603, 333] width 8 height 8
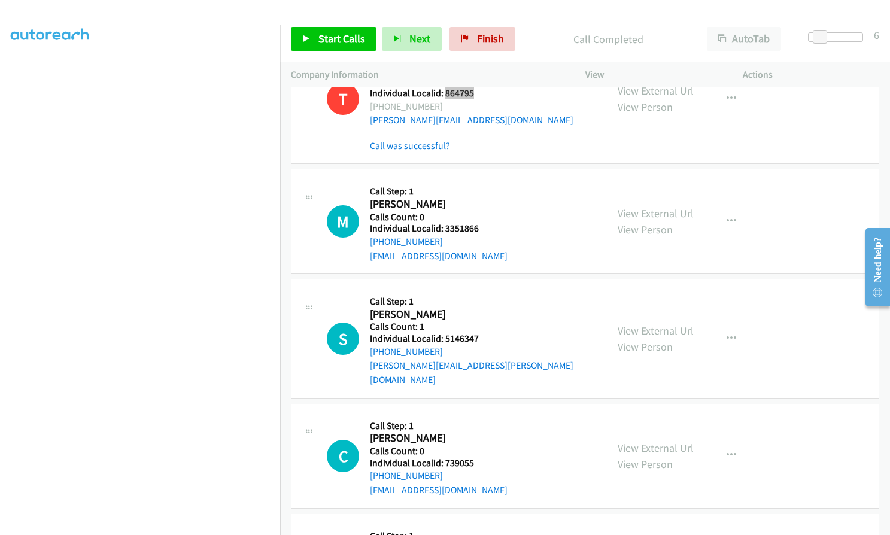
scroll to position [4878, 0]
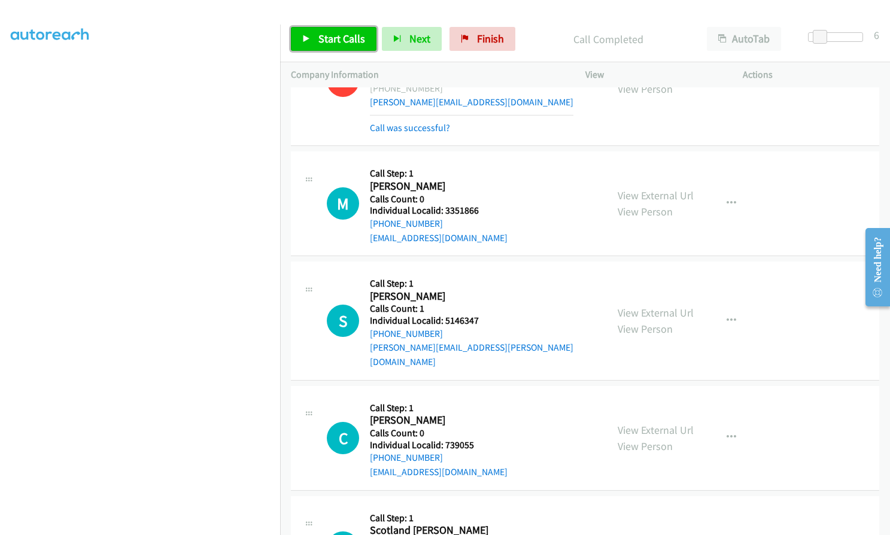
click at [338, 45] on link "Start Calls" at bounding box center [334, 39] width 86 height 24
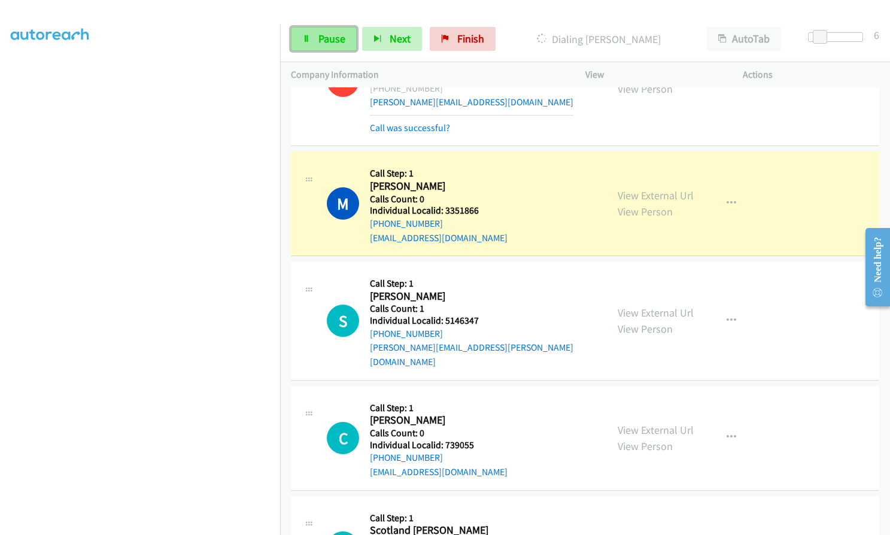
click at [328, 34] on span "Pause" at bounding box center [331, 39] width 27 height 14
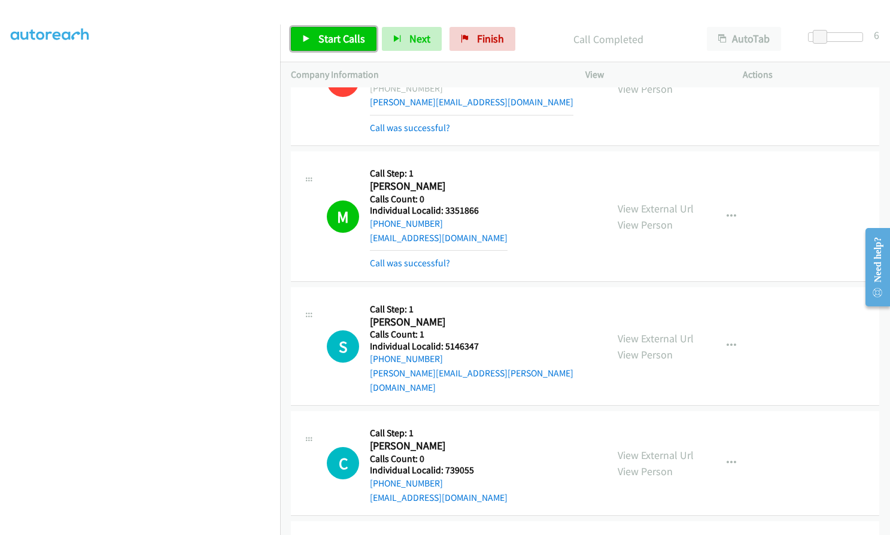
click at [325, 38] on span "Start Calls" at bounding box center [341, 39] width 47 height 14
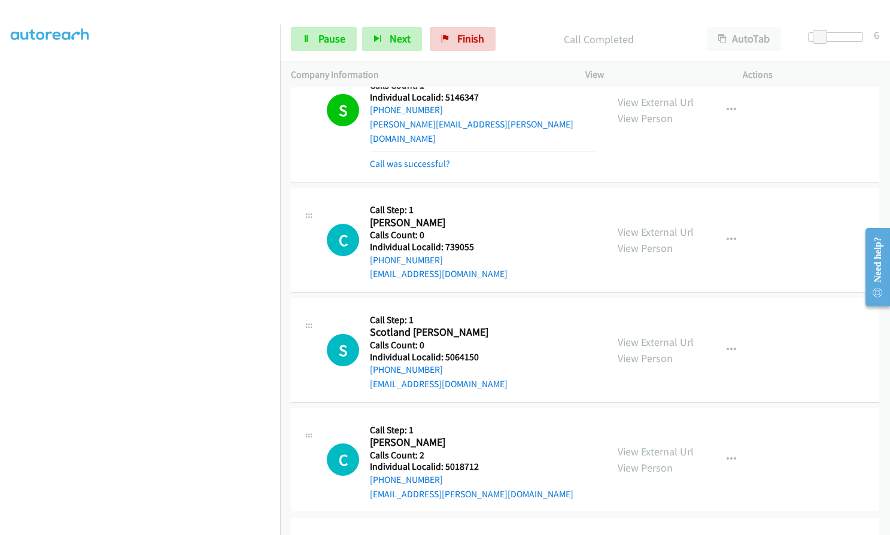
scroll to position [5133, 0]
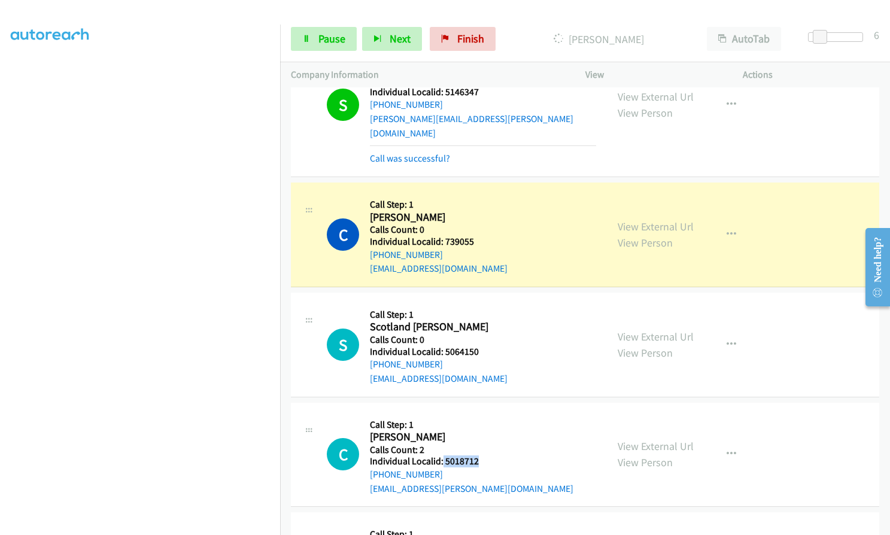
drag, startPoint x: 442, startPoint y: 376, endPoint x: 479, endPoint y: 376, distance: 36.5
click at [479, 413] on div "C Callback Scheduled Call Step: 1 [PERSON_NAME] America/[GEOGRAPHIC_DATA] Calls…" at bounding box center [461, 454] width 269 height 83
drag, startPoint x: 444, startPoint y: 488, endPoint x: 481, endPoint y: 485, distance: 37.2
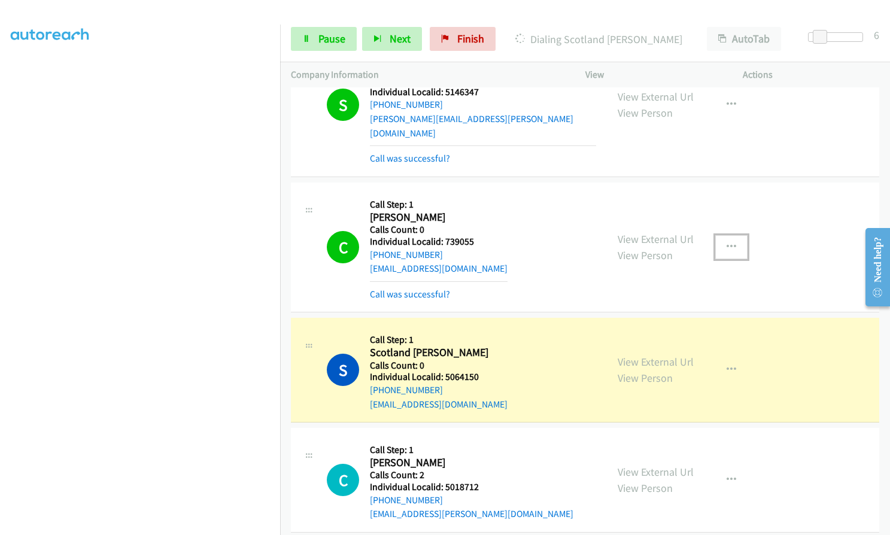
click at [729, 242] on icon "button" at bounding box center [731, 247] width 10 height 10
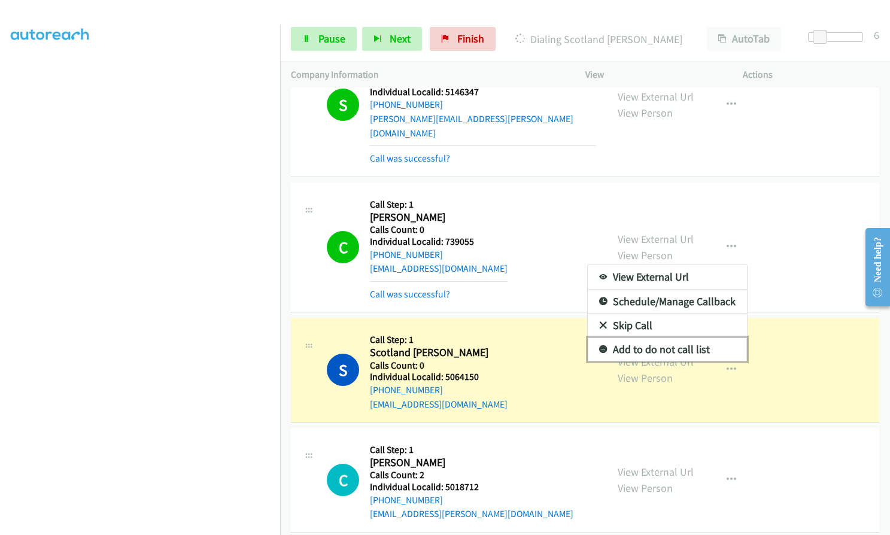
click at [599, 346] on icon at bounding box center [603, 350] width 8 height 8
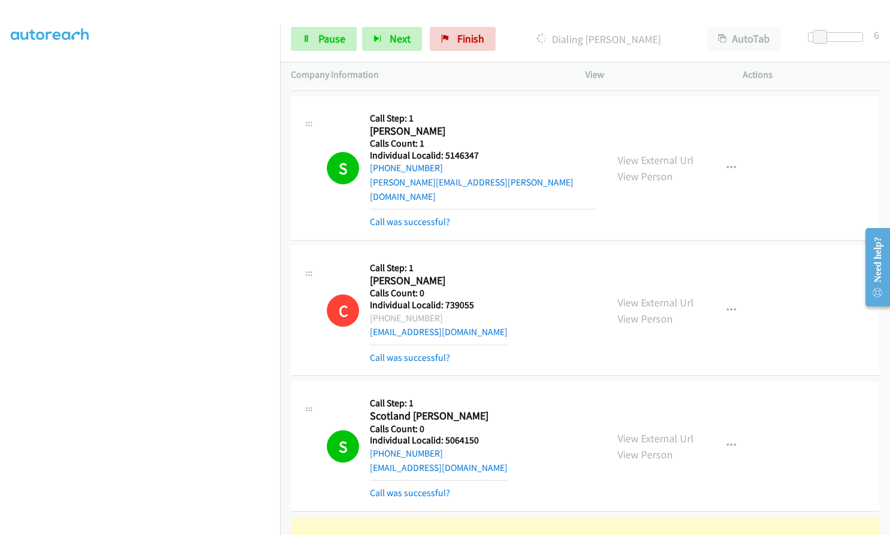
scroll to position [5073, 0]
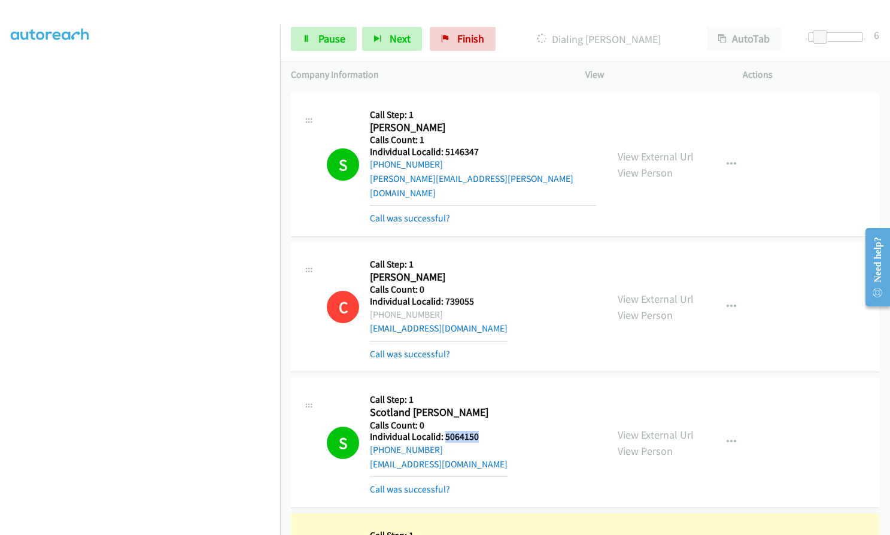
drag, startPoint x: 452, startPoint y: 352, endPoint x: 477, endPoint y: 352, distance: 24.5
click at [477, 388] on div "S Callback Scheduled Call Step: 1 Scotland [PERSON_NAME] America/New_York Calls…" at bounding box center [461, 442] width 269 height 108
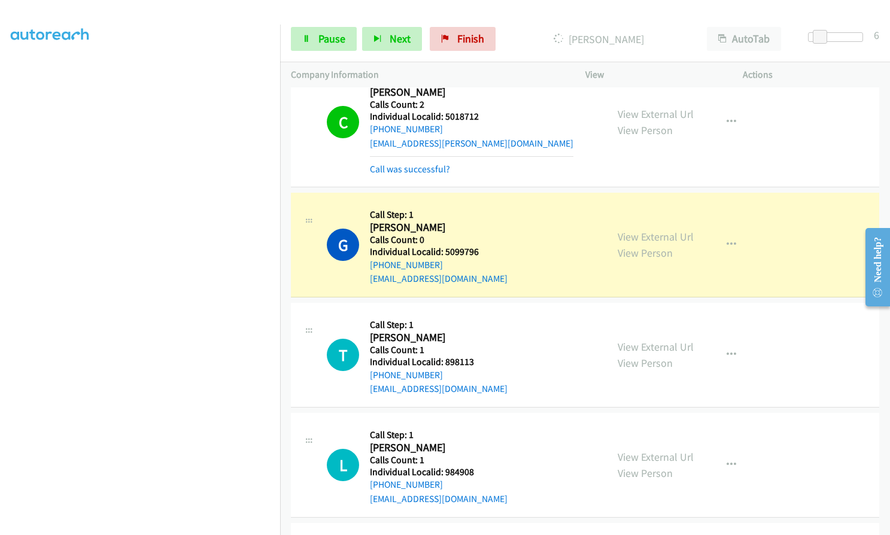
scroll to position [5596, 0]
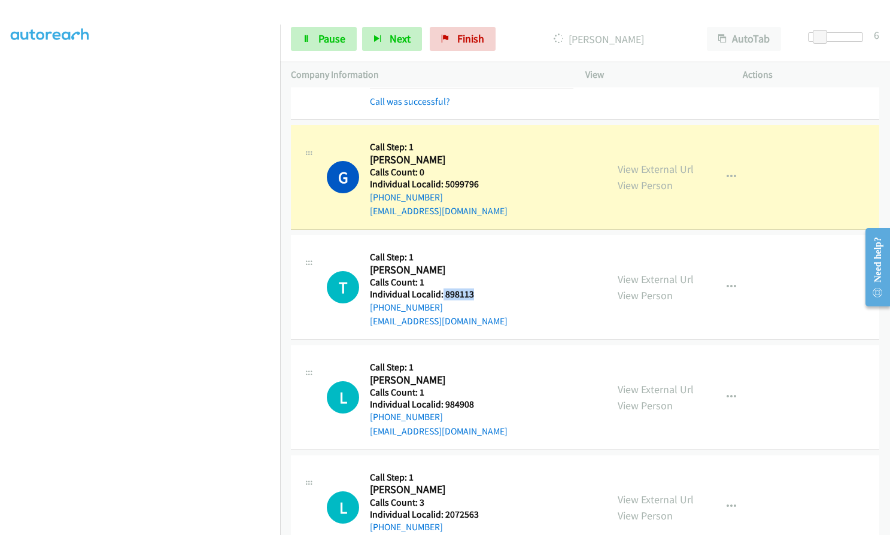
drag, startPoint x: 441, startPoint y: 208, endPoint x: 477, endPoint y: 211, distance: 35.4
click at [477, 288] on h5 "Individual Localid: 898113" at bounding box center [439, 294] width 138 height 12
drag, startPoint x: 441, startPoint y: 318, endPoint x: 476, endPoint y: 321, distance: 34.2
click at [476, 356] on div "L Callback Scheduled Call Step: 1 [PERSON_NAME] America/[GEOGRAPHIC_DATA] Calls…" at bounding box center [461, 397] width 269 height 83
drag, startPoint x: 441, startPoint y: 427, endPoint x: 480, endPoint y: 431, distance: 39.1
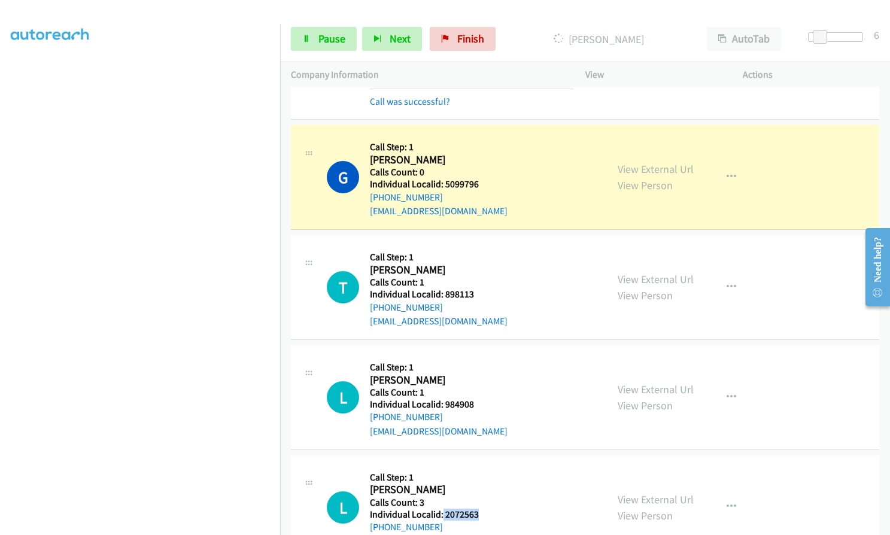
click at [480, 466] on div "L Callback Scheduled Call Step: 1 [PERSON_NAME] America/New_York Calls Count: 3…" at bounding box center [461, 507] width 269 height 83
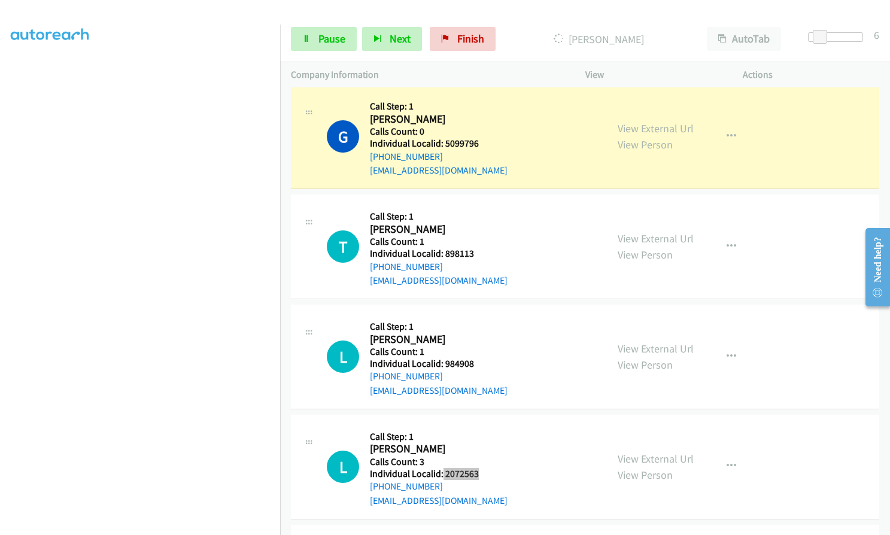
scroll to position [5671, 0]
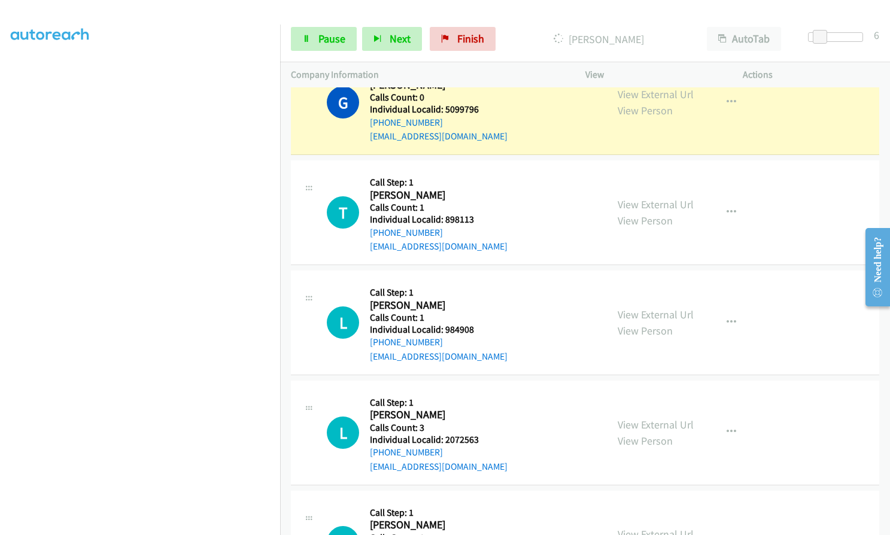
drag, startPoint x: 444, startPoint y: 463, endPoint x: 479, endPoint y: 465, distance: 34.8
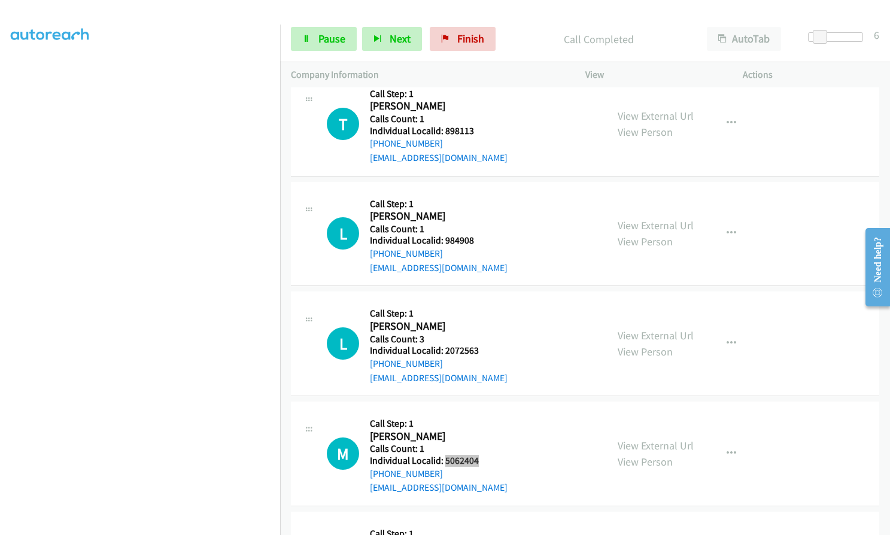
scroll to position [5816, 0]
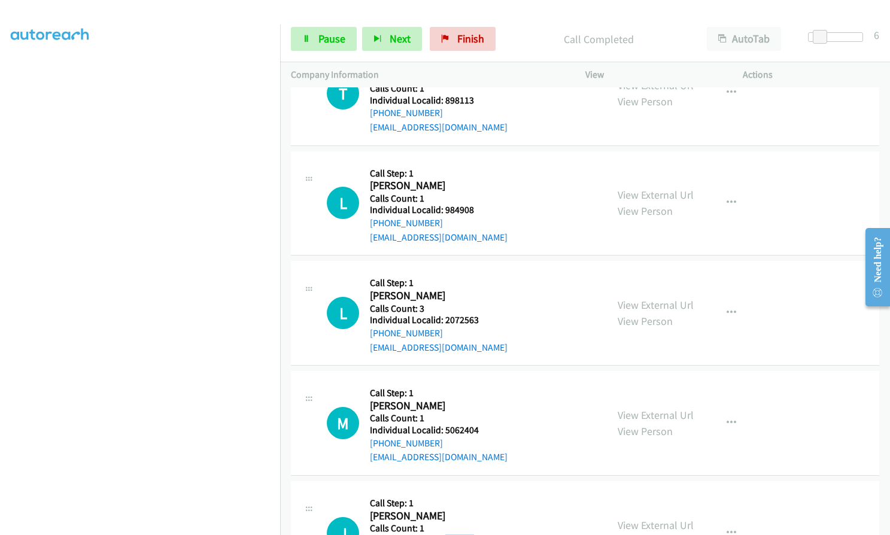
drag, startPoint x: 443, startPoint y: 454, endPoint x: 472, endPoint y: 454, distance: 28.7
click at [474, 492] on div "J Callback Scheduled Call Step: 1 [PERSON_NAME] America/New_York Calls Count: 1…" at bounding box center [461, 533] width 269 height 83
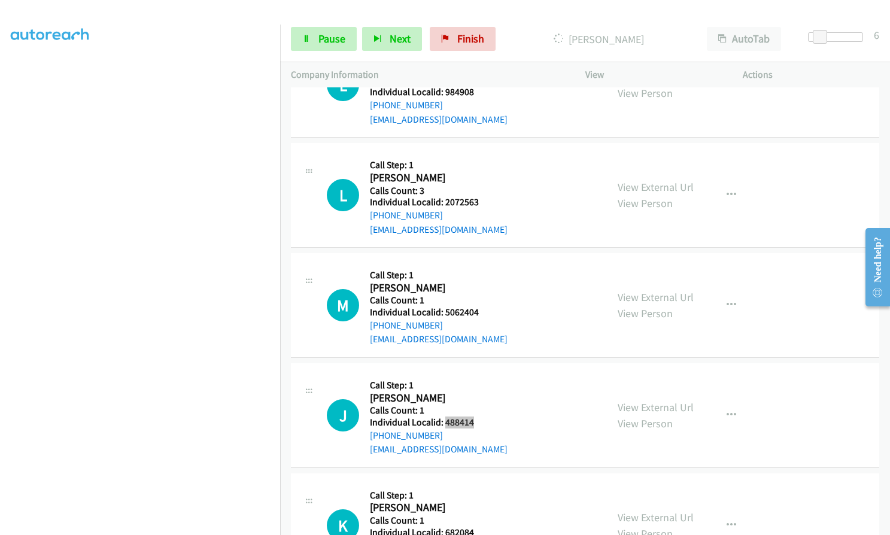
scroll to position [5936, 0]
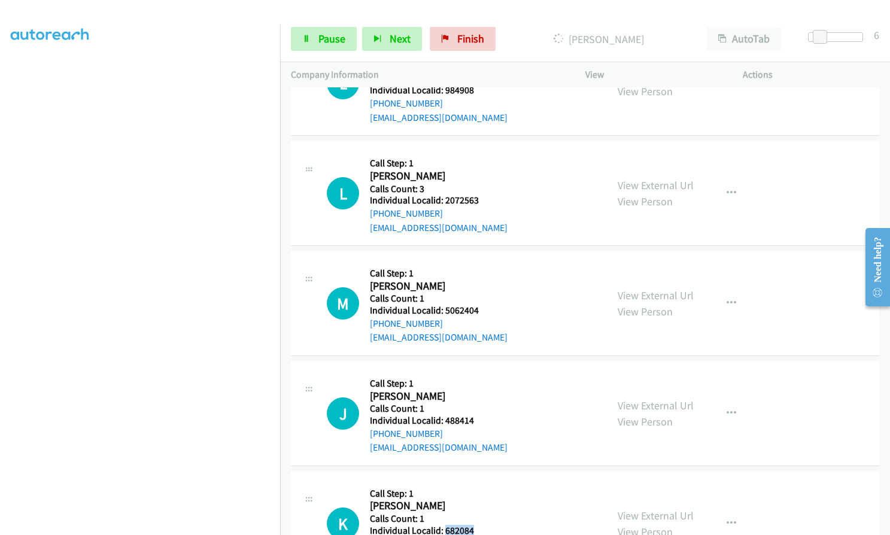
drag, startPoint x: 449, startPoint y: 445, endPoint x: 474, endPoint y: 445, distance: 25.7
click at [474, 482] on div "K Callback Scheduled Call Step: 1 [PERSON_NAME] America/New_York Calls Count: 1…" at bounding box center [461, 523] width 269 height 83
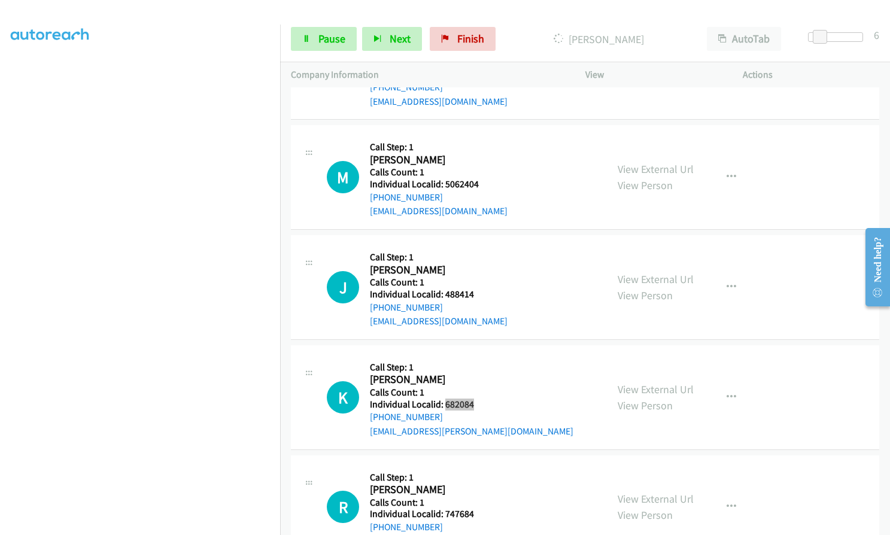
scroll to position [6070, 0]
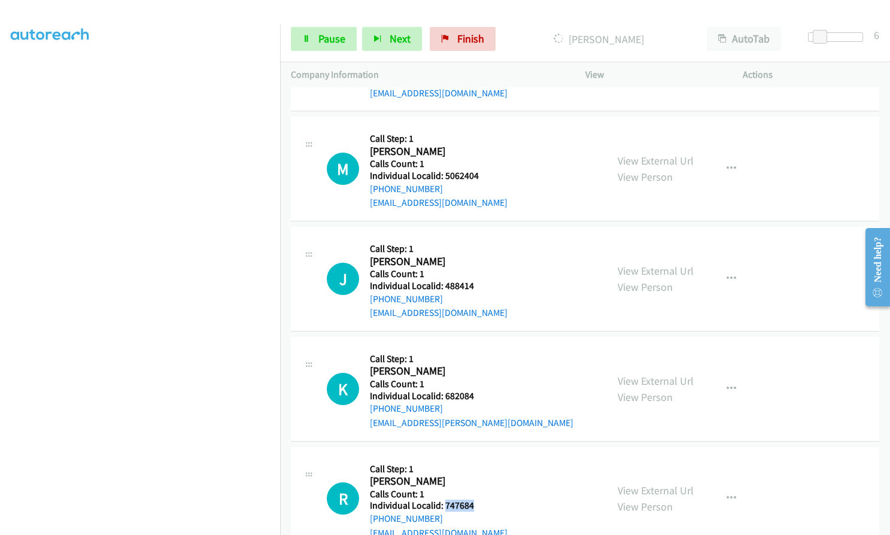
drag, startPoint x: 444, startPoint y: 421, endPoint x: 483, endPoint y: 421, distance: 38.9
click at [483, 500] on h5 "Individual Localid: 747684" at bounding box center [439, 506] width 138 height 12
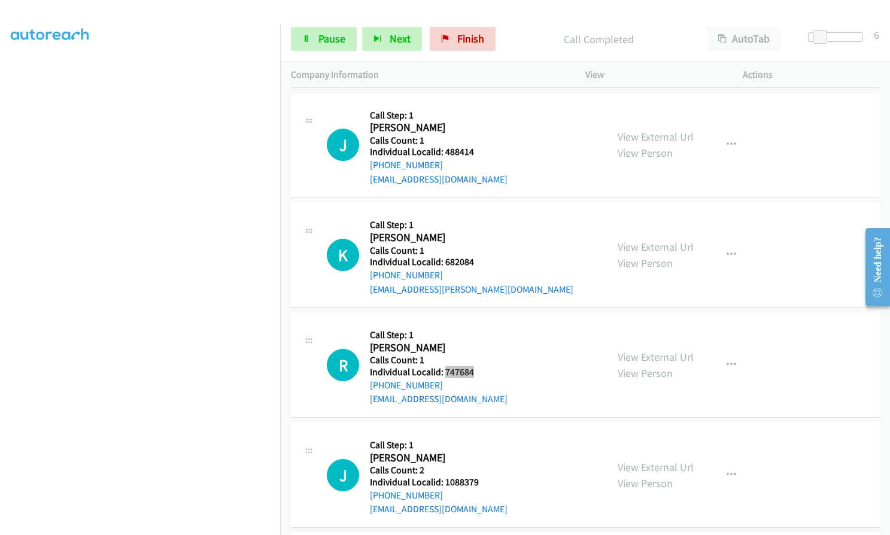
scroll to position [6245, 0]
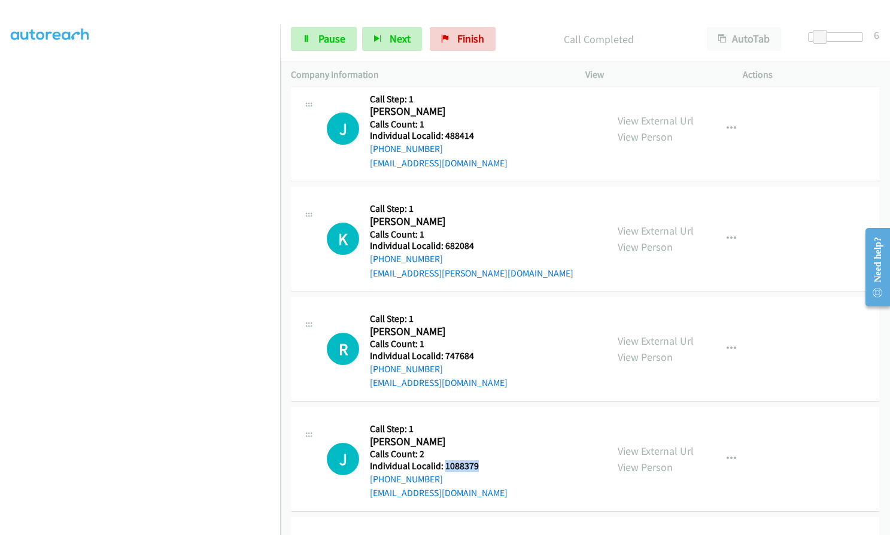
drag, startPoint x: 443, startPoint y: 383, endPoint x: 481, endPoint y: 382, distance: 38.3
click at [481, 460] on h5 "Individual Localid: 1088379" at bounding box center [439, 466] width 138 height 12
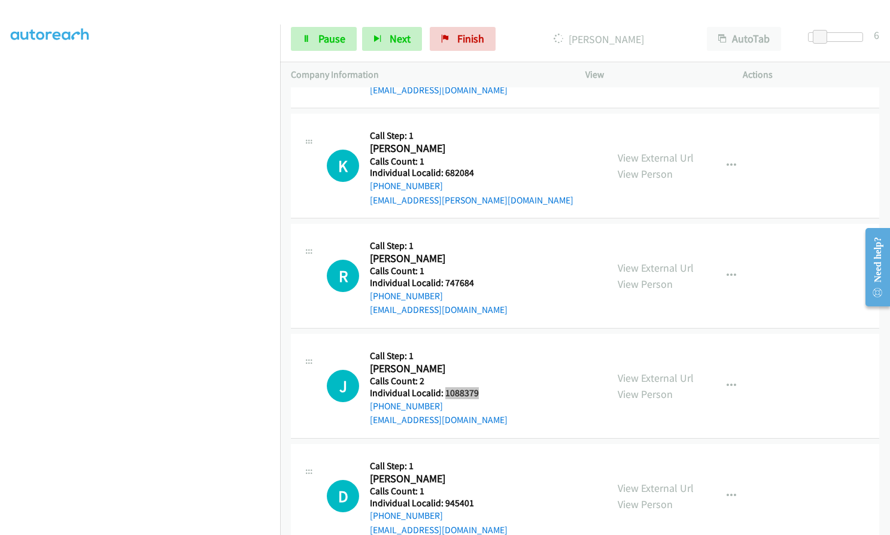
scroll to position [6320, 0]
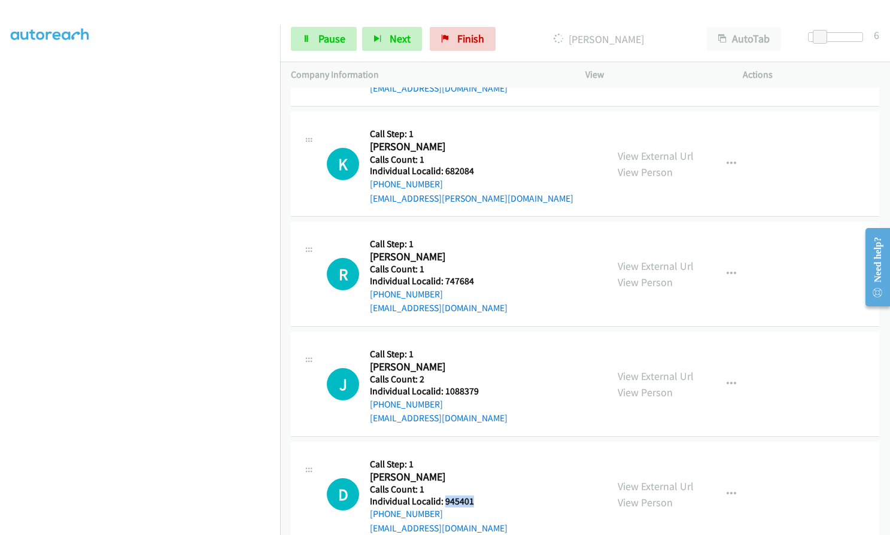
drag, startPoint x: 444, startPoint y: 416, endPoint x: 473, endPoint y: 416, distance: 28.7
click at [473, 453] on div "D Callback Scheduled Call Step: 1 [PERSON_NAME] America/New_York Calls Count: 1…" at bounding box center [461, 494] width 269 height 83
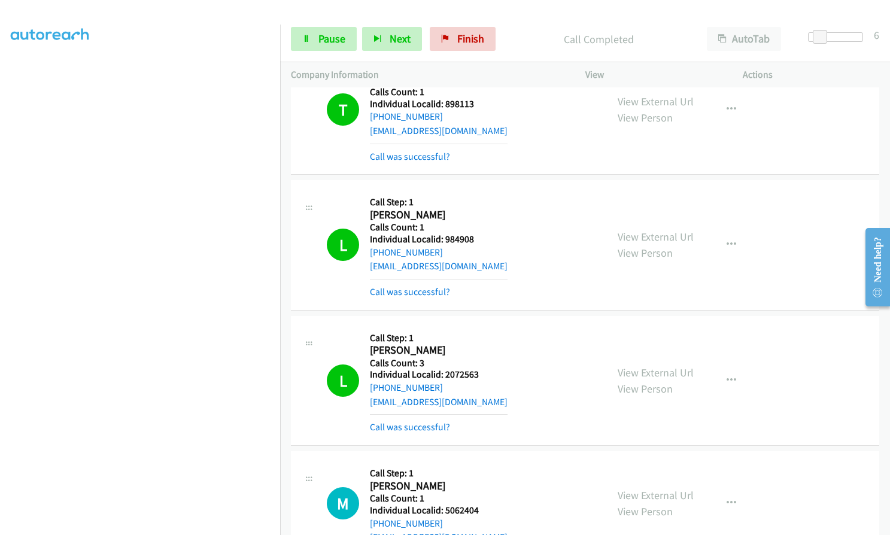
scroll to position [5807, 0]
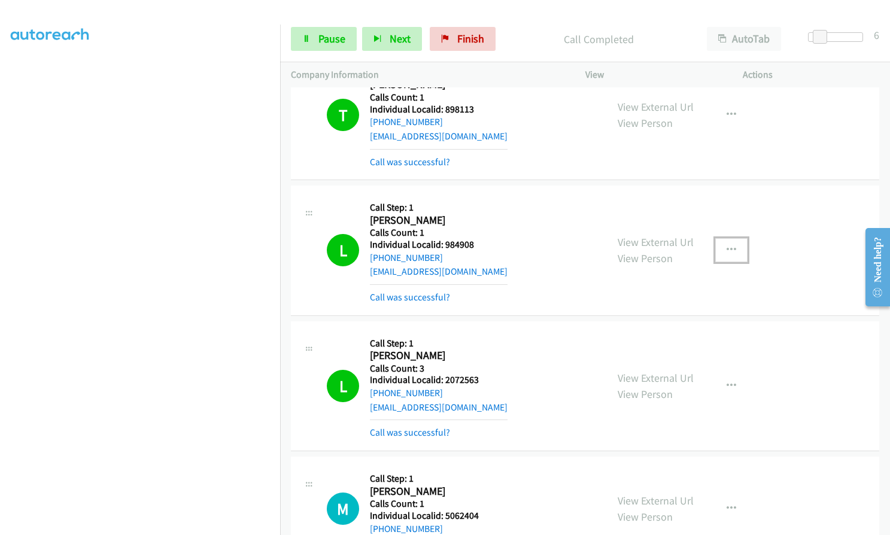
click at [726, 245] on icon "button" at bounding box center [731, 250] width 10 height 10
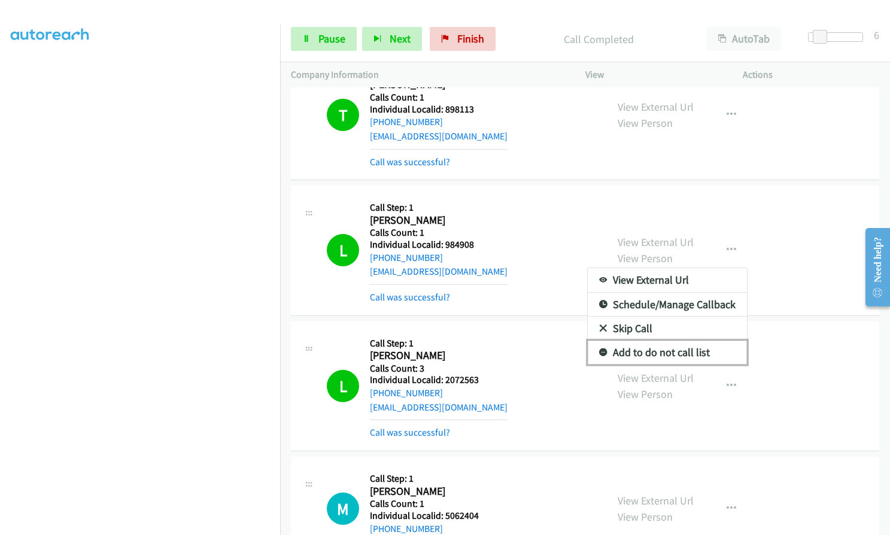
click at [599, 349] on icon at bounding box center [603, 353] width 8 height 8
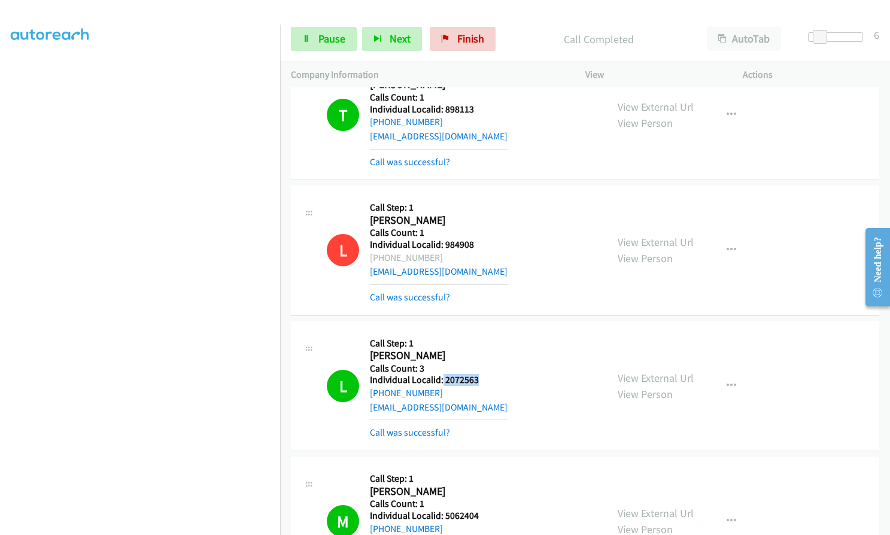
drag, startPoint x: 441, startPoint y: 296, endPoint x: 480, endPoint y: 296, distance: 38.9
click at [480, 332] on div "L Callback Scheduled Call Step: 1 [PERSON_NAME] America/New_York Calls Count: 3…" at bounding box center [461, 386] width 269 height 108
drag, startPoint x: 441, startPoint y: 428, endPoint x: 477, endPoint y: 429, distance: 35.3
click at [477, 510] on h5 "Individual Localid: 5062404" at bounding box center [439, 516] width 138 height 12
drag, startPoint x: 323, startPoint y: 33, endPoint x: 322, endPoint y: 53, distance: 19.8
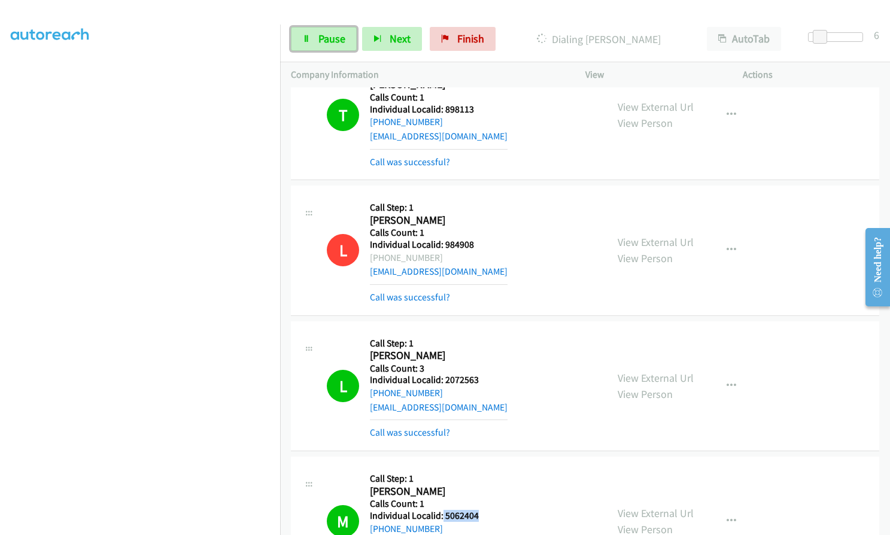
click at [323, 33] on span "Pause" at bounding box center [331, 39] width 27 height 14
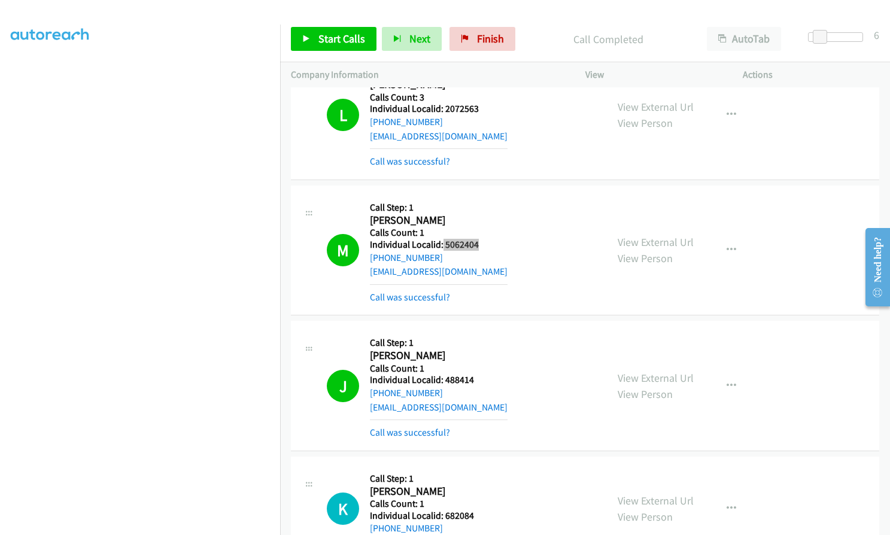
scroll to position [6106, 0]
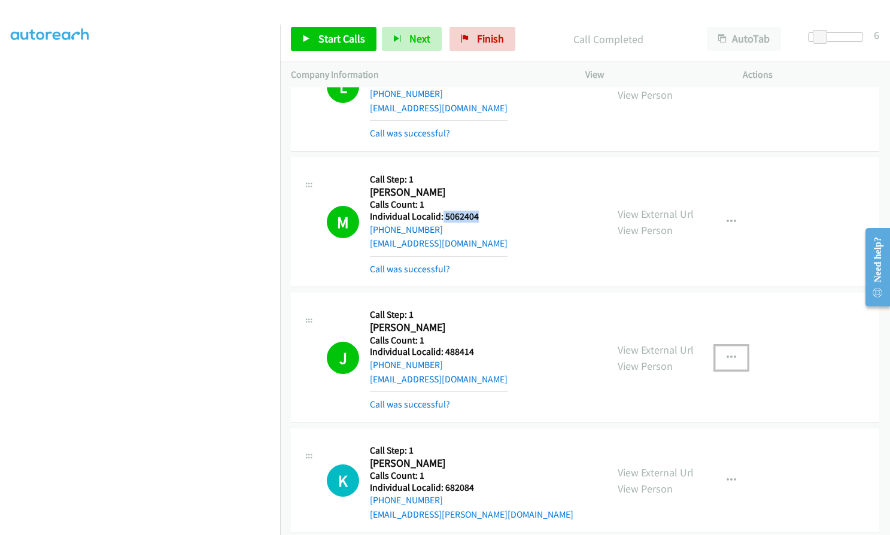
click at [726, 353] on icon "button" at bounding box center [731, 358] width 10 height 10
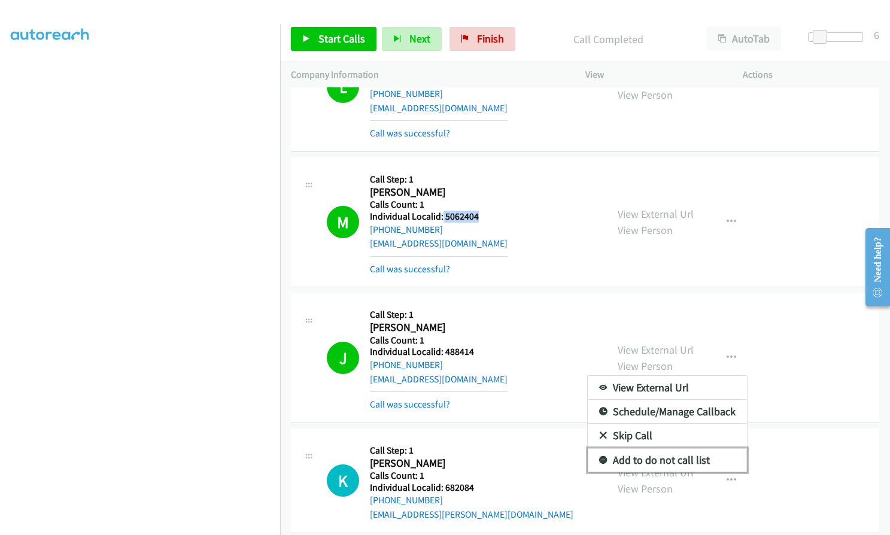
click at [594, 448] on link "Add to do not call list" at bounding box center [666, 460] width 159 height 24
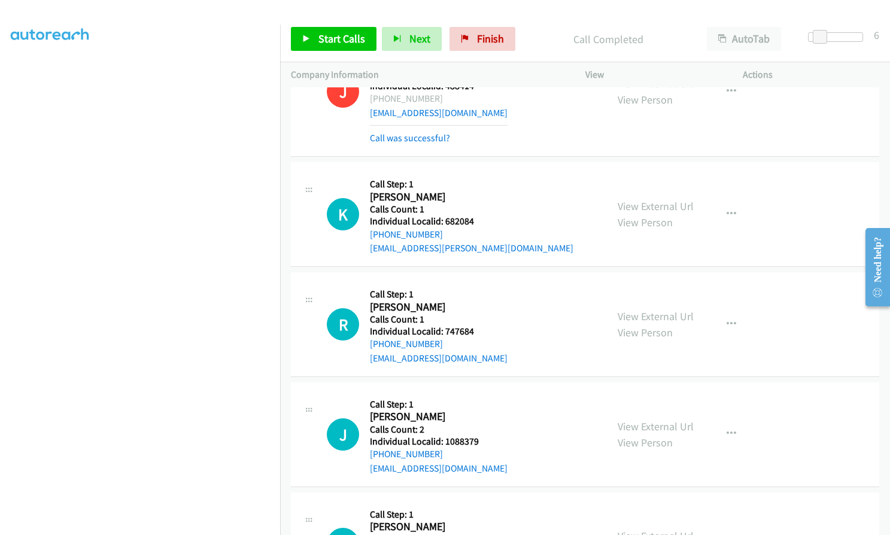
scroll to position [6271, 0]
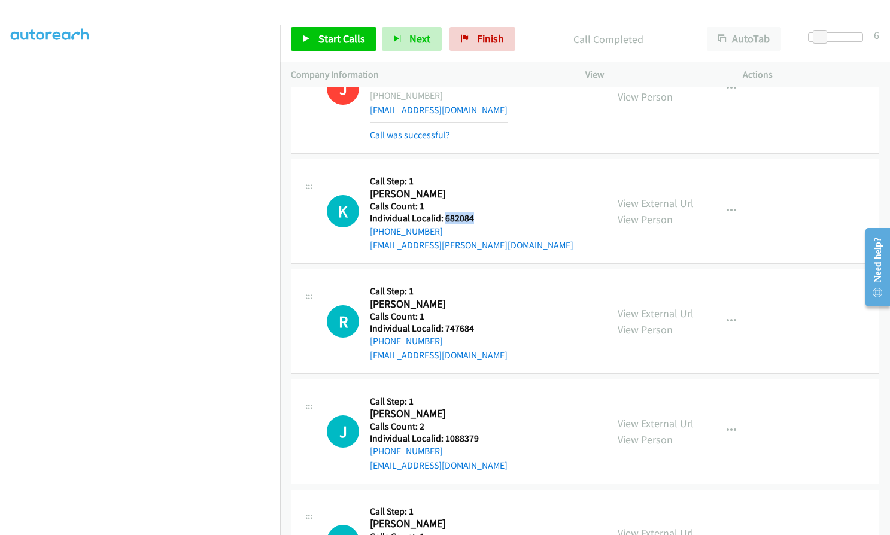
drag, startPoint x: 443, startPoint y: 131, endPoint x: 476, endPoint y: 134, distance: 32.4
click at [476, 170] on div "K Callback Scheduled Call Step: 1 [PERSON_NAME] America/New_York Calls Count: 1…" at bounding box center [461, 211] width 269 height 83
drag, startPoint x: 444, startPoint y: 243, endPoint x: 475, endPoint y: 242, distance: 30.5
click at [476, 322] on h5 "Individual Localid: 747684" at bounding box center [439, 328] width 138 height 12
drag, startPoint x: 444, startPoint y: 355, endPoint x: 464, endPoint y: 353, distance: 19.9
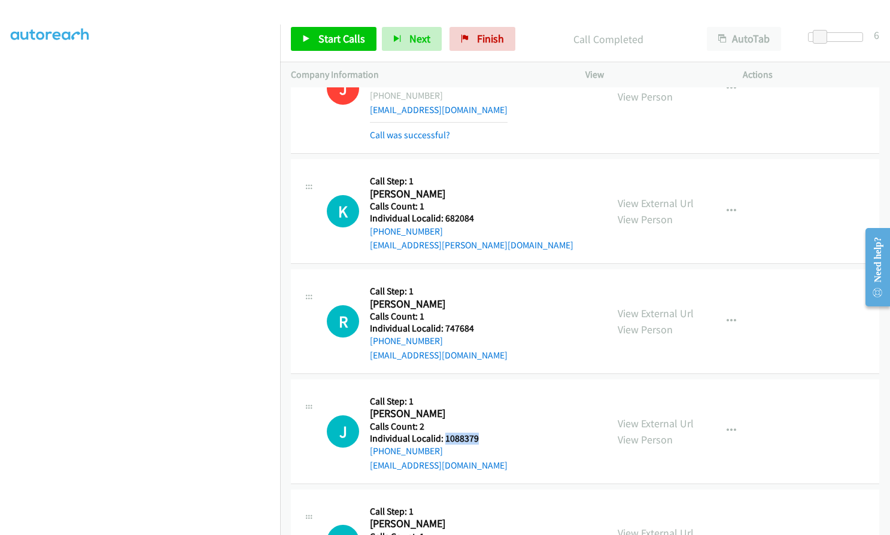
click at [481, 433] on h5 "Individual Localid: 1088379" at bounding box center [439, 439] width 138 height 12
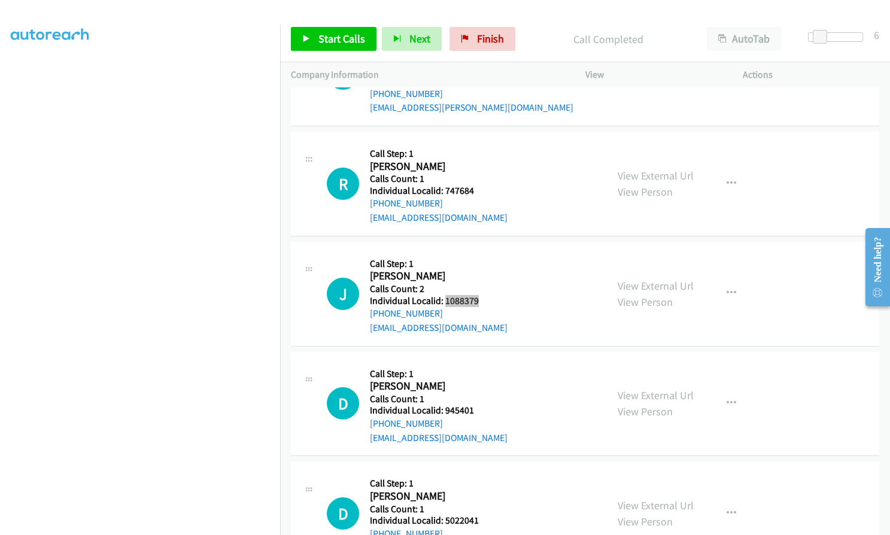
scroll to position [6420, 0]
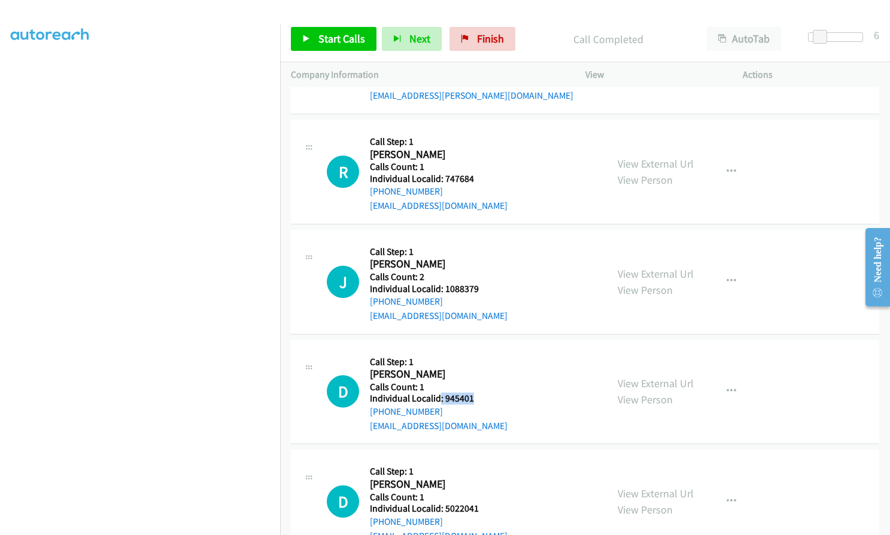
drag, startPoint x: 440, startPoint y: 311, endPoint x: 473, endPoint y: 312, distance: 32.9
click at [473, 351] on div "D Callback Scheduled Call Step: 1 [PERSON_NAME] America/New_York Calls Count: 1…" at bounding box center [461, 392] width 269 height 83
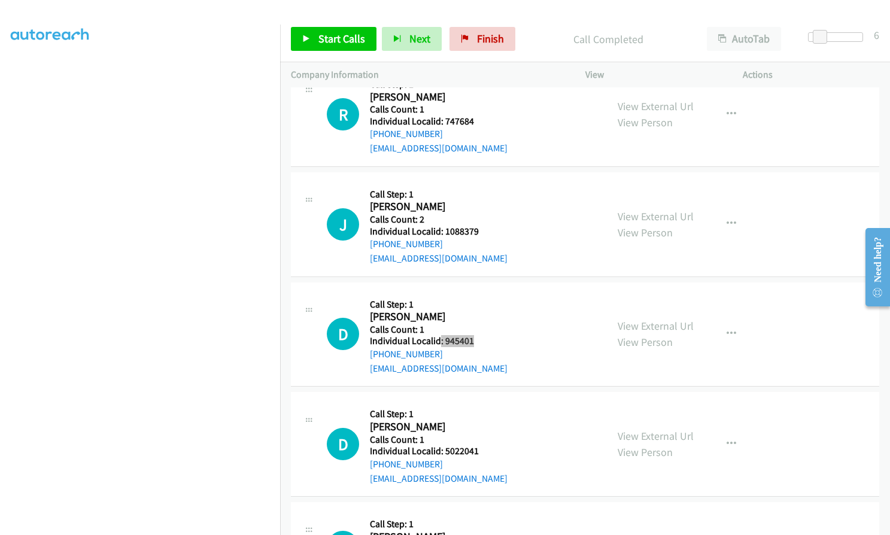
scroll to position [6480, 0]
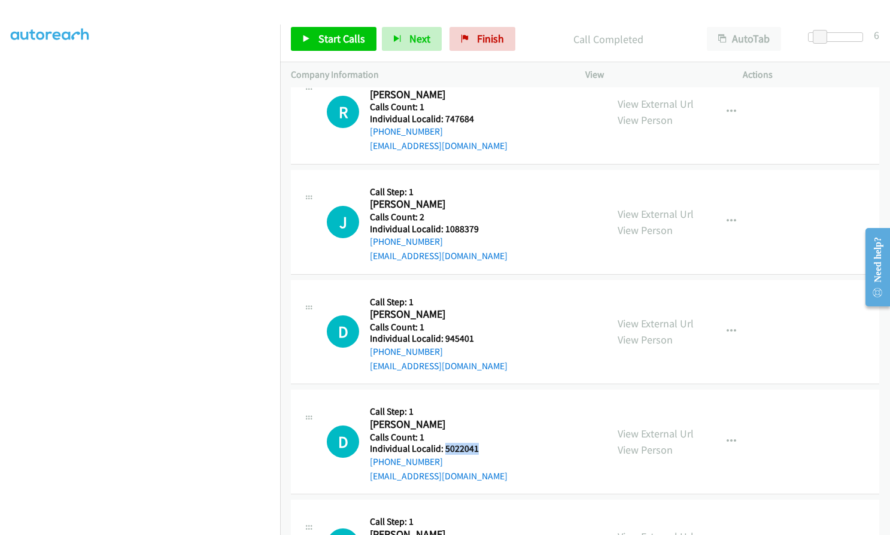
drag, startPoint x: 443, startPoint y: 364, endPoint x: 477, endPoint y: 363, distance: 33.5
click at [477, 400] on div "D Callback Scheduled Call Step: 1 [PERSON_NAME] America/[GEOGRAPHIC_DATA] Calls…" at bounding box center [461, 441] width 269 height 83
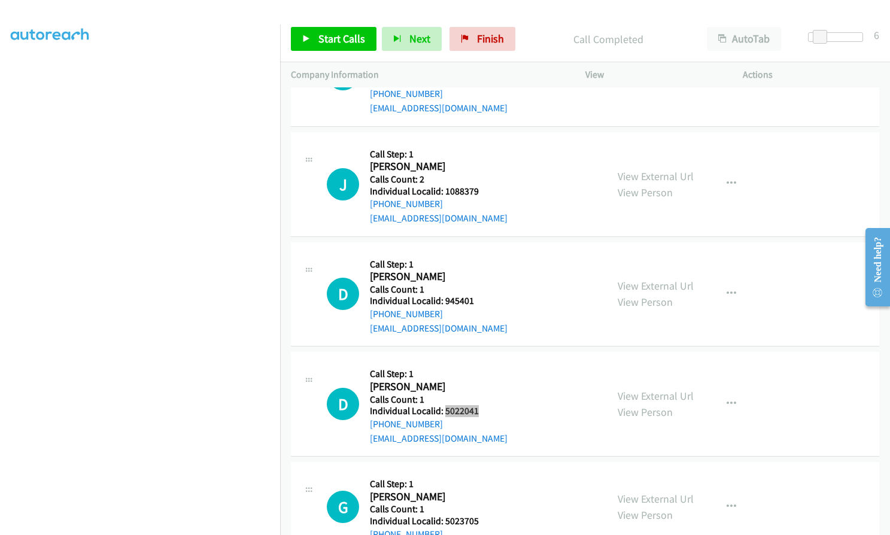
scroll to position [6525, 0]
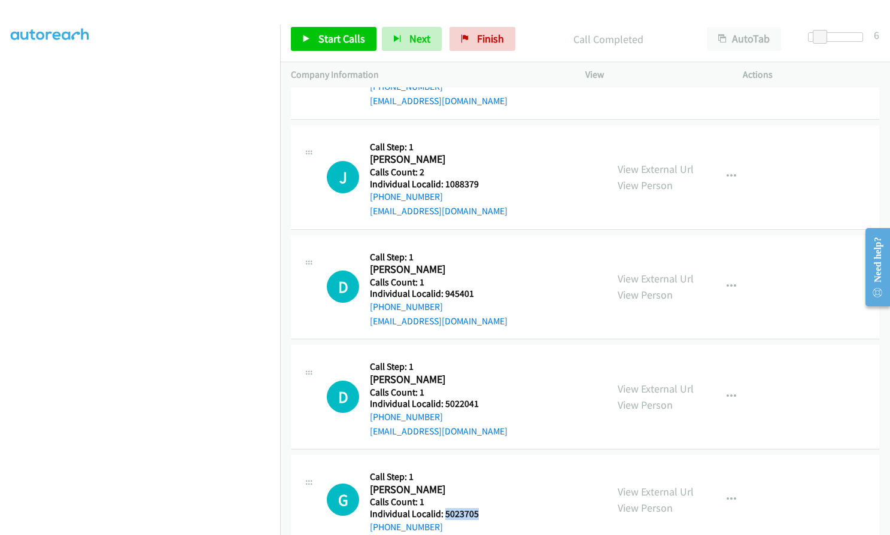
drag, startPoint x: 444, startPoint y: 430, endPoint x: 478, endPoint y: 430, distance: 33.5
click at [478, 465] on div "G Callback Scheduled Call Step: 1 [PERSON_NAME] America/New_York Calls Count: 1…" at bounding box center [461, 499] width 269 height 68
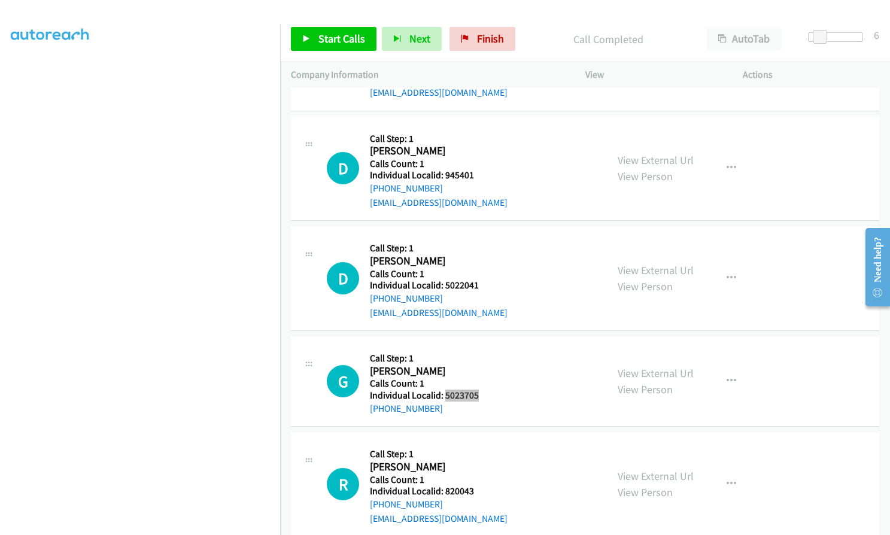
scroll to position [6644, 0]
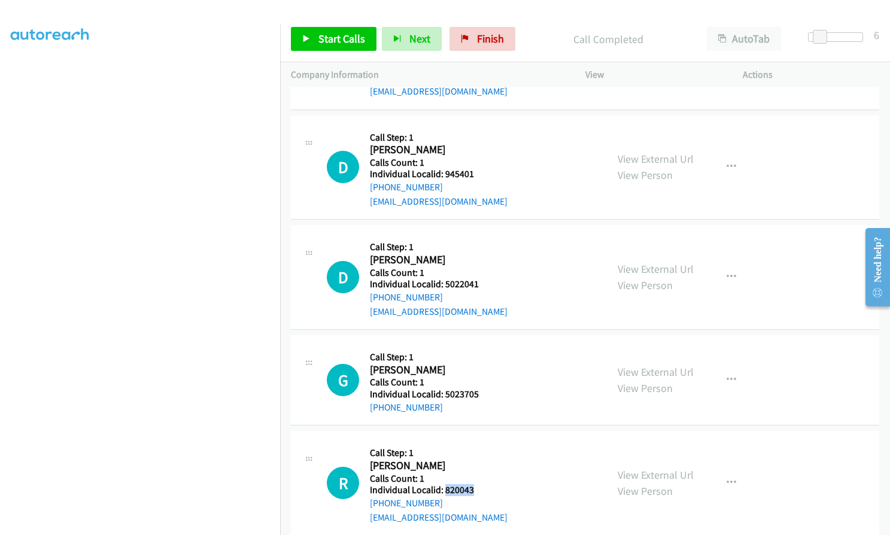
drag, startPoint x: 443, startPoint y: 404, endPoint x: 478, endPoint y: 404, distance: 34.7
click at [478, 441] on div "R Callback Scheduled Call Step: 1 [PERSON_NAME] America/New_York Calls Count: 1…" at bounding box center [461, 482] width 269 height 83
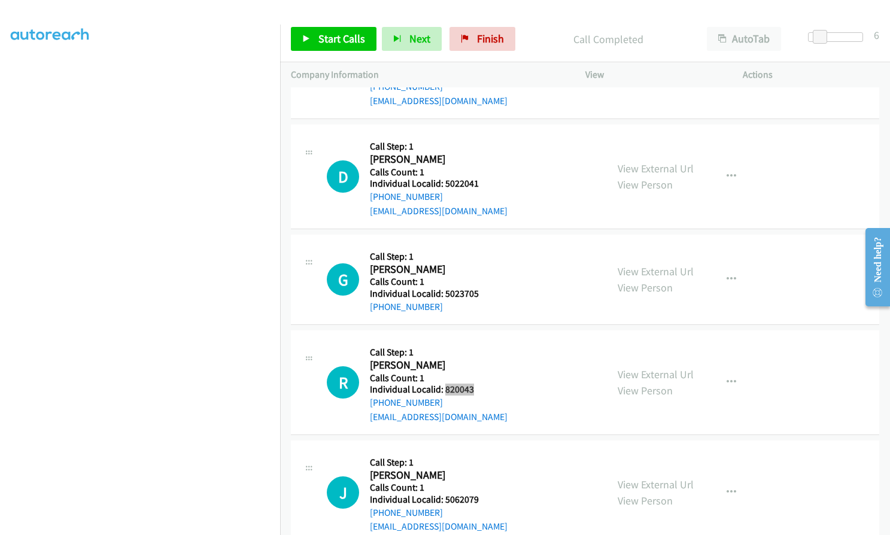
scroll to position [6764, 0]
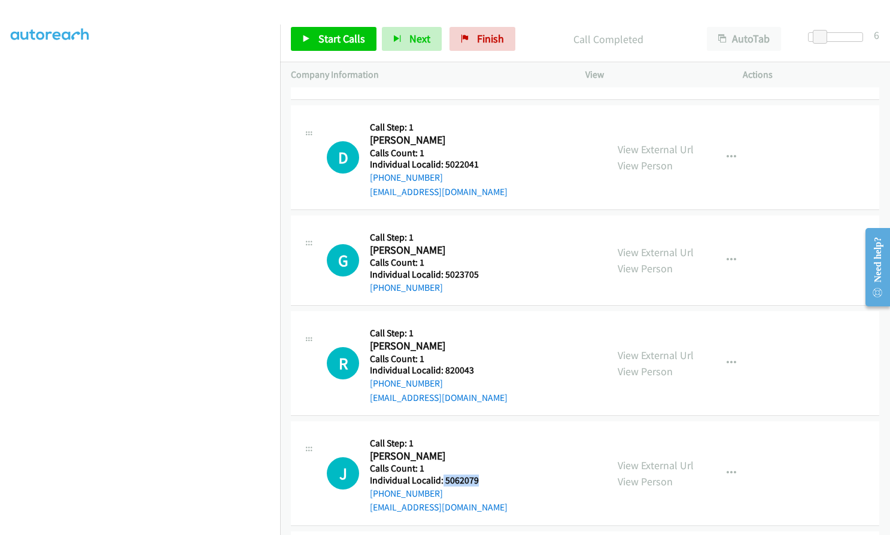
drag, startPoint x: 442, startPoint y: 395, endPoint x: 479, endPoint y: 395, distance: 37.1
click at [479, 432] on div "J Callback Scheduled Call Step: 1 [PERSON_NAME] America/New_York Calls Count: 1…" at bounding box center [461, 473] width 269 height 83
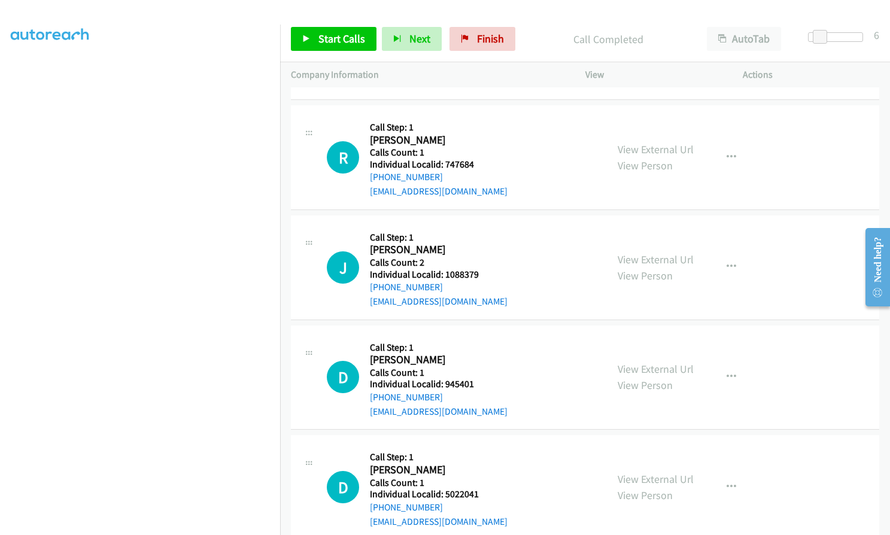
scroll to position [6435, 0]
click at [356, 42] on span "Start Calls" at bounding box center [341, 39] width 47 height 14
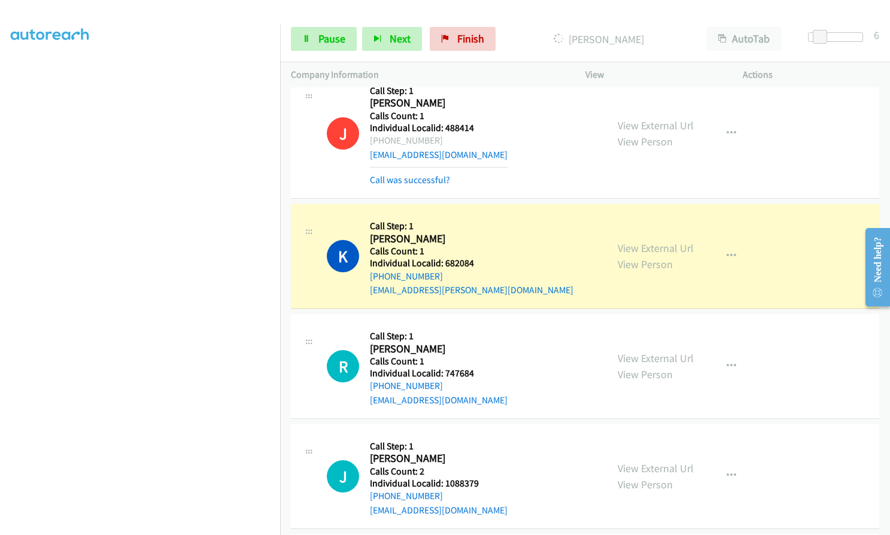
scroll to position [6256, 0]
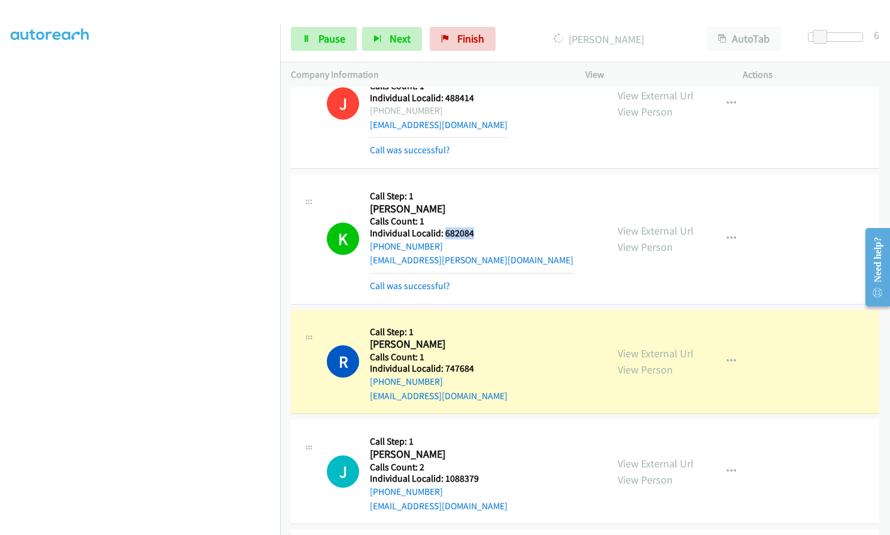
drag, startPoint x: 444, startPoint y: 145, endPoint x: 476, endPoint y: 148, distance: 31.8
click at [476, 185] on div "K Callback Scheduled Call Step: 1 [PERSON_NAME] America/New_York Calls Count: 1…" at bounding box center [461, 239] width 269 height 108
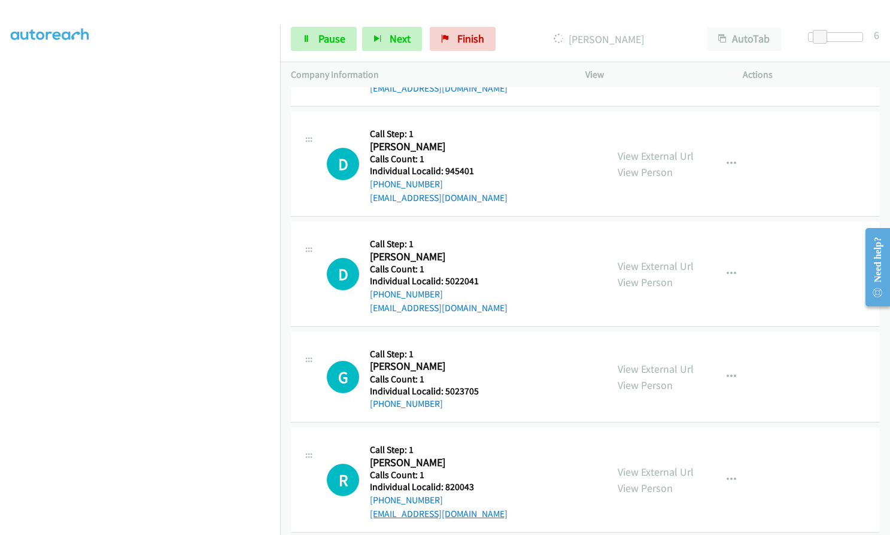
scroll to position [6674, 0]
drag, startPoint x: 444, startPoint y: 400, endPoint x: 473, endPoint y: 400, distance: 28.7
click at [473, 437] on div "R Callback Scheduled Call Step: 1 [PERSON_NAME] America/New_York Calls Count: 1…" at bounding box center [461, 478] width 269 height 83
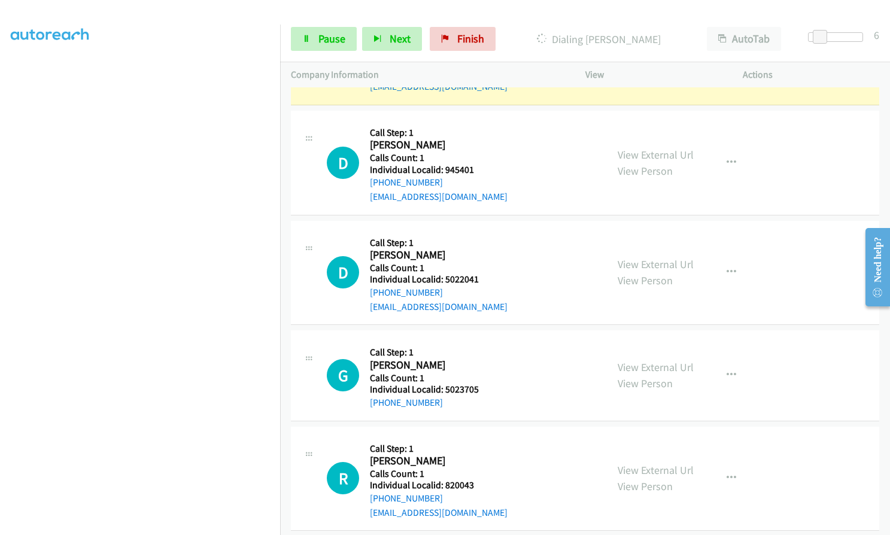
drag, startPoint x: 443, startPoint y: 509, endPoint x: 476, endPoint y: 510, distance: 32.3
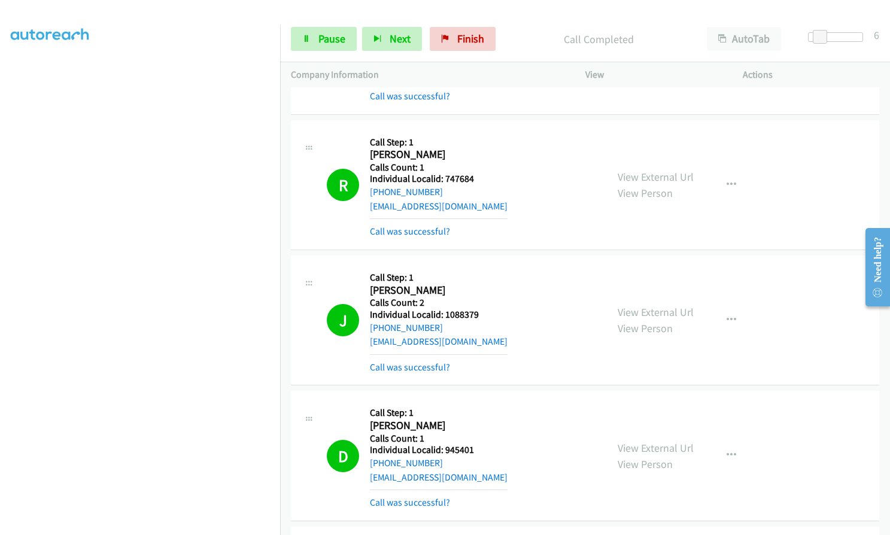
scroll to position [6379, 0]
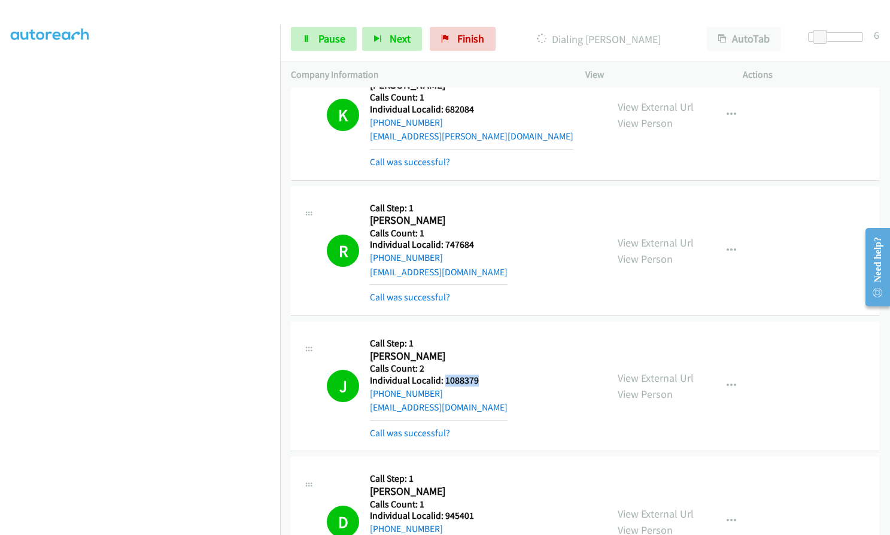
drag, startPoint x: 443, startPoint y: 293, endPoint x: 479, endPoint y: 293, distance: 35.9
click at [479, 374] on h5 "Individual Localid: 1088379" at bounding box center [439, 380] width 138 height 12
drag, startPoint x: 442, startPoint y: 431, endPoint x: 476, endPoint y: 431, distance: 34.1
click at [476, 467] on div "D Callback Scheduled Call Step: 1 [PERSON_NAME] America/New_York Calls Count: 1…" at bounding box center [461, 521] width 269 height 108
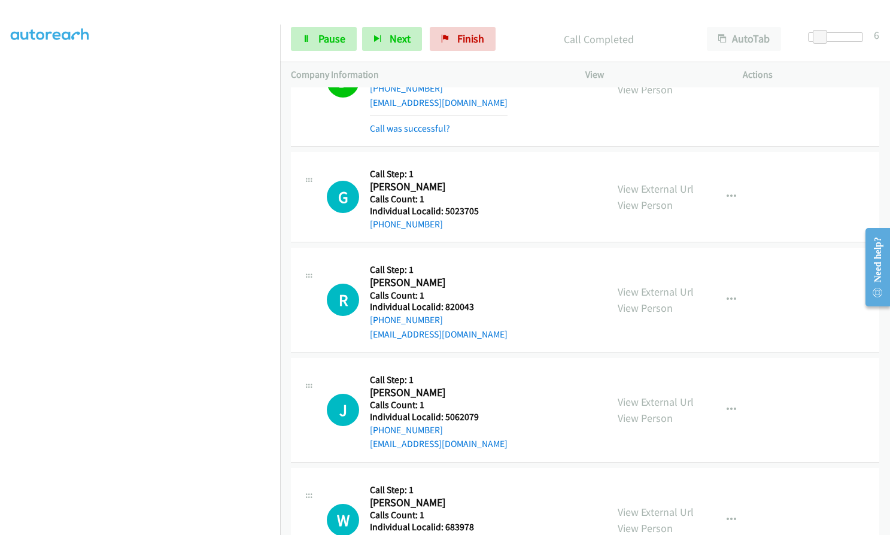
scroll to position [6963, 0]
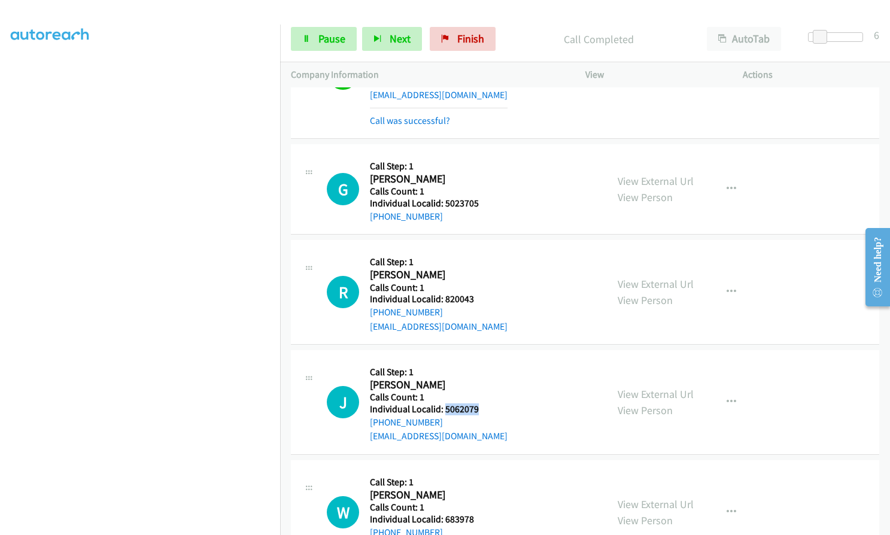
drag, startPoint x: 443, startPoint y: 325, endPoint x: 483, endPoint y: 325, distance: 39.5
click at [483, 361] on div "J Callback Scheduled Call Step: 1 [PERSON_NAME] America/New_York Calls Count: 1…" at bounding box center [461, 402] width 269 height 83
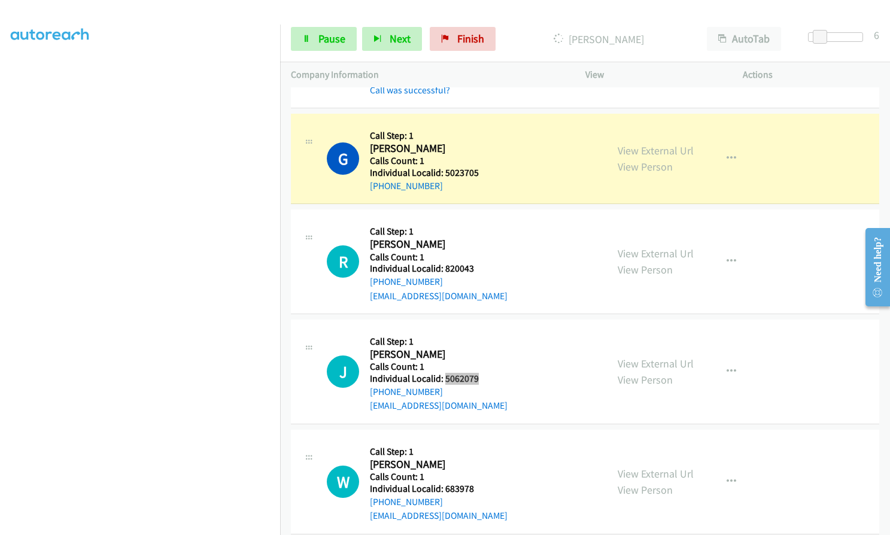
scroll to position [7097, 0]
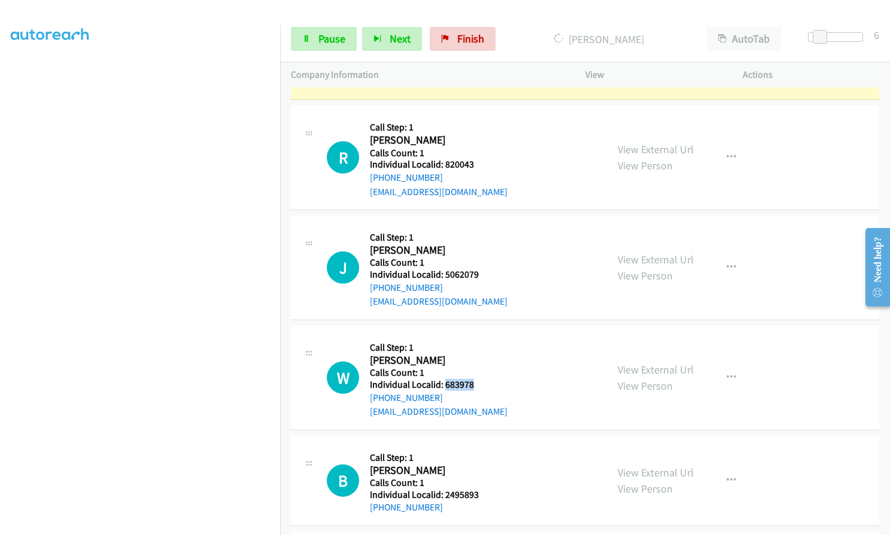
drag, startPoint x: 446, startPoint y: 301, endPoint x: 480, endPoint y: 301, distance: 34.7
click at [480, 336] on div "W Callback Scheduled Call Step: 1 [PERSON_NAME] America/[GEOGRAPHIC_DATA] Calls…" at bounding box center [461, 377] width 269 height 83
drag, startPoint x: 441, startPoint y: 410, endPoint x: 480, endPoint y: 409, distance: 38.9
click at [480, 446] on div "B Callback Scheduled Call Step: 1 [PERSON_NAME] America/New_York Calls Count: 1…" at bounding box center [461, 480] width 269 height 68
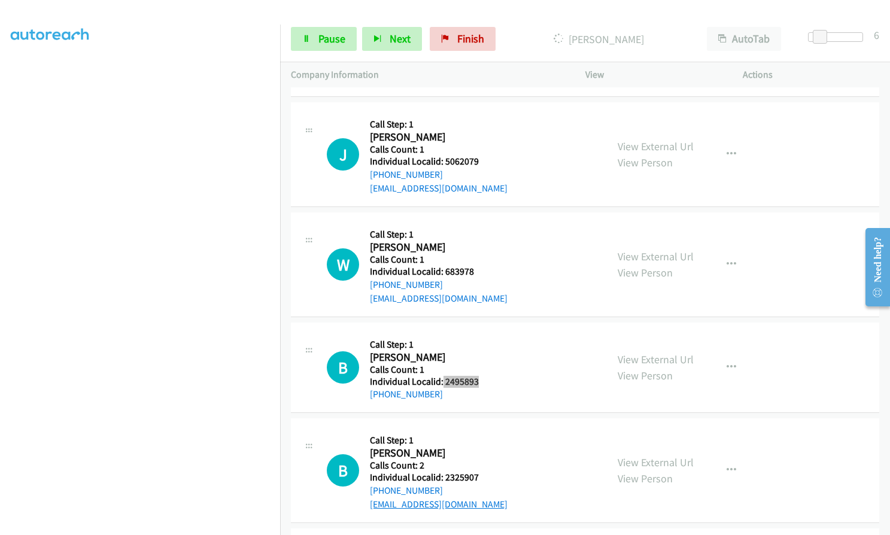
scroll to position [7232, 0]
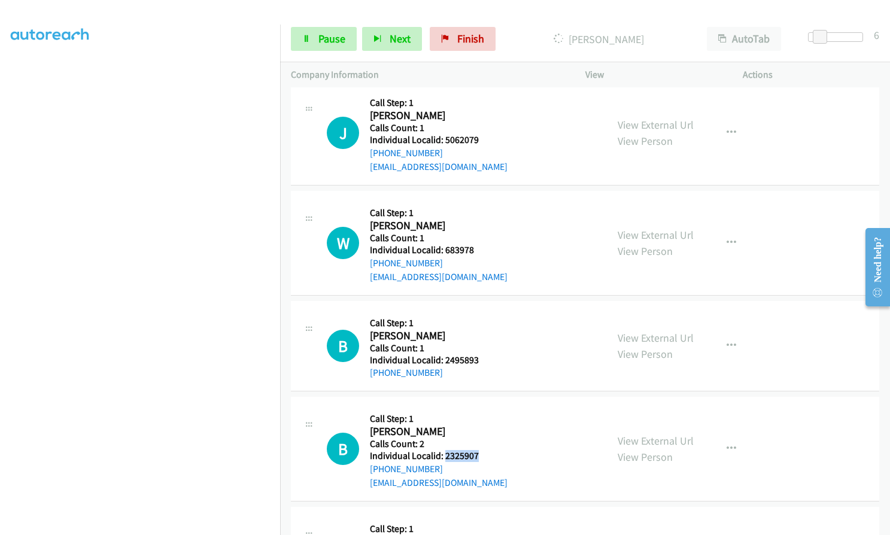
drag, startPoint x: 443, startPoint y: 372, endPoint x: 478, endPoint y: 371, distance: 34.7
click at [478, 450] on h5 "Individual Localid: 2325907" at bounding box center [439, 456] width 138 height 12
click at [317, 34] on link "Pause" at bounding box center [324, 39] width 66 height 24
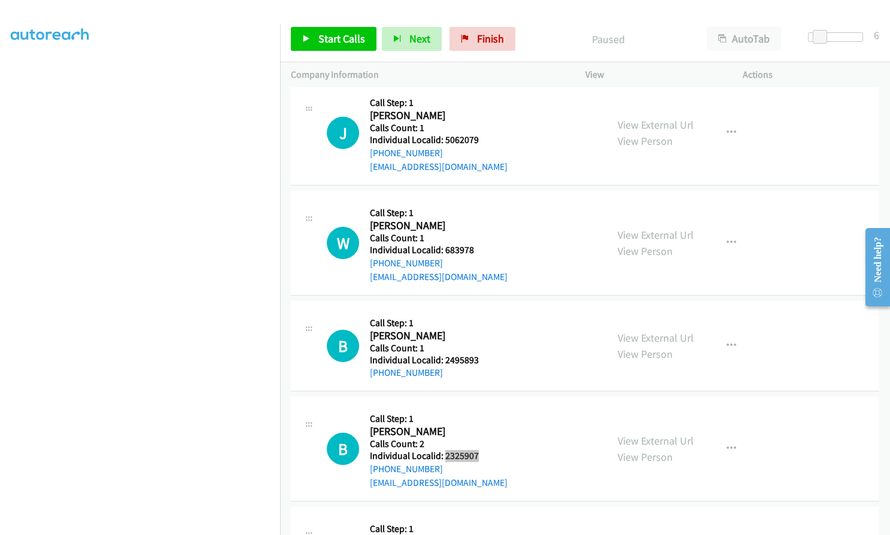
scroll to position [7257, 0]
drag, startPoint x: 440, startPoint y: 479, endPoint x: 474, endPoint y: 479, distance: 34.1
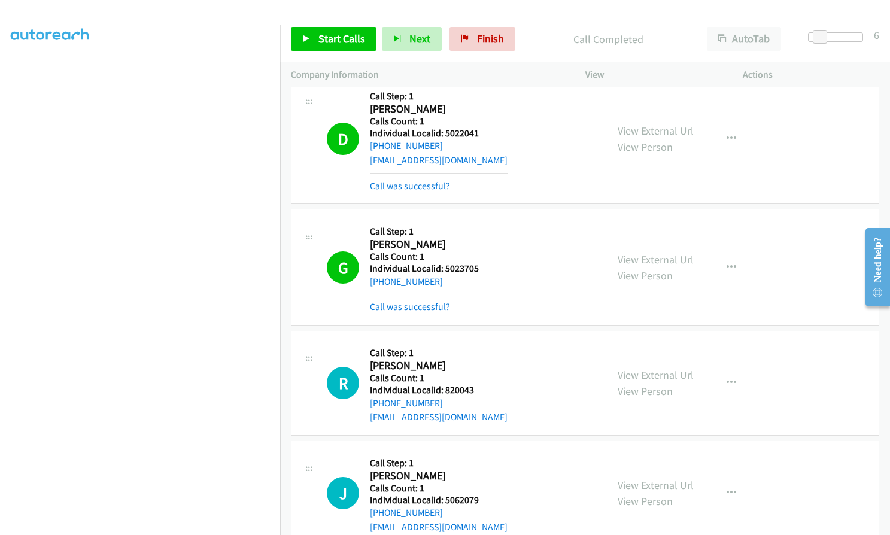
scroll to position [6853, 0]
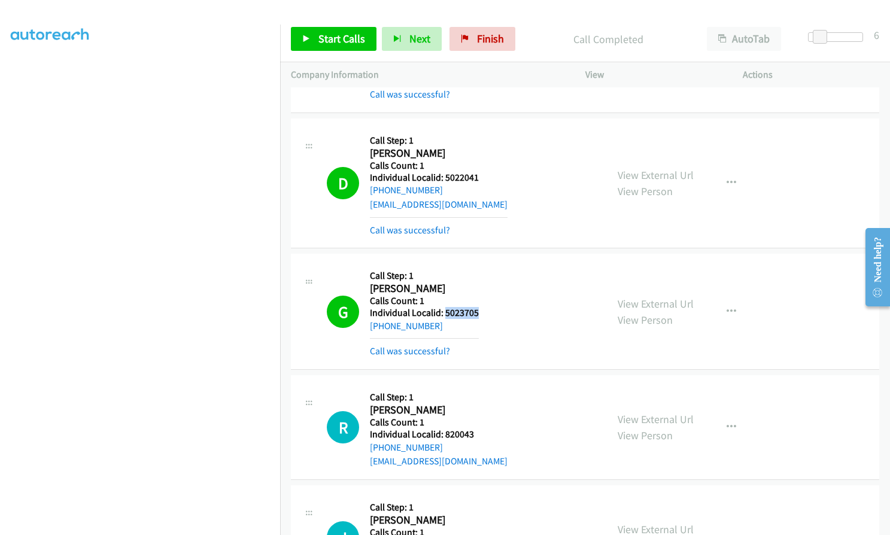
drag, startPoint x: 444, startPoint y: 228, endPoint x: 484, endPoint y: 229, distance: 39.5
click at [484, 264] on div "G Callback Scheduled Call Step: 1 [PERSON_NAME] America/New_York Calls Count: 1…" at bounding box center [461, 311] width 269 height 94
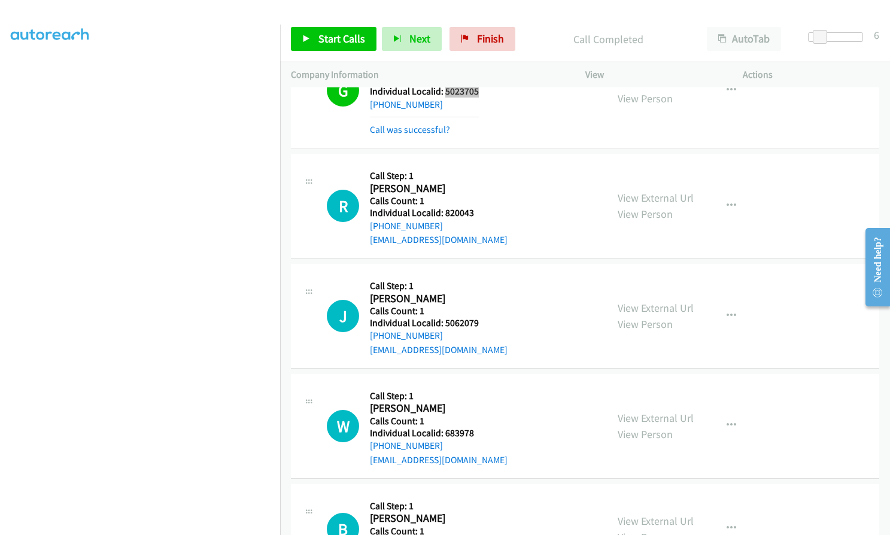
scroll to position [6928, 0]
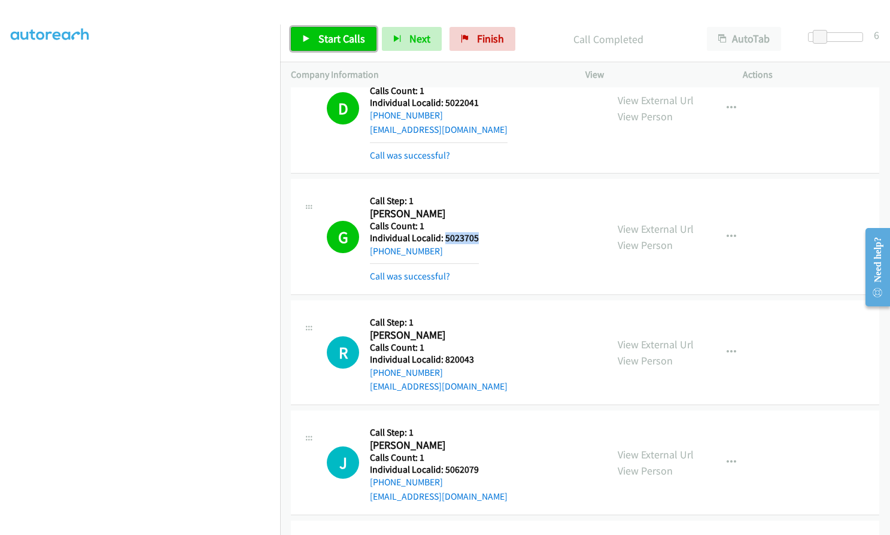
click at [361, 43] on span "Start Calls" at bounding box center [341, 39] width 47 height 14
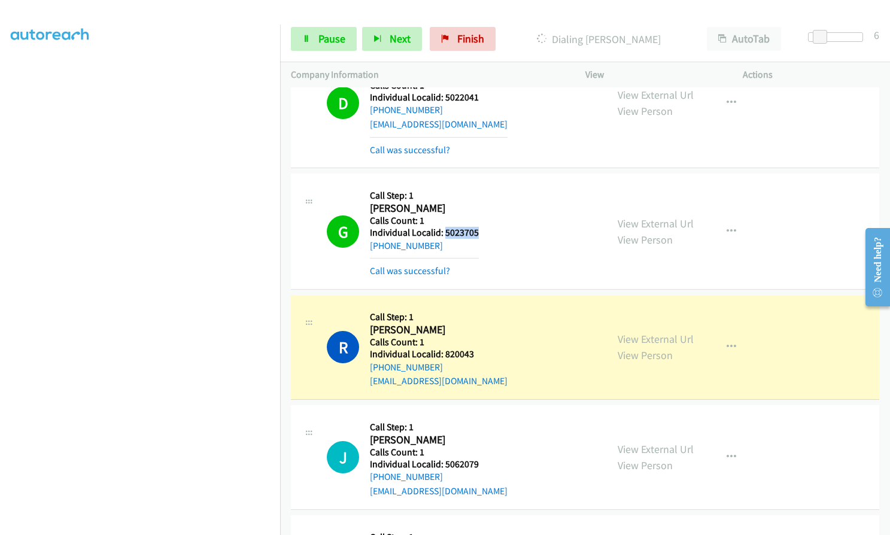
scroll to position [6943, 0]
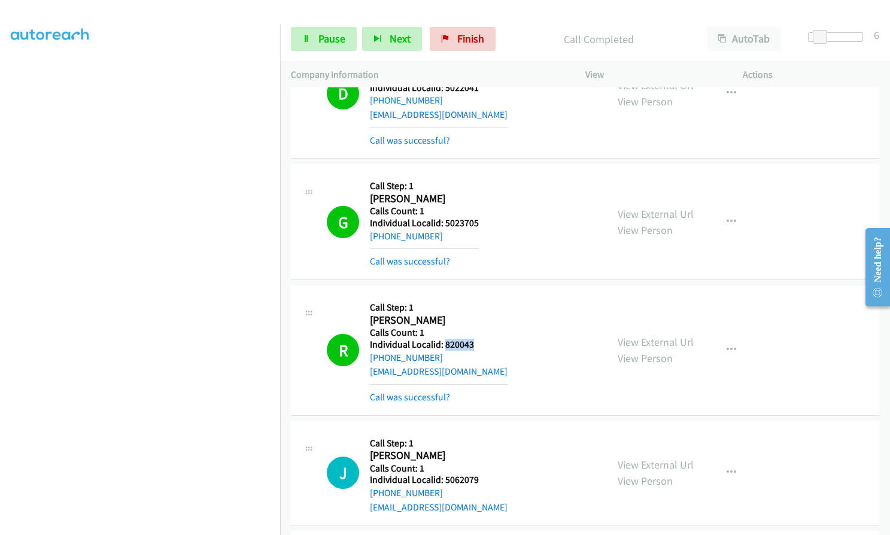
drag, startPoint x: 446, startPoint y: 263, endPoint x: 476, endPoint y: 260, distance: 30.6
click at [476, 296] on div "R Callback Scheduled Call Step: 1 [PERSON_NAME] America/New_York Calls Count: 1…" at bounding box center [461, 350] width 269 height 108
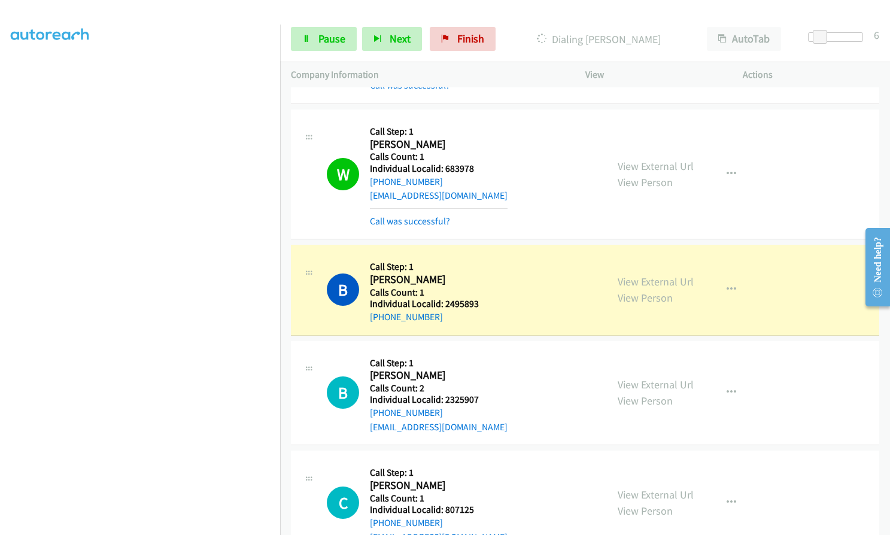
scroll to position [7451, 0]
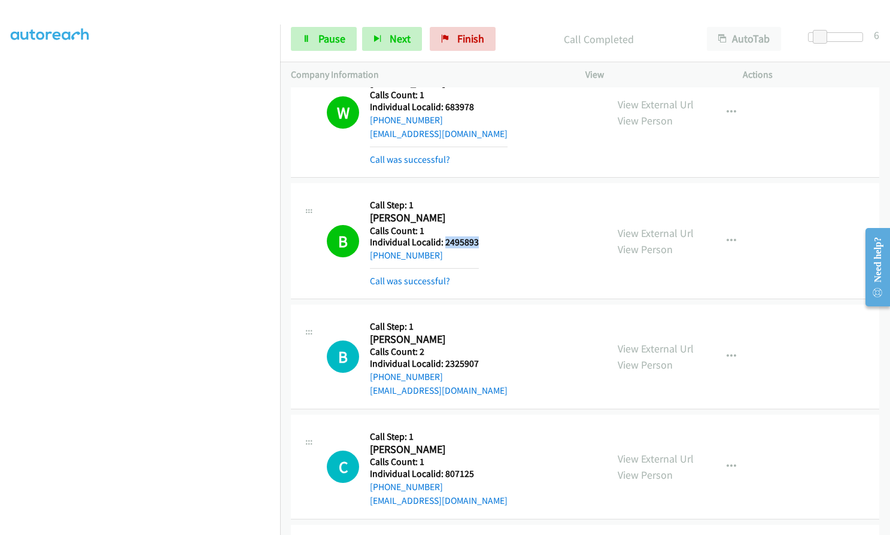
drag, startPoint x: 443, startPoint y: 157, endPoint x: 480, endPoint y: 158, distance: 36.5
click at [480, 194] on div "B Callback Scheduled Call Step: 1 [PERSON_NAME] America/New_York Calls Count: 1…" at bounding box center [461, 241] width 269 height 94
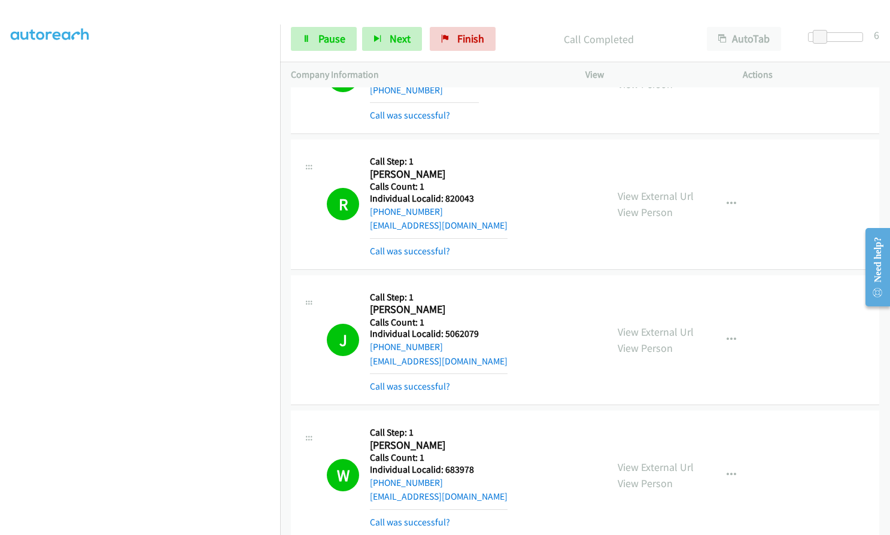
scroll to position [7063, 0]
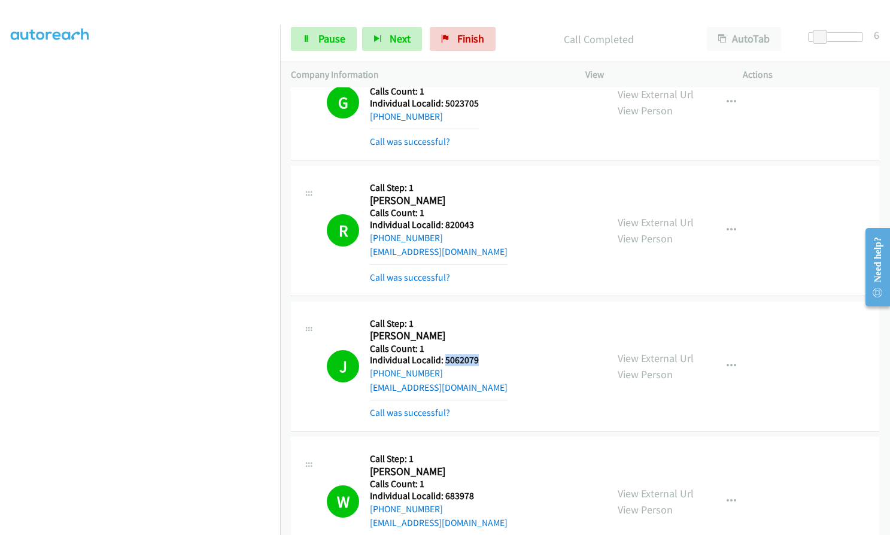
drag, startPoint x: 459, startPoint y: 276, endPoint x: 483, endPoint y: 276, distance: 23.3
click at [483, 312] on div "J Callback Scheduled Call Step: 1 [PERSON_NAME] America/New_York Calls Count: 1…" at bounding box center [461, 366] width 269 height 108
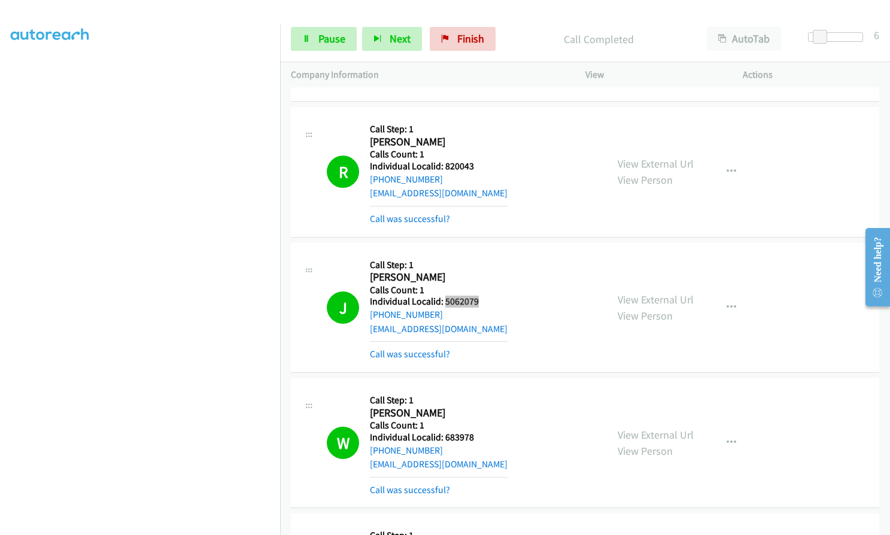
scroll to position [7122, 0]
drag, startPoint x: 441, startPoint y: 352, endPoint x: 474, endPoint y: 351, distance: 32.3
click at [474, 430] on h5 "Individual Localid: 683978" at bounding box center [439, 436] width 138 height 12
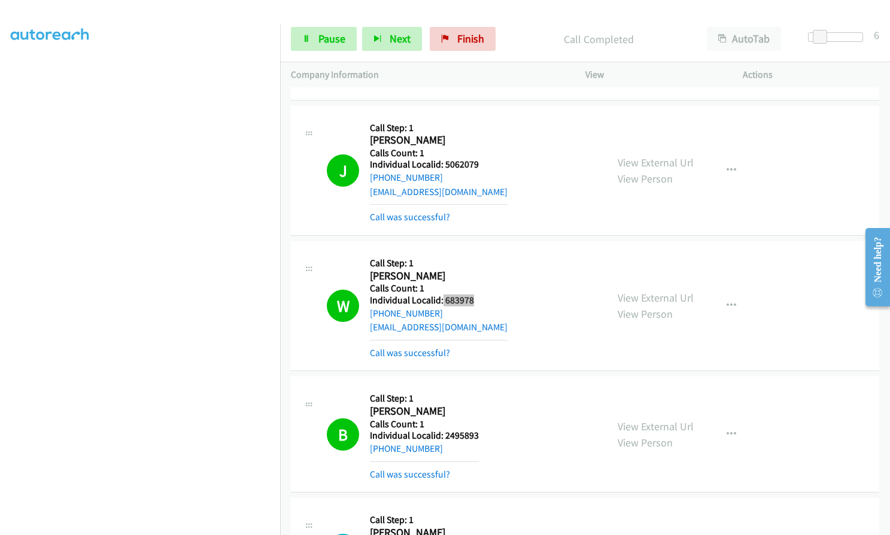
scroll to position [7317, 0]
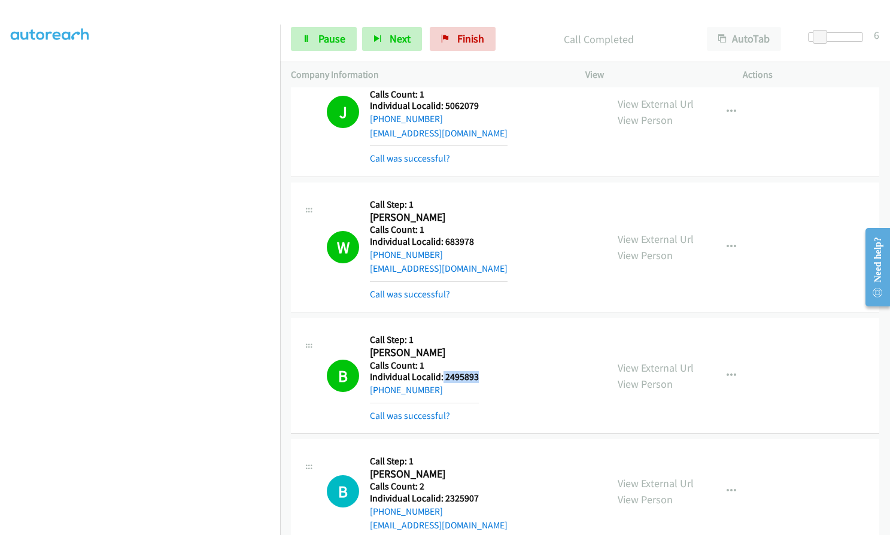
drag, startPoint x: 449, startPoint y: 293, endPoint x: 487, endPoint y: 294, distance: 38.3
click at [487, 328] on div "B Callback Scheduled Call Step: 1 [PERSON_NAME] America/New_York Calls Count: 1…" at bounding box center [461, 375] width 269 height 94
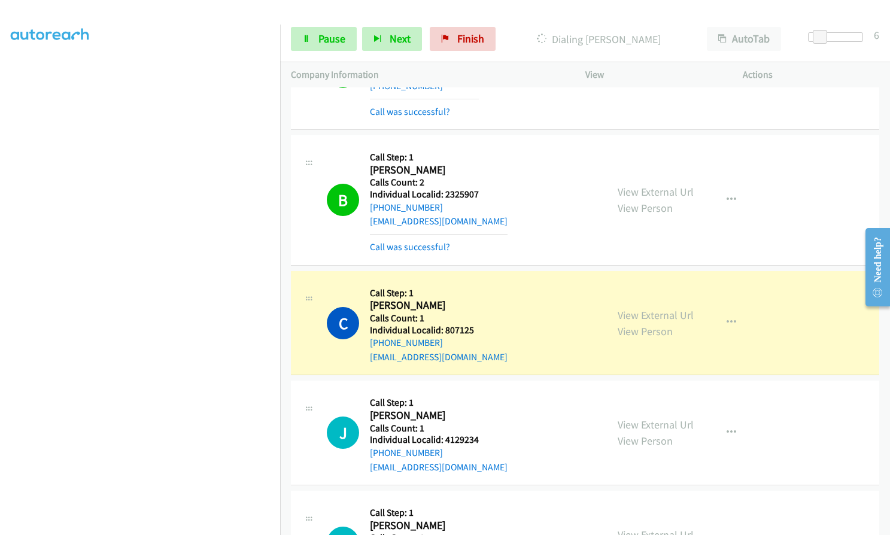
scroll to position [7646, 0]
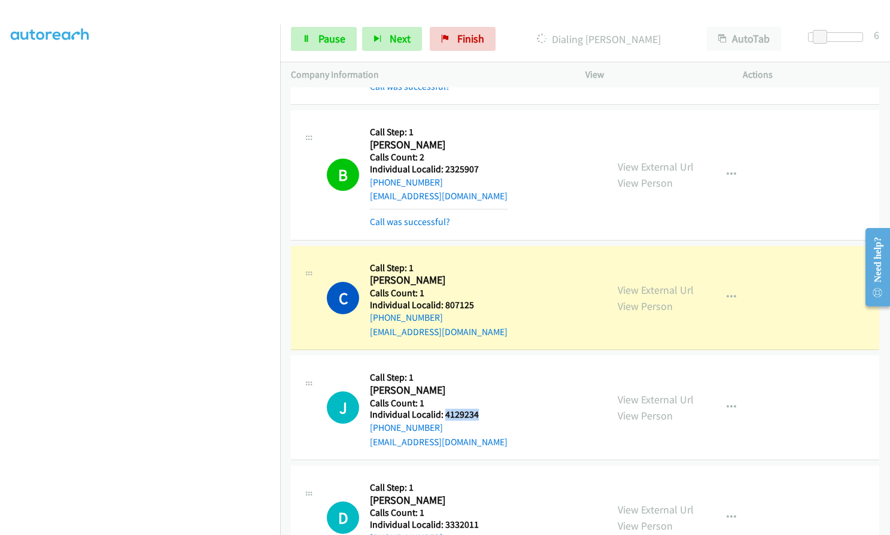
drag, startPoint x: 444, startPoint y: 328, endPoint x: 479, endPoint y: 328, distance: 35.3
click at [479, 366] on div "J Callback Scheduled Call Step: 1 [PERSON_NAME] America/New_York Calls Count: 1…" at bounding box center [461, 407] width 269 height 83
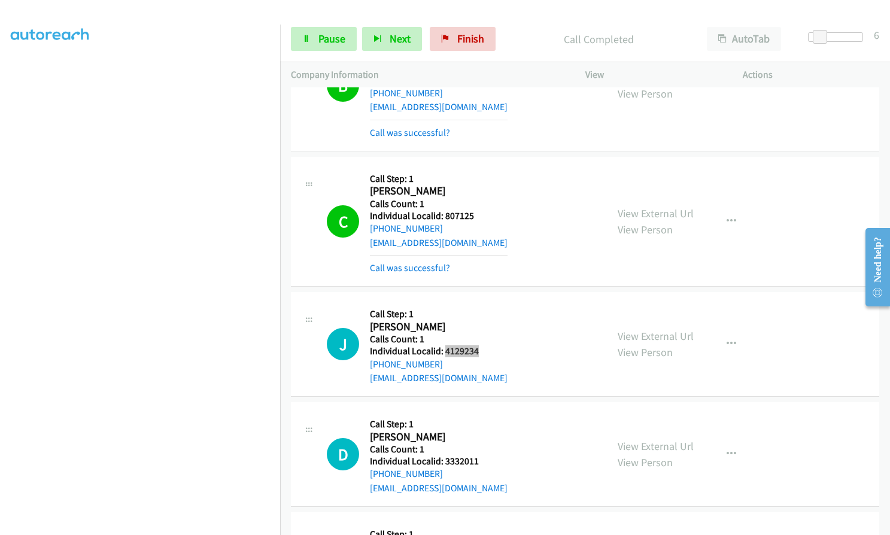
scroll to position [7736, 0]
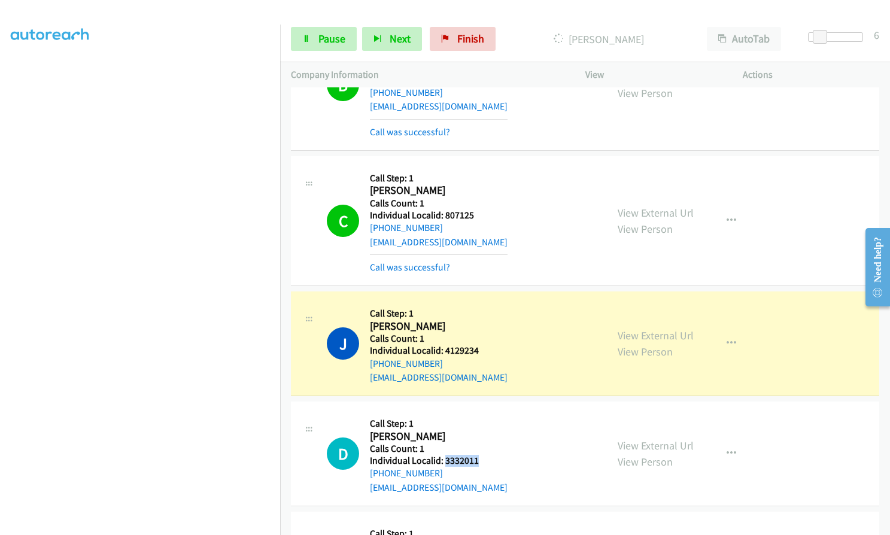
drag, startPoint x: 443, startPoint y: 377, endPoint x: 476, endPoint y: 377, distance: 33.5
click at [476, 455] on h5 "Individual Localid: 3332011" at bounding box center [439, 461] width 138 height 12
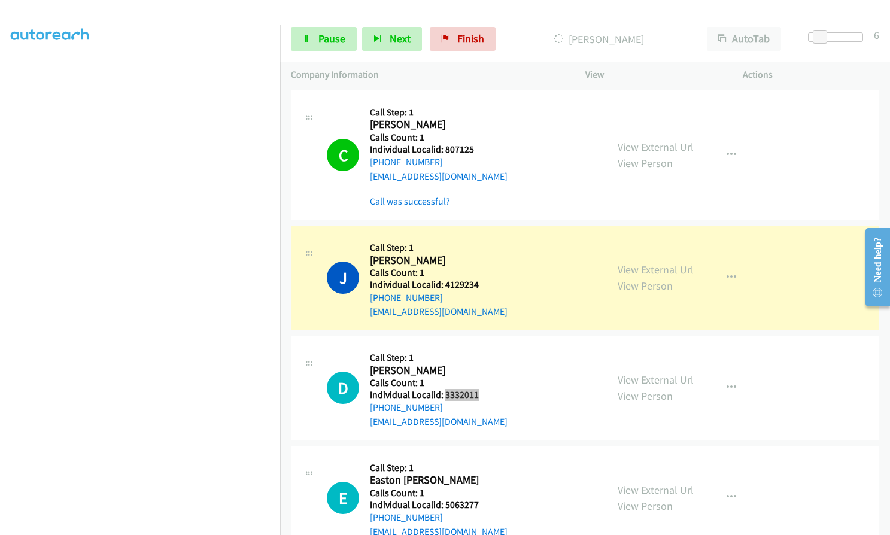
scroll to position [7825, 0]
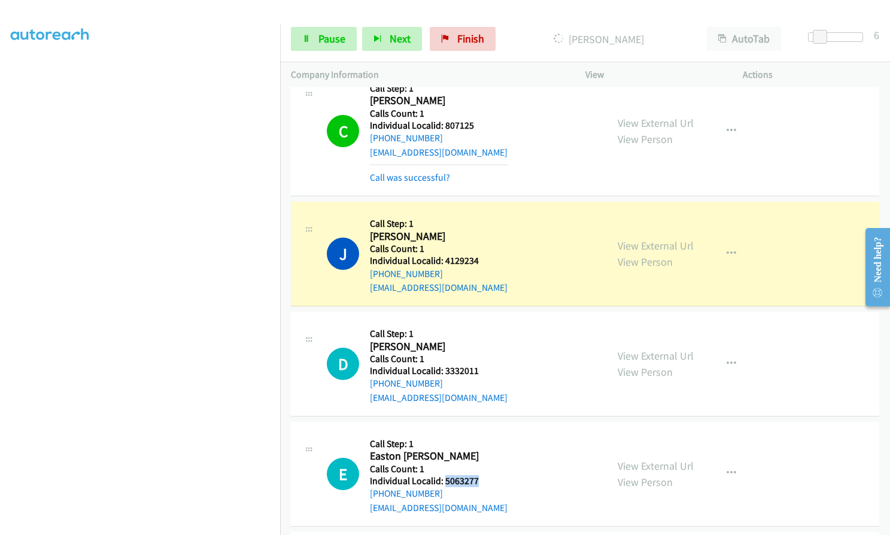
drag, startPoint x: 444, startPoint y: 397, endPoint x: 479, endPoint y: 395, distance: 35.3
click at [479, 475] on h5 "Individual Localid: 5063277" at bounding box center [439, 481] width 138 height 12
drag, startPoint x: 445, startPoint y: 178, endPoint x: 481, endPoint y: 178, distance: 35.9
click at [481, 212] on div "J Callback Scheduled Call Step: 1 [PERSON_NAME] America/New_York Calls Count: 1…" at bounding box center [461, 253] width 269 height 83
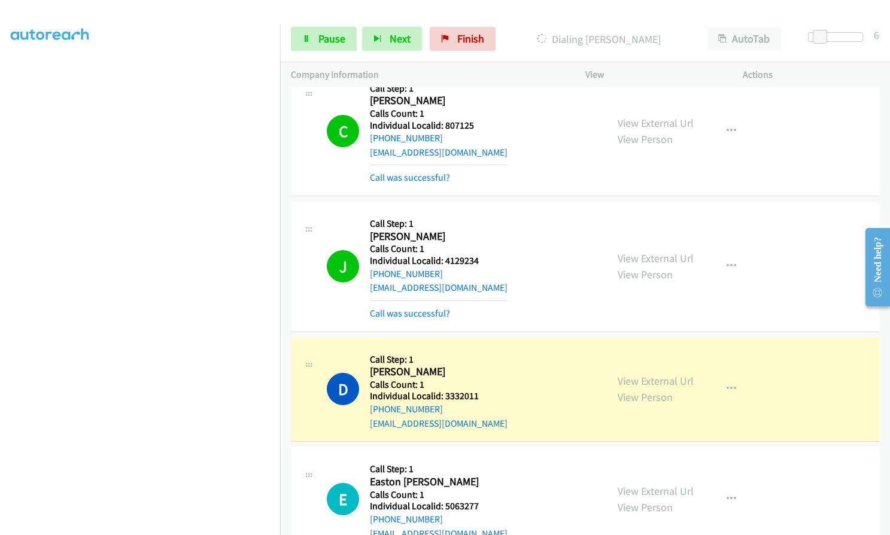
drag, startPoint x: 20, startPoint y: 270, endPoint x: 11, endPoint y: 300, distance: 31.4
click at [9, 300] on aside "Dialing Mode: Power | Switch to Preview My Lists" at bounding box center [140, 228] width 280 height 662
click at [726, 261] on icon "button" at bounding box center [731, 266] width 10 height 10
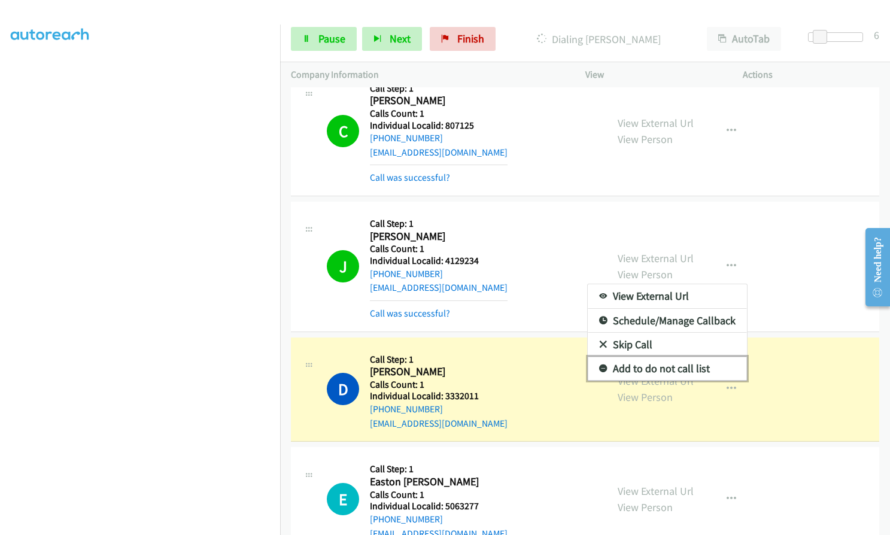
click at [599, 365] on icon at bounding box center [603, 369] width 8 height 8
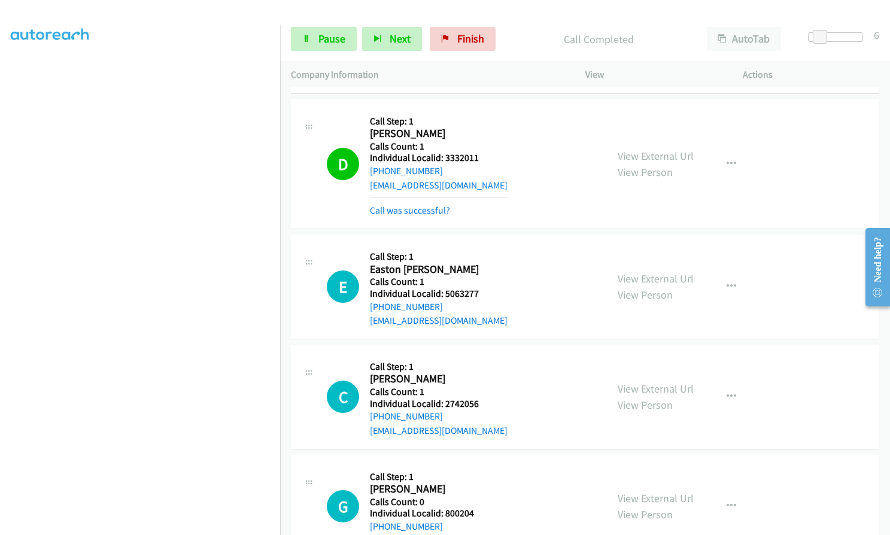
scroll to position [8065, 0]
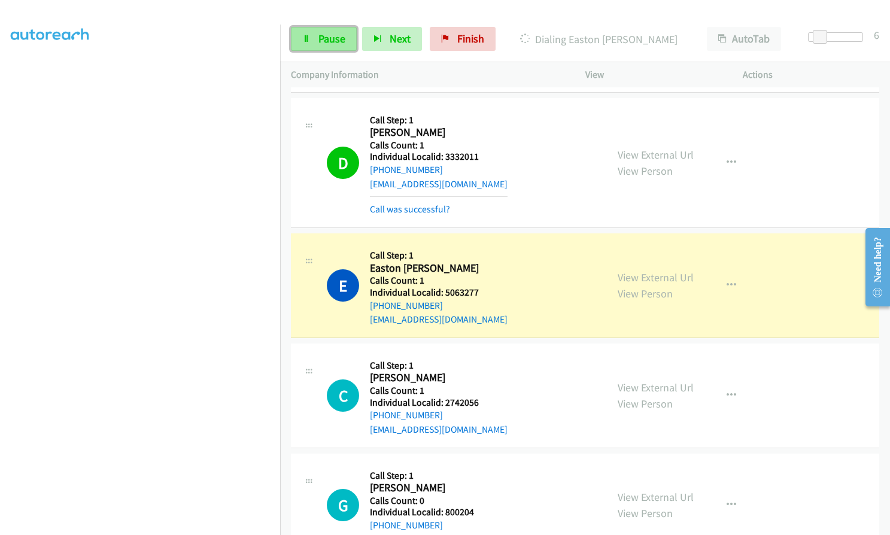
click at [321, 44] on span "Pause" at bounding box center [331, 39] width 27 height 14
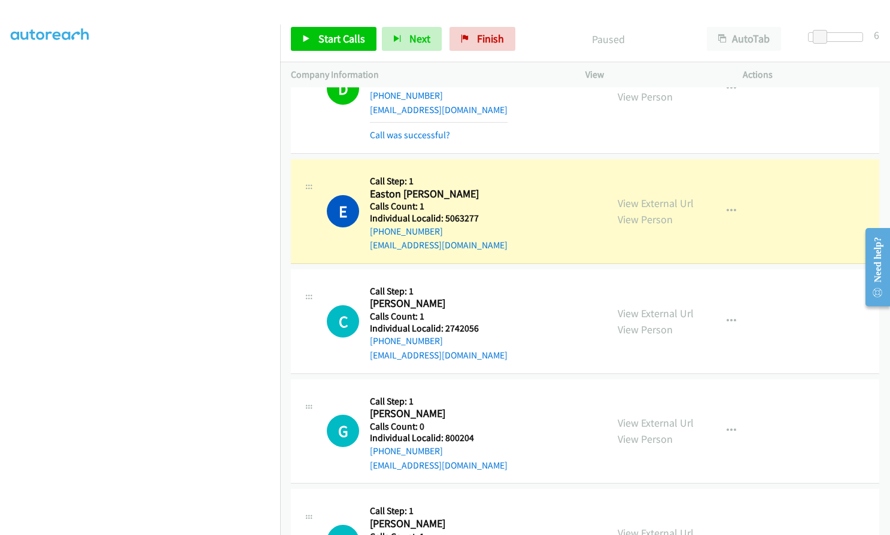
scroll to position [8169, 0]
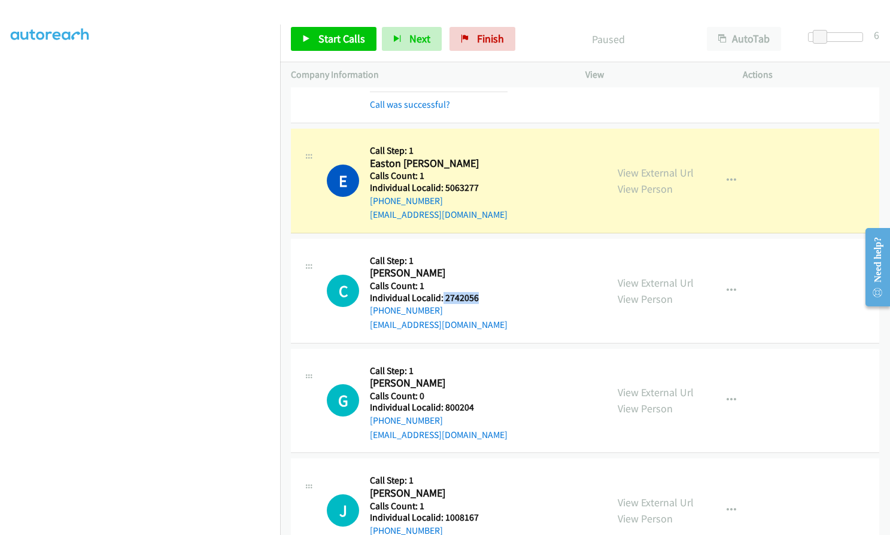
drag, startPoint x: 442, startPoint y: 214, endPoint x: 471, endPoint y: 212, distance: 29.4
click at [480, 292] on h5 "Individual Localid: 2742056" at bounding box center [439, 298] width 138 height 12
drag, startPoint x: 441, startPoint y: 321, endPoint x: 477, endPoint y: 321, distance: 35.3
click at [477, 360] on div "G Callback Scheduled Call Step: 1 [PERSON_NAME] America/New_York Calls Count: 0…" at bounding box center [461, 401] width 269 height 83
drag, startPoint x: 443, startPoint y: 434, endPoint x: 479, endPoint y: 433, distance: 35.9
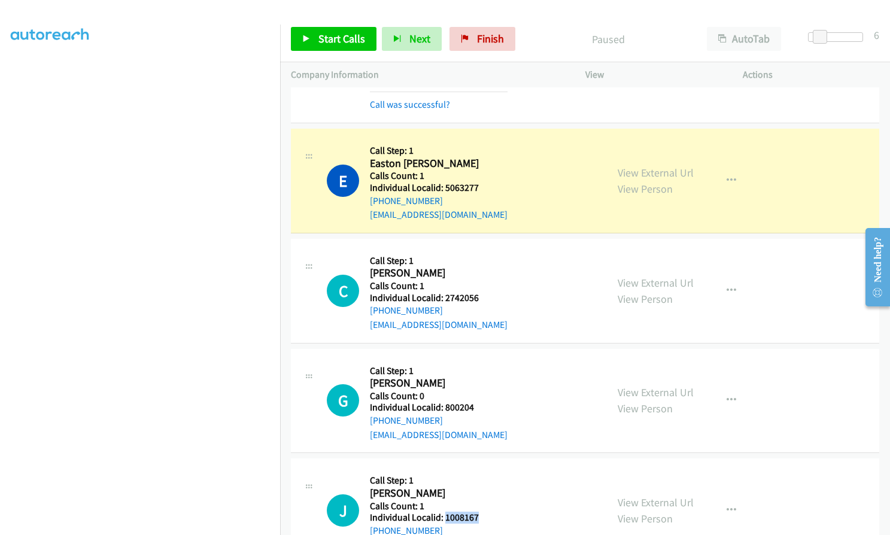
click at [479, 469] on div "J Callback Scheduled Call Step: 1 [PERSON_NAME] America/[GEOGRAPHIC_DATA] Calls…" at bounding box center [461, 510] width 269 height 83
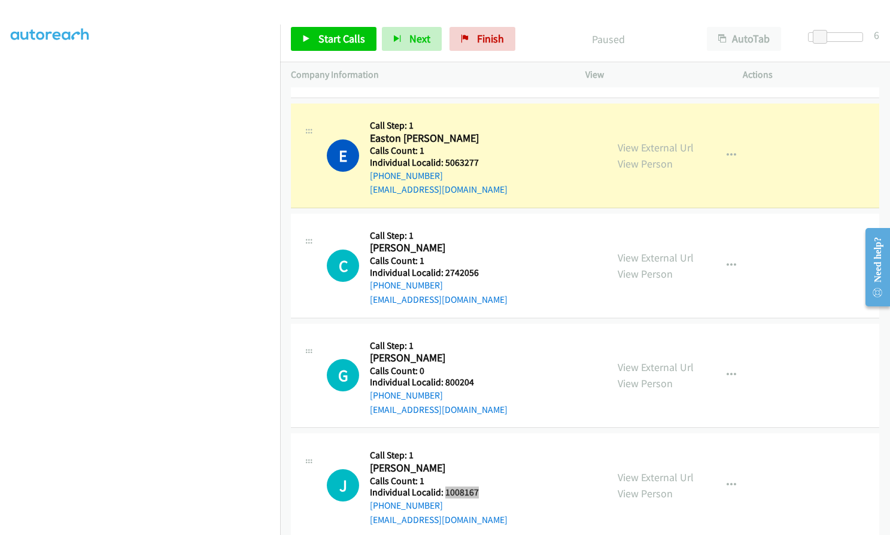
scroll to position [8259, 0]
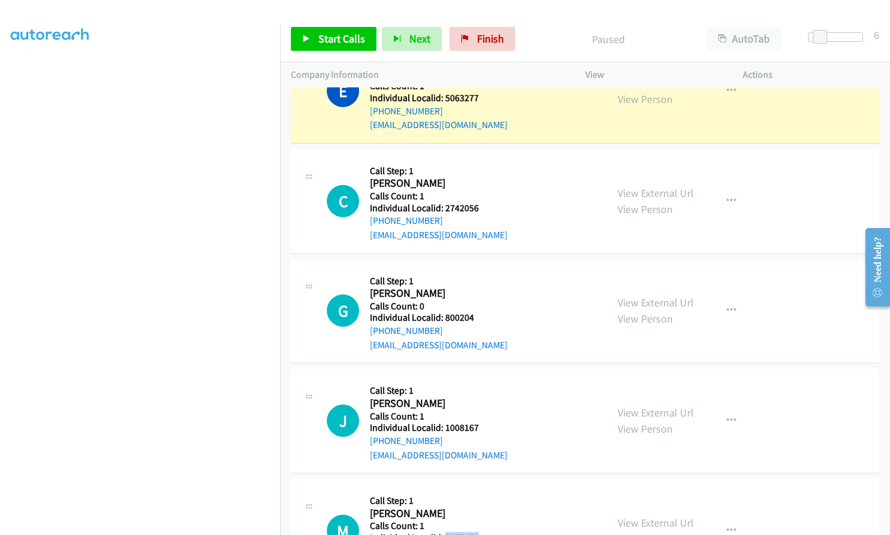
drag, startPoint x: 443, startPoint y: 453, endPoint x: 482, endPoint y: 453, distance: 38.3
click at [482, 489] on div "M Callback Scheduled Call Step: 1 [PERSON_NAME] America/New_York Calls Count: 1…" at bounding box center [461, 530] width 269 height 83
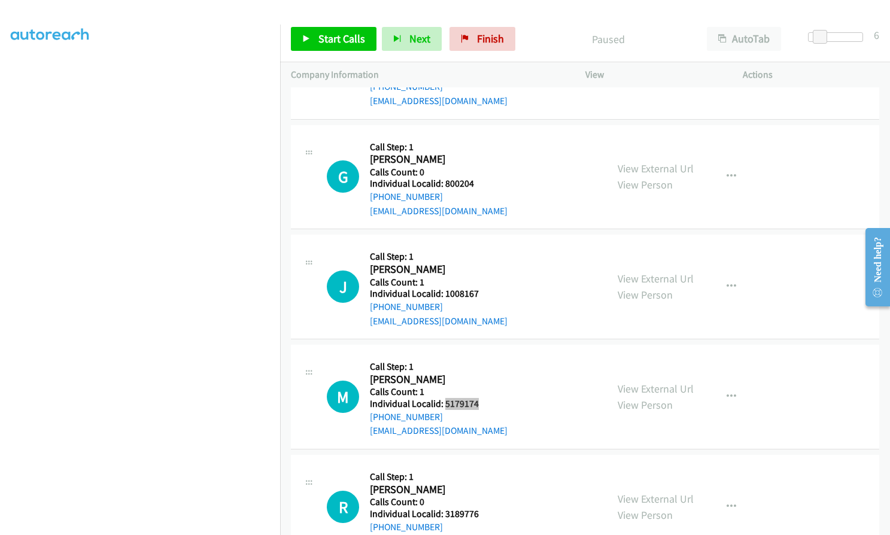
scroll to position [8394, 0]
drag, startPoint x: 441, startPoint y: 428, endPoint x: 477, endPoint y: 430, distance: 35.3
click at [477, 465] on div "R Callback Scheduled Call Step: 1 [PERSON_NAME] America/New_York Calls Count: 0…" at bounding box center [461, 506] width 269 height 83
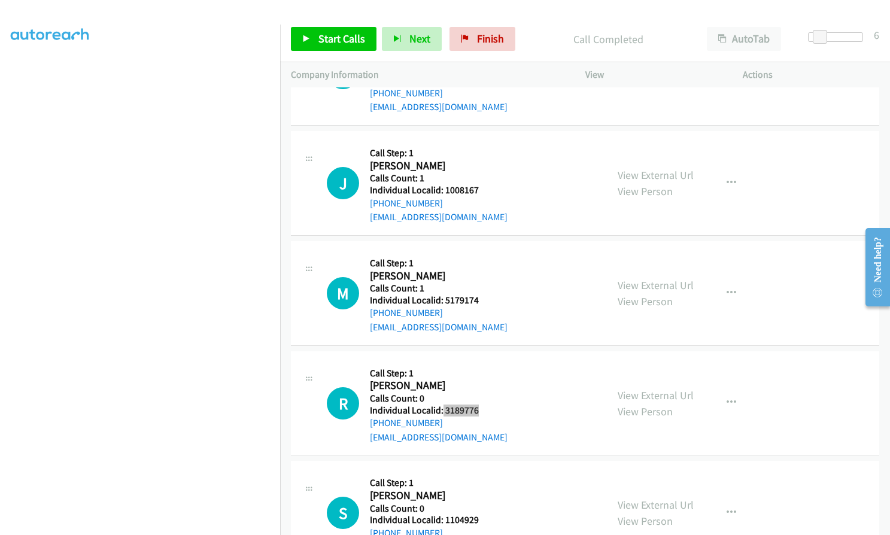
scroll to position [8538, 0]
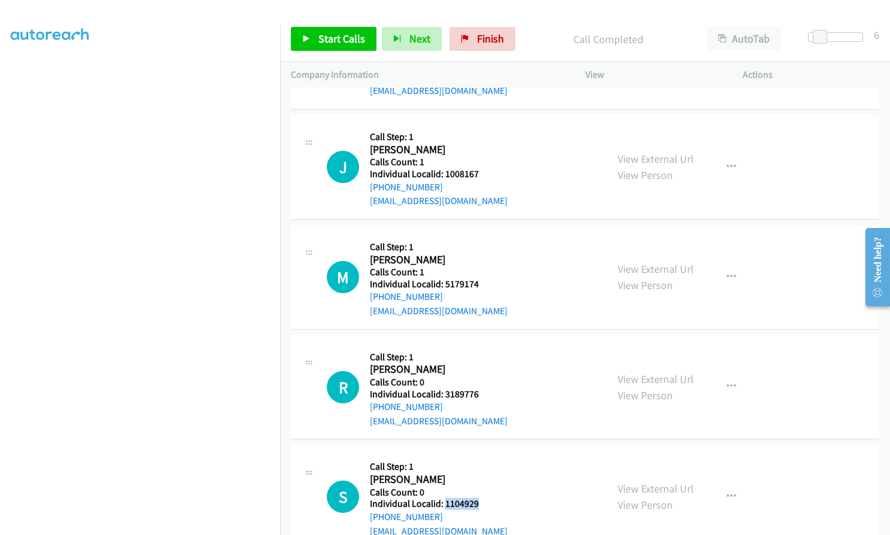
drag, startPoint x: 443, startPoint y: 419, endPoint x: 480, endPoint y: 419, distance: 37.7
click at [480, 498] on h5 "Individual Localid: 1104929" at bounding box center [439, 504] width 138 height 12
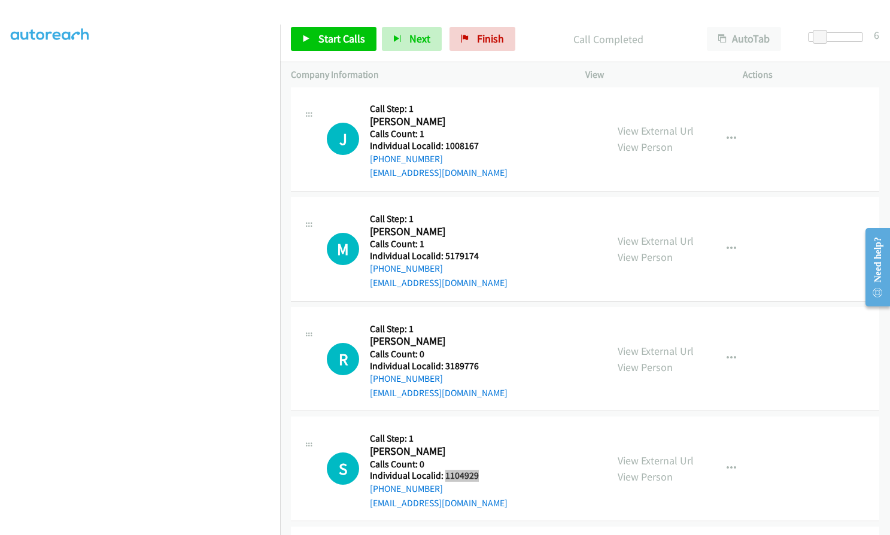
scroll to position [8643, 0]
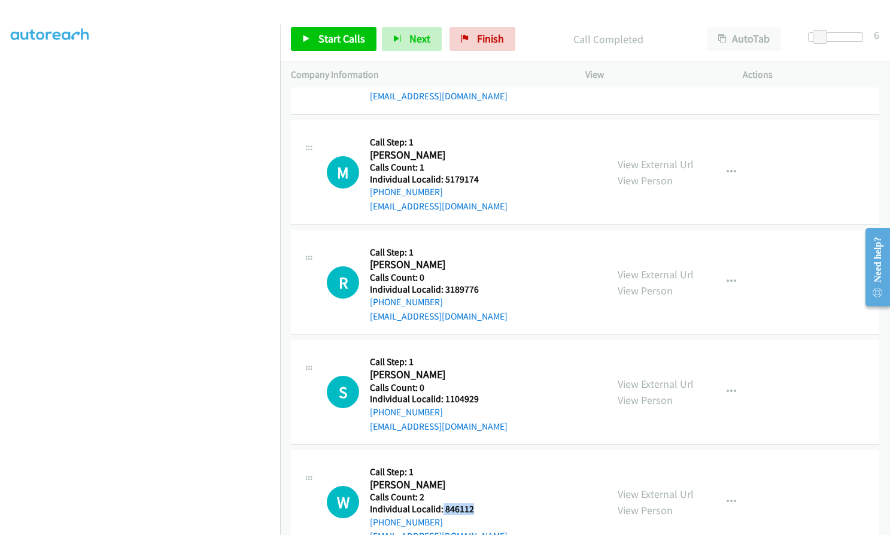
drag, startPoint x: 442, startPoint y: 422, endPoint x: 476, endPoint y: 425, distance: 33.6
click at [476, 461] on div "W Callback Scheduled Call Step: 1 [PERSON_NAME] America/New_York Calls Count: 2…" at bounding box center [461, 502] width 269 height 83
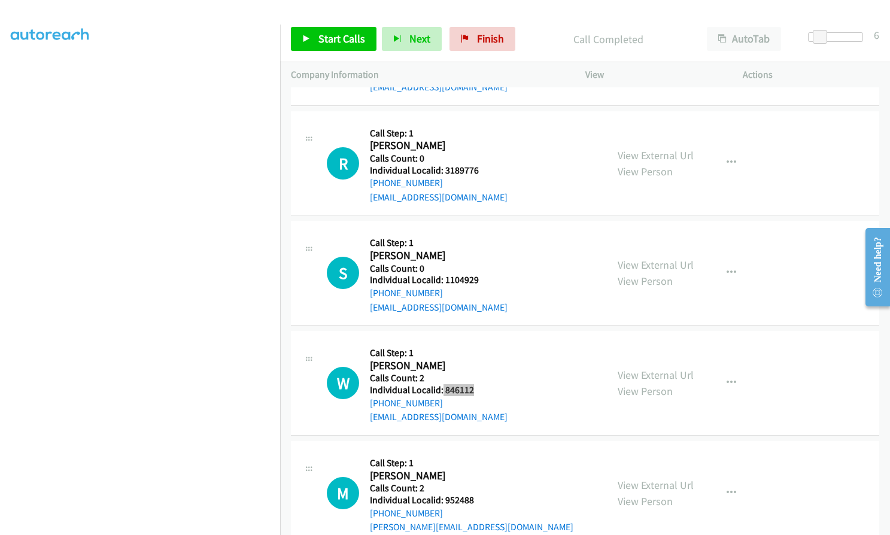
scroll to position [8763, 0]
drag, startPoint x: 443, startPoint y: 413, endPoint x: 475, endPoint y: 413, distance: 31.7
click at [475, 494] on h5 "Individual Localid: 952488" at bounding box center [471, 500] width 203 height 12
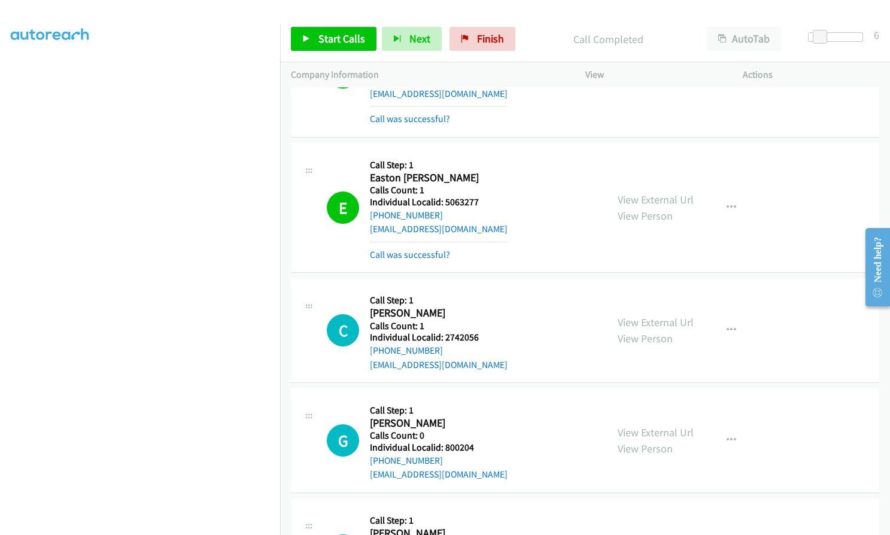
scroll to position [8150, 0]
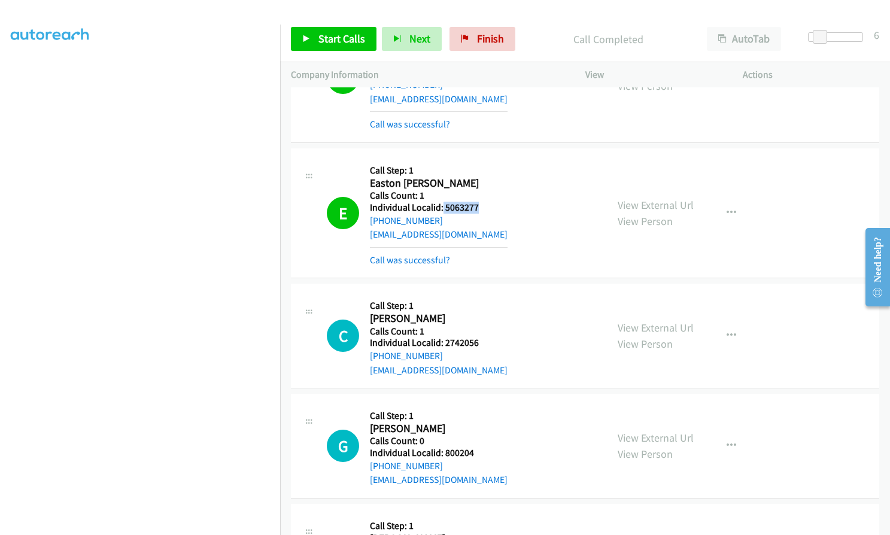
drag, startPoint x: 442, startPoint y: 120, endPoint x: 472, endPoint y: 121, distance: 29.9
click at [479, 202] on h5 "Individual Localid: 5063277" at bounding box center [439, 208] width 138 height 12
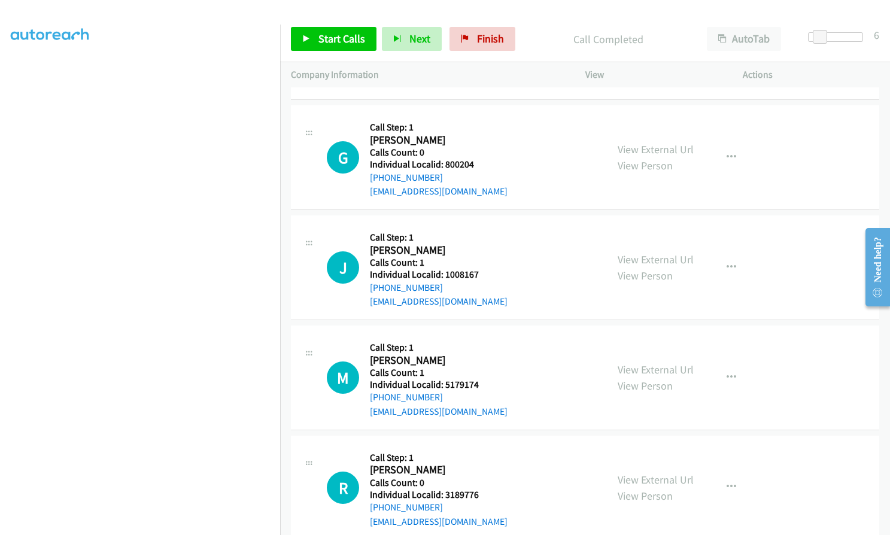
scroll to position [8449, 0]
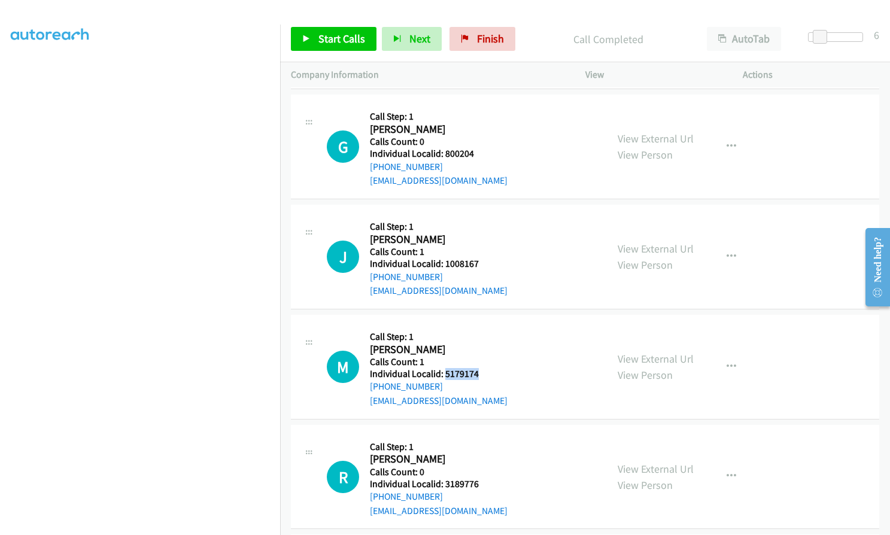
drag, startPoint x: 443, startPoint y: 290, endPoint x: 480, endPoint y: 290, distance: 36.5
click at [480, 325] on div "M Callback Scheduled Call Step: 1 [PERSON_NAME] America/New_York Calls Count: 1…" at bounding box center [461, 366] width 269 height 83
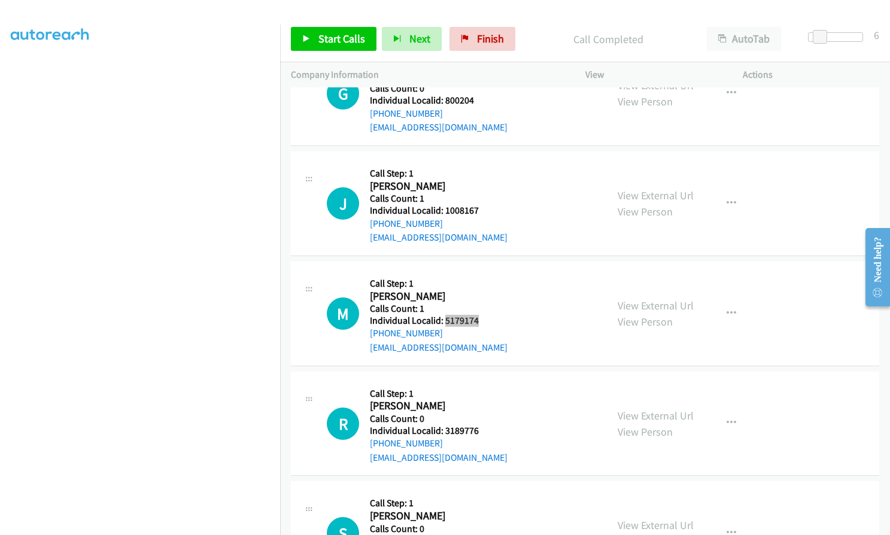
scroll to position [8508, 0]
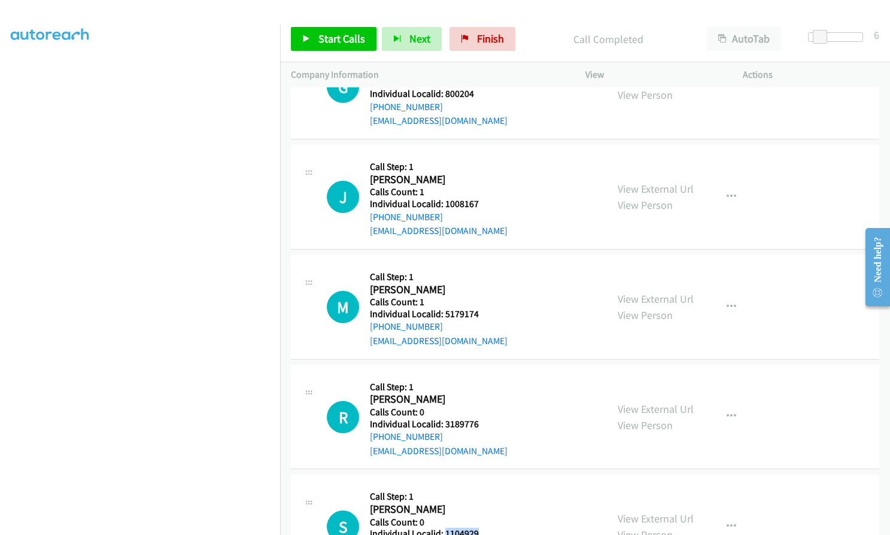
drag, startPoint x: 444, startPoint y: 448, endPoint x: 485, endPoint y: 449, distance: 41.3
click at [485, 528] on h5 "Individual Localid: 1104929" at bounding box center [439, 534] width 138 height 12
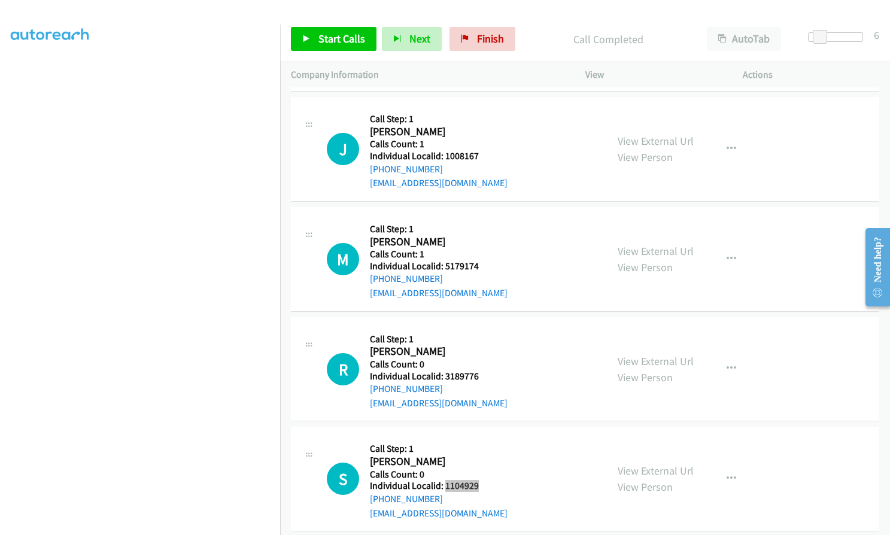
scroll to position [8733, 0]
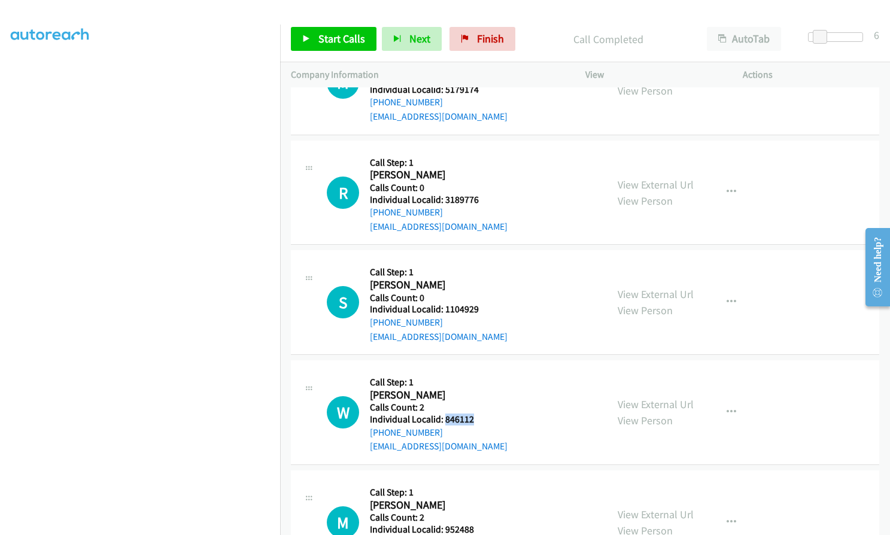
drag, startPoint x: 448, startPoint y: 334, endPoint x: 473, endPoint y: 335, distance: 25.1
click at [473, 371] on div "W Callback Scheduled Call Step: 1 [PERSON_NAME] America/New_York Calls Count: 2…" at bounding box center [461, 412] width 269 height 83
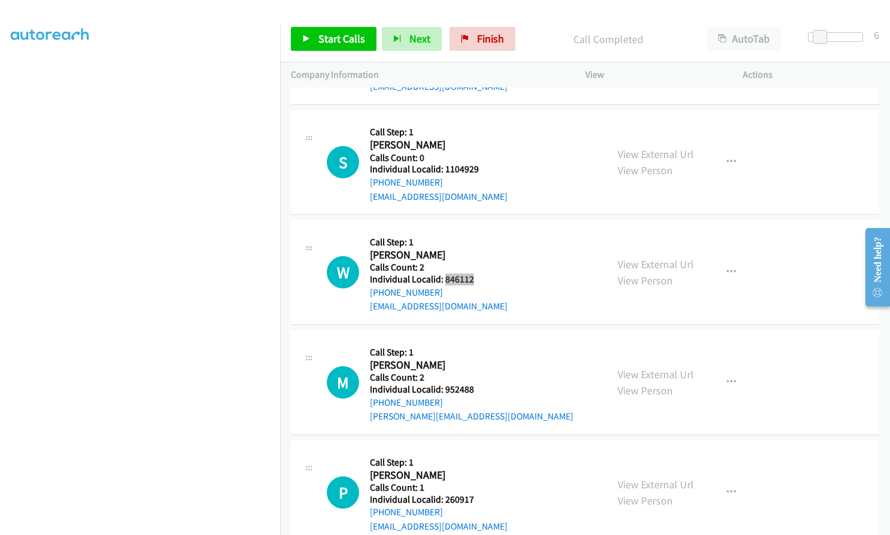
scroll to position [8882, 0]
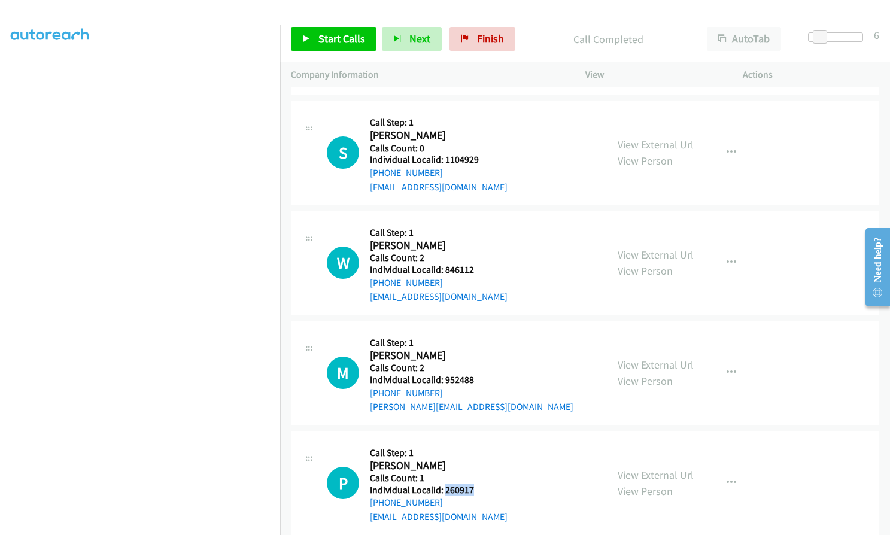
drag, startPoint x: 443, startPoint y: 404, endPoint x: 475, endPoint y: 407, distance: 32.4
click at [475, 441] on div "P Callback Scheduled Call Step: 1 [PERSON_NAME] America/Los_Angeles Calls Count…" at bounding box center [461, 482] width 269 height 83
click at [305, 36] on icon at bounding box center [306, 39] width 8 height 8
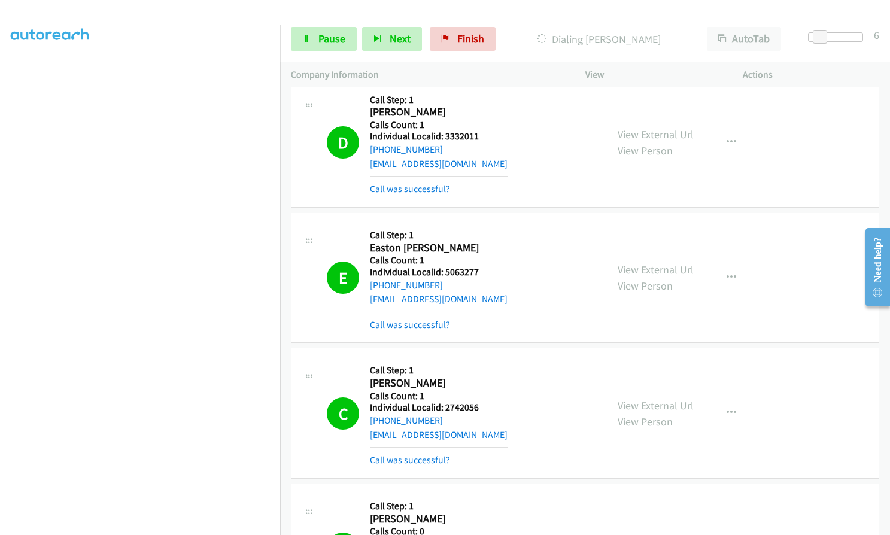
scroll to position [8092, 0]
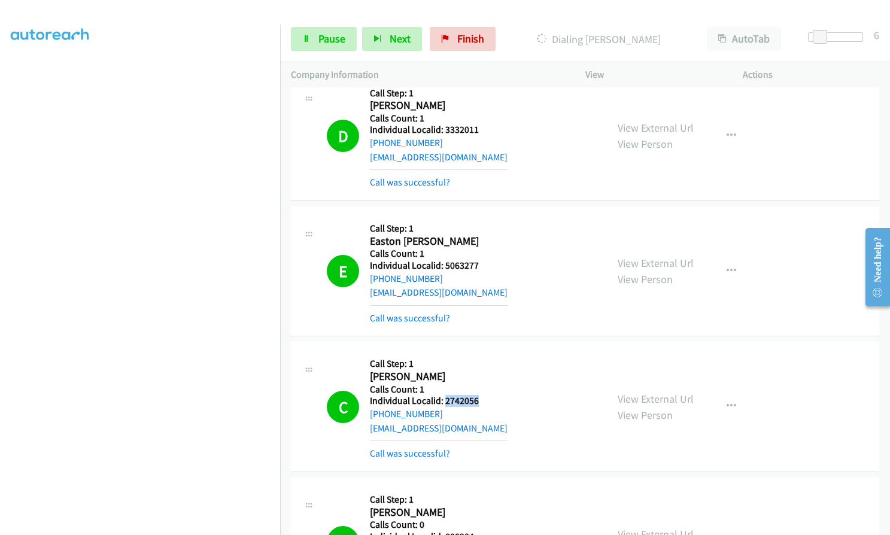
drag, startPoint x: 451, startPoint y: 317, endPoint x: 477, endPoint y: 318, distance: 26.3
click at [477, 395] on h5 "Individual Localid: 2742056" at bounding box center [439, 401] width 138 height 12
drag, startPoint x: 450, startPoint y: 451, endPoint x: 477, endPoint y: 455, distance: 27.8
click at [477, 488] on div "G Callback Scheduled Call Step: 1 [PERSON_NAME] America/New_York Calls Count: 0…" at bounding box center [461, 542] width 269 height 108
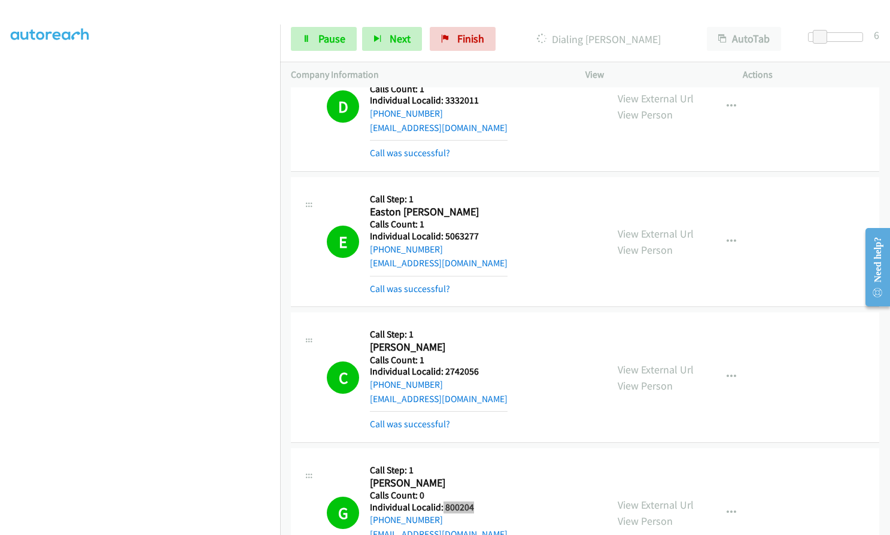
scroll to position [8331, 0]
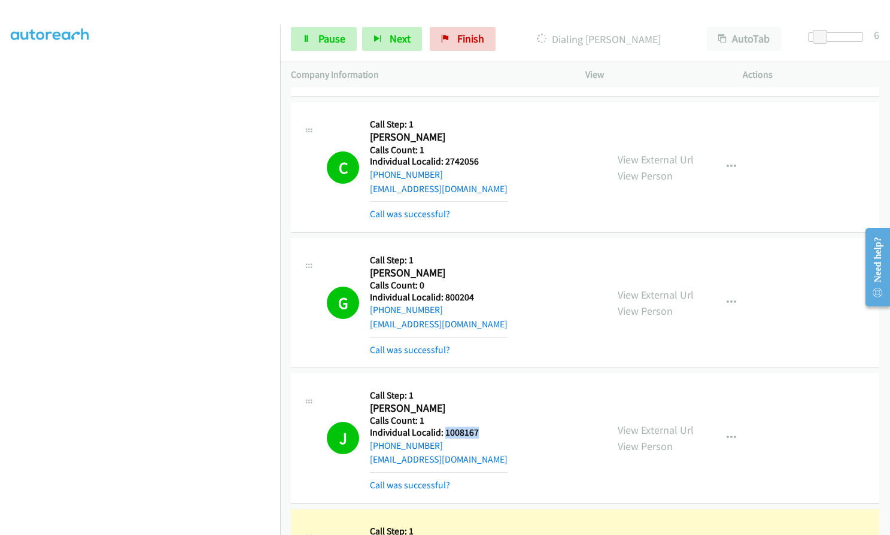
drag, startPoint x: 443, startPoint y: 348, endPoint x: 478, endPoint y: 347, distance: 34.7
click at [478, 384] on div "J Callback Scheduled Call Step: 1 [PERSON_NAME] America/[GEOGRAPHIC_DATA] Calls…" at bounding box center [461, 438] width 269 height 108
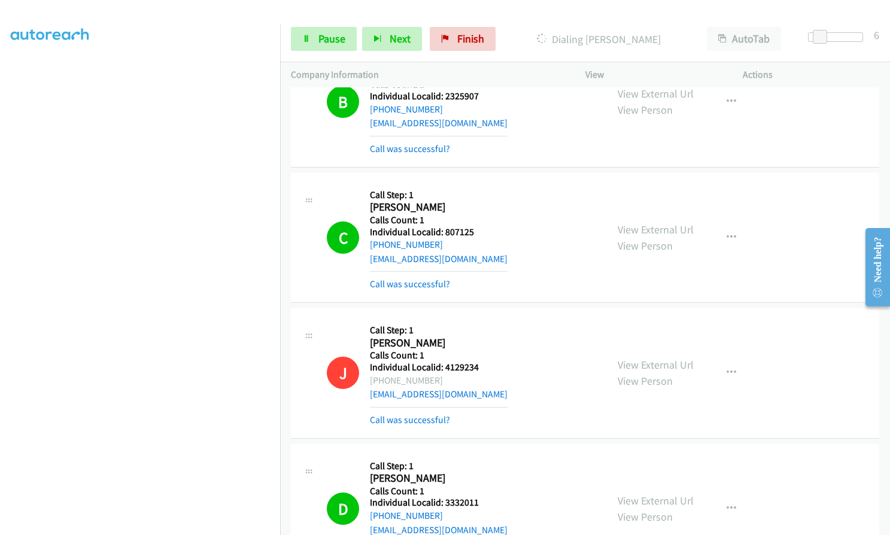
scroll to position [7748, 0]
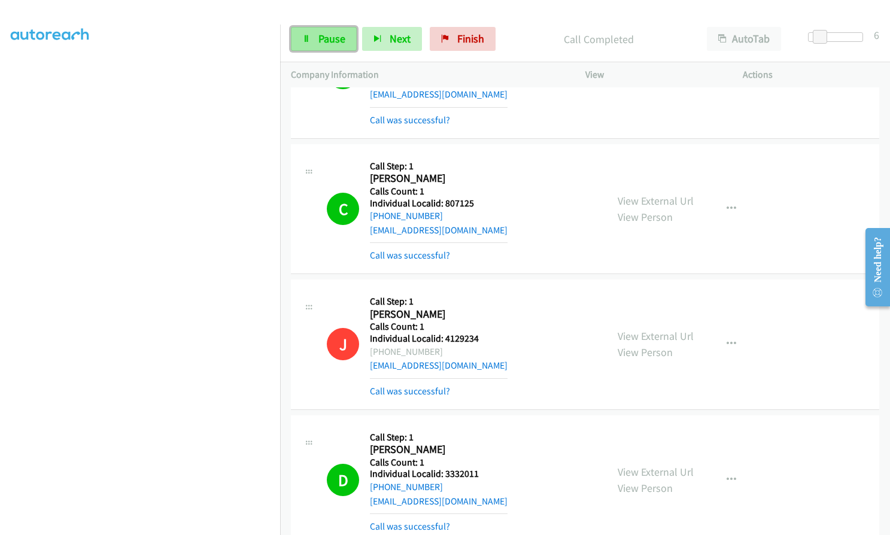
click at [342, 33] on span "Pause" at bounding box center [331, 39] width 27 height 14
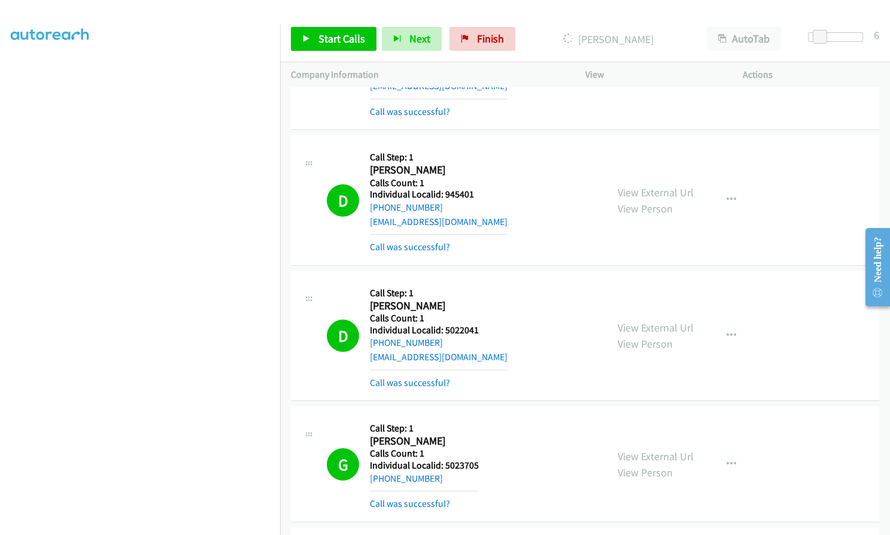
scroll to position [6686, 0]
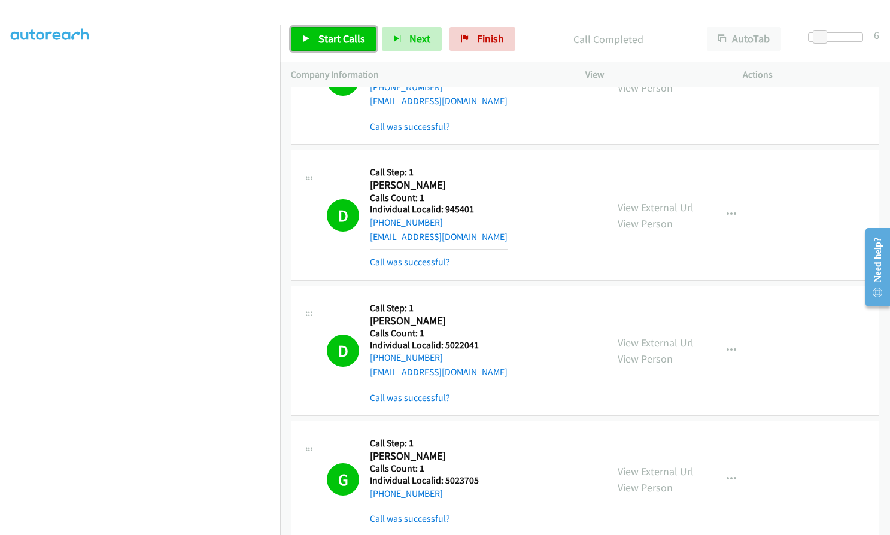
click at [320, 44] on span "Start Calls" at bounding box center [341, 39] width 47 height 14
click at [320, 44] on span "Pause" at bounding box center [331, 39] width 27 height 14
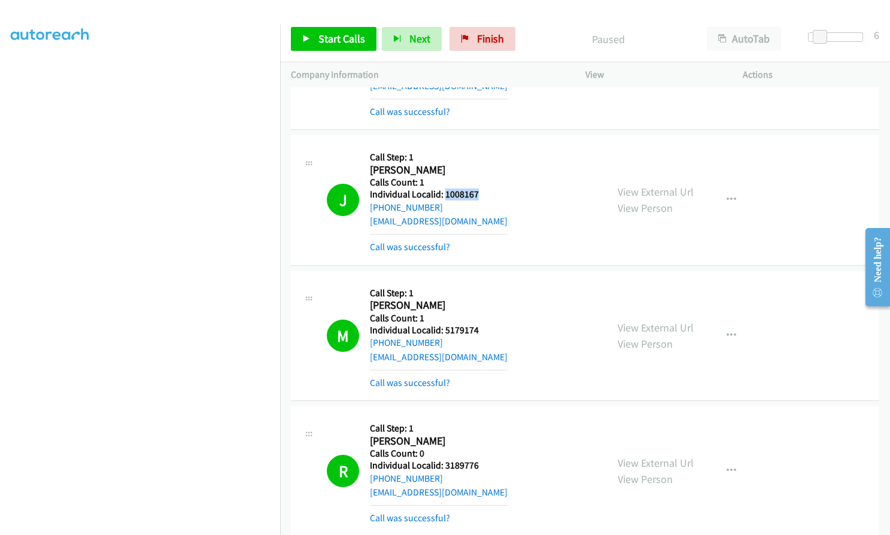
scroll to position [8570, 0]
drag, startPoint x: 443, startPoint y: 248, endPoint x: 477, endPoint y: 245, distance: 34.8
click at [477, 323] on h5 "Individual Localid: 5179174" at bounding box center [439, 329] width 138 height 12
drag, startPoint x: 444, startPoint y: 379, endPoint x: 480, endPoint y: 377, distance: 35.3
click at [480, 416] on div "R Callback Scheduled Call Step: 1 [PERSON_NAME] America/New_York Calls Count: 0…" at bounding box center [461, 470] width 269 height 108
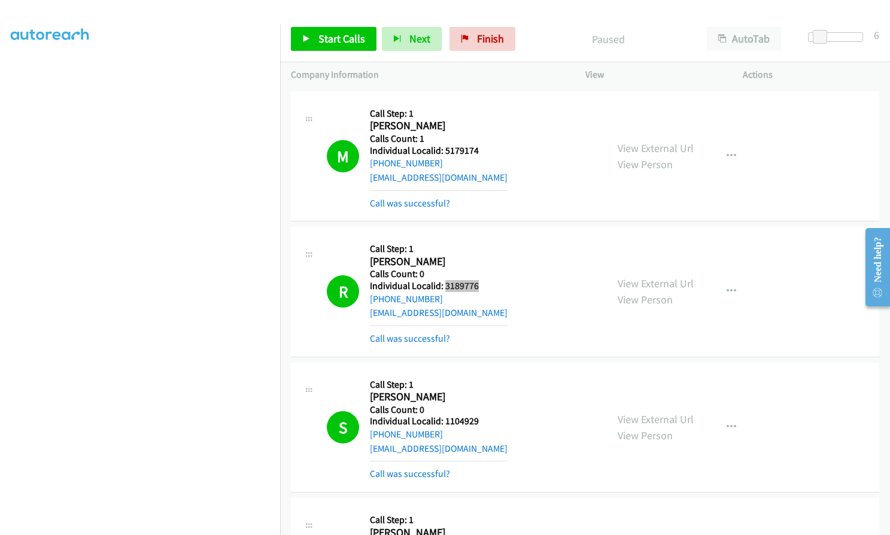
scroll to position [8765, 0]
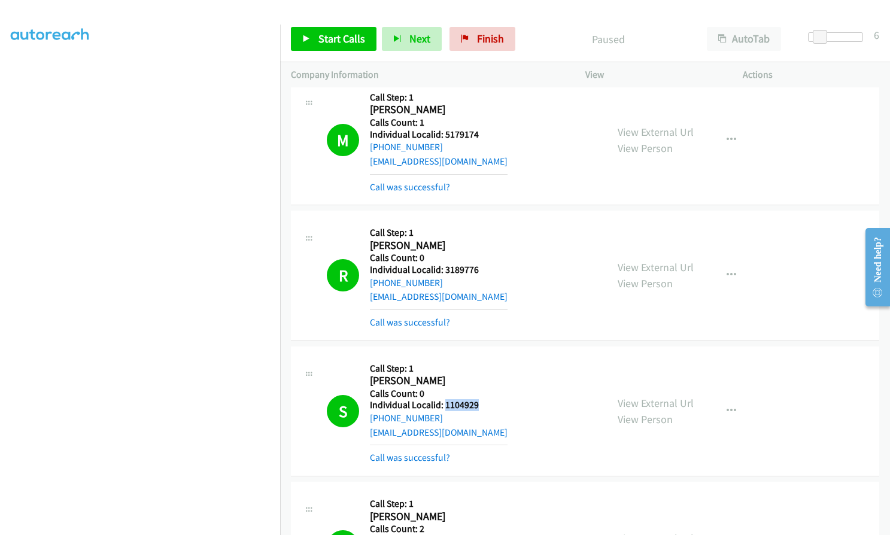
drag, startPoint x: 443, startPoint y: 319, endPoint x: 482, endPoint y: 319, distance: 38.9
click at [482, 399] on h5 "Individual Localid: 1104929" at bounding box center [439, 405] width 138 height 12
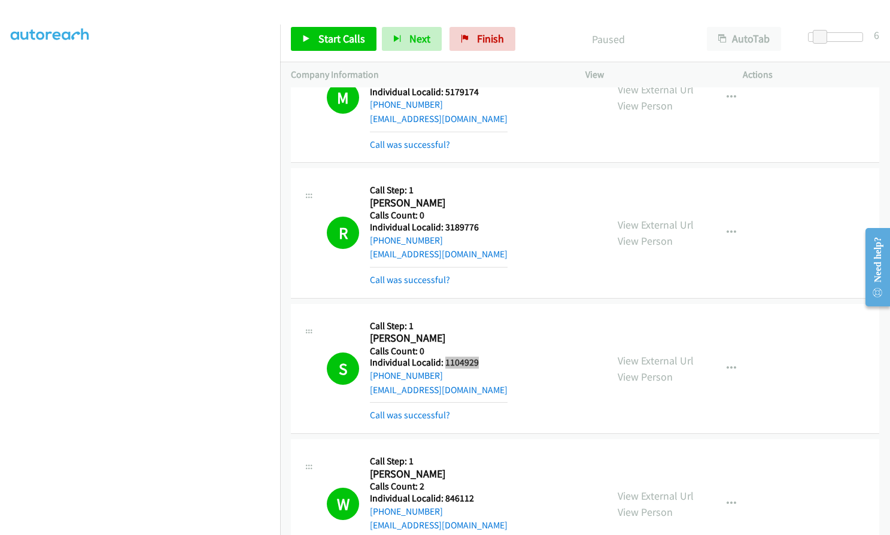
scroll to position [8869, 0]
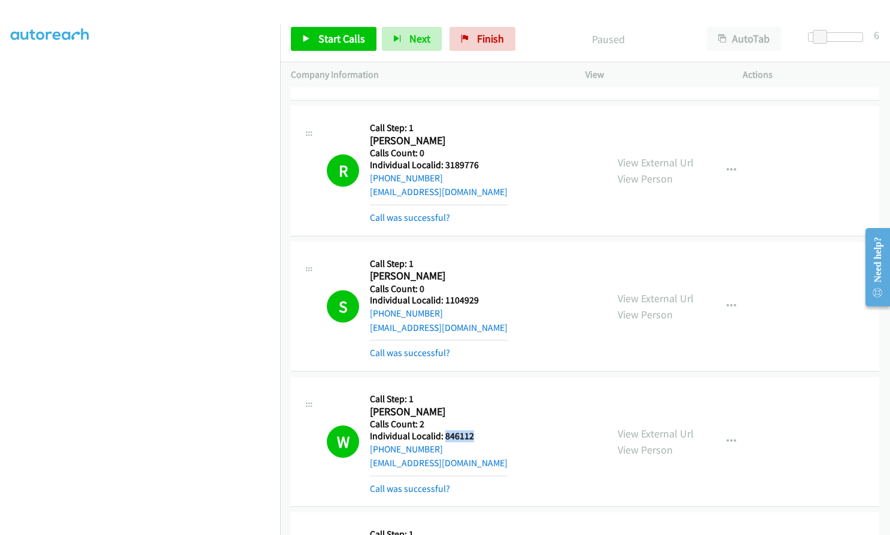
drag, startPoint x: 444, startPoint y: 349, endPoint x: 479, endPoint y: 349, distance: 34.7
click at [479, 388] on div "W Callback Scheduled Call Step: 1 [PERSON_NAME] America/New_York Calls Count: 2…" at bounding box center [461, 442] width 269 height 108
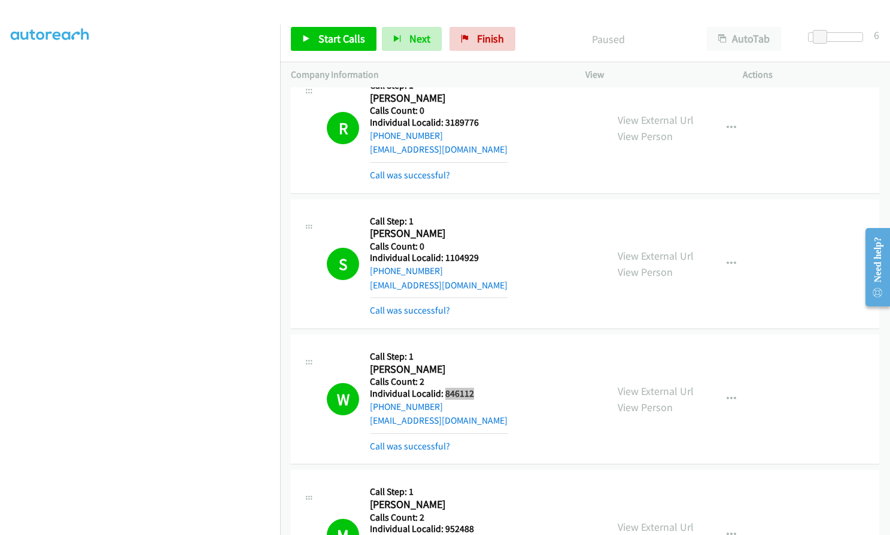
scroll to position [8989, 0]
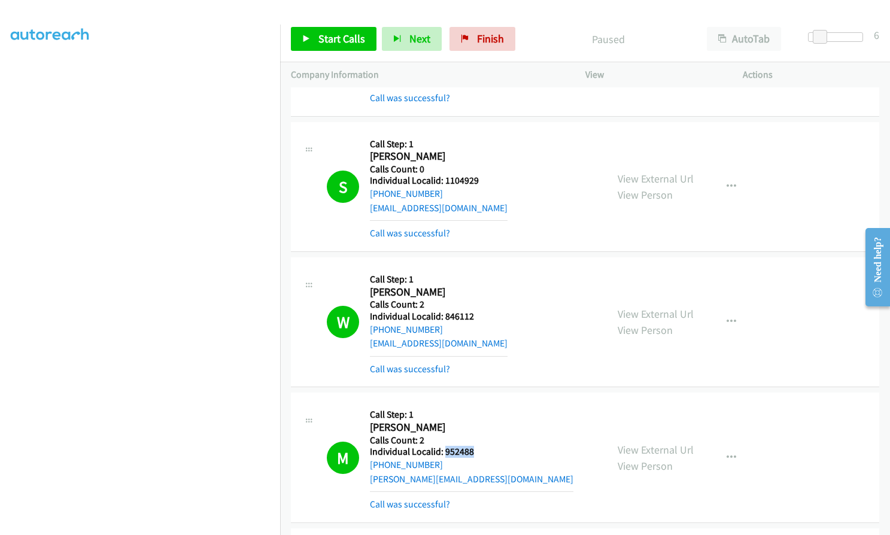
drag, startPoint x: 443, startPoint y: 368, endPoint x: 478, endPoint y: 367, distance: 34.7
click at [478, 446] on h5 "Individual Localid: 952488" at bounding box center [471, 452] width 203 height 12
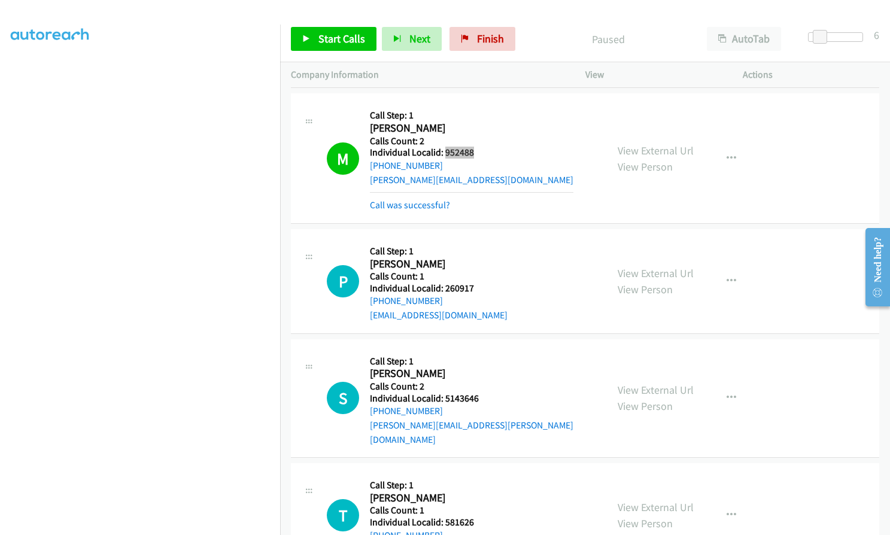
scroll to position [9318, 0]
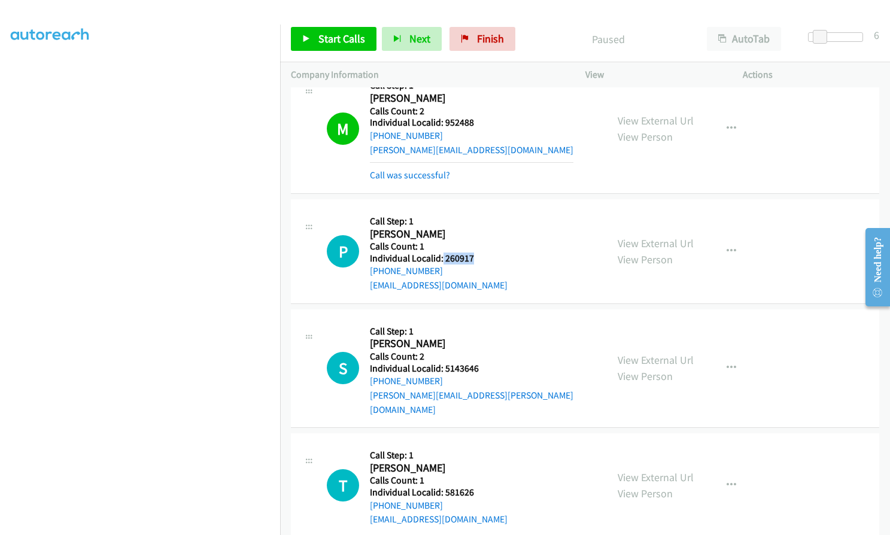
drag, startPoint x: 442, startPoint y: 174, endPoint x: 474, endPoint y: 175, distance: 31.7
click at [474, 210] on div "P Callback Scheduled Call Step: 1 [PERSON_NAME] America/Los_Angeles Calls Count…" at bounding box center [461, 251] width 269 height 83
drag, startPoint x: 443, startPoint y: 283, endPoint x: 480, endPoint y: 284, distance: 37.1
click at [480, 363] on h5 "Individual Localid: 5143646" at bounding box center [483, 369] width 226 height 12
drag, startPoint x: 443, startPoint y: 391, endPoint x: 474, endPoint y: 393, distance: 30.6
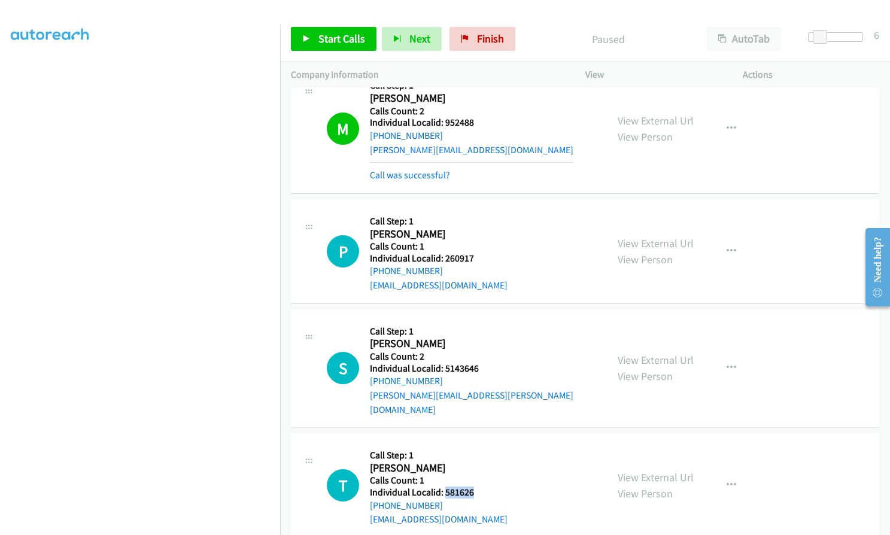
click at [474, 444] on div "T Callback Scheduled Call Step: 1 [PERSON_NAME] America/[GEOGRAPHIC_DATA] Calls…" at bounding box center [461, 485] width 269 height 83
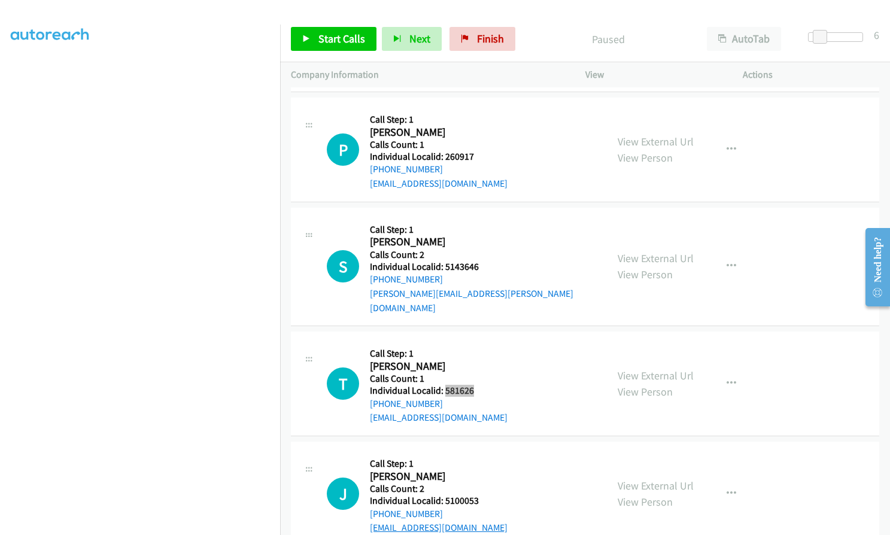
scroll to position [9438, 0]
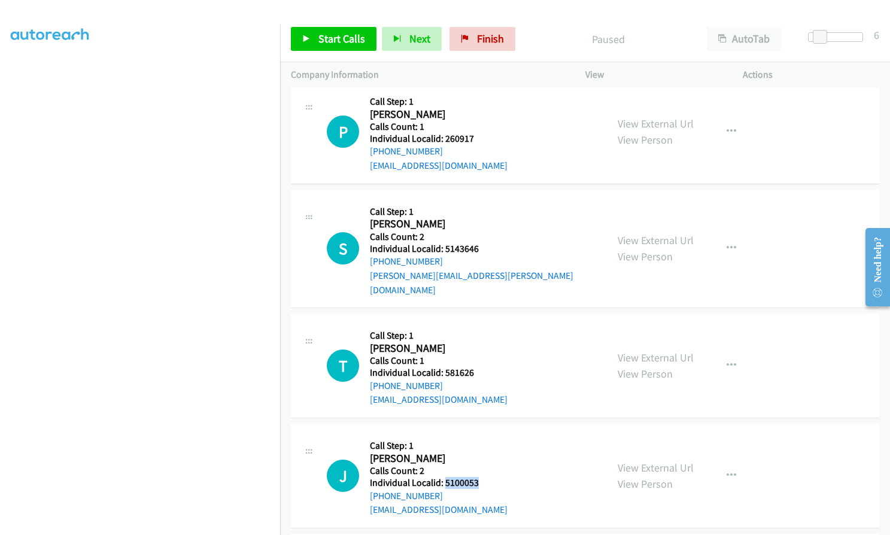
drag, startPoint x: 445, startPoint y: 384, endPoint x: 477, endPoint y: 383, distance: 32.3
click at [477, 434] on div "J Callback Scheduled Call Step: 1 [PERSON_NAME] America/Los_Angeles Calls Count…" at bounding box center [461, 475] width 269 height 83
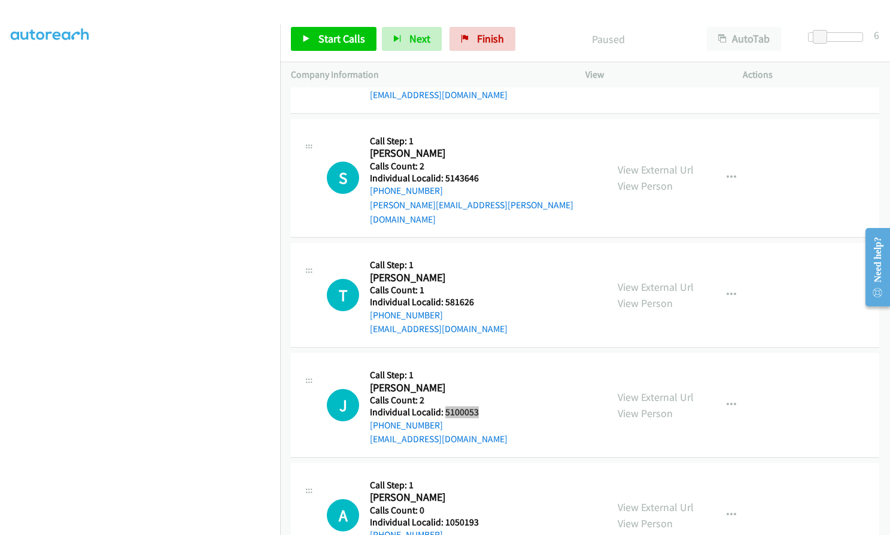
scroll to position [9527, 0]
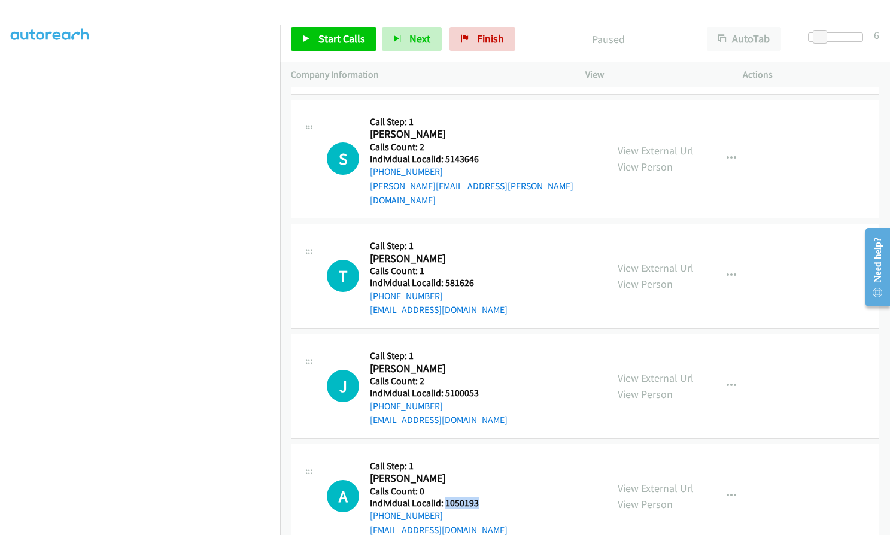
drag, startPoint x: 443, startPoint y: 402, endPoint x: 480, endPoint y: 402, distance: 37.1
click at [480, 455] on div "A Callback Scheduled Call Step: 1 [PERSON_NAME] America/Los_Angeles Calls Count…" at bounding box center [461, 496] width 269 height 83
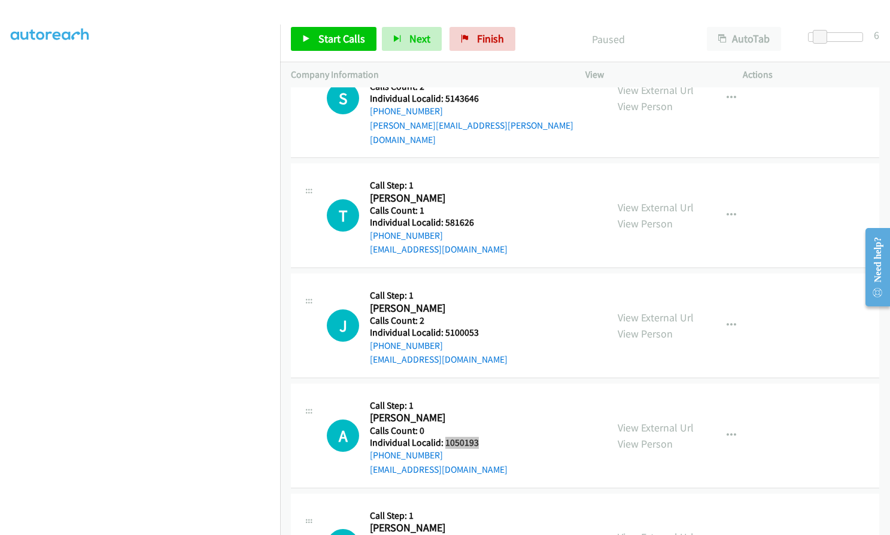
scroll to position [9617, 0]
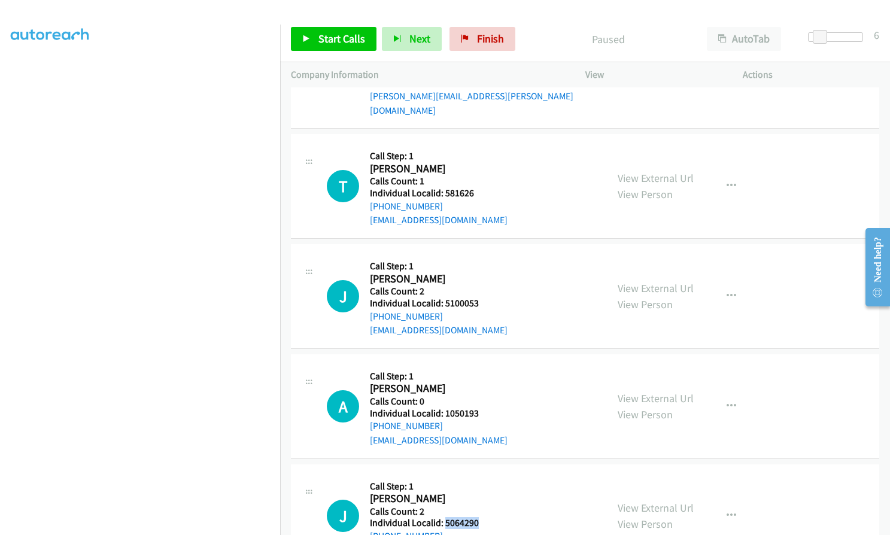
drag, startPoint x: 444, startPoint y: 424, endPoint x: 482, endPoint y: 424, distance: 38.3
click at [482, 475] on div "J Callback Scheduled Call Step: 1 [PERSON_NAME] America/Los_Angeles Calls Count…" at bounding box center [461, 516] width 269 height 83
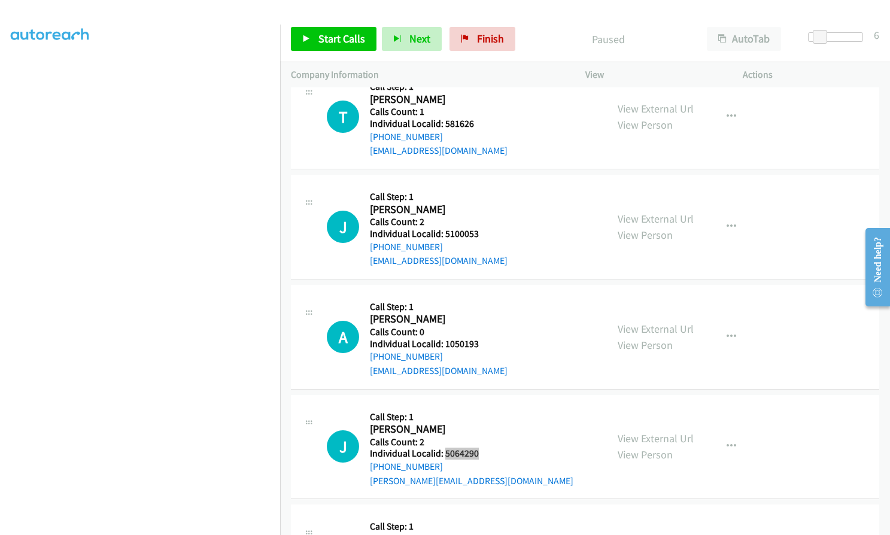
scroll to position [9692, 0]
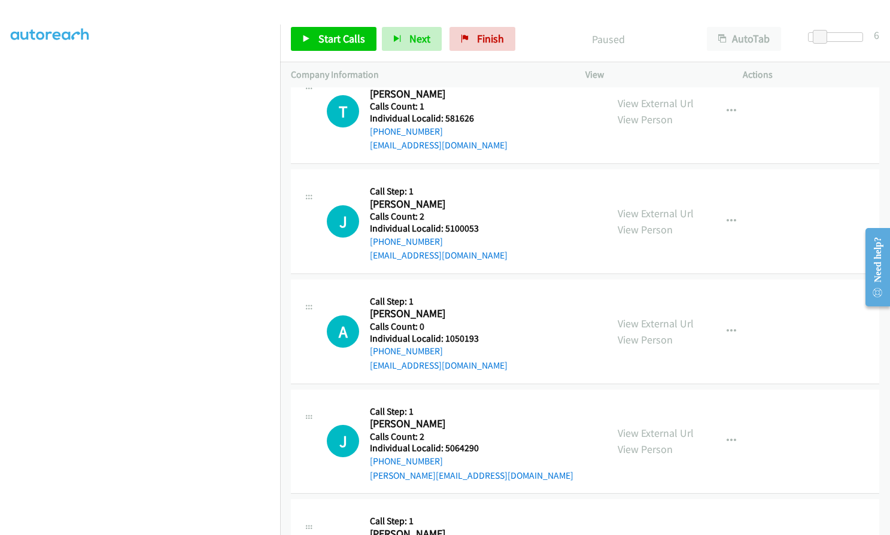
drag, startPoint x: 444, startPoint y: 461, endPoint x: 474, endPoint y: 459, distance: 30.0
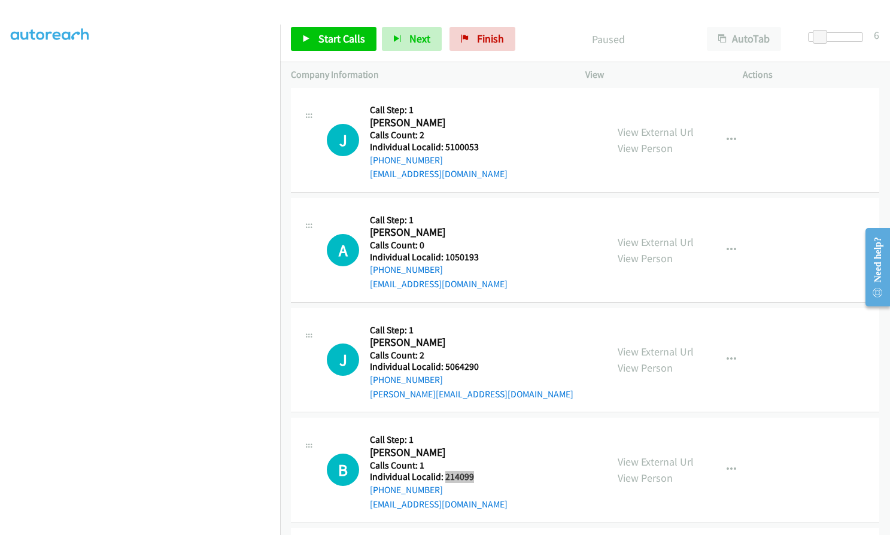
scroll to position [9782, 0]
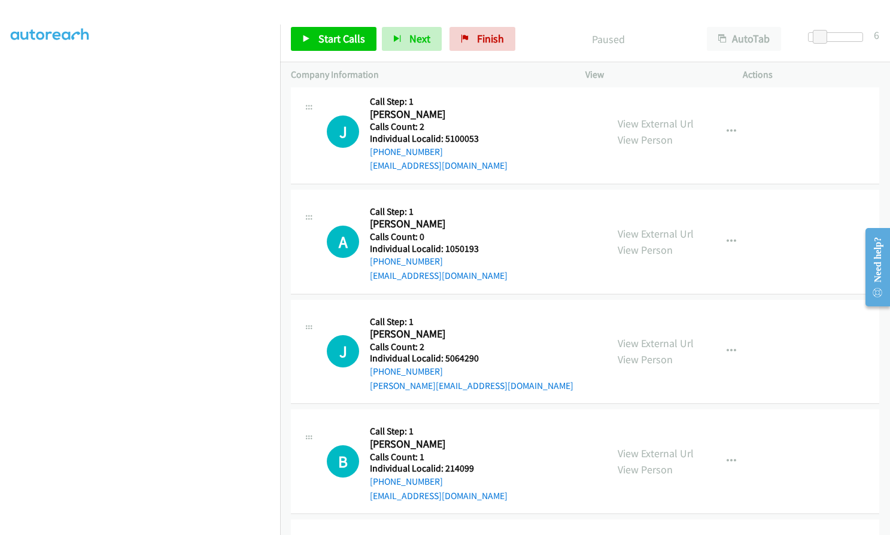
drag, startPoint x: 443, startPoint y: 477, endPoint x: 477, endPoint y: 483, distance: 35.1
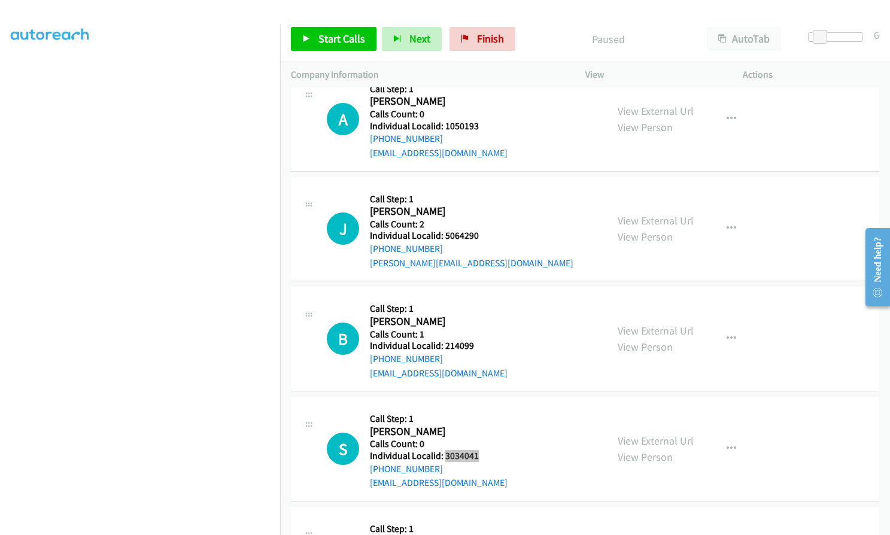
scroll to position [9961, 0]
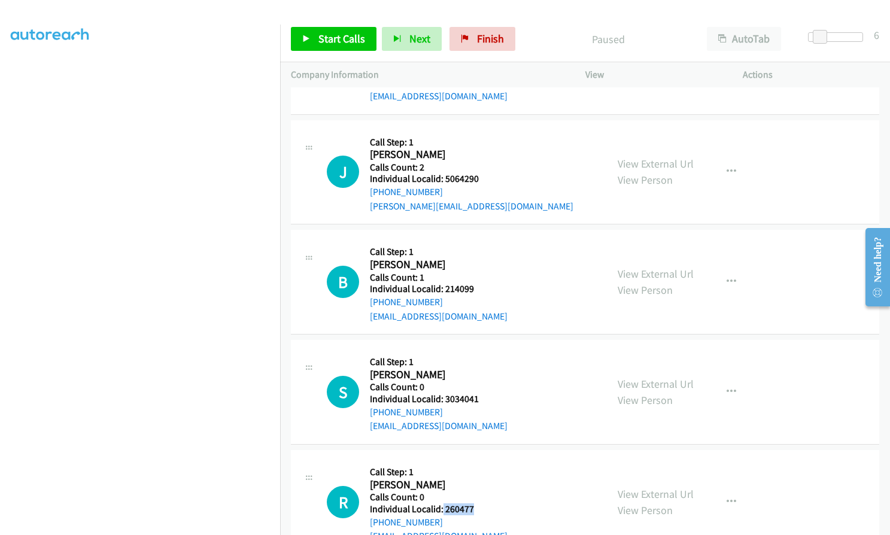
drag, startPoint x: 441, startPoint y: 412, endPoint x: 477, endPoint y: 414, distance: 35.9
click at [477, 461] on div "R Callback Scheduled Call Step: 1 [PERSON_NAME] America/[GEOGRAPHIC_DATA] Calls…" at bounding box center [461, 502] width 269 height 83
click at [323, 45] on span "Start Calls" at bounding box center [341, 39] width 47 height 14
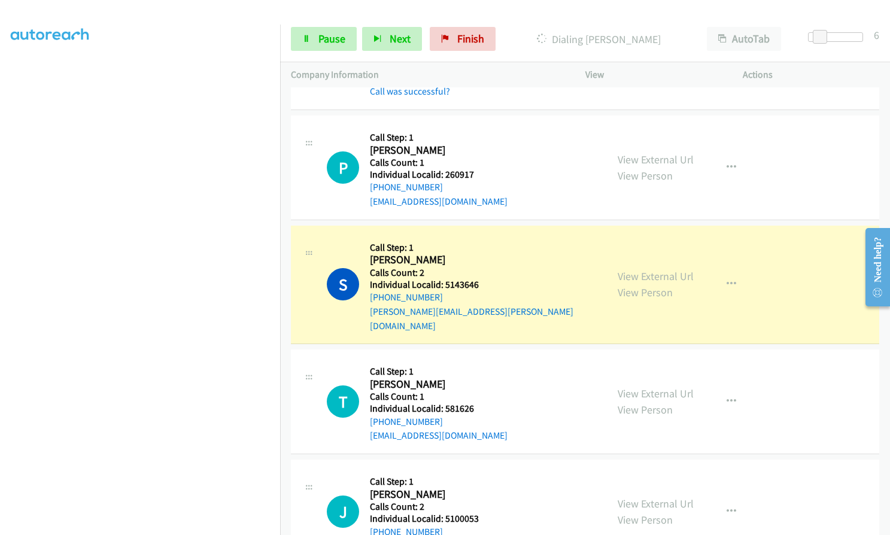
scroll to position [9452, 0]
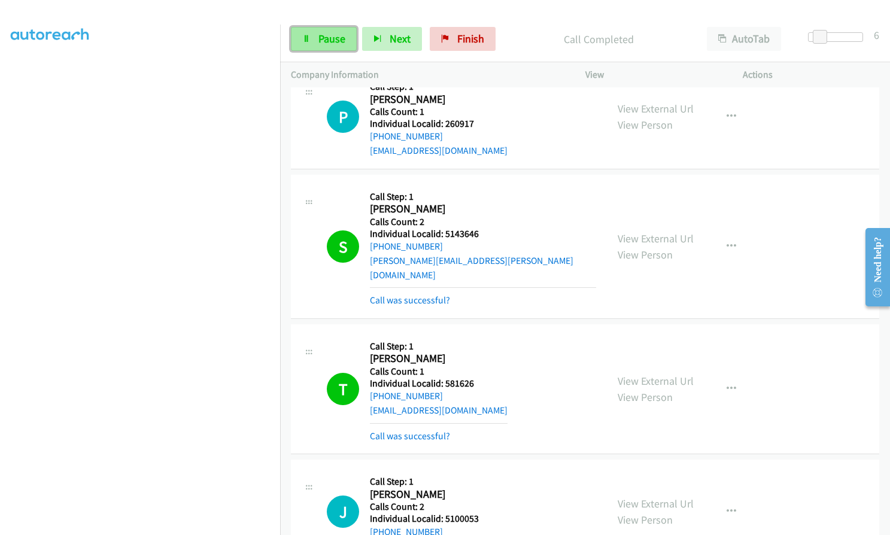
click at [318, 44] on span "Pause" at bounding box center [331, 39] width 27 height 14
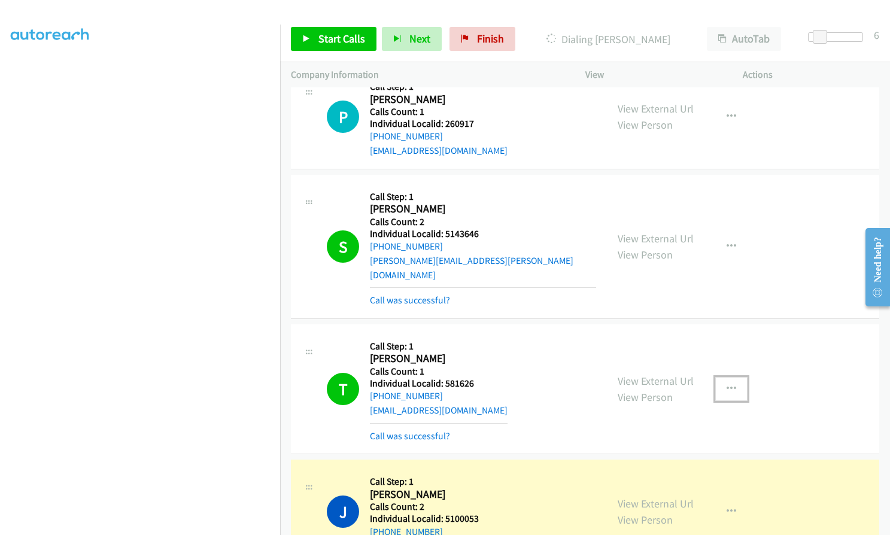
click at [726, 384] on icon "button" at bounding box center [731, 389] width 10 height 10
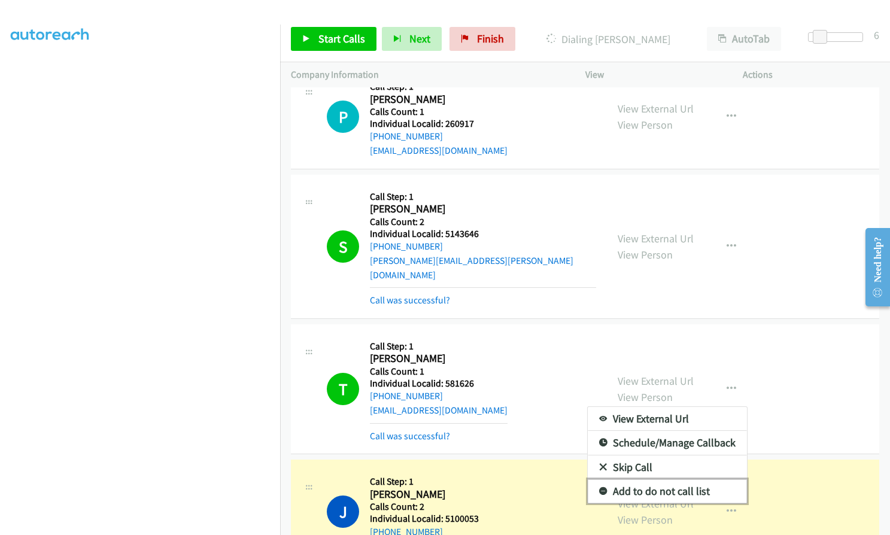
click at [600, 488] on icon at bounding box center [603, 492] width 8 height 8
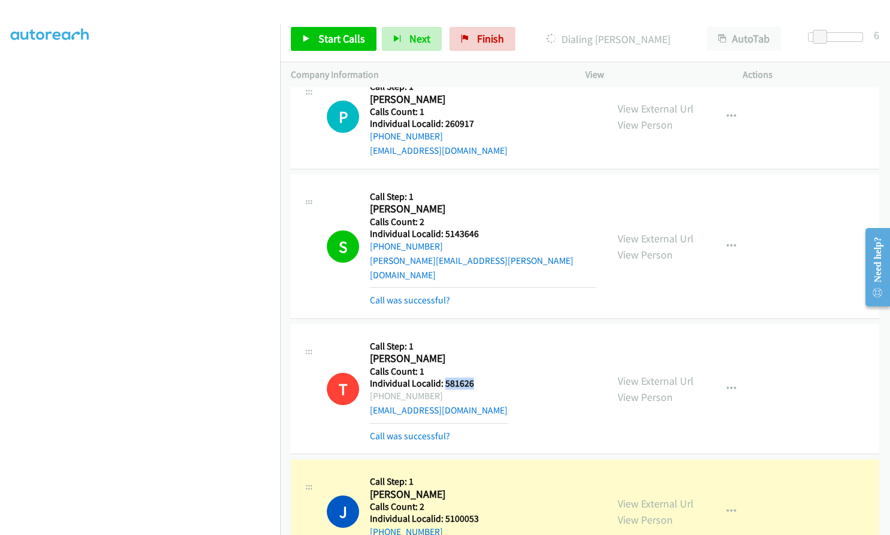
drag, startPoint x: 443, startPoint y: 287, endPoint x: 482, endPoint y: 284, distance: 38.4
click at [482, 335] on div "T Callback Scheduled Call Step: 1 [PERSON_NAME] America/[GEOGRAPHIC_DATA] Calls…" at bounding box center [461, 389] width 269 height 108
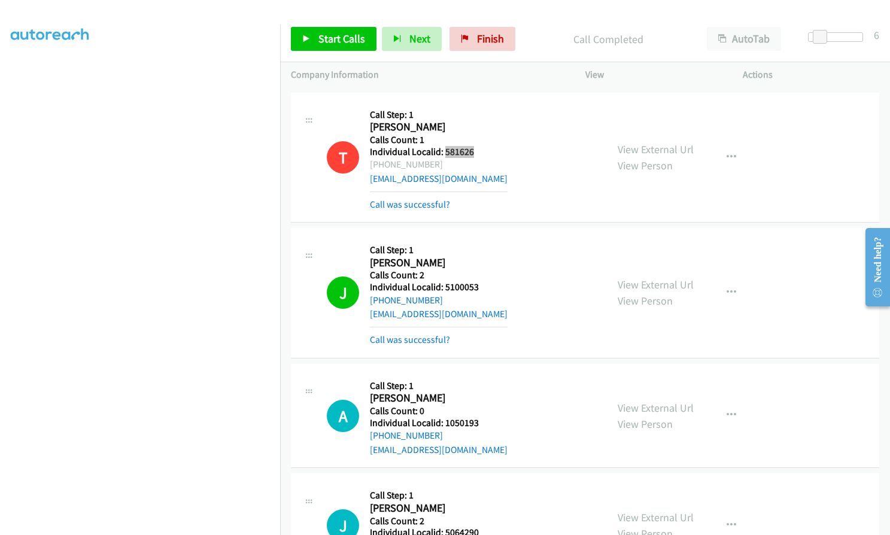
scroll to position [9692, 0]
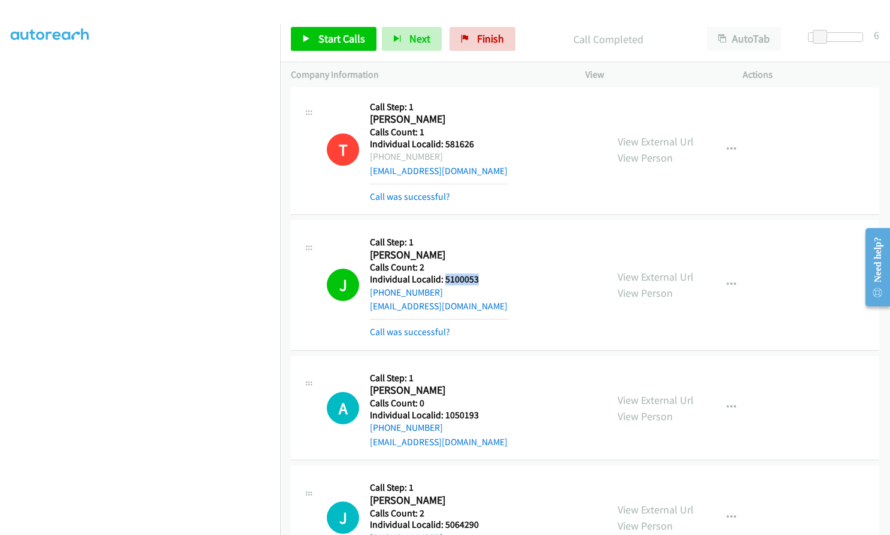
drag, startPoint x: 443, startPoint y: 176, endPoint x: 469, endPoint y: 179, distance: 26.0
click at [483, 231] on div "J Callback Scheduled Call Step: 1 [PERSON_NAME] America/Los_Angeles Calls Count…" at bounding box center [461, 285] width 269 height 108
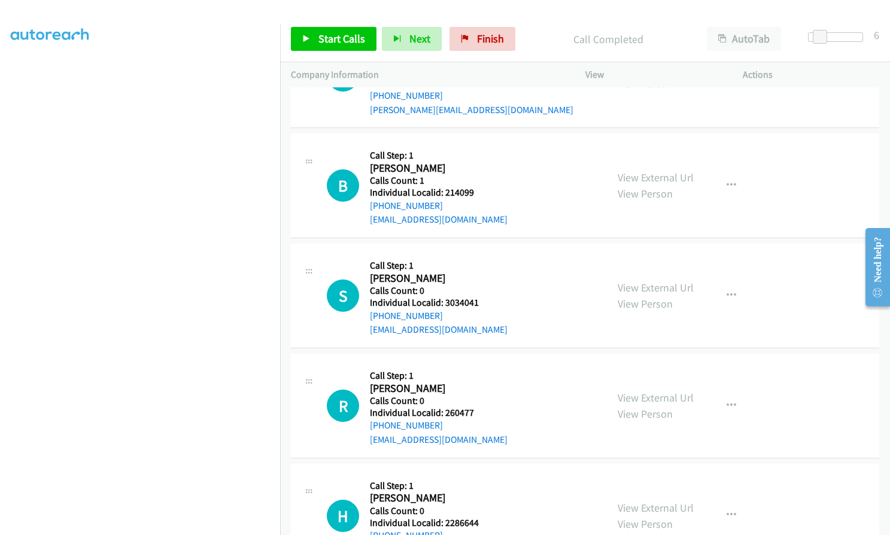
scroll to position [10185, 0]
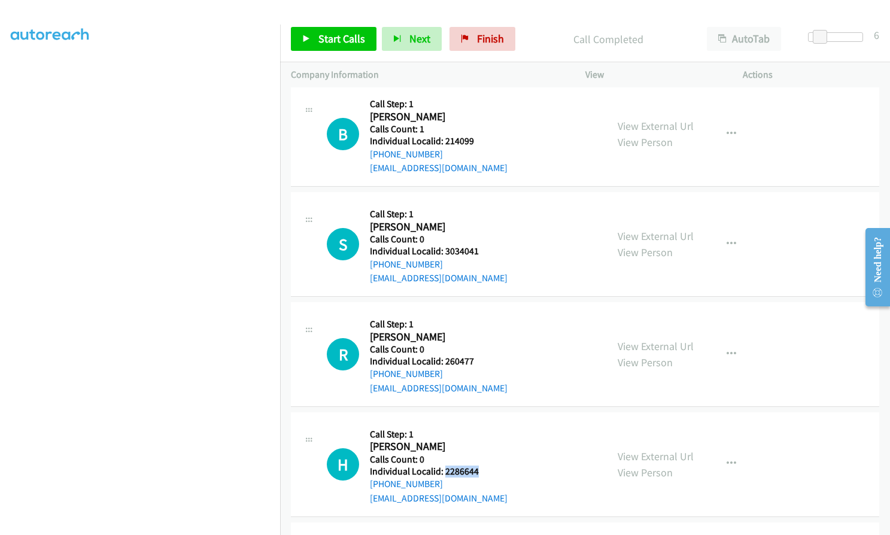
drag, startPoint x: 445, startPoint y: 370, endPoint x: 470, endPoint y: 373, distance: 25.3
click at [485, 423] on div "H Callback Scheduled Call Step: 1 [PERSON_NAME] America/Los_Angeles Calls Count…" at bounding box center [461, 464] width 269 height 83
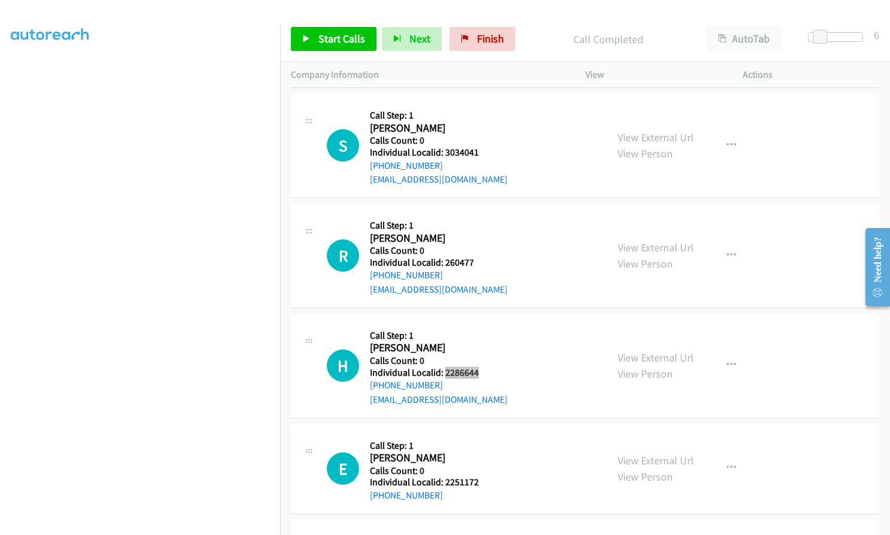
scroll to position [10290, 0]
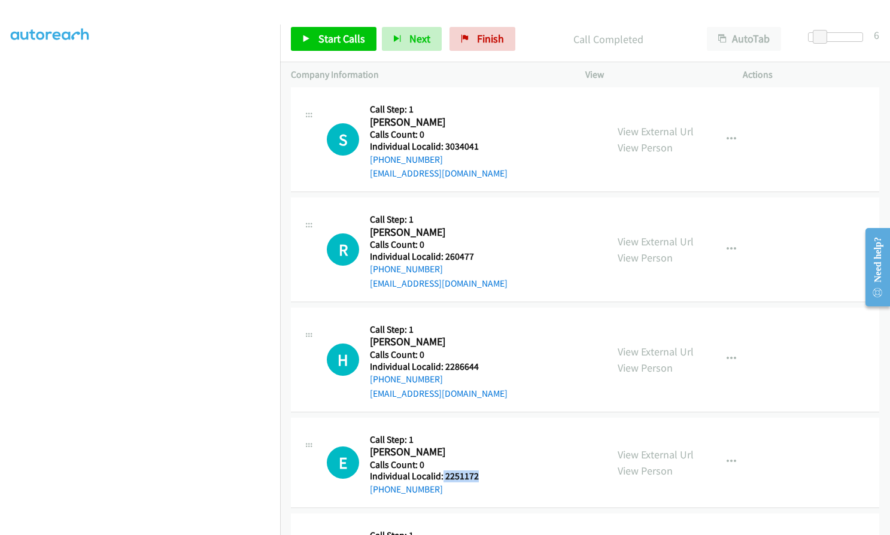
drag, startPoint x: 441, startPoint y: 377, endPoint x: 483, endPoint y: 377, distance: 41.3
click at [483, 428] on div "E Callback Scheduled Call Step: 1 [PERSON_NAME] America/New_York Calls Count: 0…" at bounding box center [461, 462] width 269 height 68
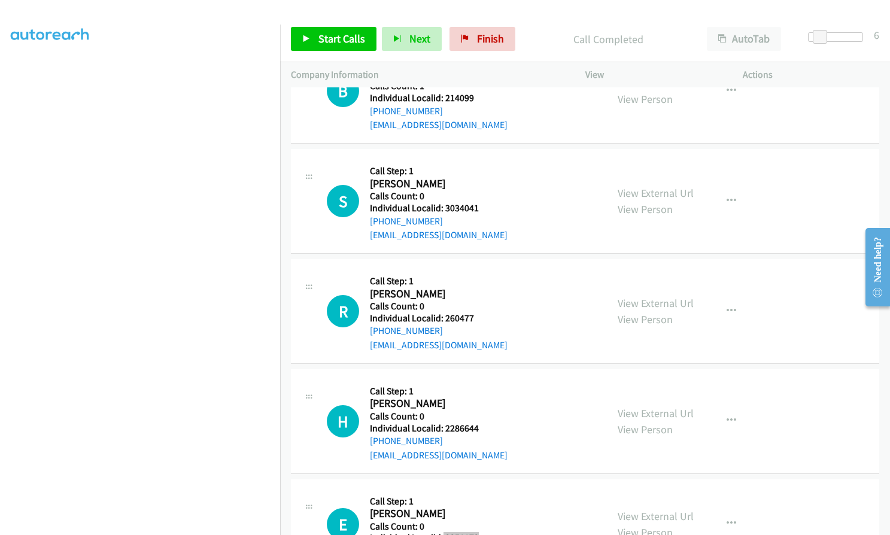
scroll to position [10140, 0]
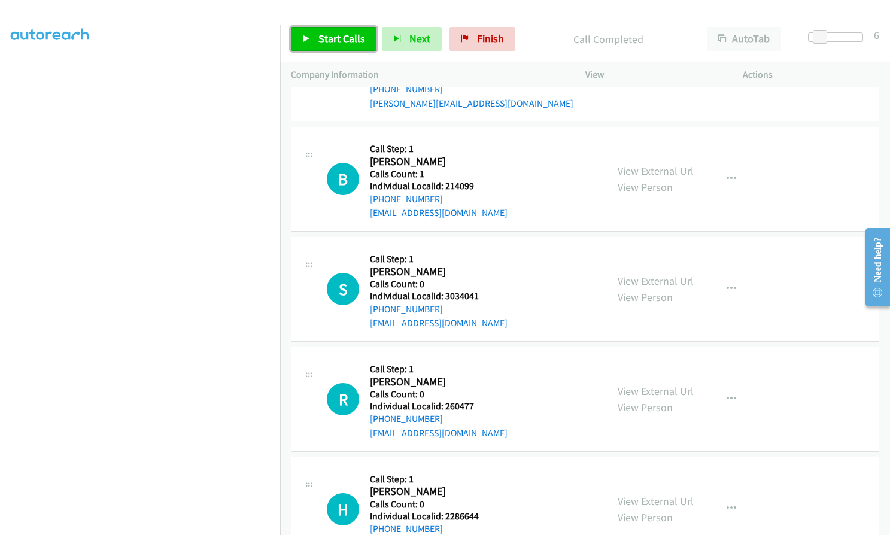
click at [317, 36] on link "Start Calls" at bounding box center [334, 39] width 86 height 24
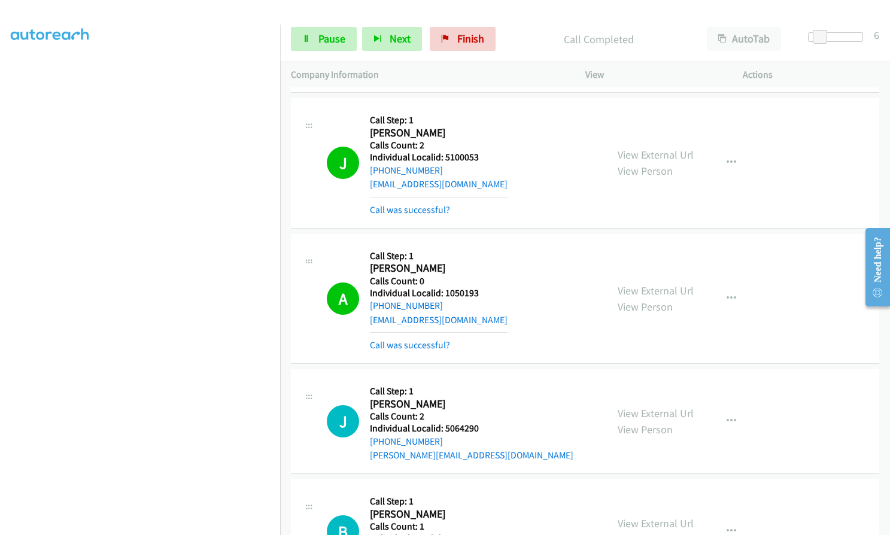
scroll to position [9851, 0]
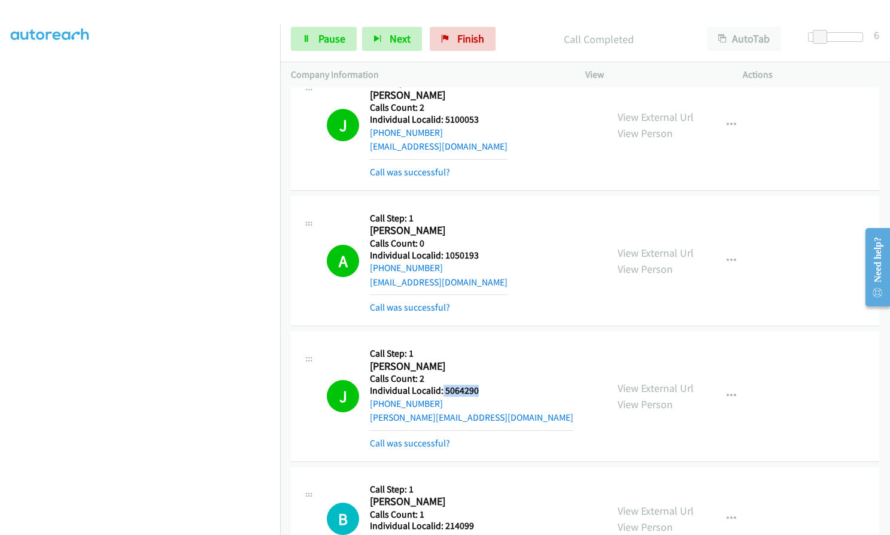
drag, startPoint x: 441, startPoint y: 291, endPoint x: 488, endPoint y: 293, distance: 46.7
click at [489, 342] on div "J Callback Scheduled Call Step: 1 [PERSON_NAME] America/Los_Angeles Calls Count…" at bounding box center [461, 396] width 269 height 108
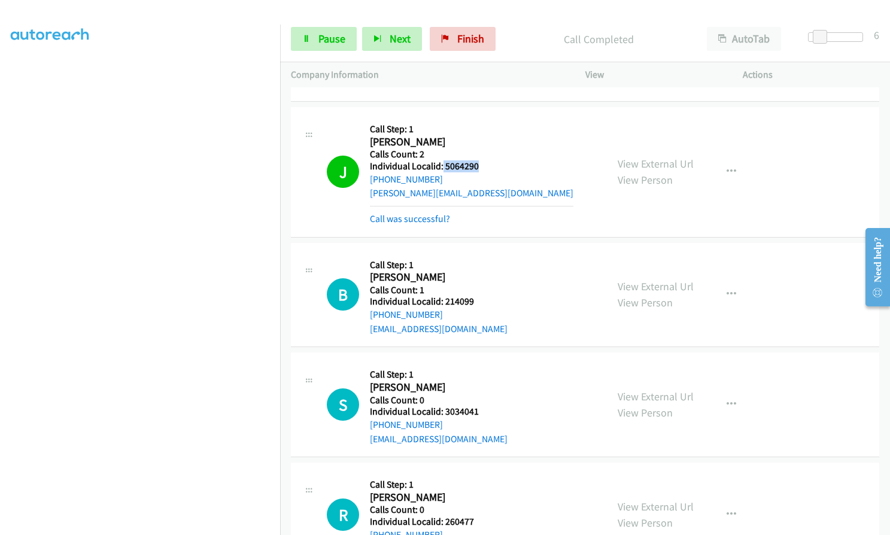
scroll to position [10091, 0]
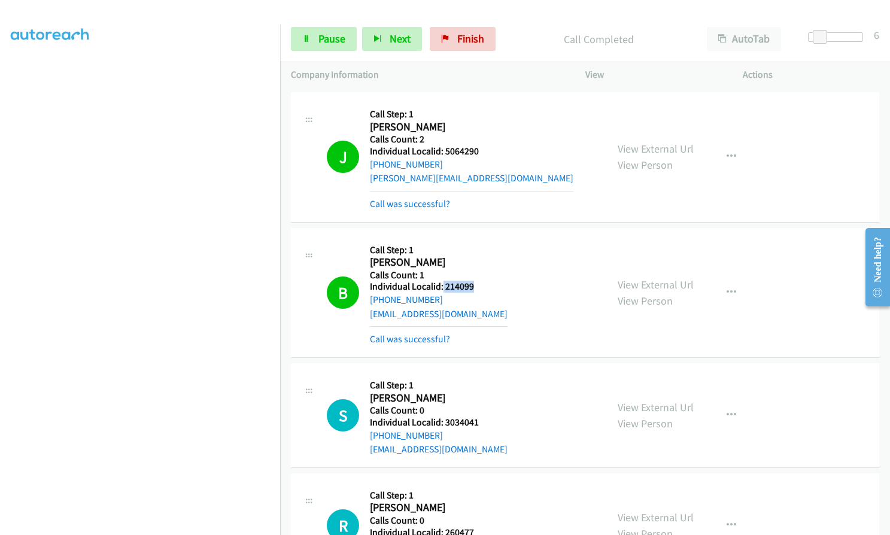
drag, startPoint x: 442, startPoint y: 188, endPoint x: 470, endPoint y: 188, distance: 28.1
click at [470, 281] on h5 "Individual Localid: 214099" at bounding box center [439, 287] width 138 height 12
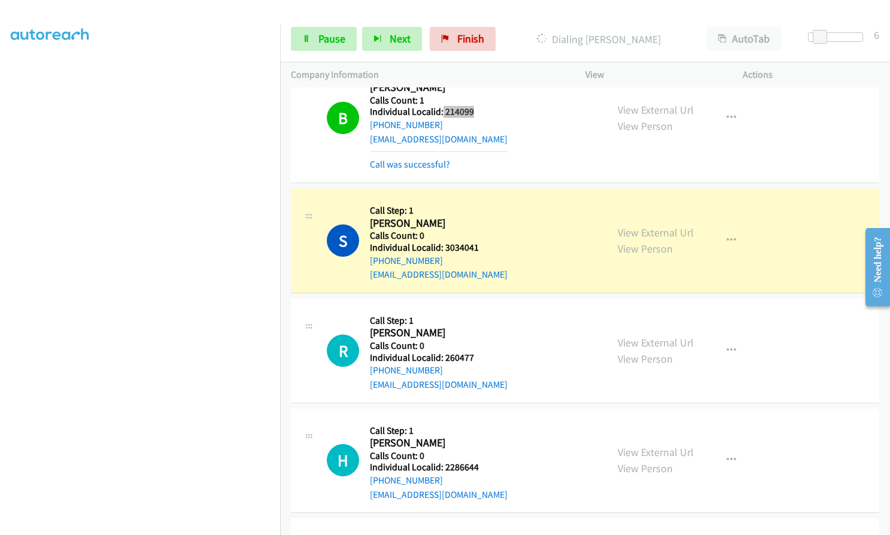
scroll to position [10270, 0]
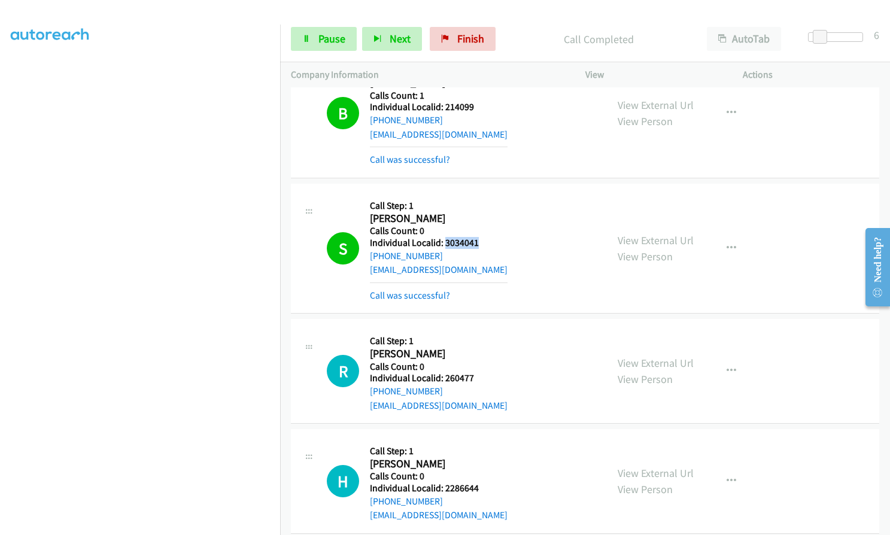
drag, startPoint x: 444, startPoint y: 145, endPoint x: 478, endPoint y: 142, distance: 34.2
click at [478, 194] on div "S Callback Scheduled Call Step: 1 [PERSON_NAME] America/Los_Angeles Calls Count…" at bounding box center [461, 248] width 269 height 108
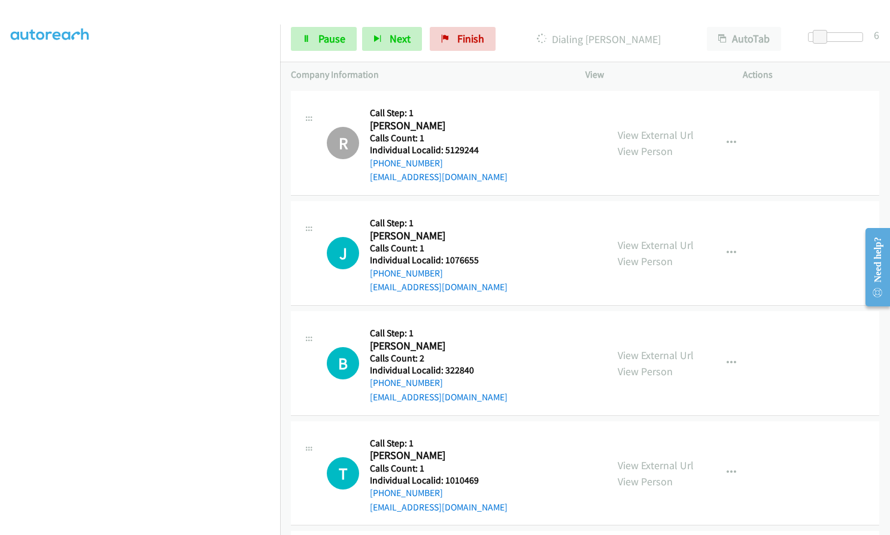
scroll to position [10824, 0]
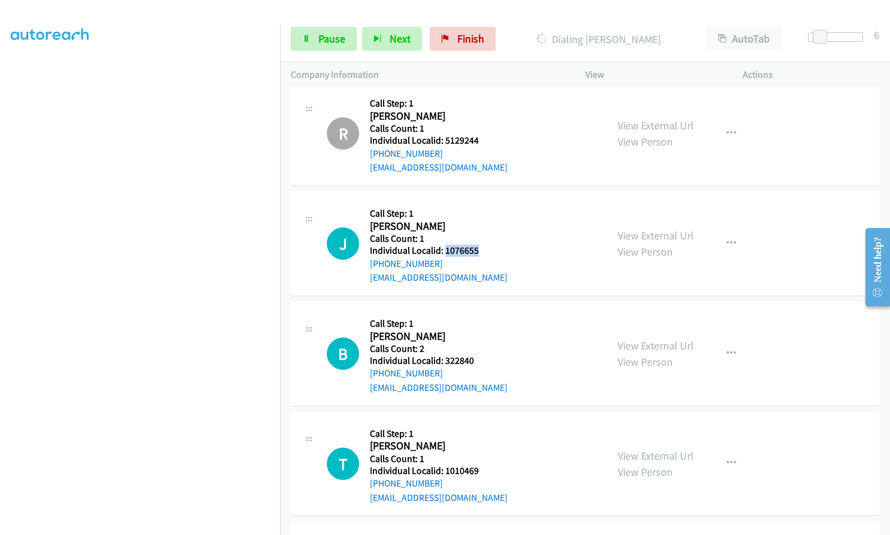
drag, startPoint x: 444, startPoint y: 148, endPoint x: 482, endPoint y: 150, distance: 37.7
click at [482, 202] on div "J Callback Scheduled Call Step: 1 [PERSON_NAME] America/Los_Angeles Calls Count…" at bounding box center [461, 243] width 269 height 83
drag, startPoint x: 443, startPoint y: 263, endPoint x: 477, endPoint y: 263, distance: 33.5
click at [477, 355] on h5 "Individual Localid: 322840" at bounding box center [439, 361] width 138 height 12
drag, startPoint x: 440, startPoint y: 373, endPoint x: 480, endPoint y: 372, distance: 39.5
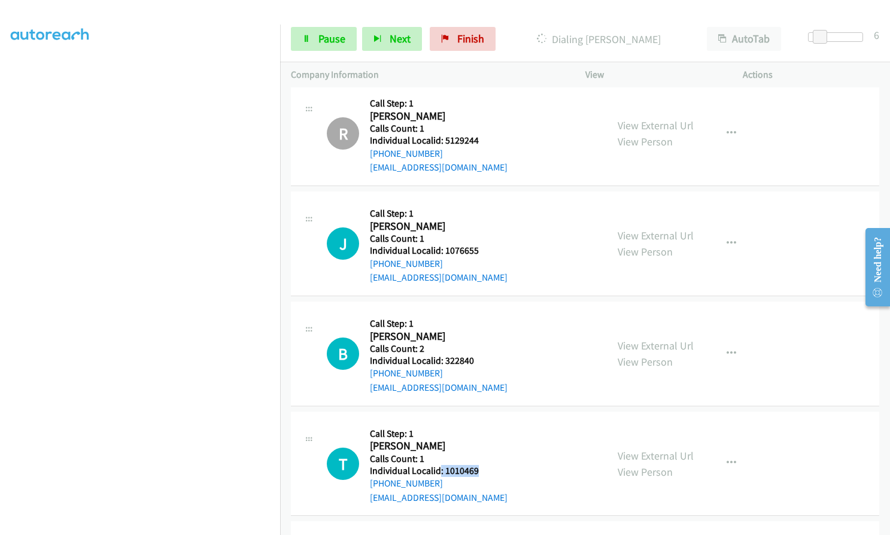
click at [480, 422] on div "T Callback Scheduled Call Step: 1 [PERSON_NAME] America/New_York Calls Count: 1…" at bounding box center [461, 463] width 269 height 83
drag, startPoint x: 444, startPoint y: 478, endPoint x: 477, endPoint y: 479, distance: 33.5
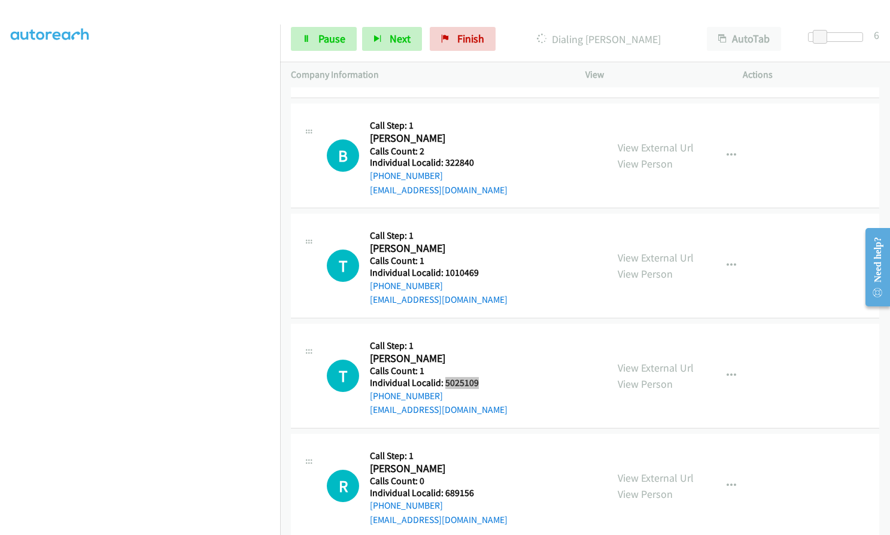
scroll to position [11089, 0]
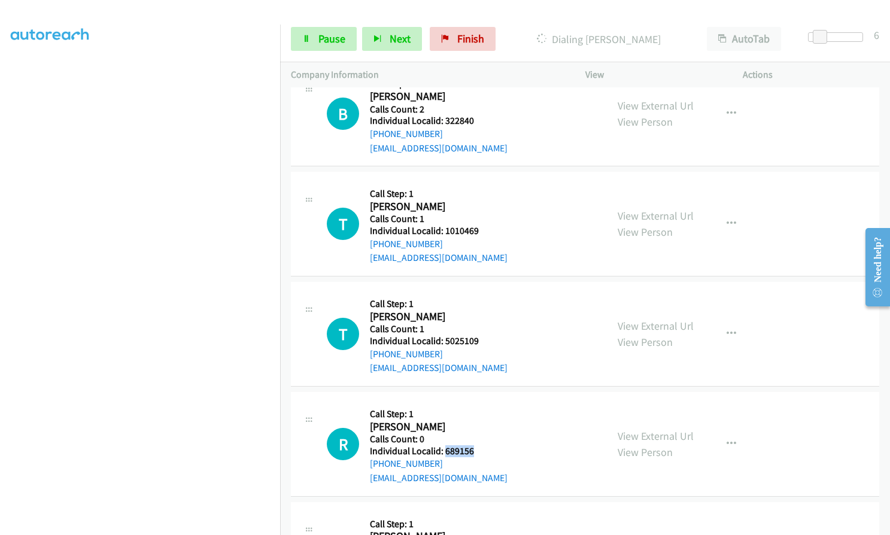
drag, startPoint x: 443, startPoint y: 348, endPoint x: 479, endPoint y: 349, distance: 35.9
click at [479, 403] on div "R Callback Scheduled Call Step: 1 [PERSON_NAME] America/New_York Calls Count: 0…" at bounding box center [461, 444] width 269 height 83
drag, startPoint x: 443, startPoint y: 461, endPoint x: 479, endPoint y: 464, distance: 36.0
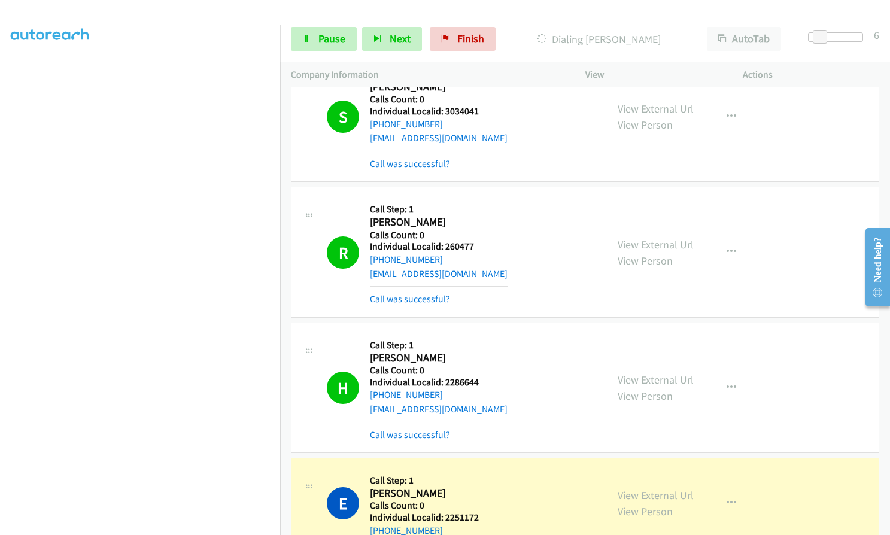
scroll to position [10321, 0]
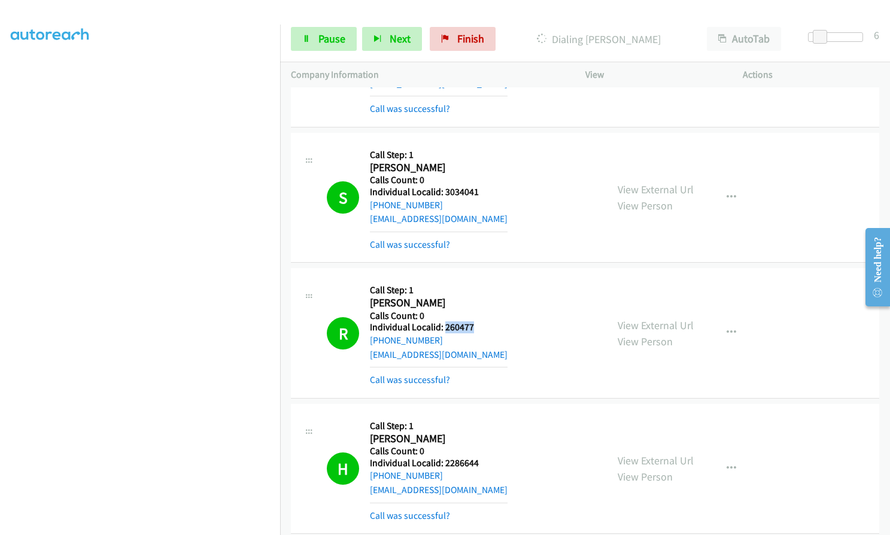
drag, startPoint x: 443, startPoint y: 226, endPoint x: 476, endPoint y: 228, distance: 33.0
click at [476, 279] on div "R Callback Scheduled Call Step: 1 [PERSON_NAME] America/[GEOGRAPHIC_DATA] Calls…" at bounding box center [461, 333] width 269 height 108
drag, startPoint x: 459, startPoint y: 362, endPoint x: 485, endPoint y: 361, distance: 25.7
click at [485, 415] on div "H Callback Scheduled Call Step: 1 [PERSON_NAME] America/Los_Angeles Calls Count…" at bounding box center [461, 469] width 269 height 108
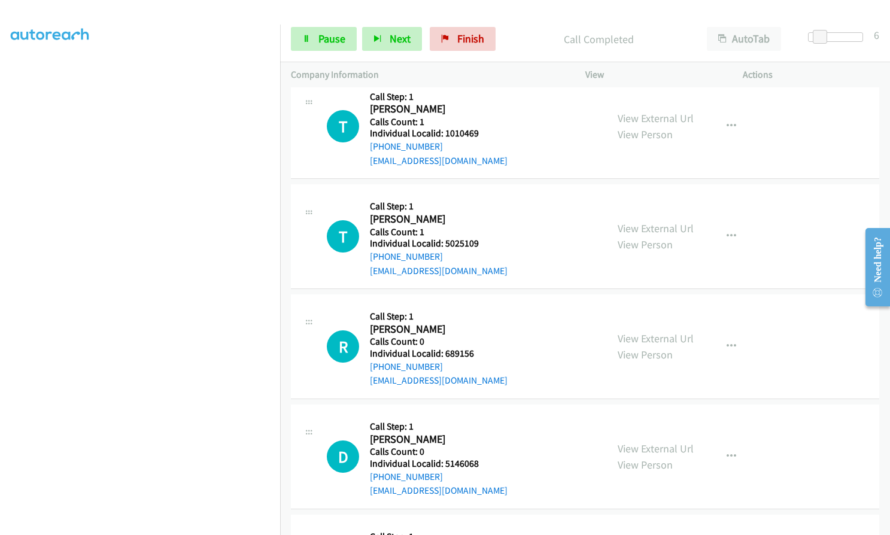
scroll to position [11263, 0]
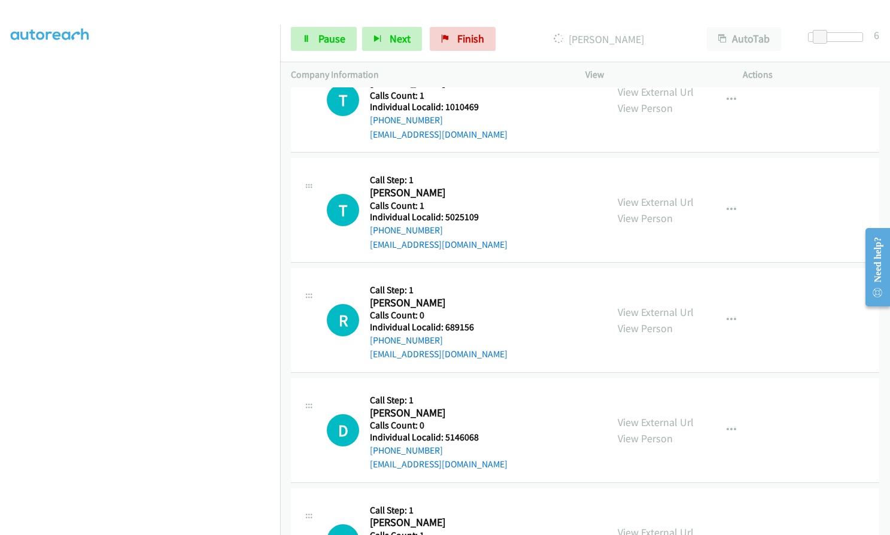
drag, startPoint x: 443, startPoint y: 447, endPoint x: 482, endPoint y: 447, distance: 38.9
click at [482, 499] on div "D Callback Scheduled Call Step: 1 [PERSON_NAME] America/[GEOGRAPHIC_DATA] Calls…" at bounding box center [461, 540] width 269 height 83
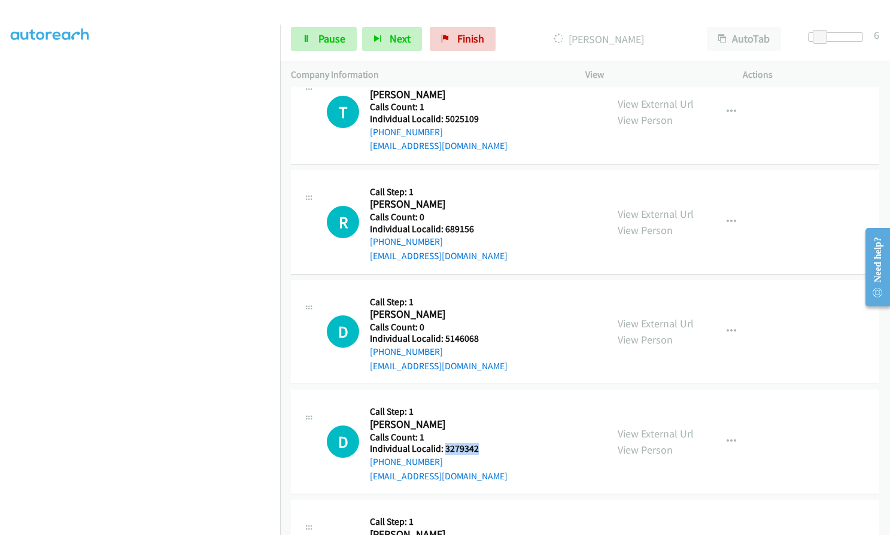
scroll to position [11394, 0]
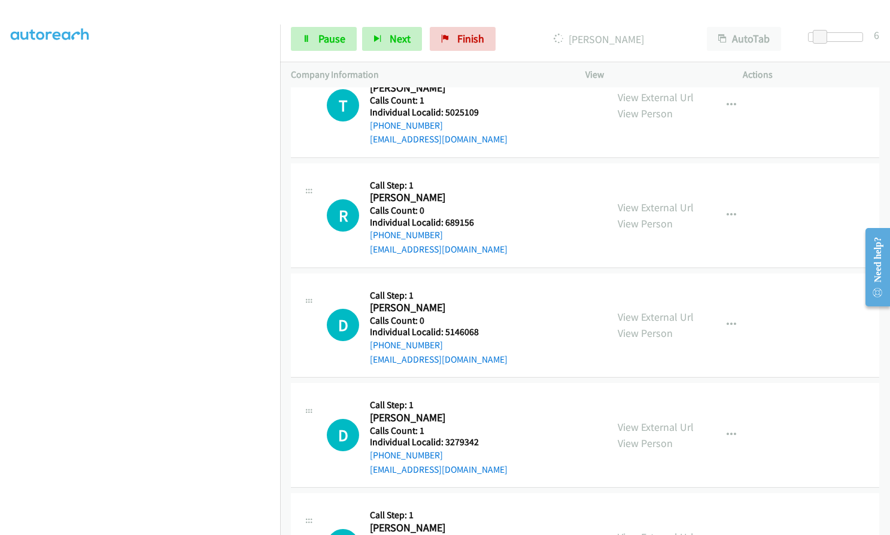
drag, startPoint x: 443, startPoint y: 468, endPoint x: 482, endPoint y: 452, distance: 42.1
click at [482, 504] on div "T Callback Scheduled Call Step: 1 [PERSON_NAME] America/[GEOGRAPHIC_DATA] Calls…" at bounding box center [461, 545] width 269 height 83
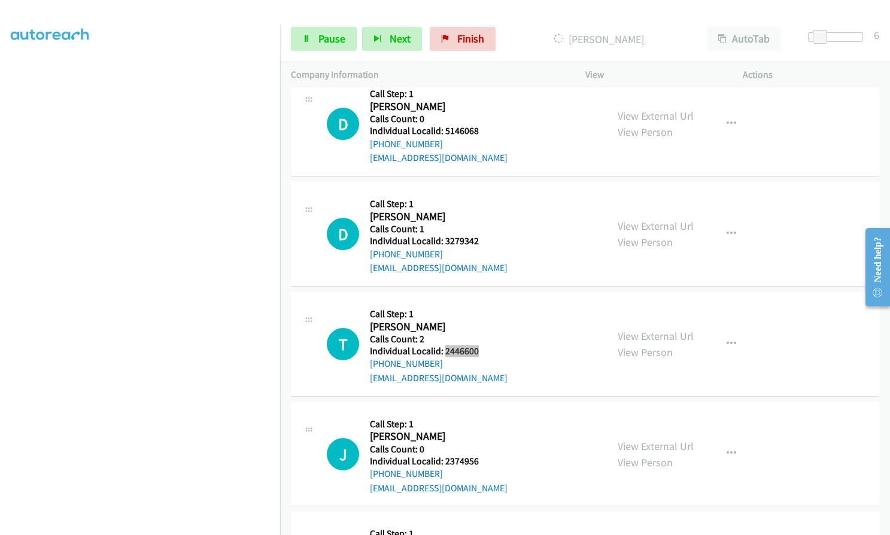
scroll to position [11628, 0]
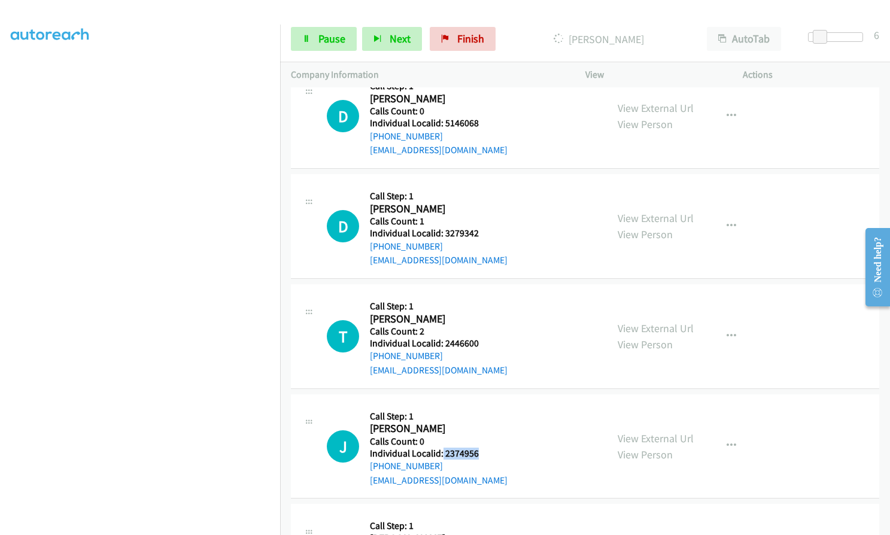
drag, startPoint x: 442, startPoint y: 354, endPoint x: 485, endPoint y: 353, distance: 43.1
click at [485, 447] on h5 "Individual Localid: 2374956" at bounding box center [439, 453] width 138 height 12
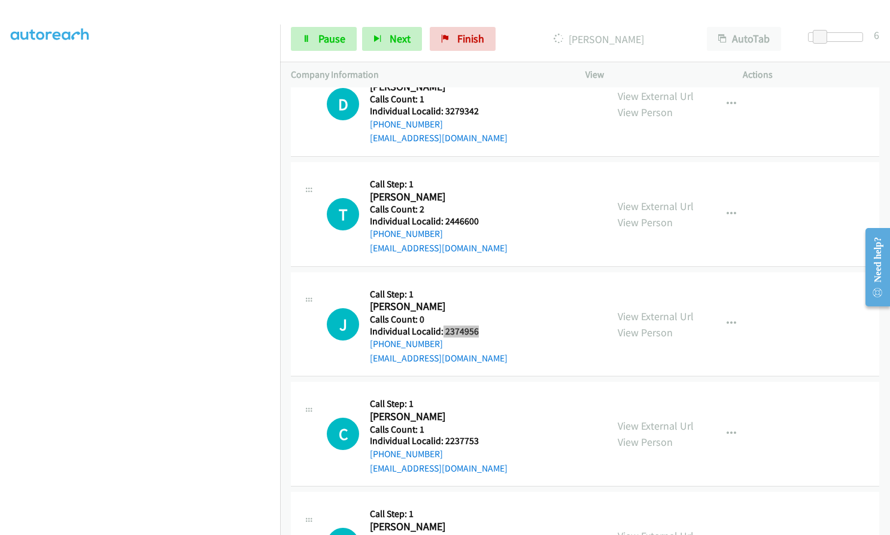
scroll to position [11808, 0]
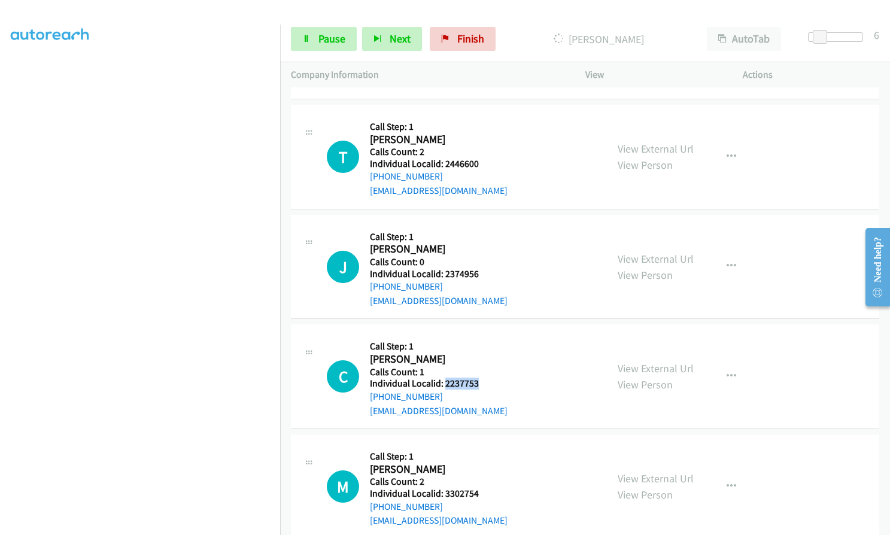
drag, startPoint x: 443, startPoint y: 285, endPoint x: 468, endPoint y: 285, distance: 25.1
click at [480, 335] on div "C Callback Scheduled Call Step: 1 [PERSON_NAME] [GEOGRAPHIC_DATA]/[GEOGRAPHIC_D…" at bounding box center [461, 376] width 269 height 83
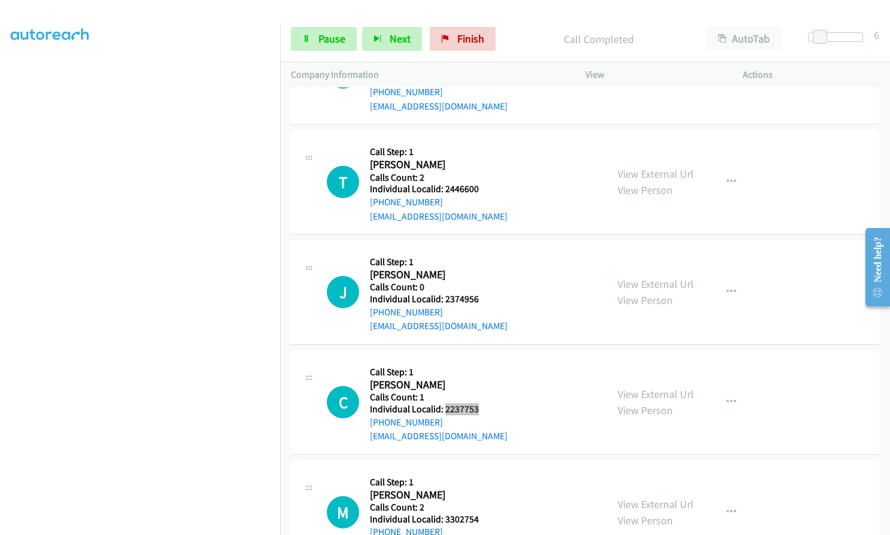
scroll to position [11833, 0]
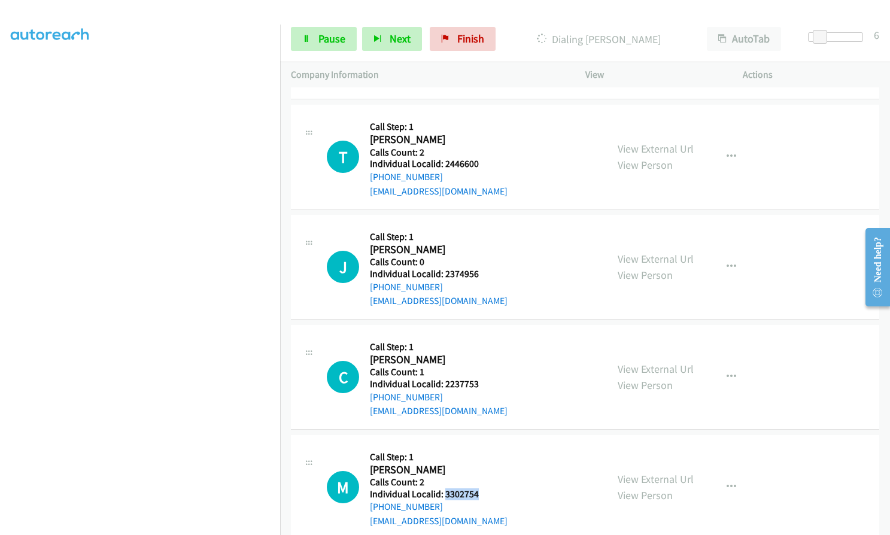
drag, startPoint x: 444, startPoint y: 394, endPoint x: 469, endPoint y: 398, distance: 24.8
click at [480, 488] on h5 "Individual Localid: 3302754" at bounding box center [439, 494] width 138 height 12
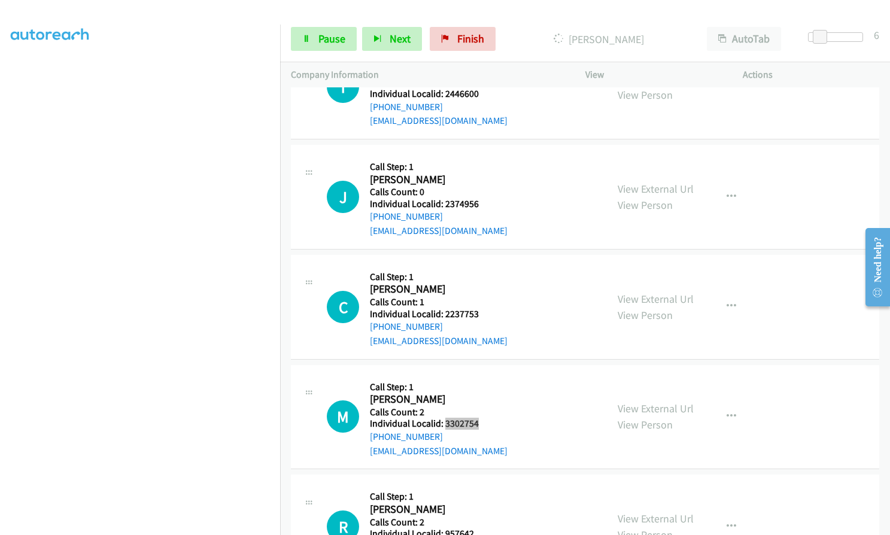
scroll to position [11963, 0]
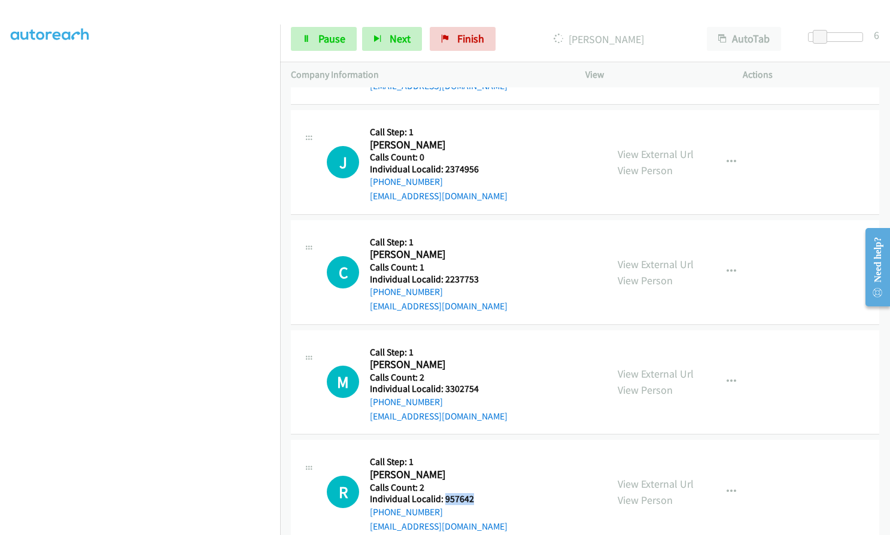
drag, startPoint x: 443, startPoint y: 399, endPoint x: 468, endPoint y: 401, distance: 25.2
click at [480, 450] on div "R Callback Scheduled Call Step: 1 [PERSON_NAME] America/New_York Calls Count: 2…" at bounding box center [461, 491] width 269 height 83
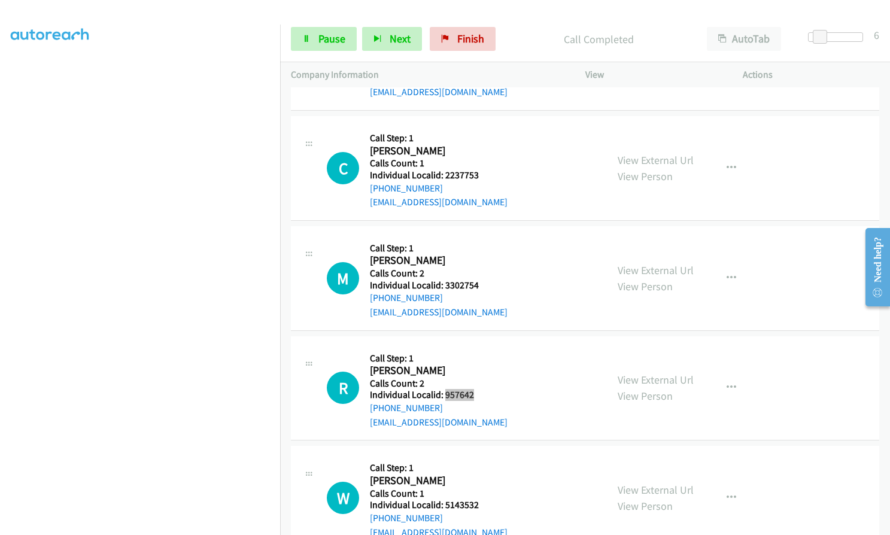
scroll to position [12119, 0]
drag, startPoint x: 443, startPoint y: 404, endPoint x: 479, endPoint y: 404, distance: 35.9
click at [479, 456] on div "W Callback Scheduled Call Step: 1 [PERSON_NAME] America/[GEOGRAPHIC_DATA] Calls…" at bounding box center [461, 497] width 269 height 83
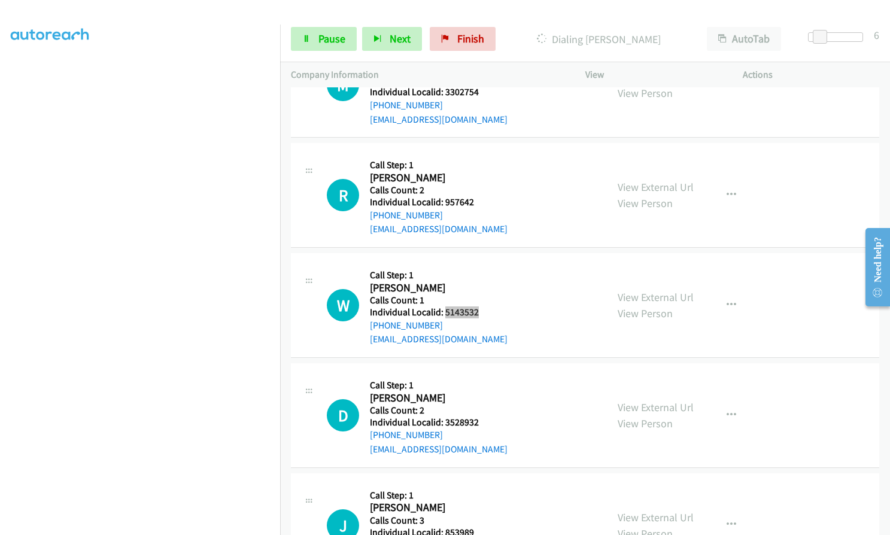
scroll to position [12338, 0]
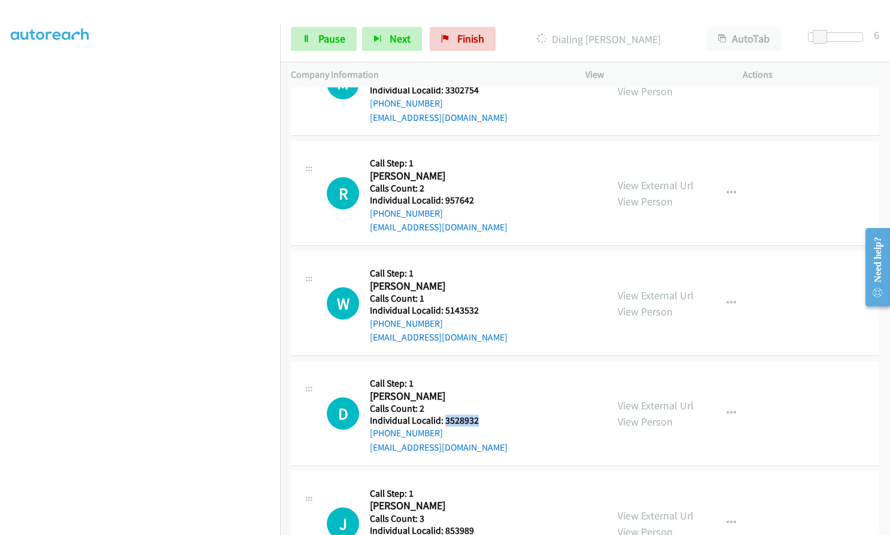
drag, startPoint x: 443, startPoint y: 319, endPoint x: 483, endPoint y: 319, distance: 40.7
click at [483, 415] on h5 "Individual Localid: 3528932" at bounding box center [439, 421] width 138 height 12
drag, startPoint x: 453, startPoint y: 434, endPoint x: 462, endPoint y: 432, distance: 9.2
click at [473, 525] on h5 "Individual Localid: 853989" at bounding box center [439, 531] width 138 height 12
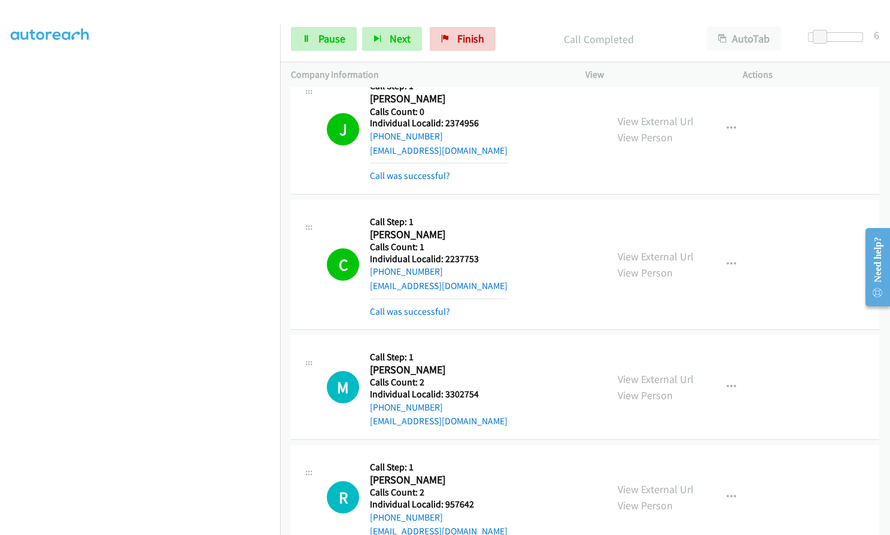
scroll to position [12101, 0]
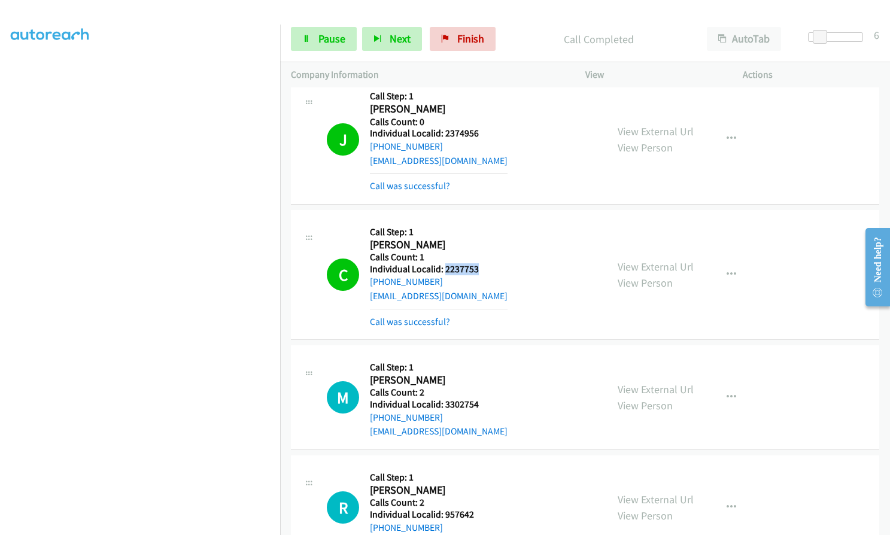
drag, startPoint x: 443, startPoint y: 168, endPoint x: 477, endPoint y: 170, distance: 34.2
click at [477, 221] on div "C Callback Scheduled Call Step: 1 [PERSON_NAME] [GEOGRAPHIC_DATA]/[GEOGRAPHIC_D…" at bounding box center [461, 275] width 269 height 108
click at [312, 32] on link "Pause" at bounding box center [324, 39] width 66 height 24
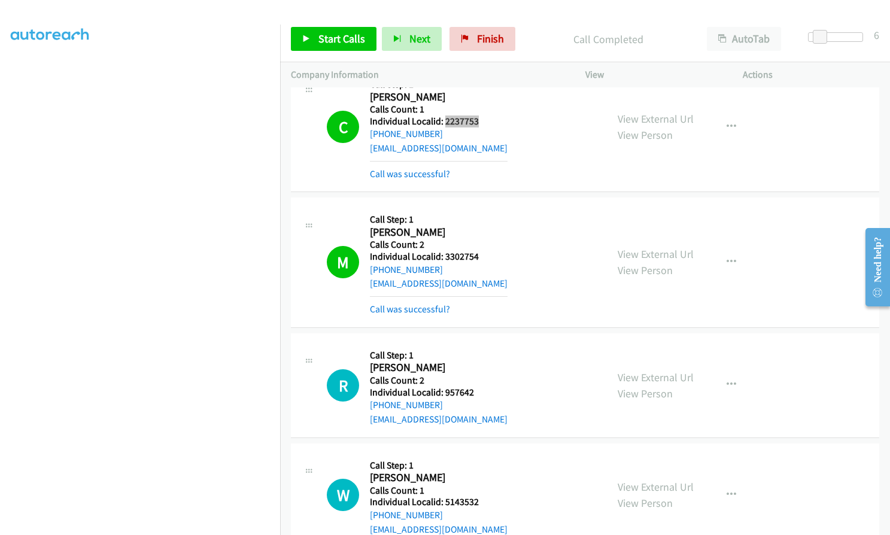
scroll to position [12250, 0]
